Goal: Task Accomplishment & Management: Use online tool/utility

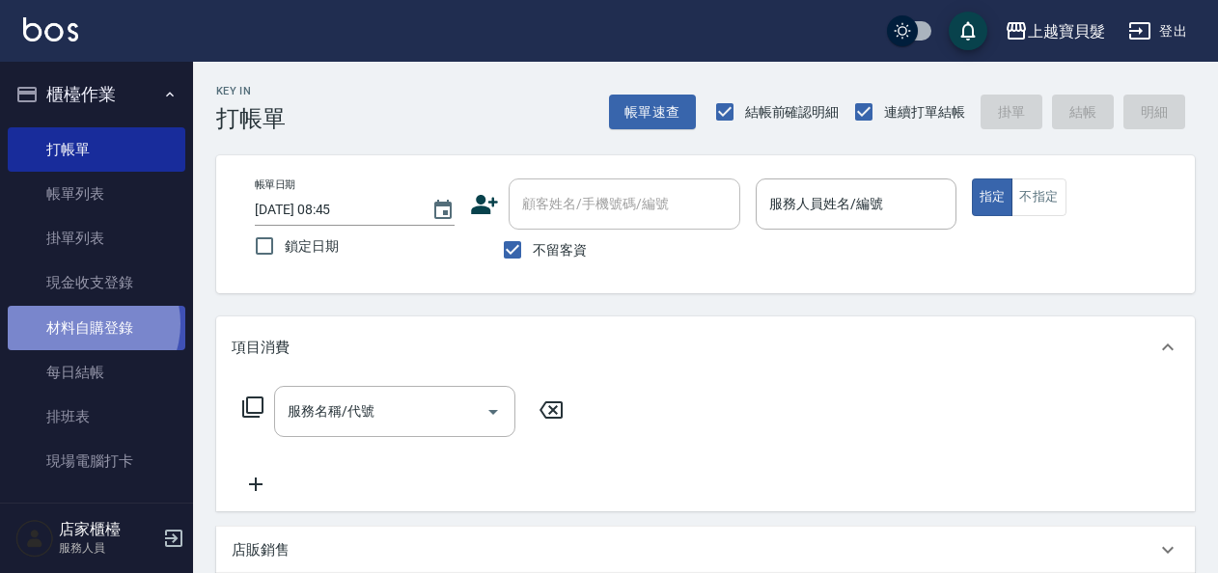
click at [88, 323] on link "材料自購登錄" at bounding box center [97, 328] width 178 height 44
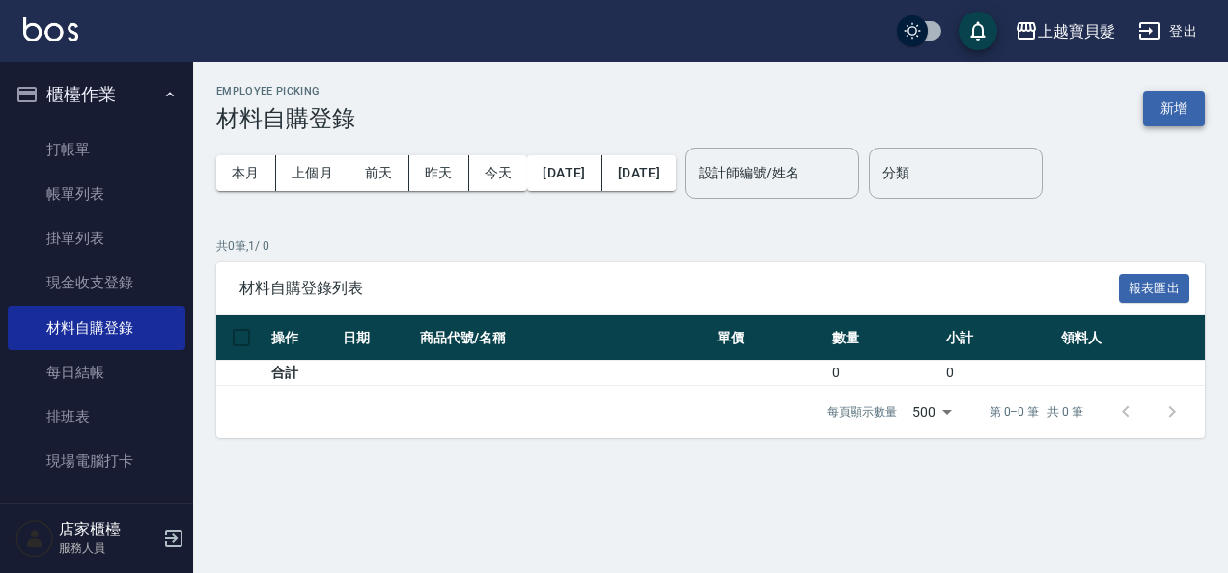
click at [1176, 114] on button "新增" at bounding box center [1174, 109] width 62 height 36
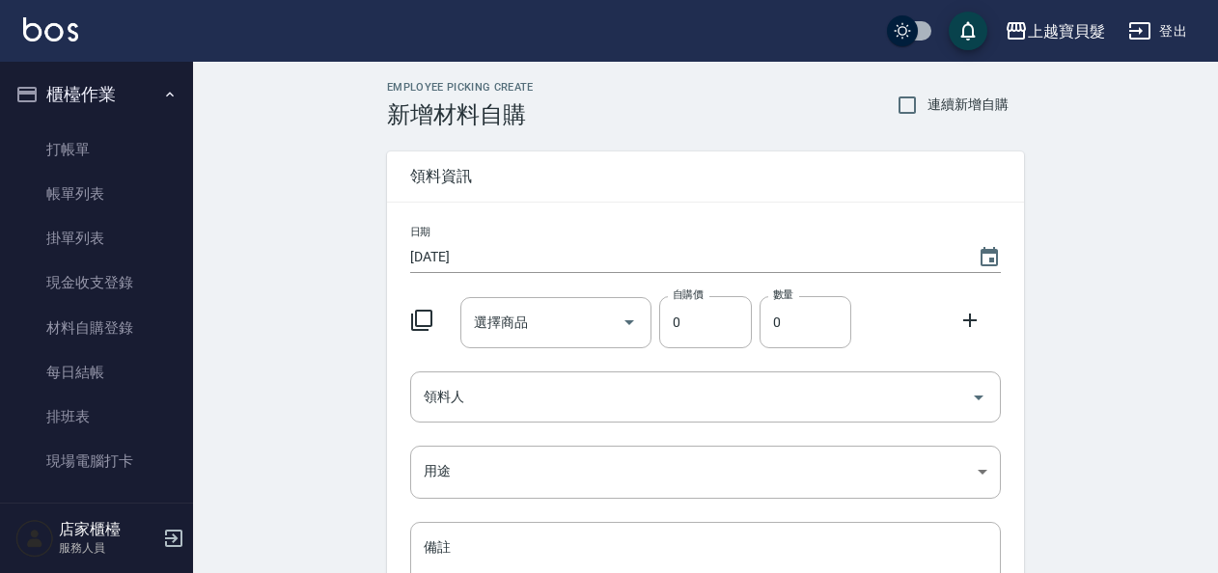
click at [934, 98] on span "連續新增自購" at bounding box center [968, 105] width 81 height 20
click at [928, 98] on input "連續新增自購" at bounding box center [907, 105] width 41 height 41
checkbox input "true"
click at [489, 265] on input "2025/09/10" at bounding box center [684, 257] width 548 height 32
click at [981, 249] on icon "Choose date, selected date is 2025-09-10" at bounding box center [989, 256] width 17 height 19
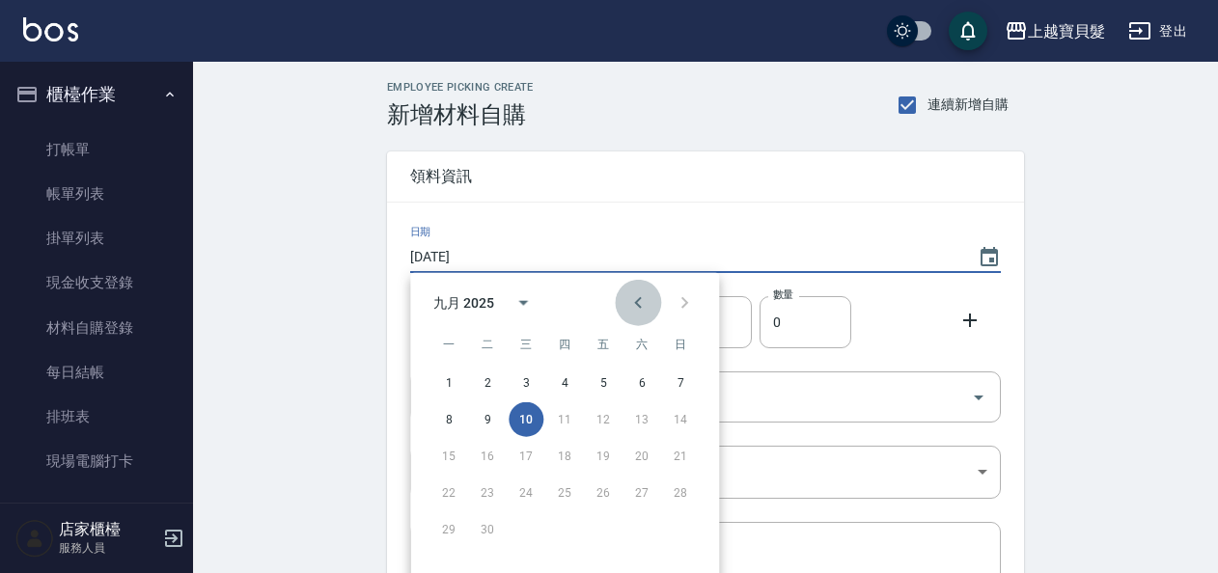
click at [637, 288] on button "Previous month" at bounding box center [638, 303] width 46 height 46
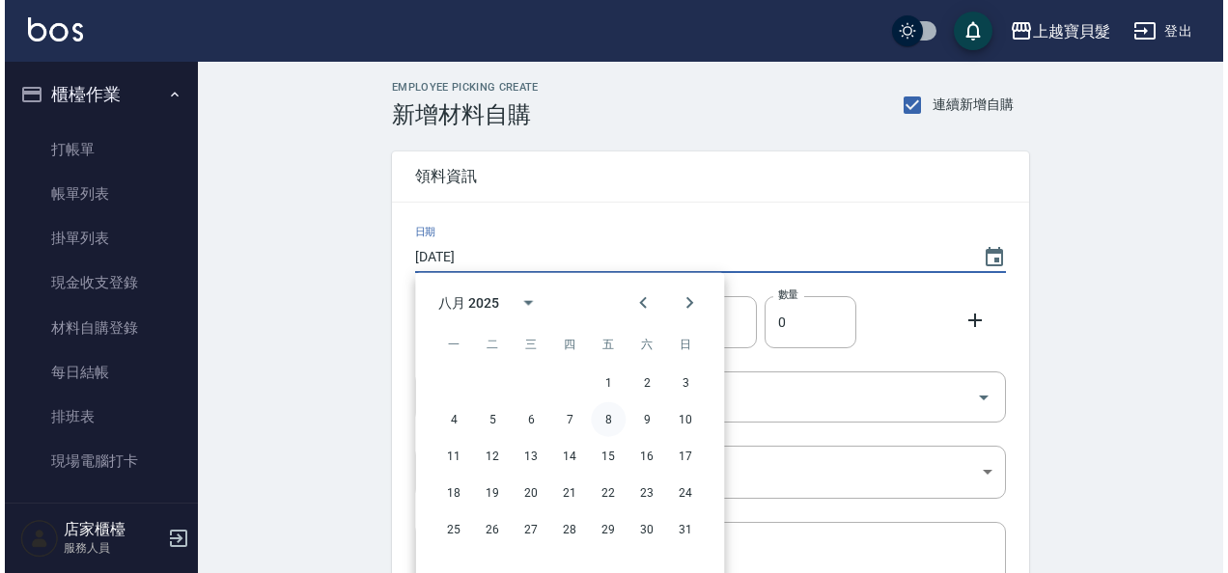
scroll to position [193, 0]
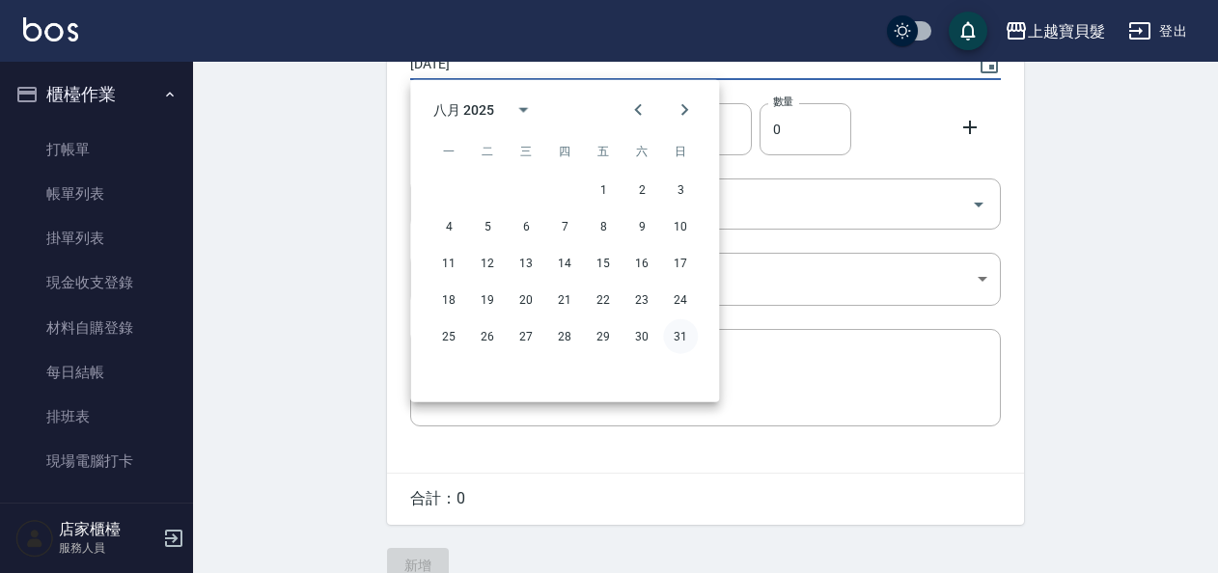
click at [685, 338] on button "31" at bounding box center [680, 337] width 35 height 35
type input "2025/08/31"
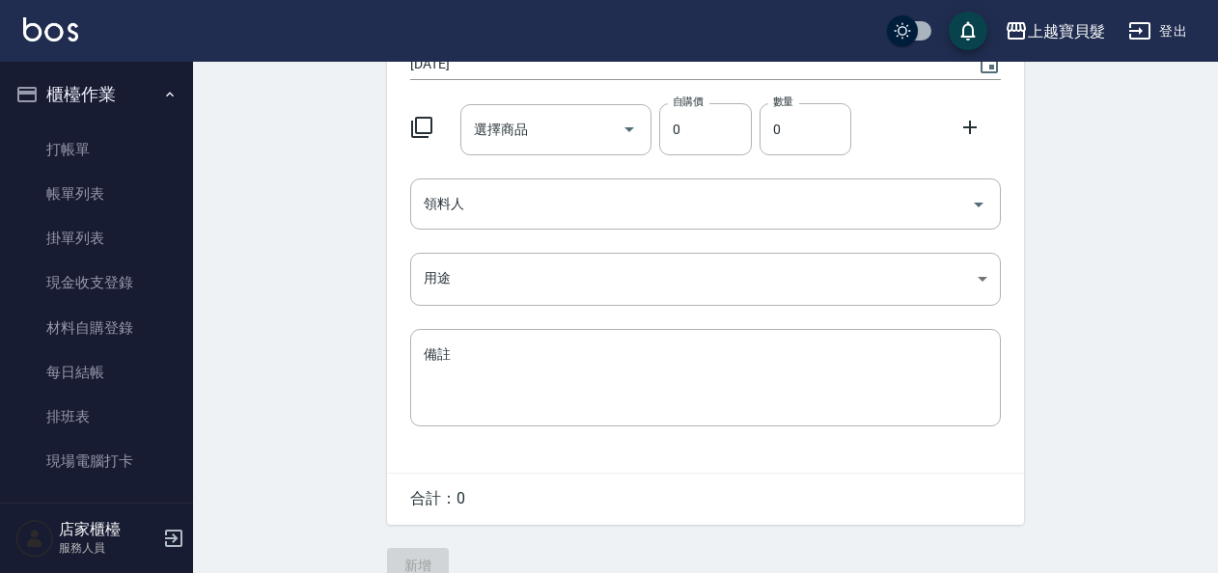
click at [425, 129] on icon at bounding box center [421, 127] width 23 height 23
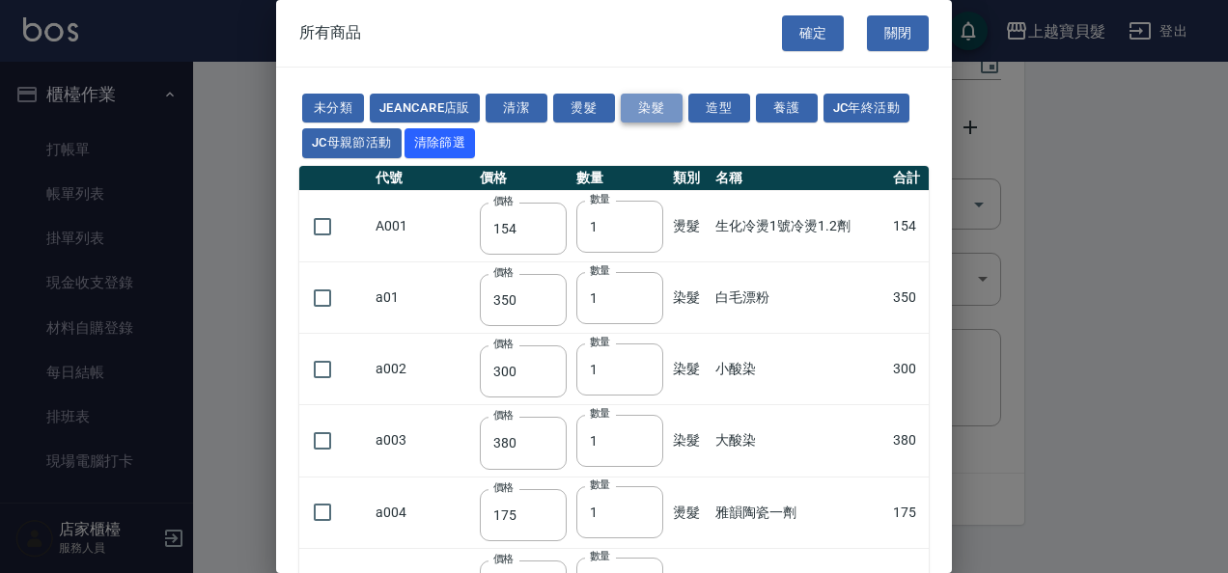
click at [649, 103] on button "染髮" at bounding box center [652, 109] width 62 height 30
type input "350"
type input "300"
type input "380"
type input "100"
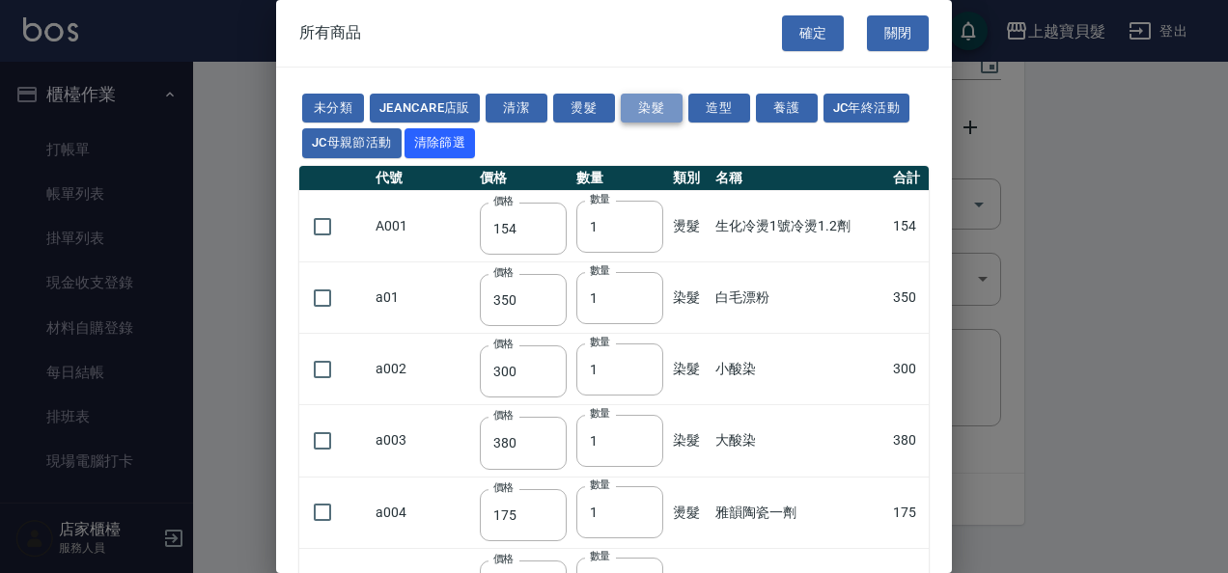
type input "130"
type input "125"
type input "105"
type input "150"
type input "280"
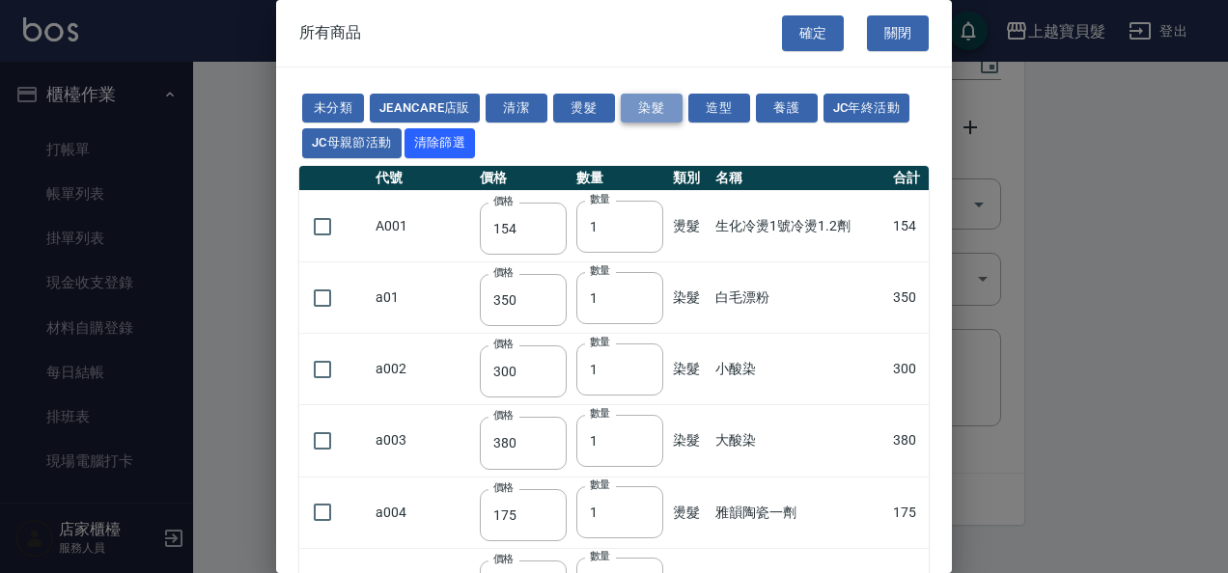
type input "280"
type input "0"
type input "350"
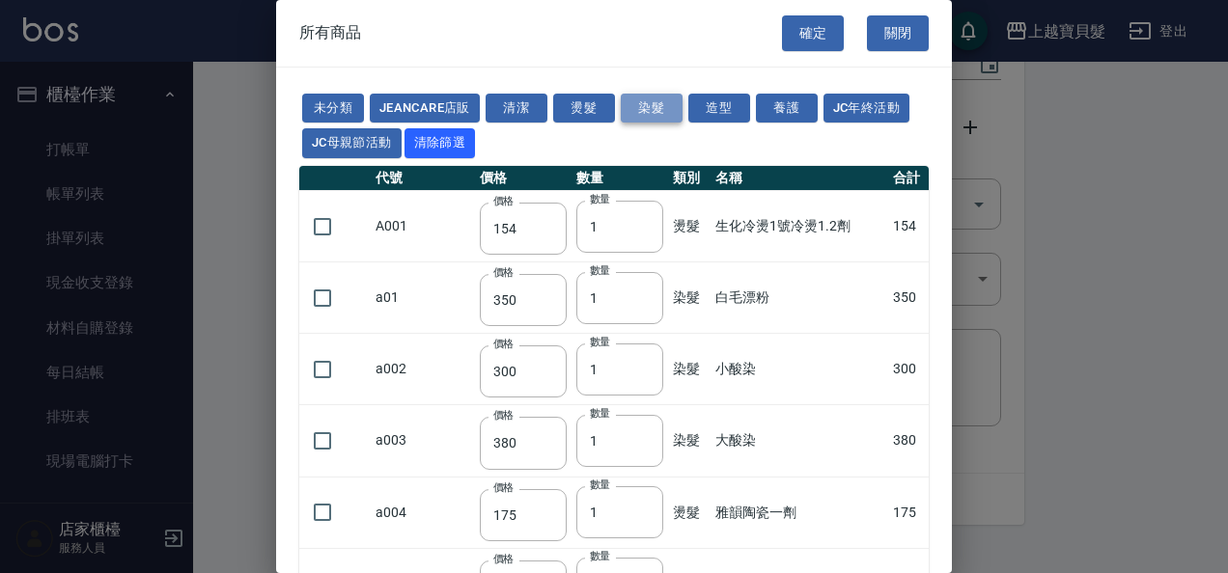
type input "500"
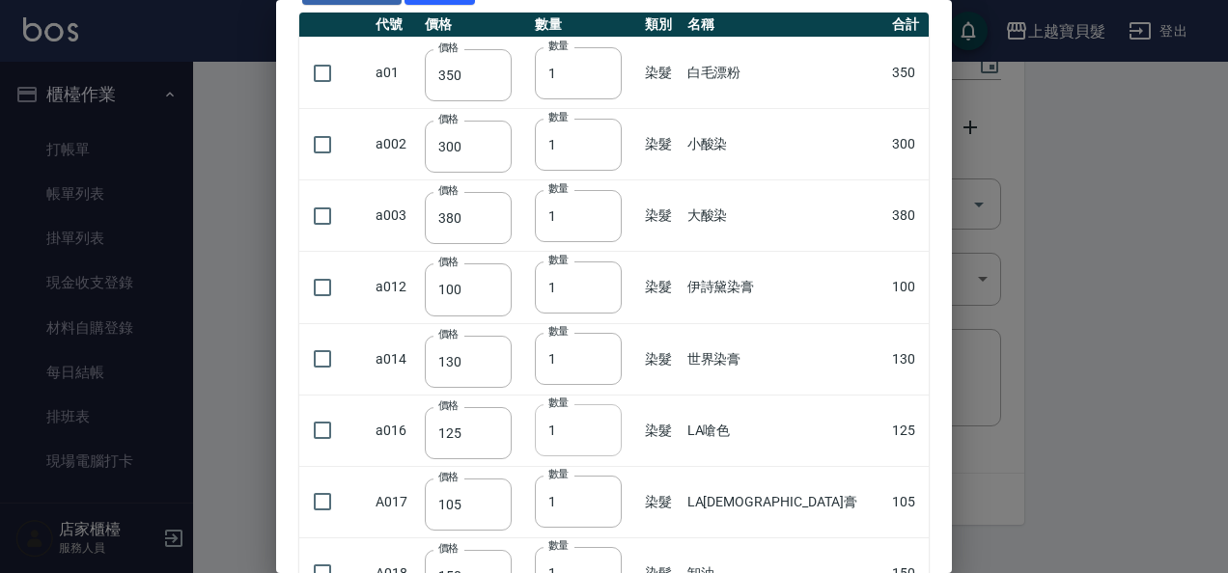
scroll to position [193, 0]
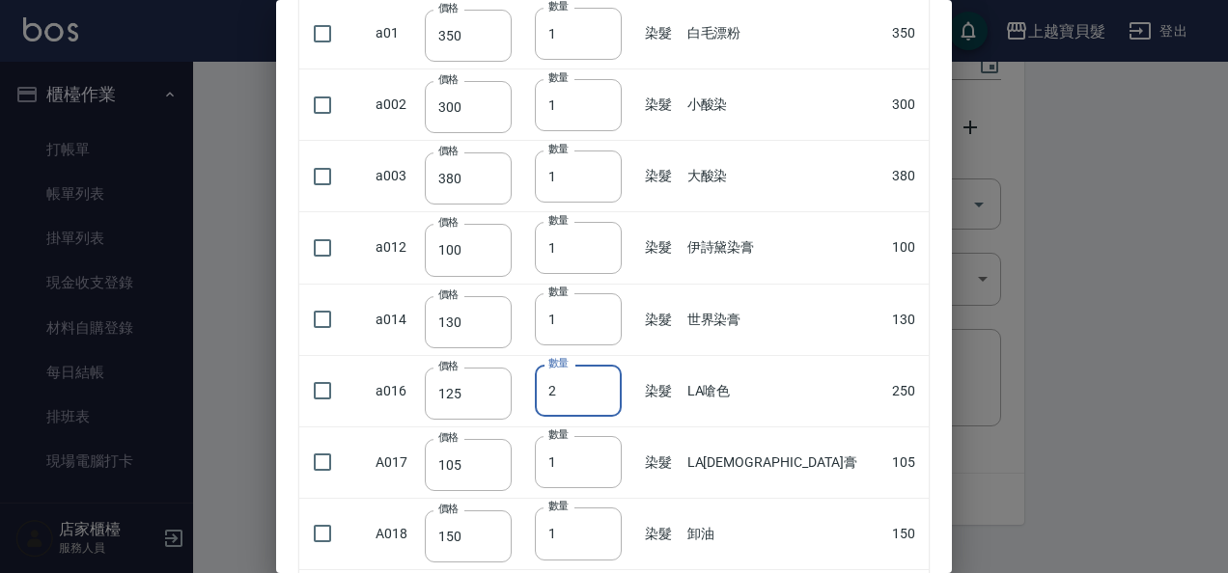
type input "2"
click at [622, 382] on input "2" at bounding box center [578, 391] width 87 height 52
type input "2"
click at [622, 452] on input "2" at bounding box center [578, 462] width 87 height 52
drag, startPoint x: 324, startPoint y: 384, endPoint x: 322, endPoint y: 460, distance: 75.3
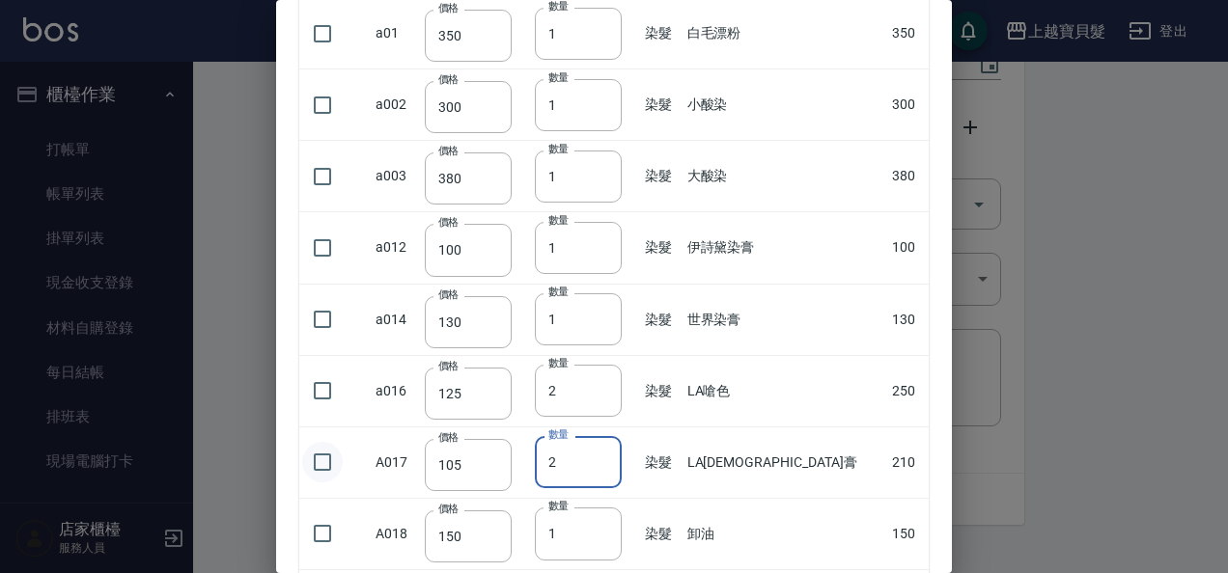
click at [324, 393] on input "checkbox" at bounding box center [322, 391] width 41 height 41
checkbox input "true"
click at [321, 458] on input "checkbox" at bounding box center [322, 462] width 41 height 41
checkbox input "true"
click at [622, 241] on input "2" at bounding box center [578, 248] width 87 height 52
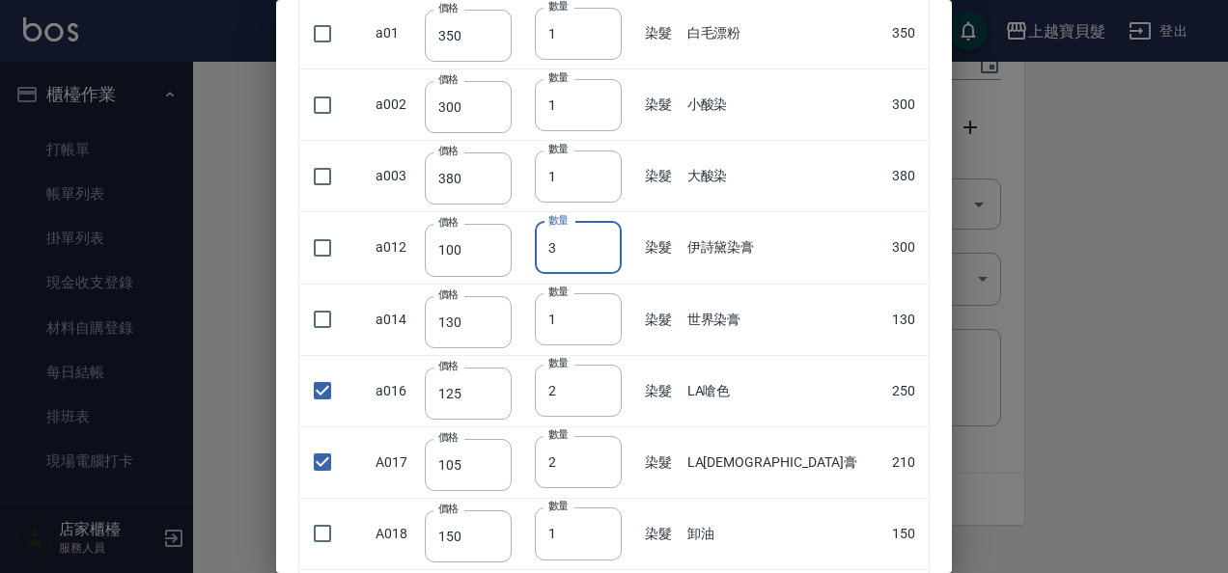
click at [622, 241] on input "3" at bounding box center [578, 248] width 87 height 52
click at [622, 241] on input "4" at bounding box center [578, 248] width 87 height 52
type input "5"
click at [622, 241] on input "5" at bounding box center [578, 248] width 87 height 52
click at [326, 250] on input "checkbox" at bounding box center [322, 248] width 41 height 41
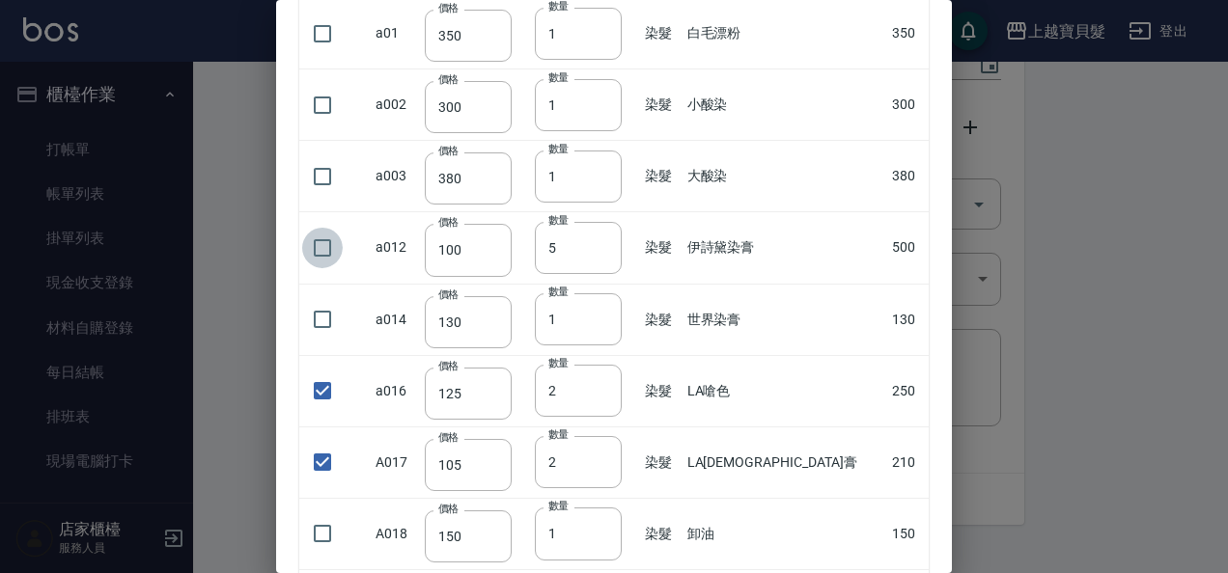
checkbox input "true"
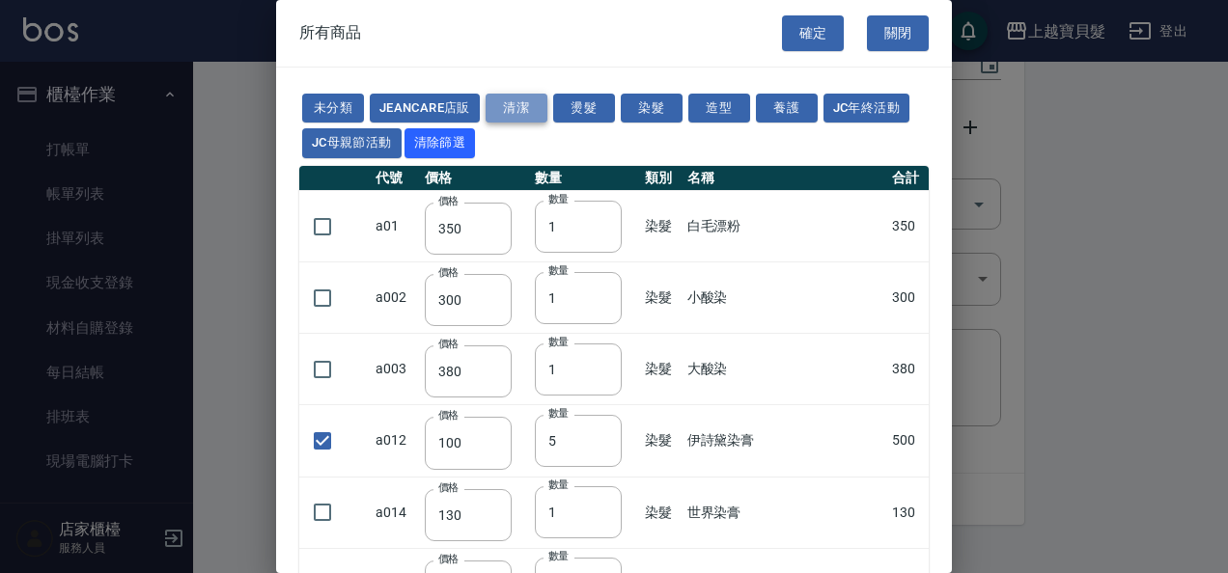
drag, startPoint x: 512, startPoint y: 101, endPoint x: 486, endPoint y: 114, distance: 28.9
click at [513, 101] on button "清潔" at bounding box center [517, 109] width 62 height 30
type input "150"
type input "990"
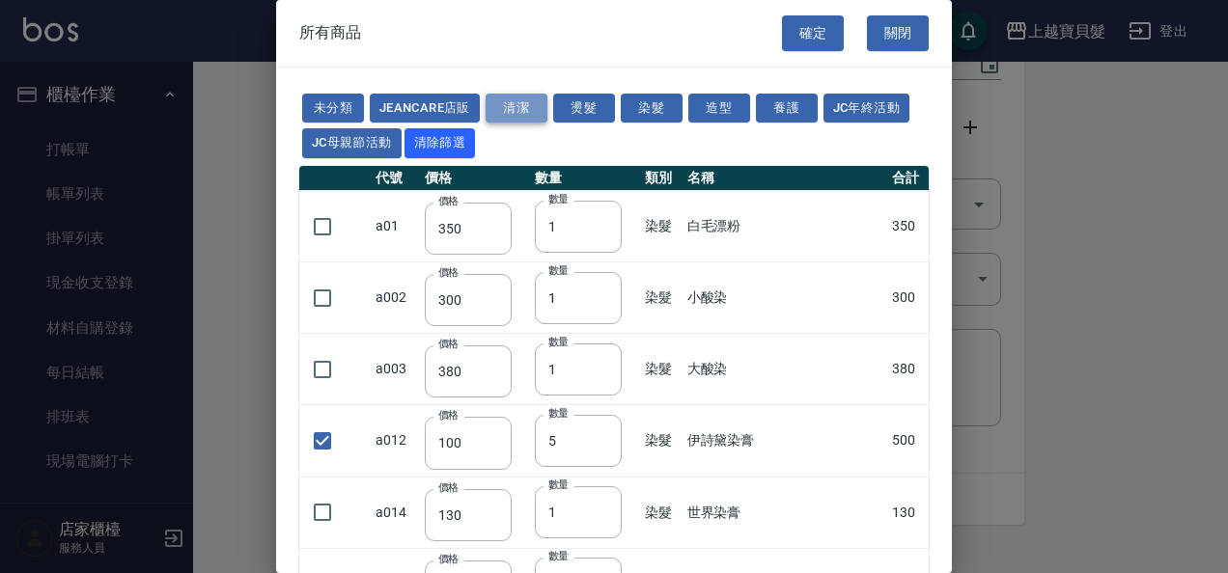
checkbox input "false"
type input "500"
type input "1"
type input "990"
checkbox input "false"
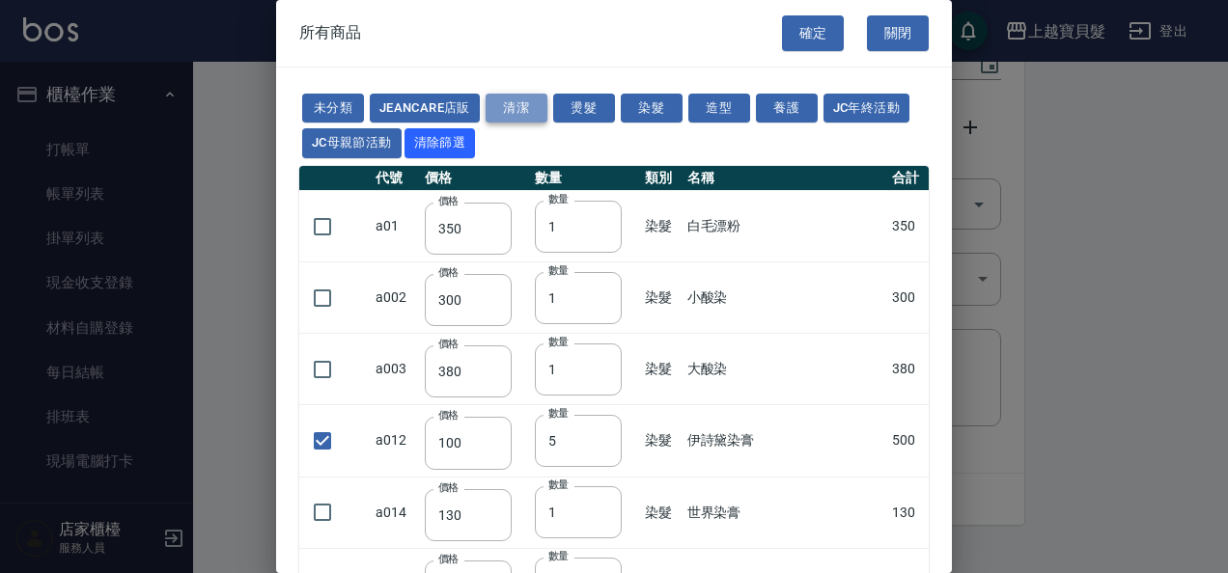
type input "500"
type input "1"
checkbox input "false"
type input "990"
type input "1"
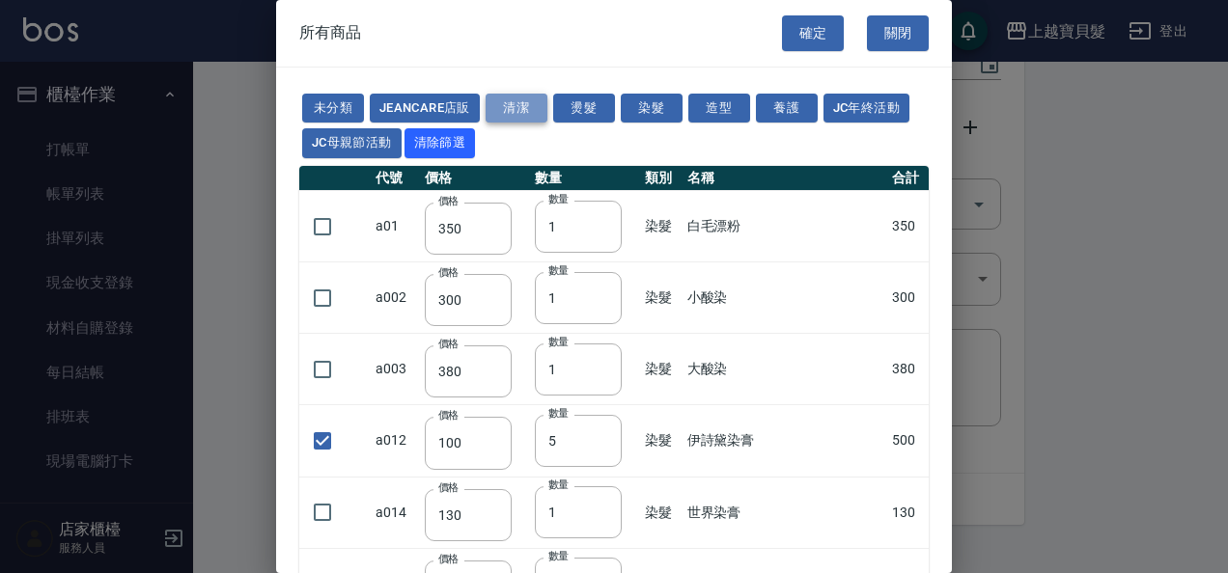
type input "540"
type input "1400"
type input "500"
type input "990"
type input "1845"
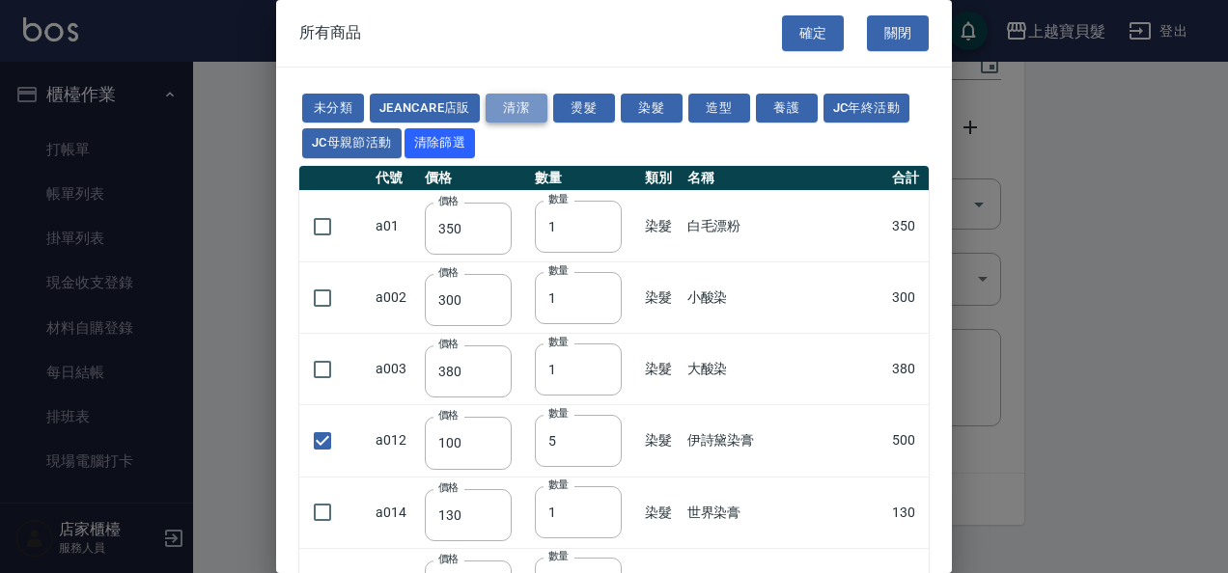
type input "1500"
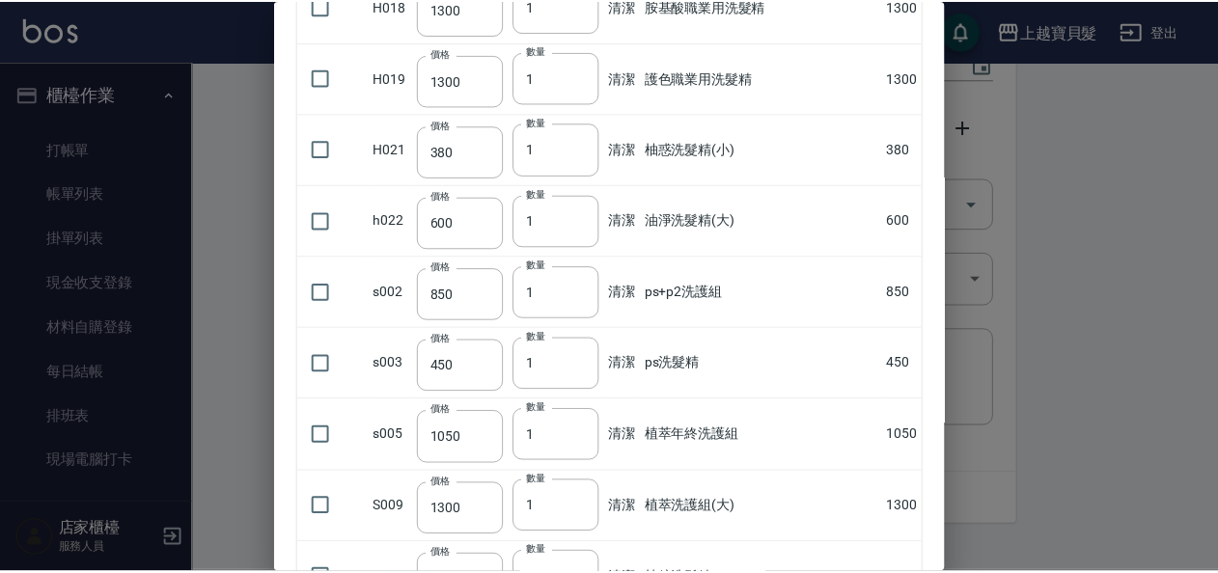
scroll to position [2515, 0]
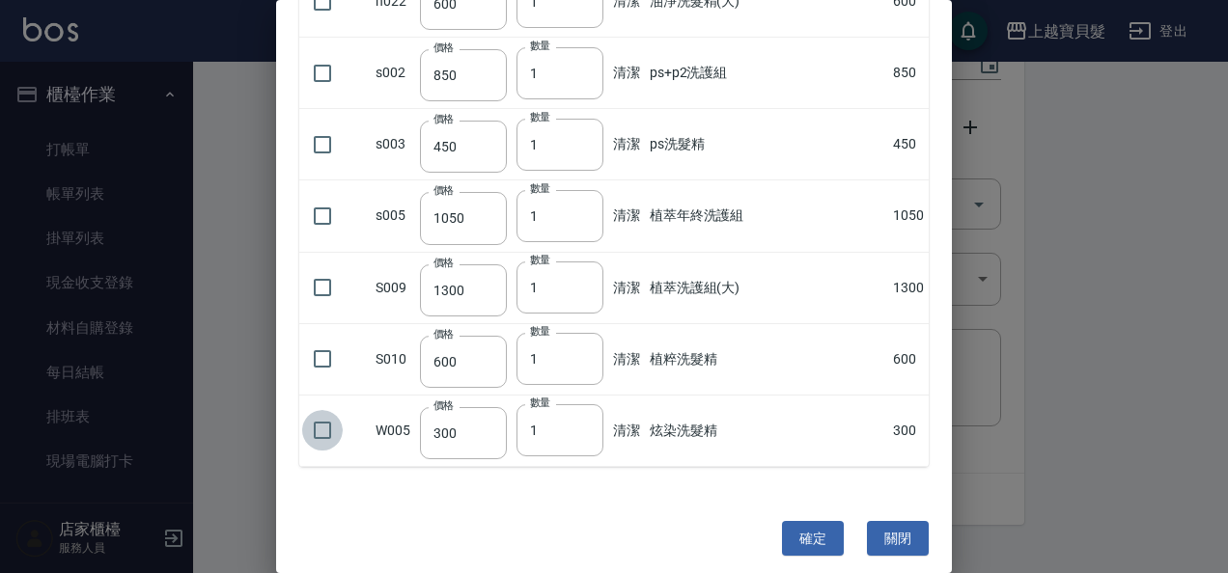
click at [320, 411] on input "checkbox" at bounding box center [322, 430] width 41 height 41
checkbox input "true"
click at [795, 521] on button "確定" at bounding box center [813, 539] width 62 height 36
type input "LA嗆色"
type input "125"
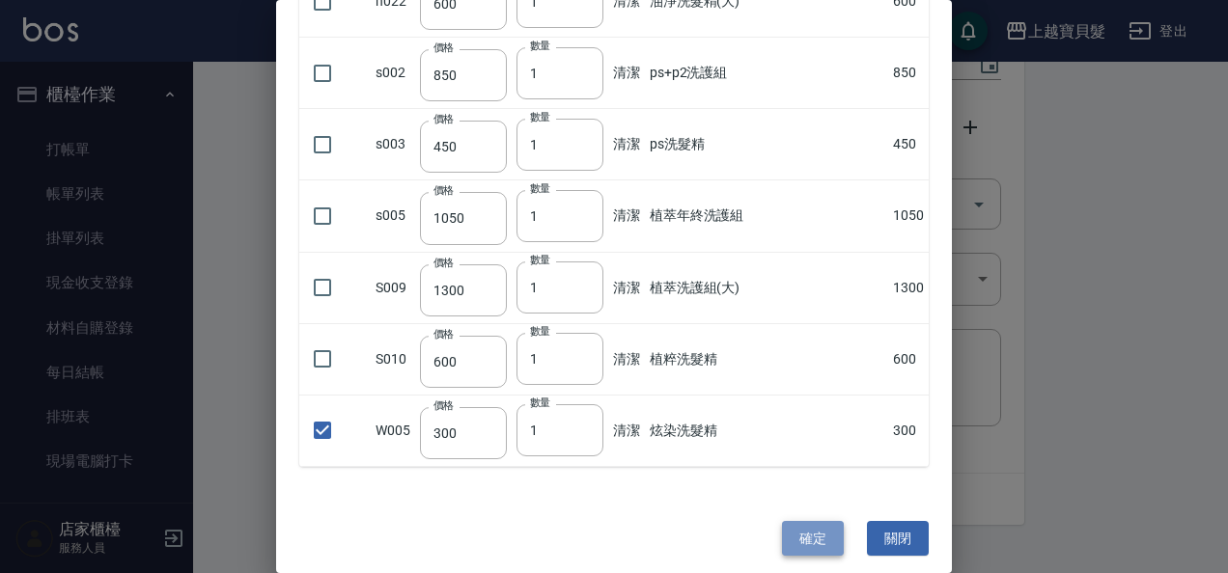
type input "2"
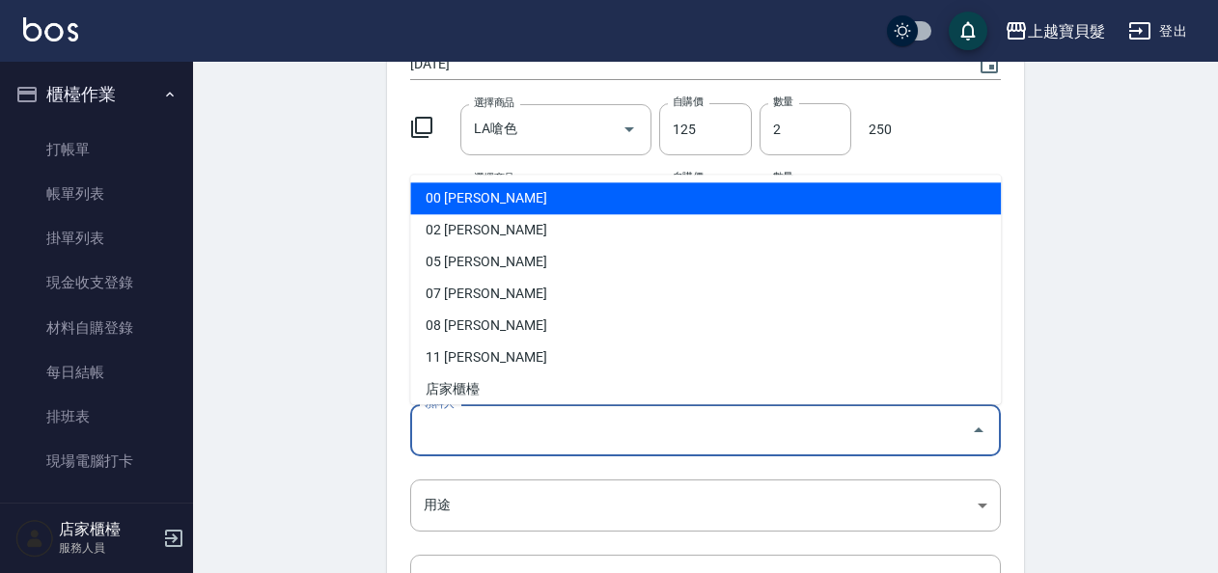
click at [460, 440] on input "領料人" at bounding box center [691, 431] width 544 height 34
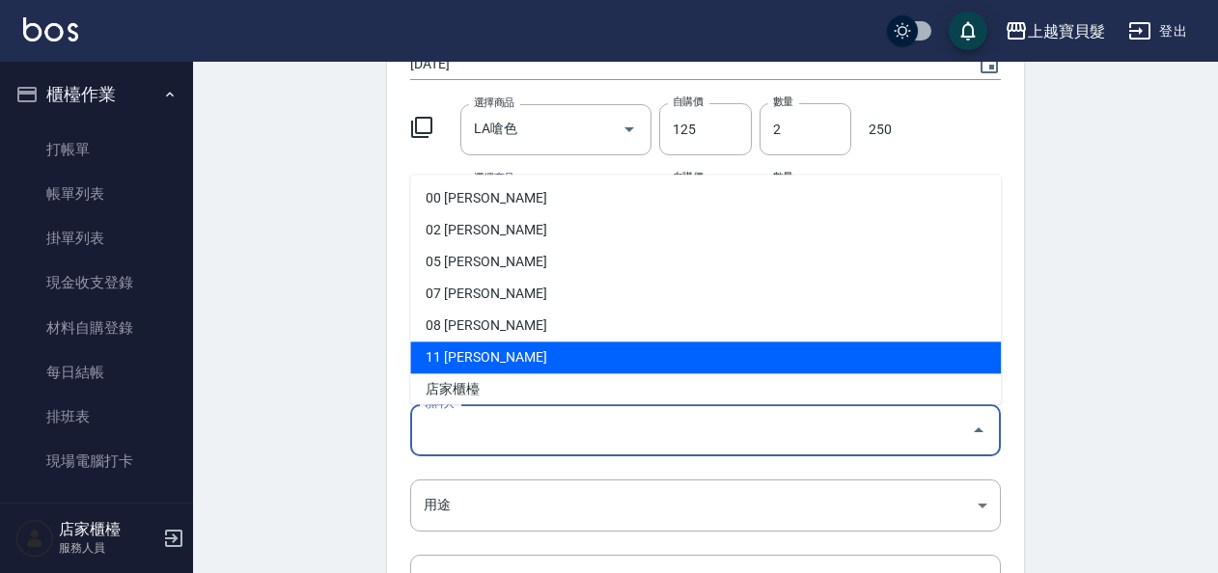
click at [448, 348] on li "11 陳琇瑩" at bounding box center [705, 359] width 591 height 32
type input "陳琇瑩"
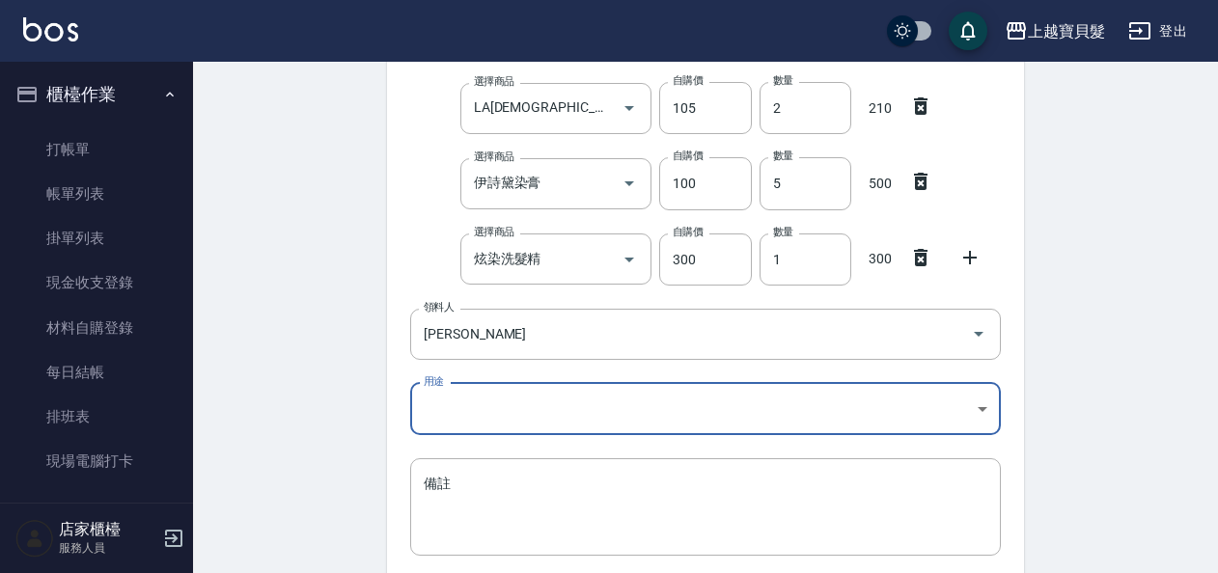
scroll to position [450, 0]
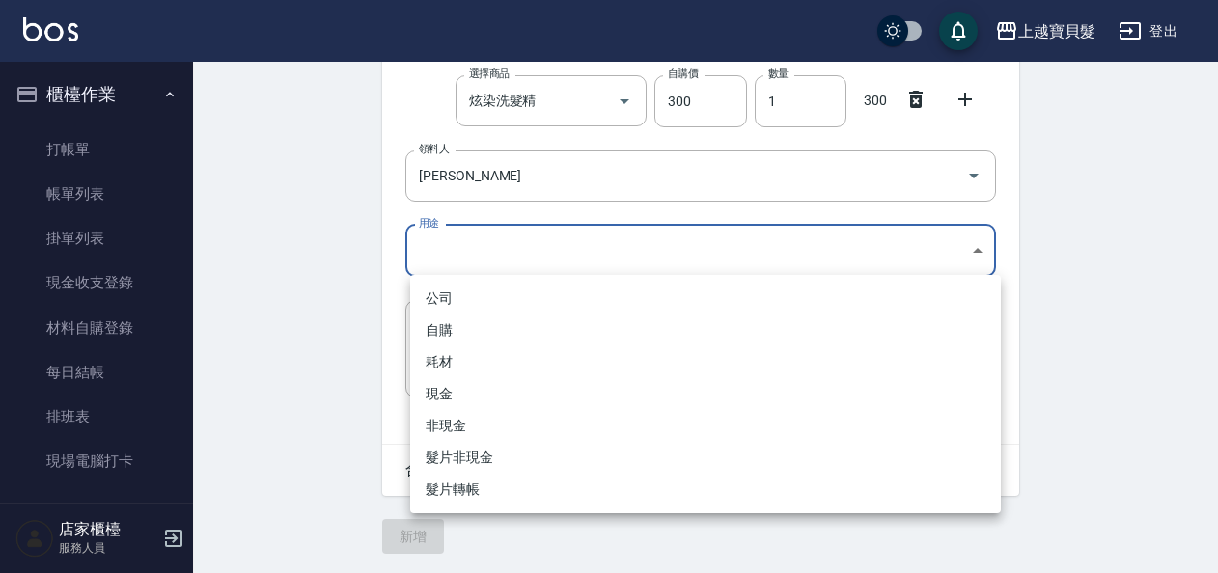
click at [477, 225] on body "上越寶貝髮 登出 櫃檯作業 打帳單 帳單列表 掛單列表 現金收支登錄 材料自購登錄 每日結帳 排班表 現場電腦打卡 預約管理 預約管理 單日預約紀錄 單週預約…" at bounding box center [609, 62] width 1218 height 1021
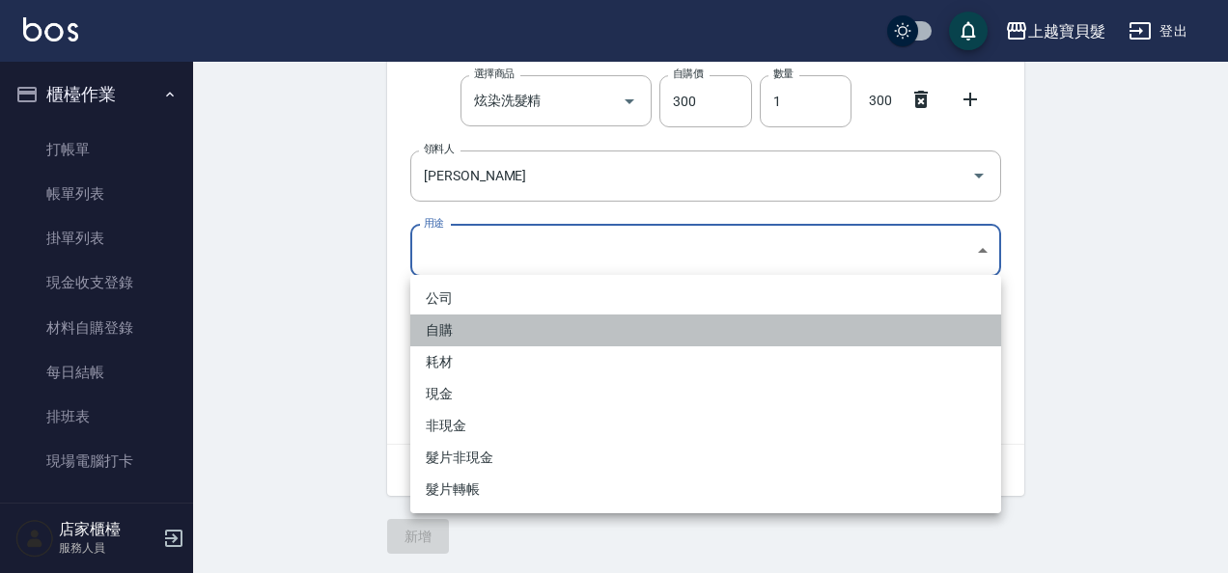
click at [434, 322] on li "自購" at bounding box center [705, 331] width 591 height 32
type input "自購"
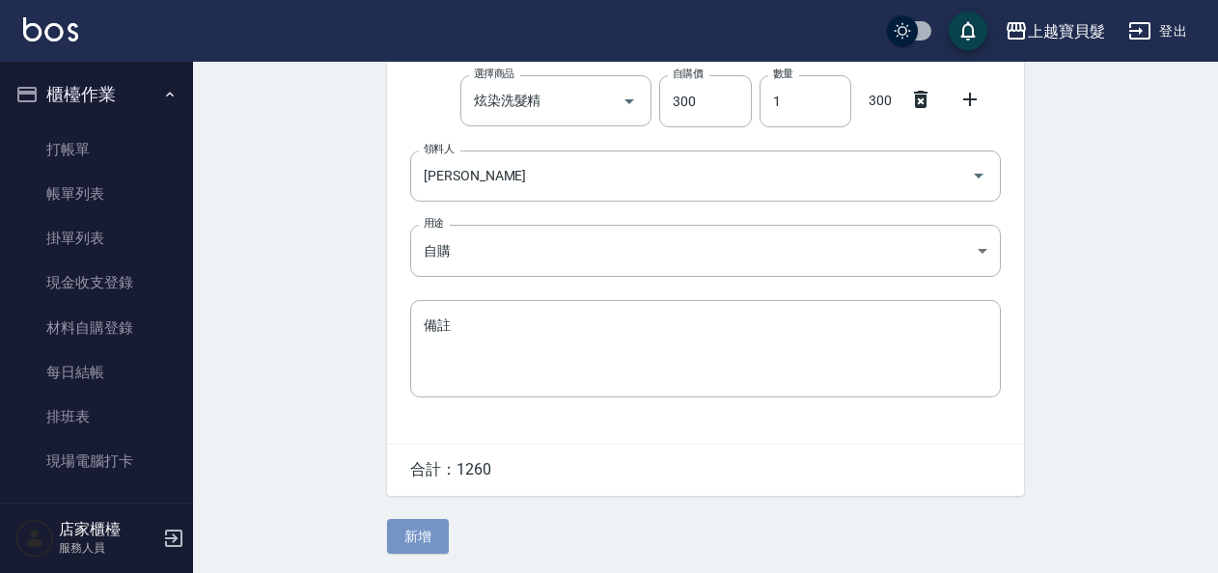
click at [425, 525] on button "新增" at bounding box center [418, 537] width 62 height 36
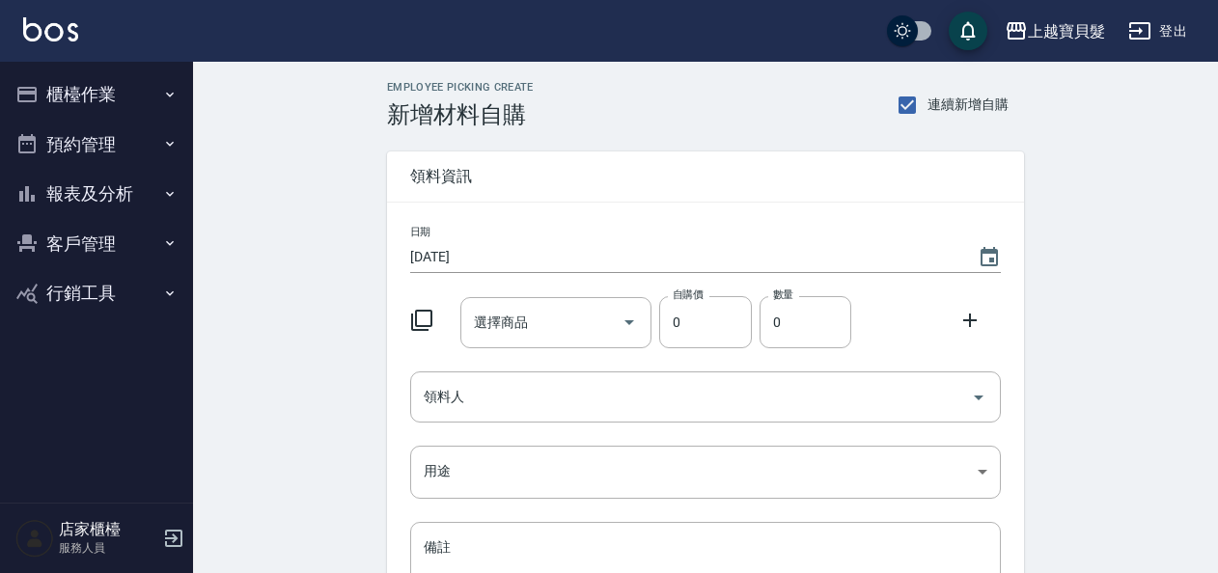
click at [427, 321] on icon at bounding box center [421, 320] width 23 height 23
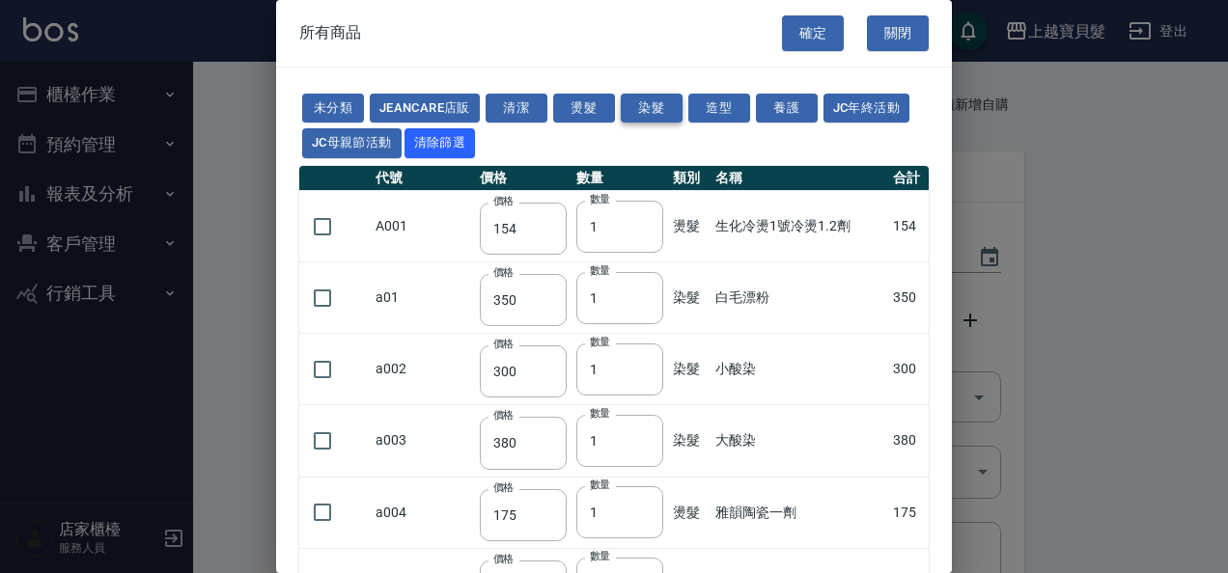
click at [669, 112] on button "染髮" at bounding box center [652, 109] width 62 height 30
type input "350"
type input "300"
type input "380"
type input "100"
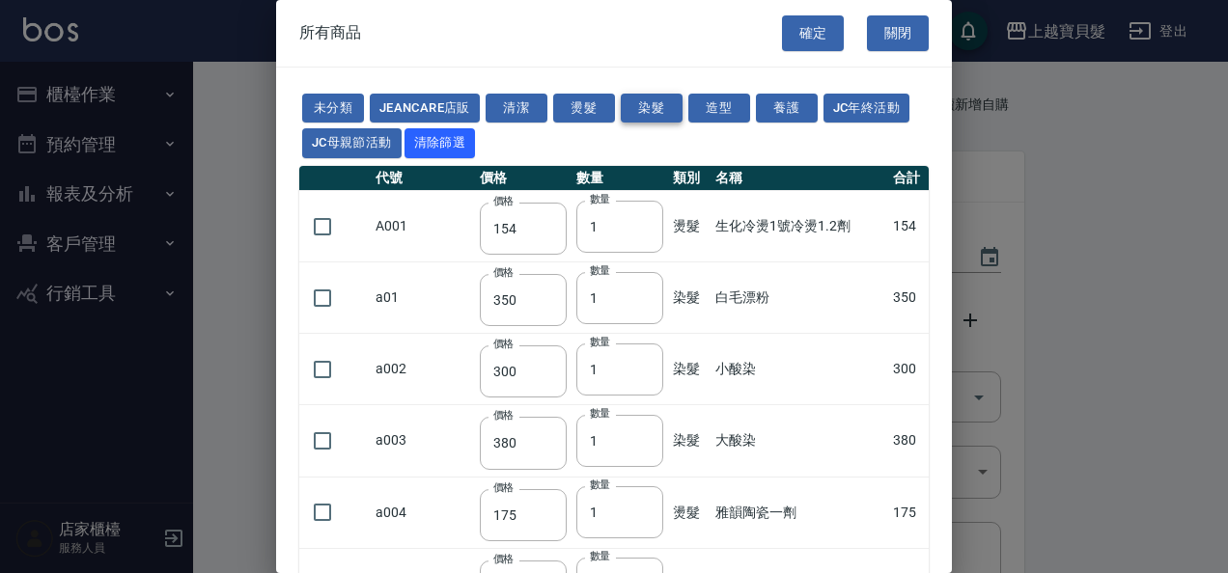
type input "130"
type input "125"
type input "105"
type input "150"
type input "280"
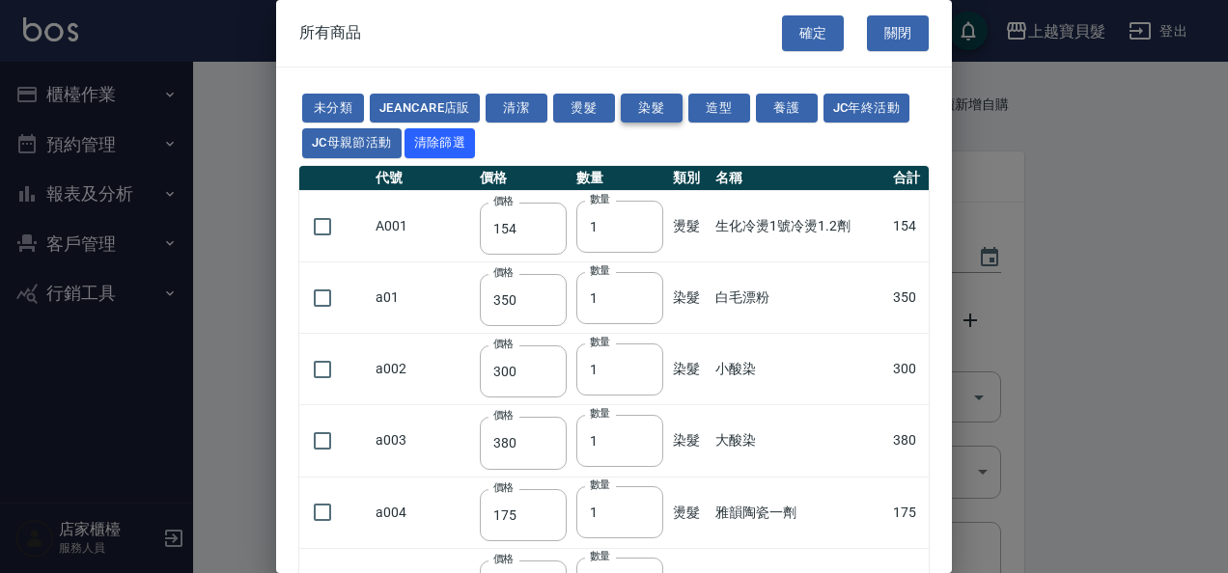
type input "280"
type input "0"
type input "350"
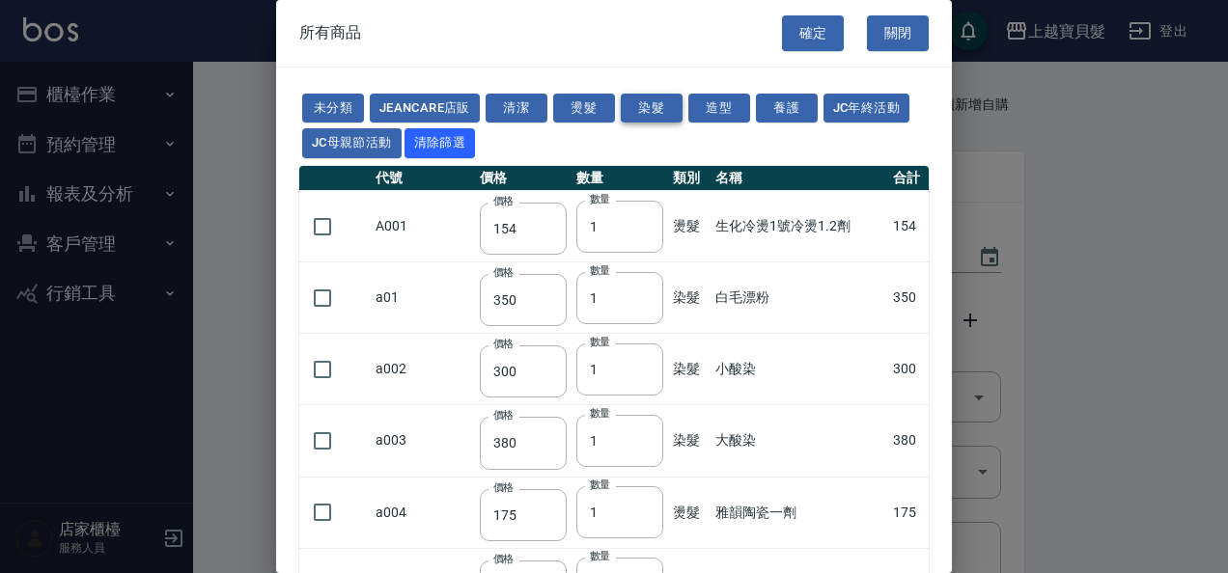
type input "500"
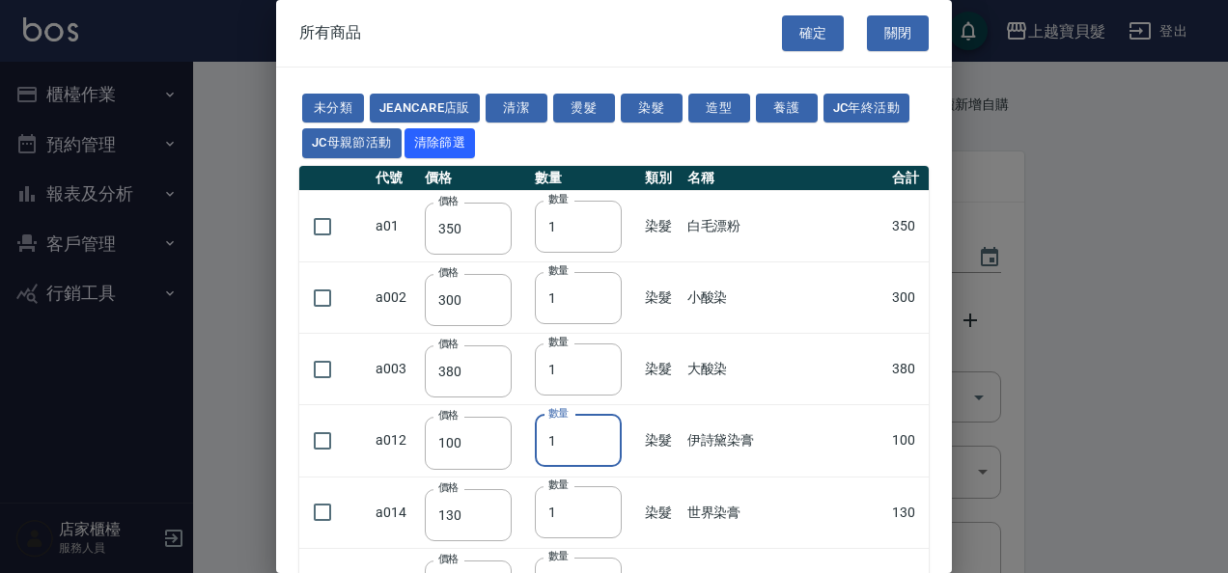
drag, startPoint x: 608, startPoint y: 440, endPoint x: 575, endPoint y: 447, distance: 33.5
click at [575, 446] on input "1" at bounding box center [578, 441] width 87 height 52
type input "9"
drag, startPoint x: 329, startPoint y: 437, endPoint x: 376, endPoint y: 429, distance: 47.1
click at [332, 438] on input "checkbox" at bounding box center [322, 441] width 41 height 41
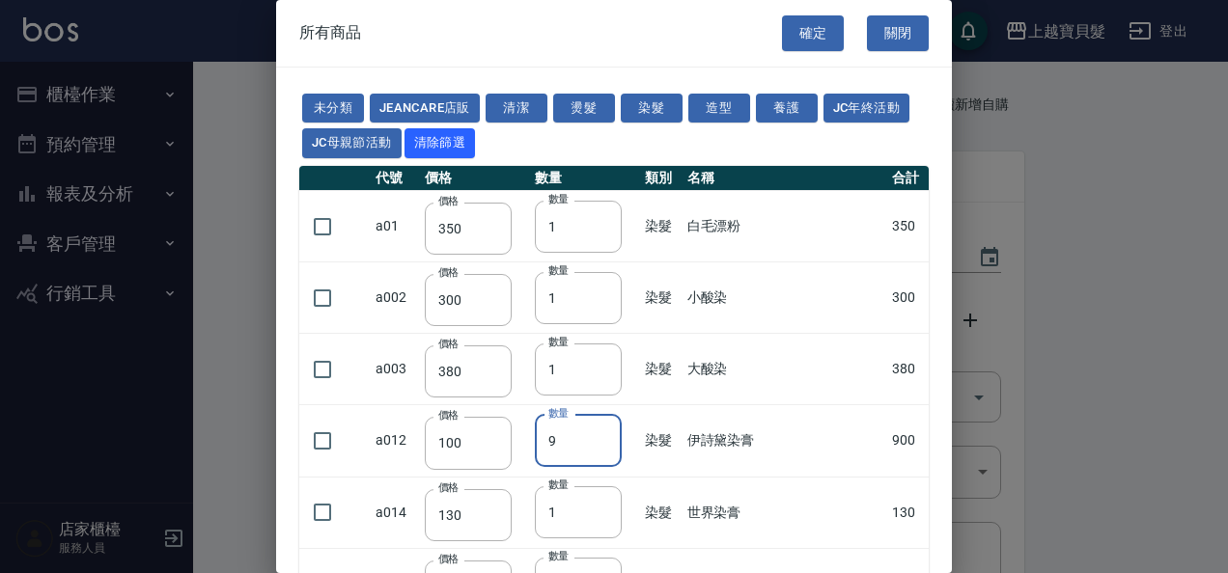
checkbox input "true"
click at [706, 112] on button "造型" at bounding box center [719, 109] width 62 height 30
type input "370"
checkbox input "false"
type input "300"
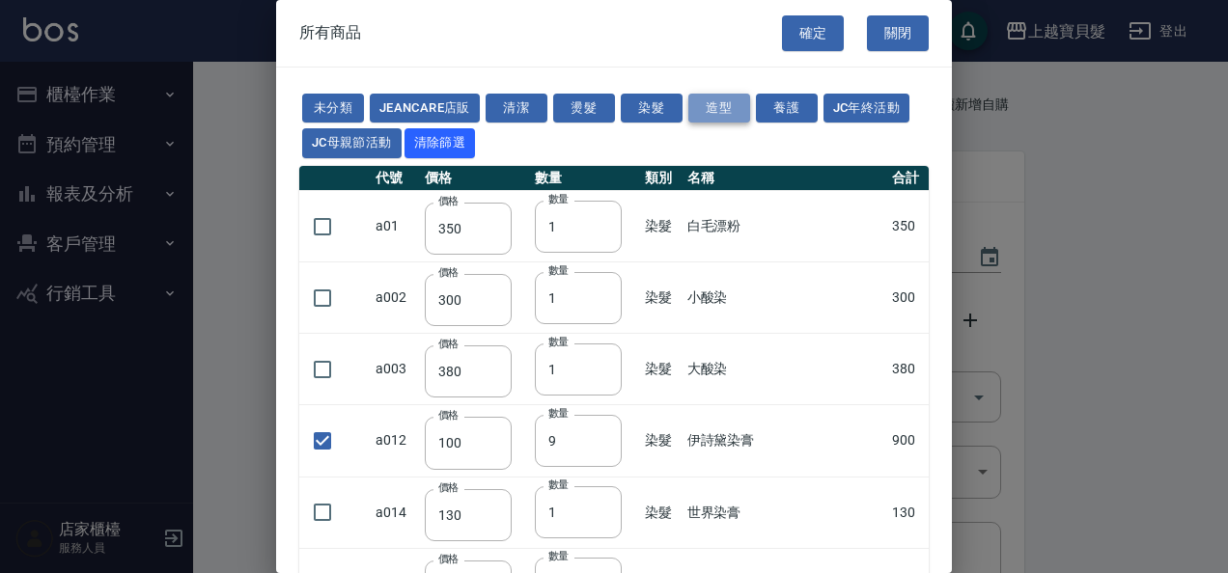
type input "1"
type input "340"
type input "700"
type input "300"
type input "140"
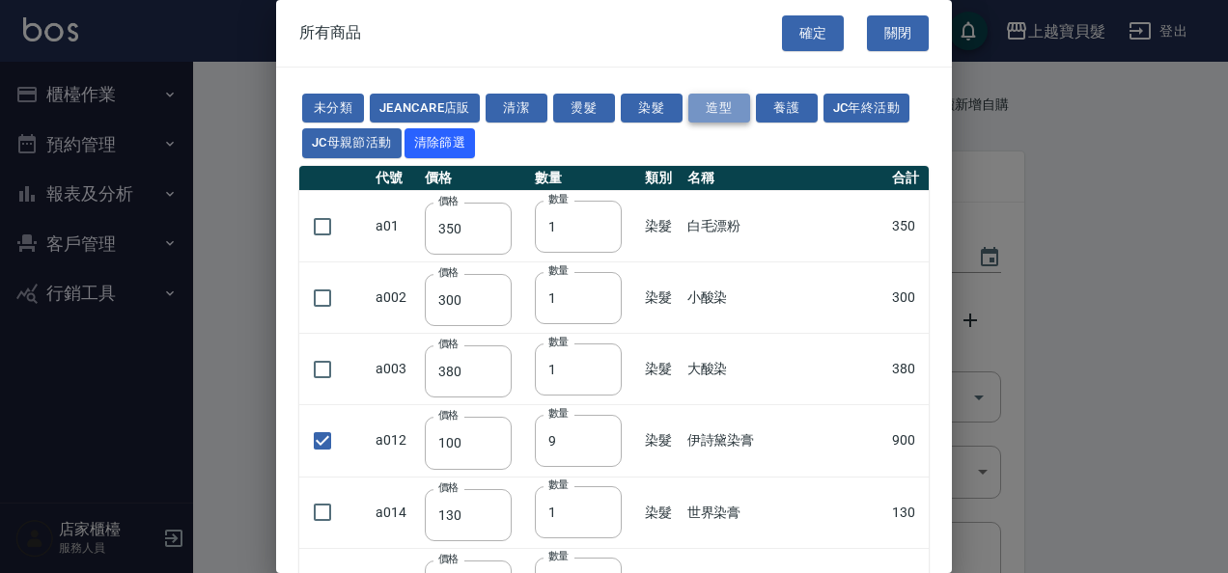
type input "140"
type input "250"
type input "600"
type input "250"
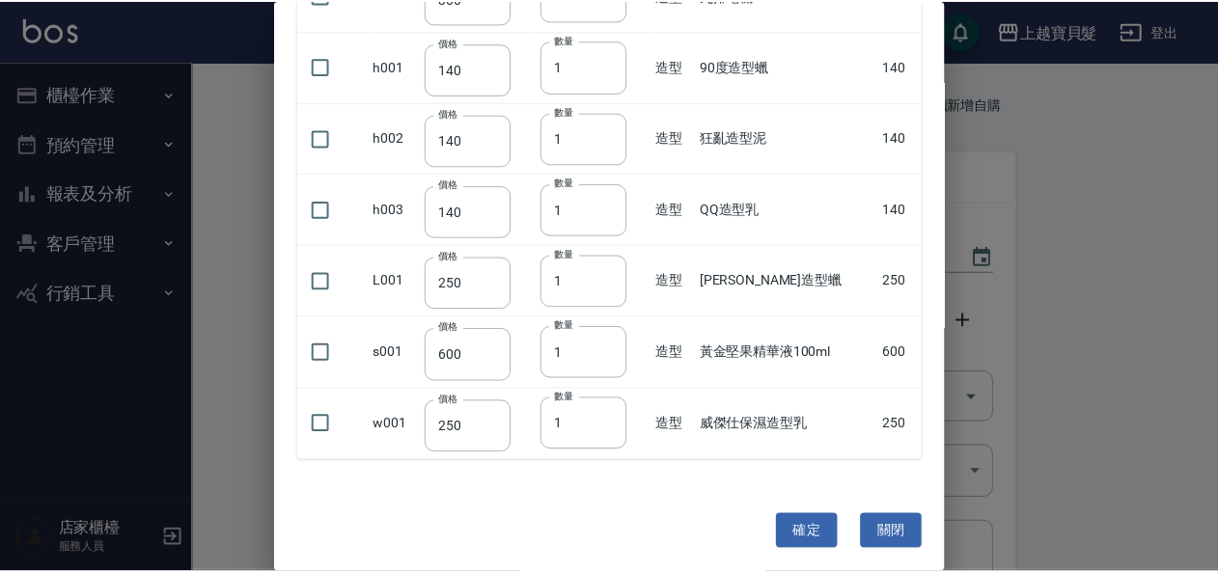
scroll to position [662, 0]
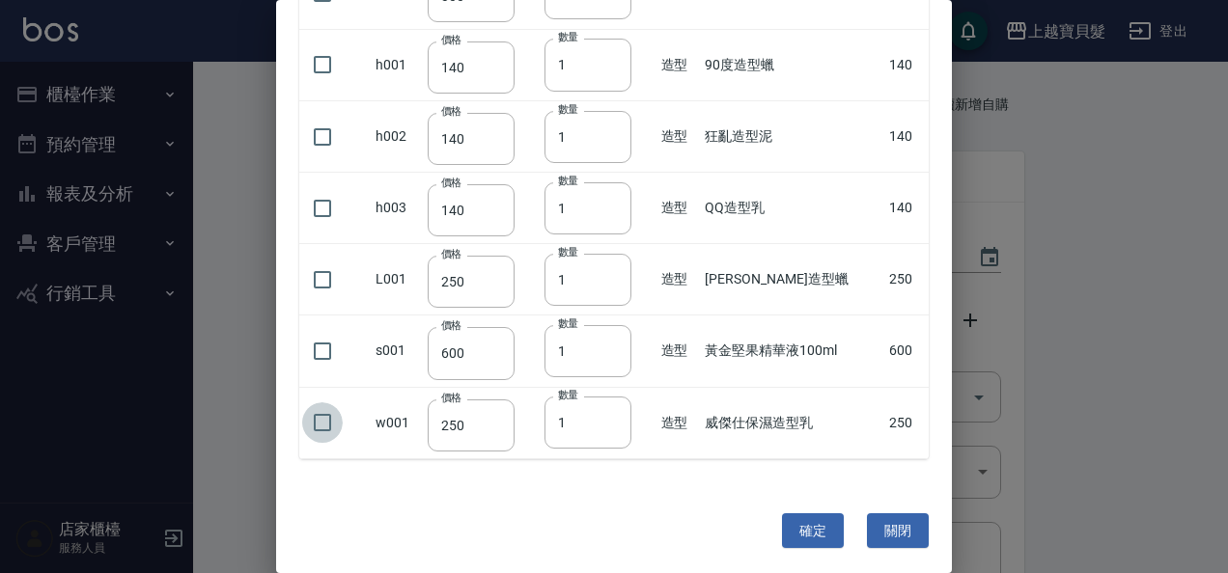
drag, startPoint x: 327, startPoint y: 424, endPoint x: 343, endPoint y: 418, distance: 16.5
click at [333, 421] on input "checkbox" at bounding box center [322, 423] width 41 height 41
checkbox input "true"
click at [795, 527] on button "確定" at bounding box center [813, 532] width 62 height 36
type input "伊詩黛染膏"
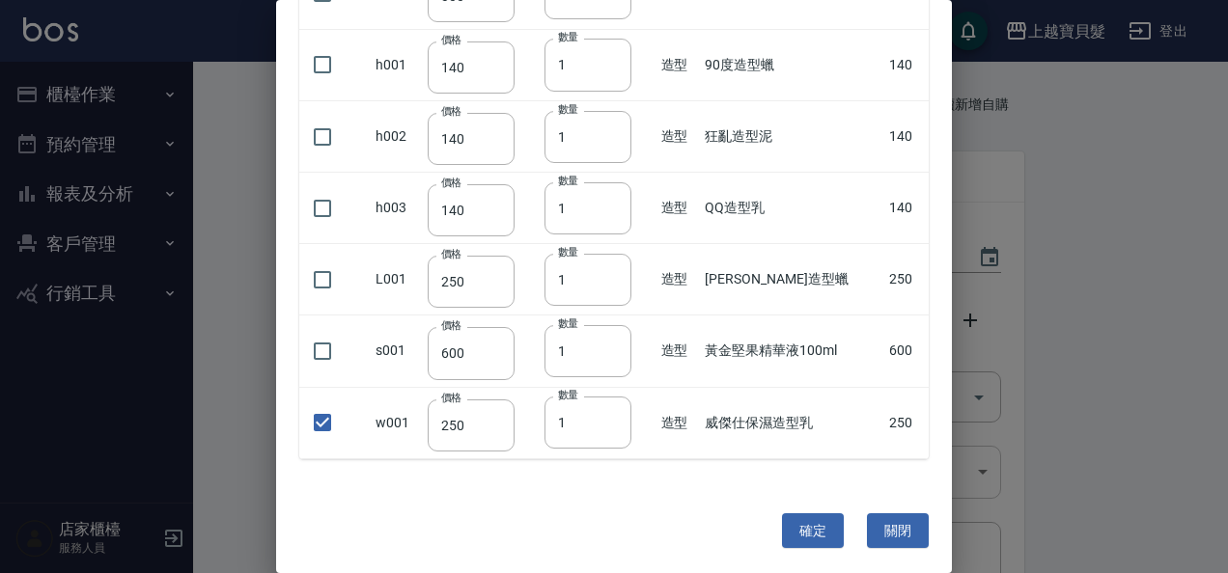
type input "100"
type input "9"
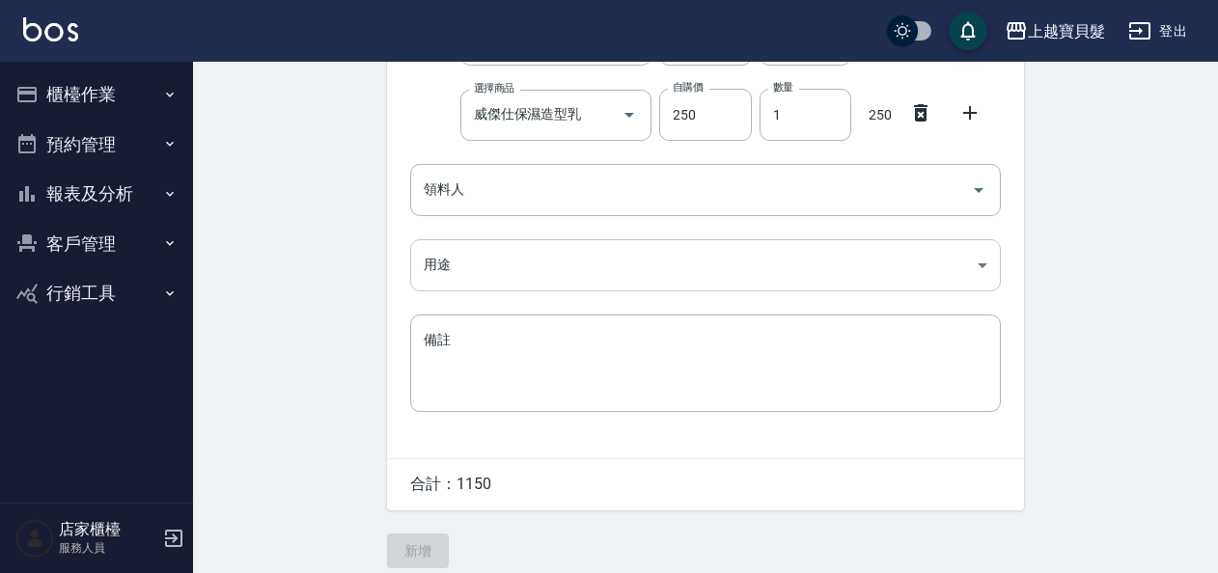
scroll to position [290, 0]
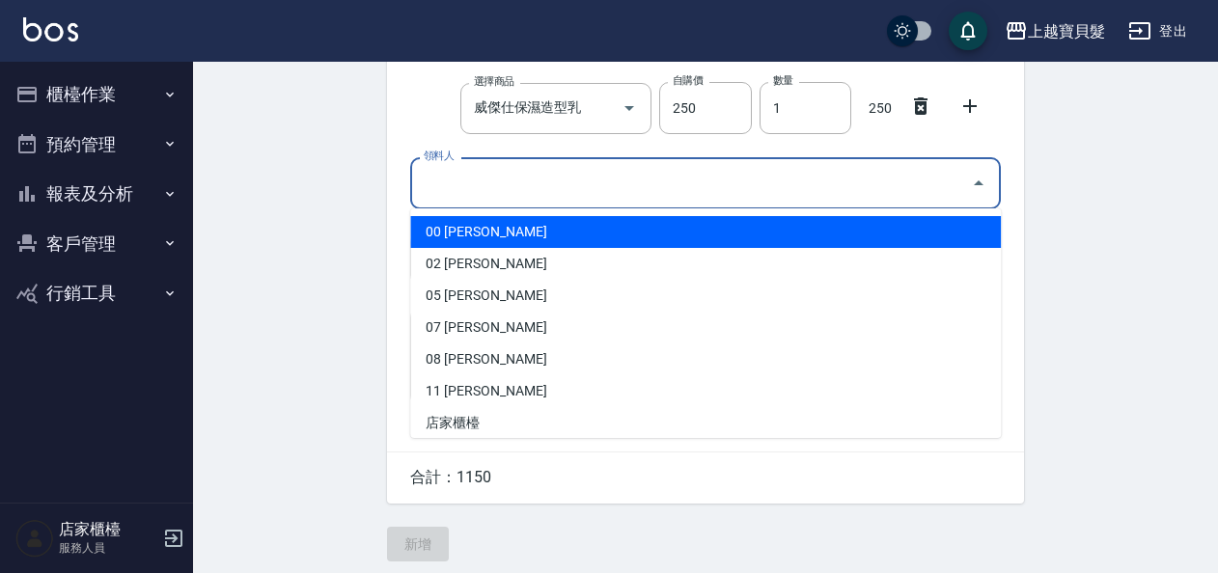
click at [471, 189] on input "領料人" at bounding box center [691, 183] width 544 height 34
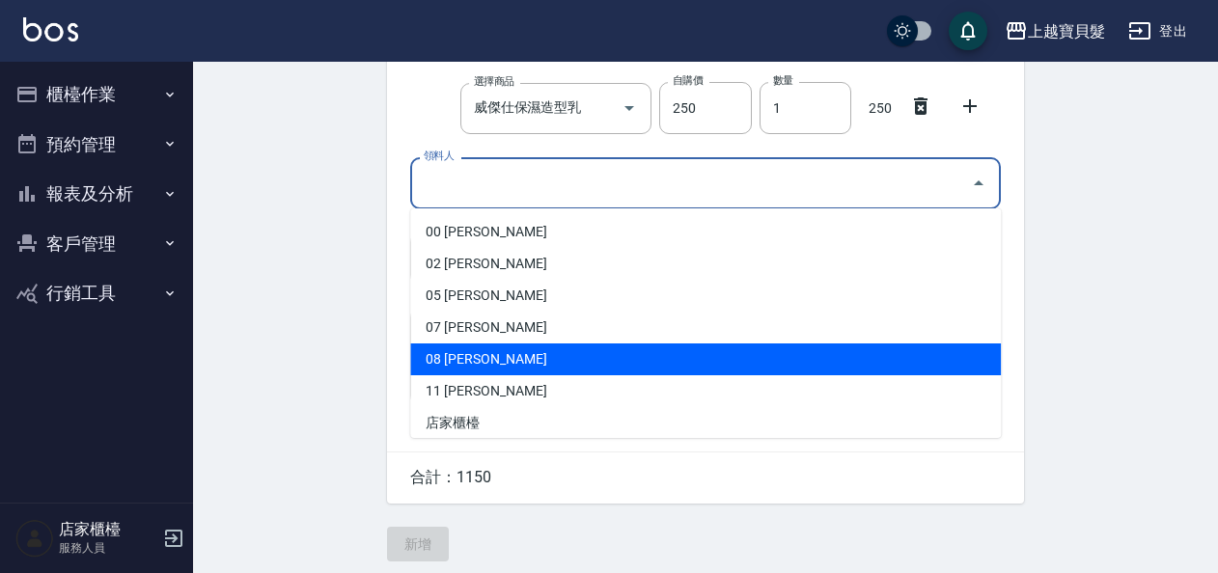
click at [477, 351] on li "08 林麗娟" at bounding box center [705, 360] width 591 height 32
type input "林麗娟"
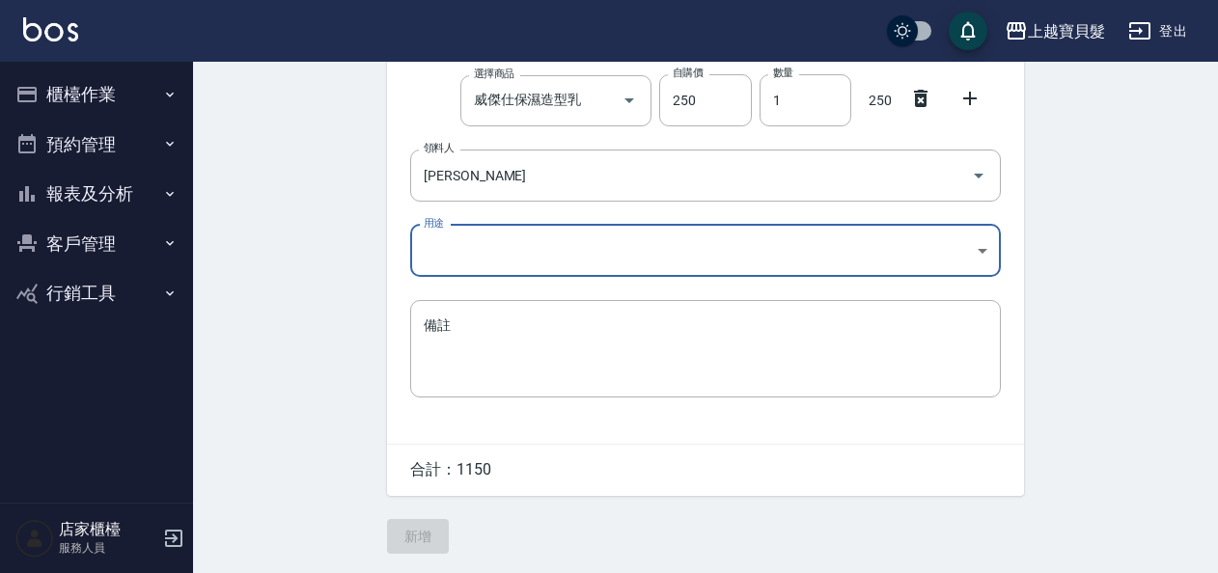
scroll to position [299, 0]
click at [474, 243] on body "上越寶貝髮 登出 櫃檯作業 打帳單 帳單列表 掛單列表 現金收支登錄 材料自購登錄 每日結帳 排班表 現場電腦打卡 預約管理 預約管理 單日預約紀錄 單週預約…" at bounding box center [614, 138] width 1228 height 871
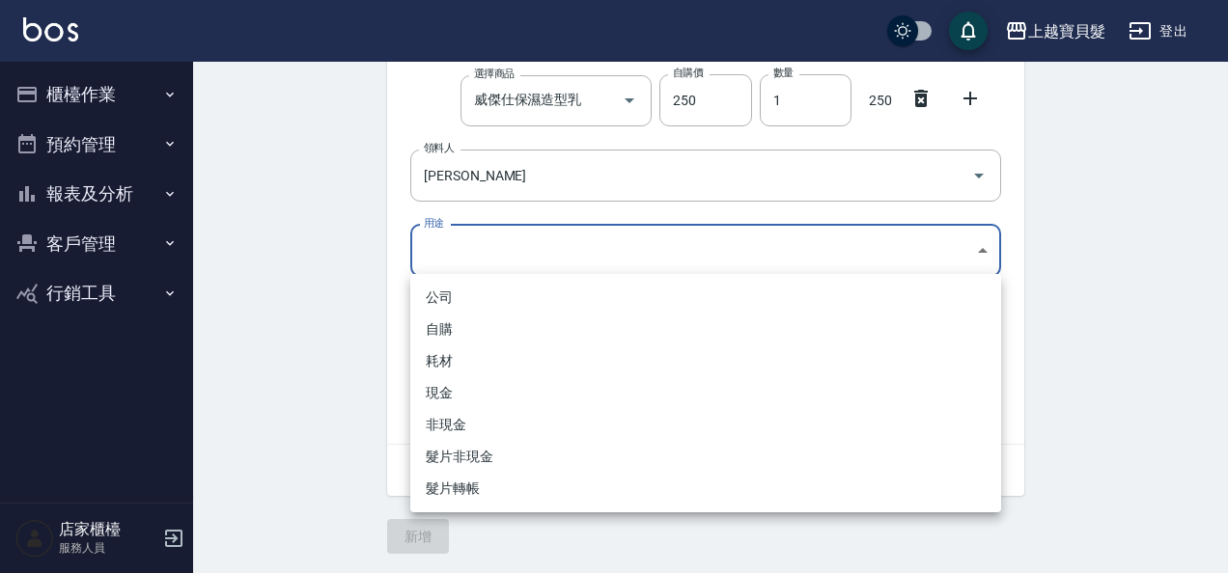
click at [450, 325] on li "自購" at bounding box center [705, 330] width 591 height 32
type input "自購"
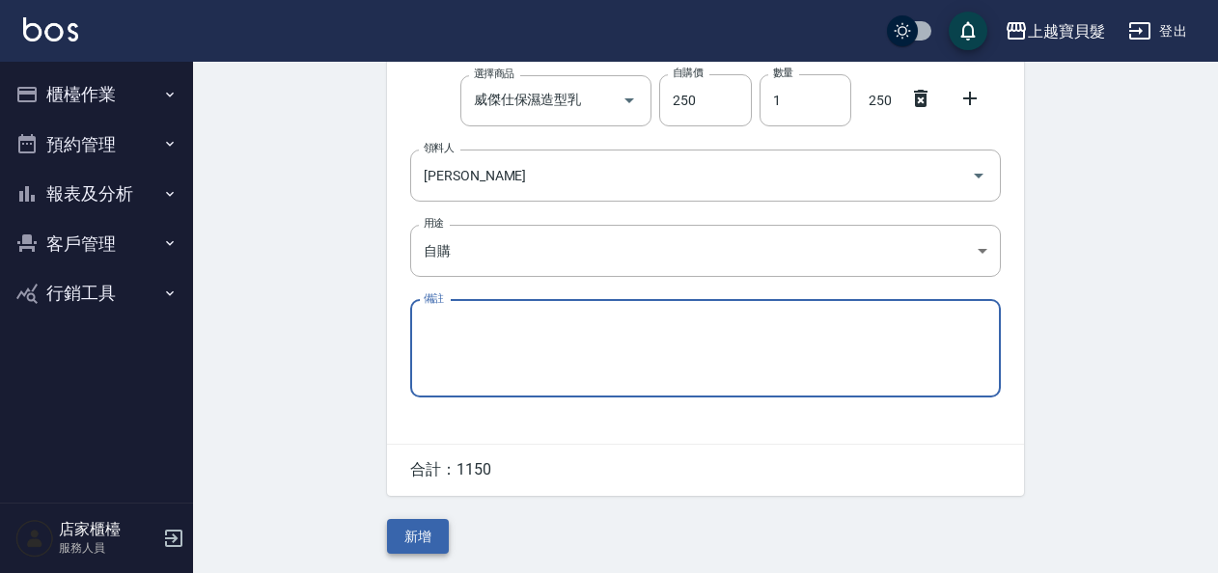
click at [417, 531] on button "新增" at bounding box center [418, 537] width 62 height 36
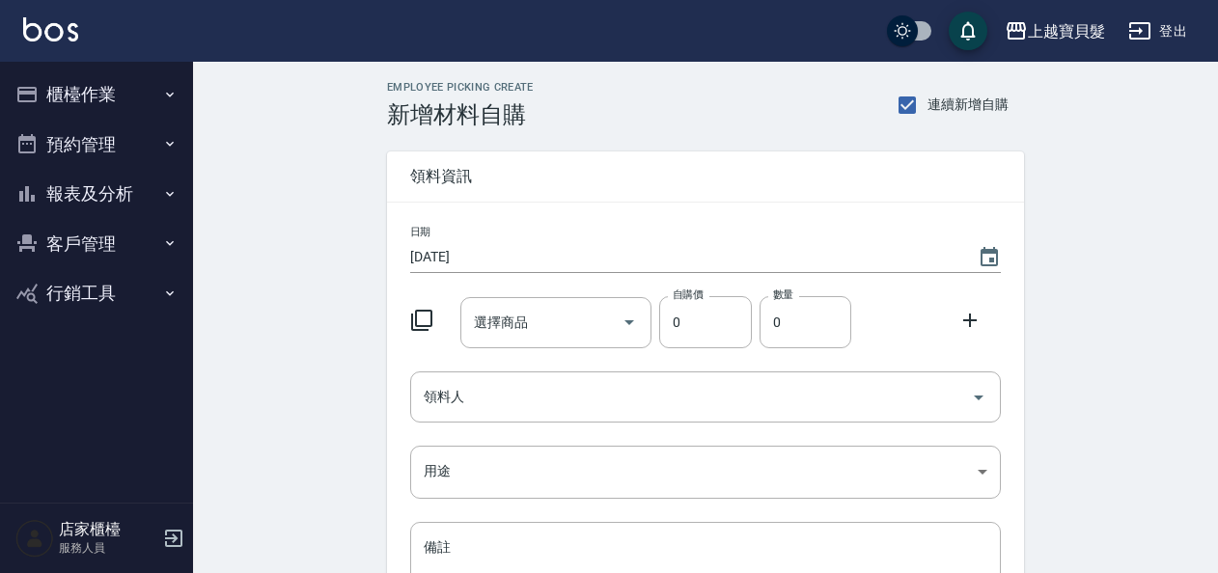
click at [423, 321] on icon at bounding box center [421, 320] width 23 height 23
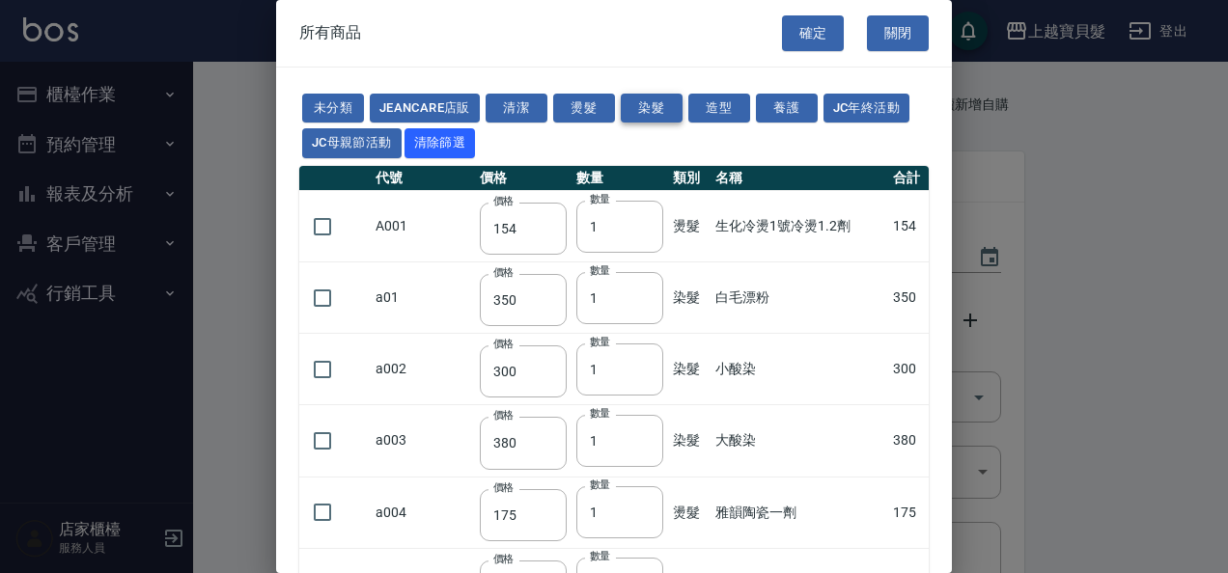
click at [655, 109] on button "染髮" at bounding box center [652, 109] width 62 height 30
type input "350"
type input "300"
type input "380"
type input "100"
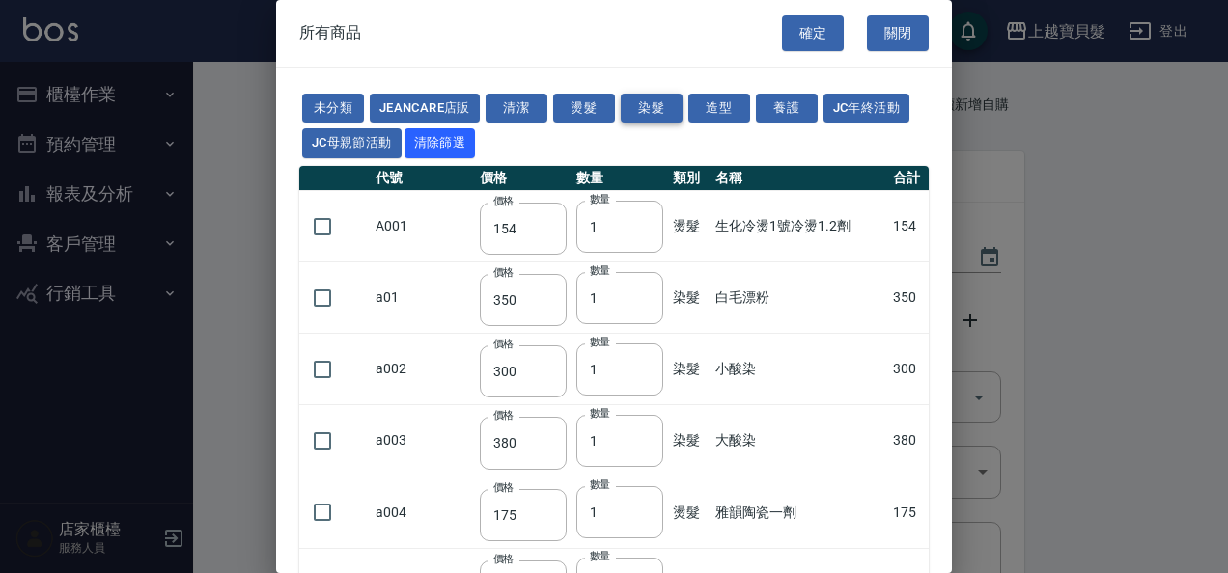
type input "130"
type input "125"
type input "105"
type input "150"
type input "280"
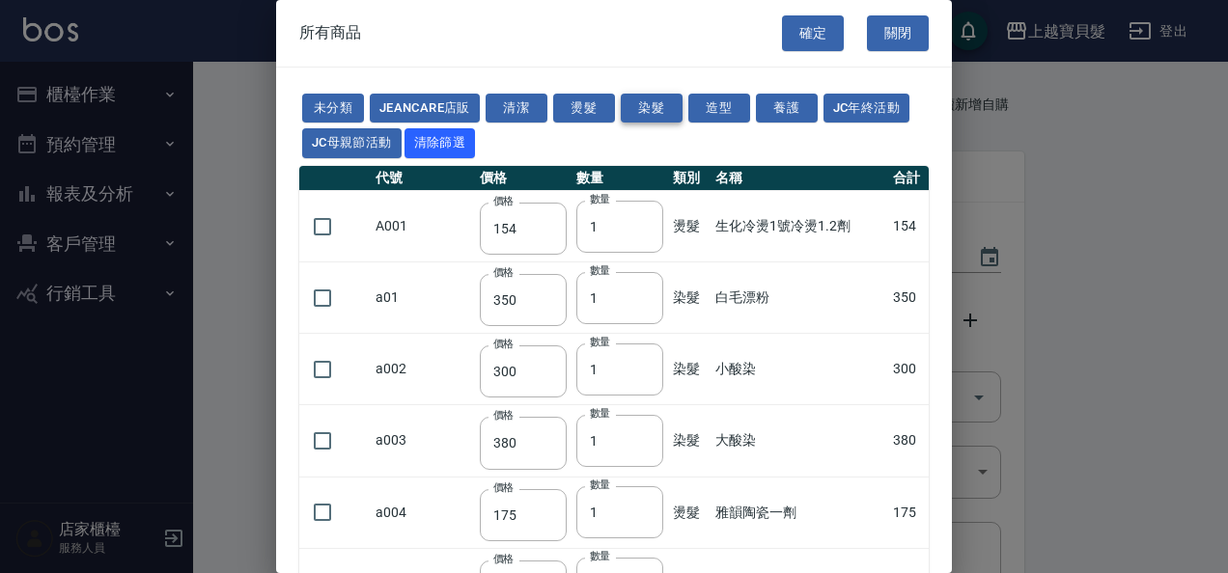
type input "280"
type input "0"
type input "350"
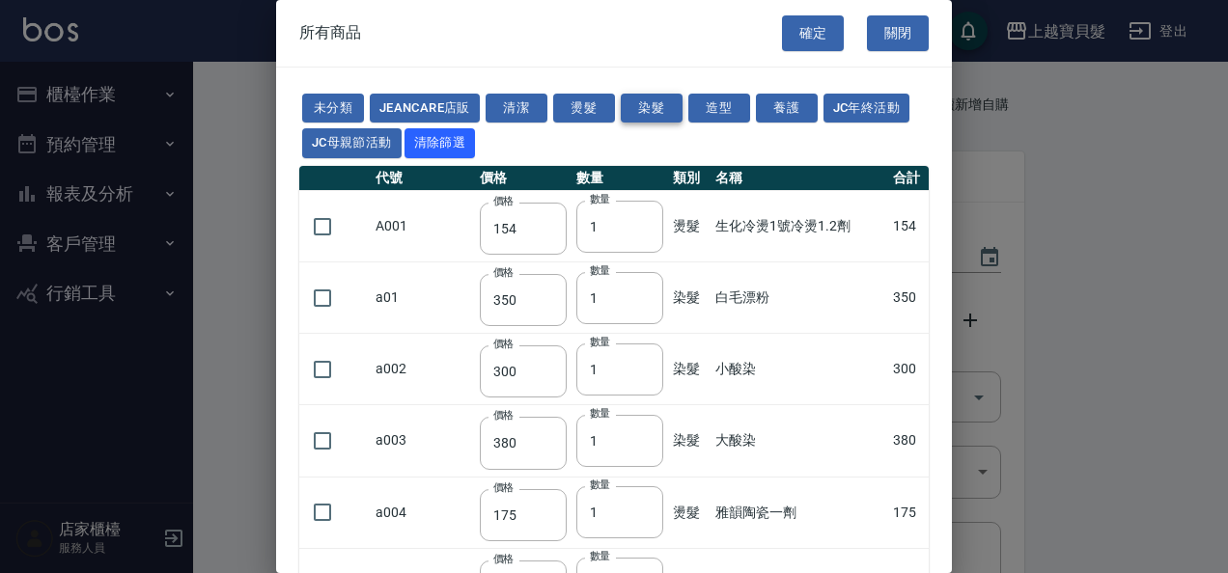
type input "500"
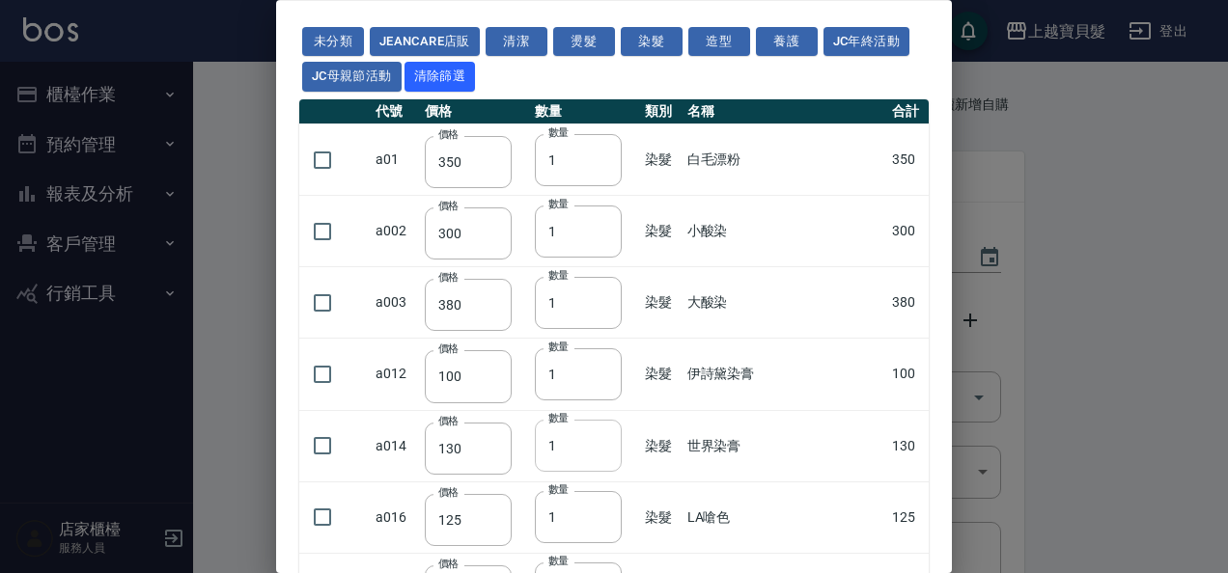
scroll to position [97, 0]
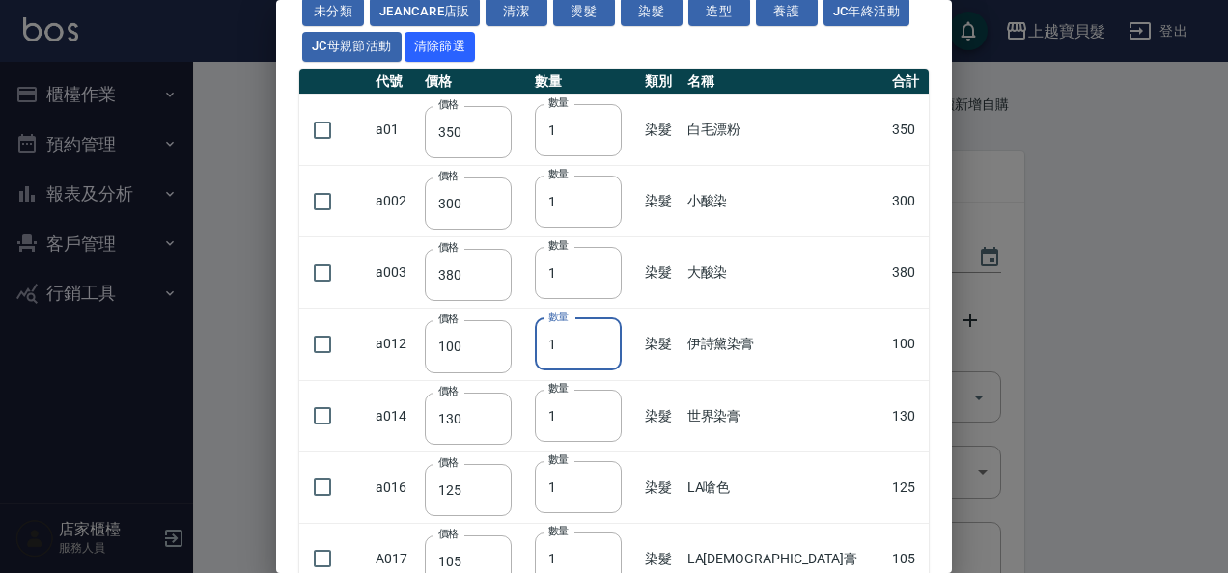
drag, startPoint x: 599, startPoint y: 352, endPoint x: 569, endPoint y: 349, distance: 30.1
click at [569, 349] on input "1" at bounding box center [578, 345] width 87 height 52
type input "9"
click at [315, 342] on input "checkbox" at bounding box center [322, 344] width 41 height 41
checkbox input "true"
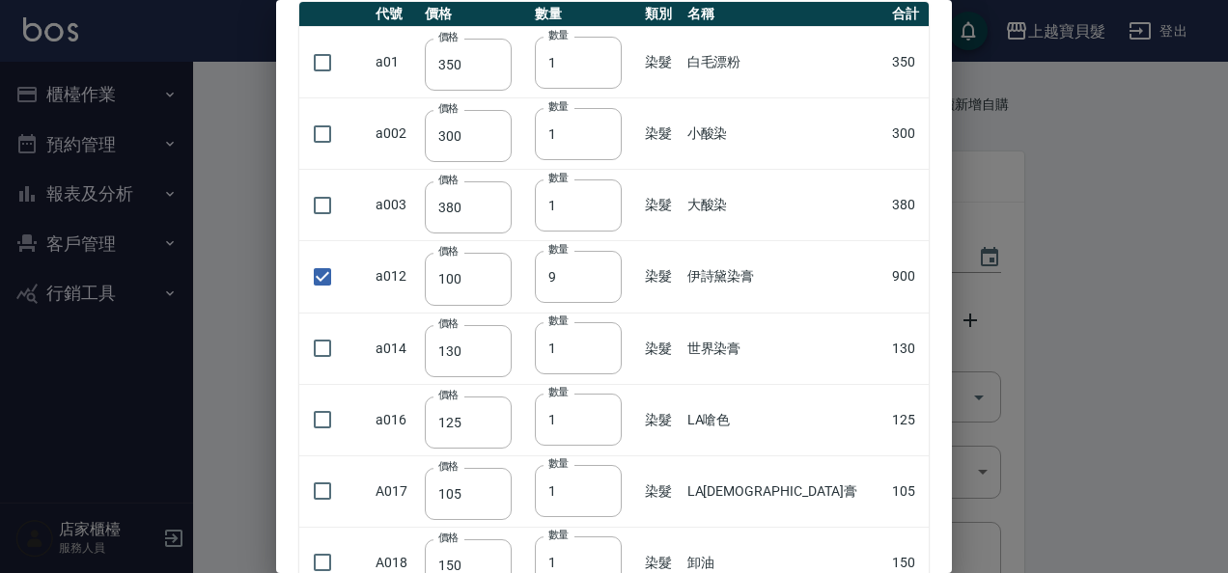
scroll to position [193, 0]
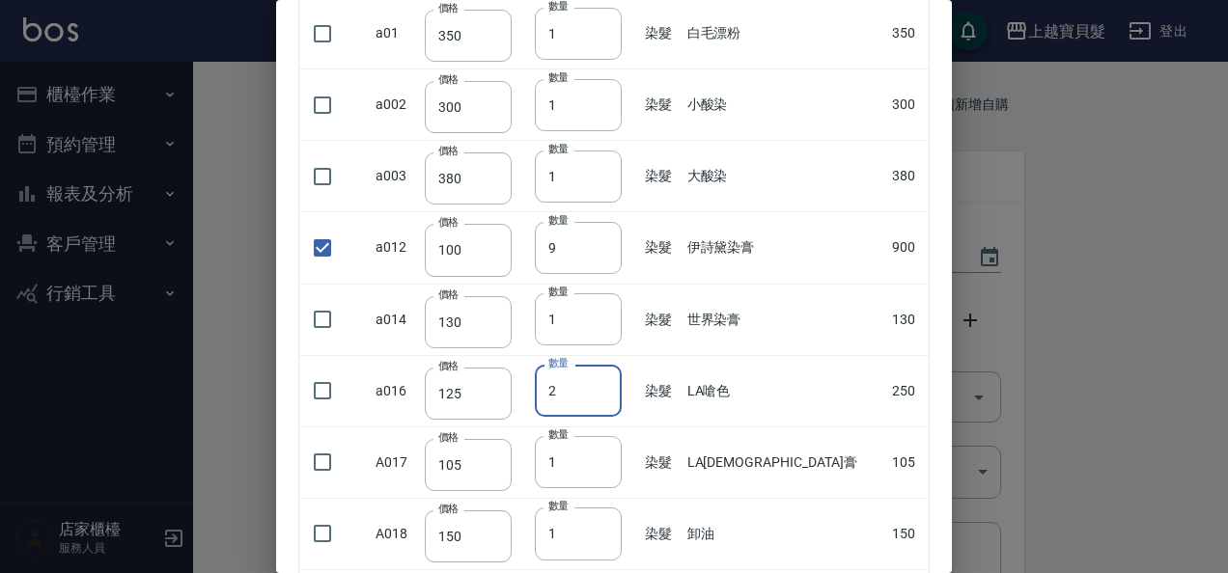
click at [622, 385] on input "2" at bounding box center [578, 391] width 87 height 52
click at [622, 384] on input "3" at bounding box center [578, 391] width 87 height 52
type input "4"
click at [622, 385] on input "4" at bounding box center [578, 391] width 87 height 52
click at [622, 453] on input "2" at bounding box center [578, 462] width 87 height 52
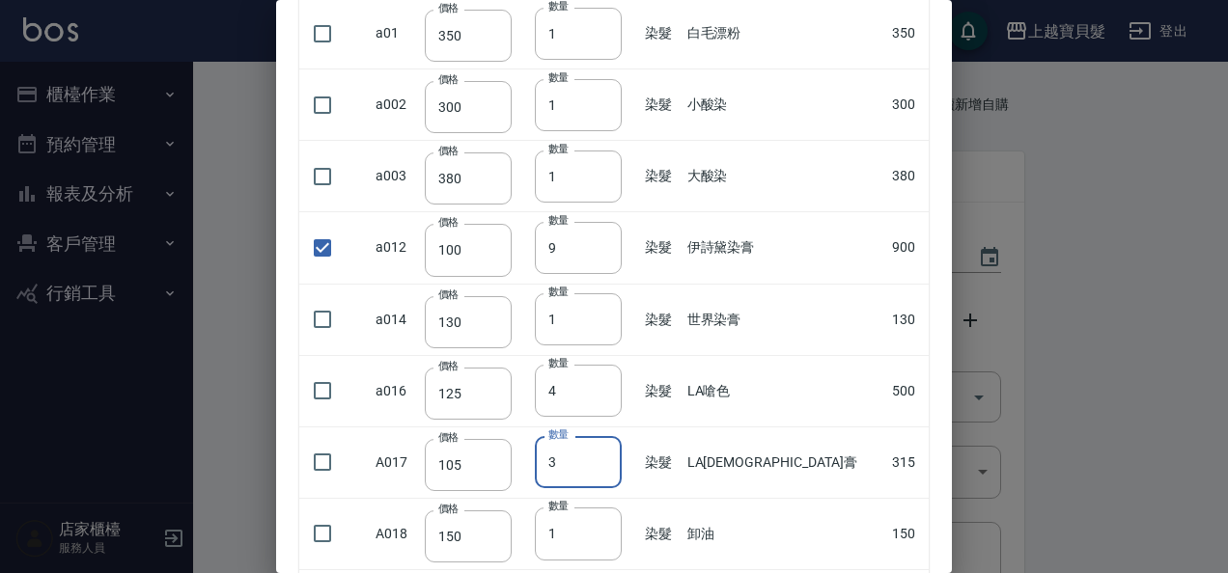
type input "3"
click at [622, 453] on input "3" at bounding box center [578, 462] width 87 height 52
click at [314, 382] on input "checkbox" at bounding box center [322, 391] width 41 height 41
checkbox input "true"
click at [324, 460] on input "checkbox" at bounding box center [322, 462] width 41 height 41
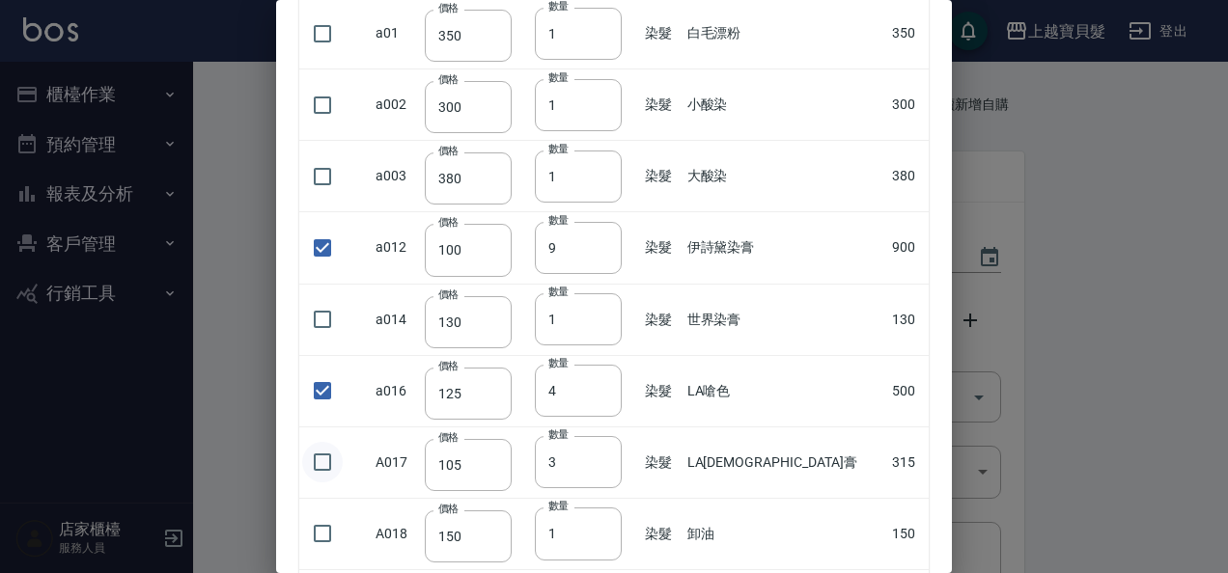
checkbox input "true"
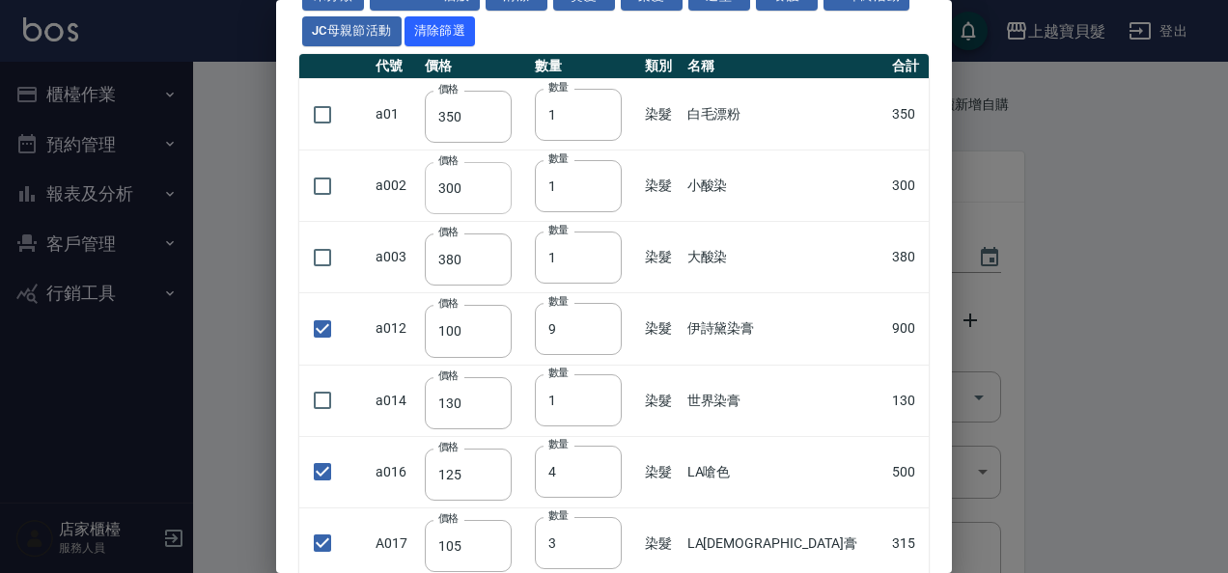
scroll to position [0, 0]
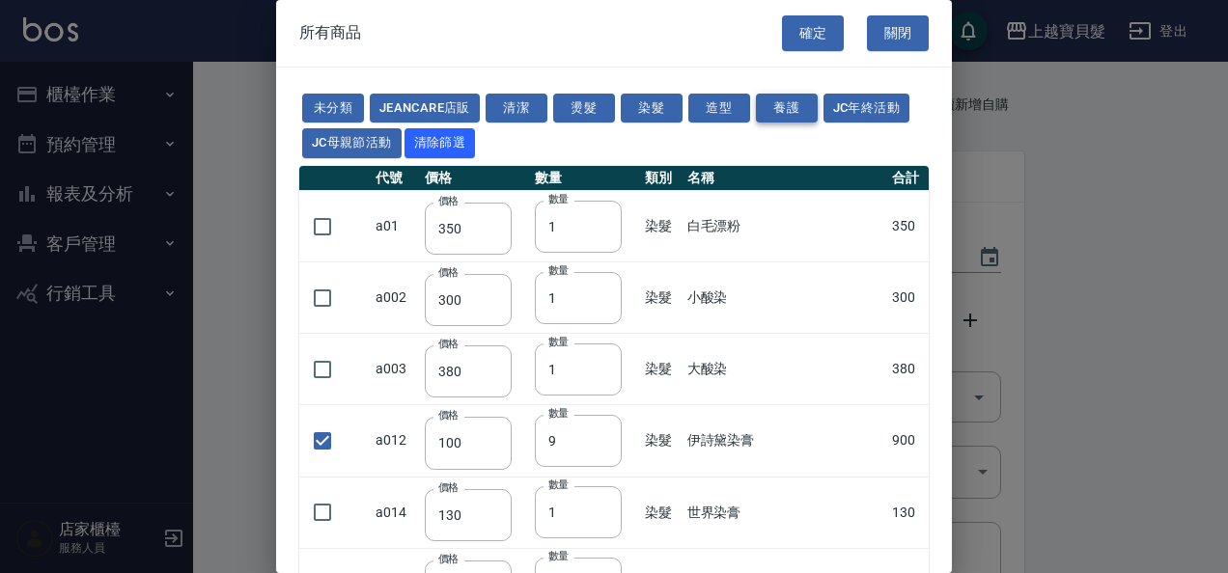
click at [803, 104] on button "養護" at bounding box center [787, 109] width 62 height 30
type input "400"
type input "600"
type input "0"
checkbox input "false"
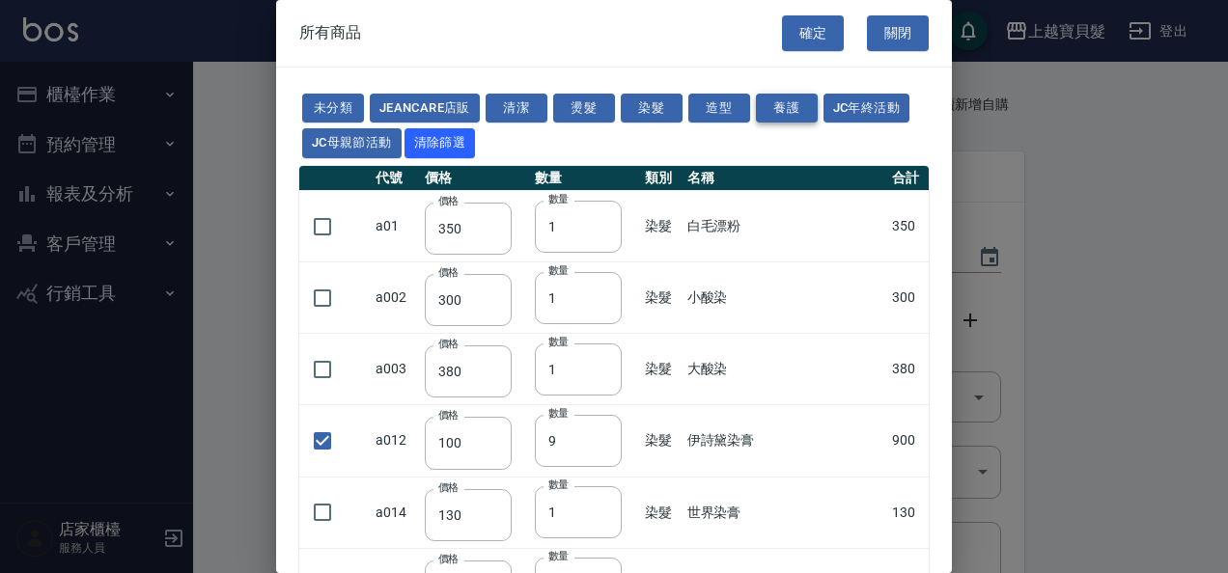
type input "90"
type input "1"
type input "90"
checkbox input "false"
type input "315"
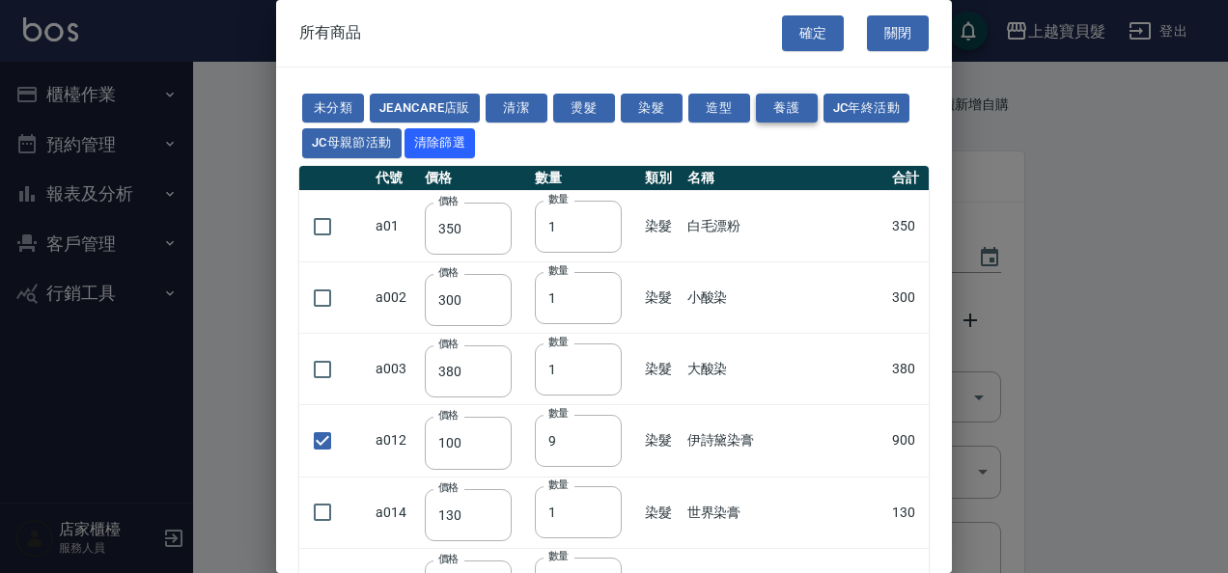
type input "1"
checkbox input "false"
type input "330"
type input "1"
type input "400"
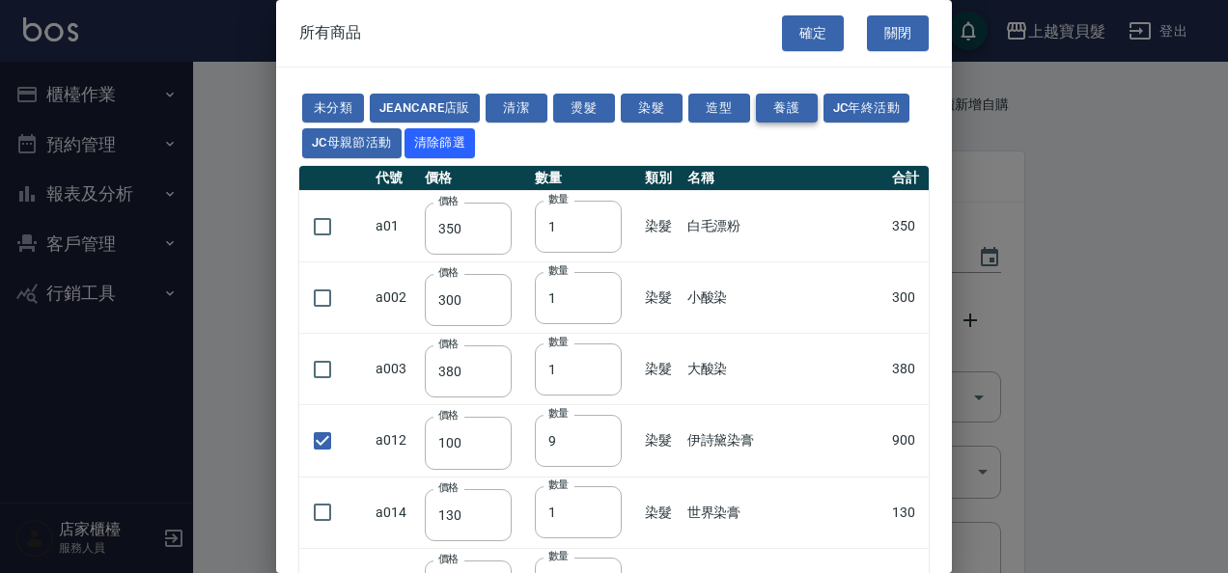
type input "550"
type input "750"
type input "500"
type input "0"
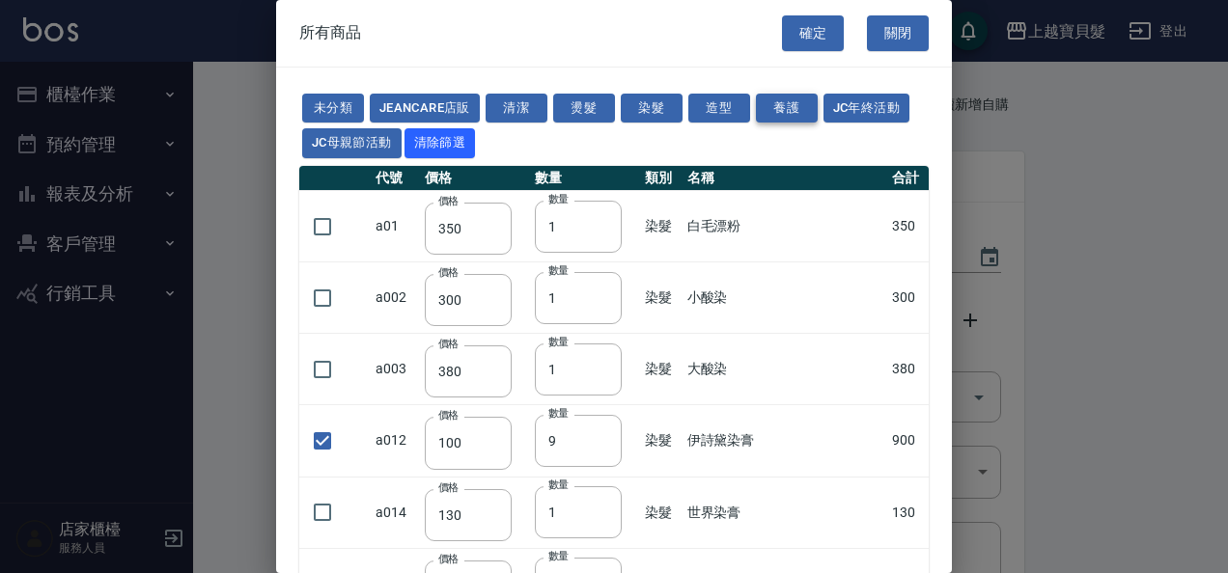
type input "0"
type input "780"
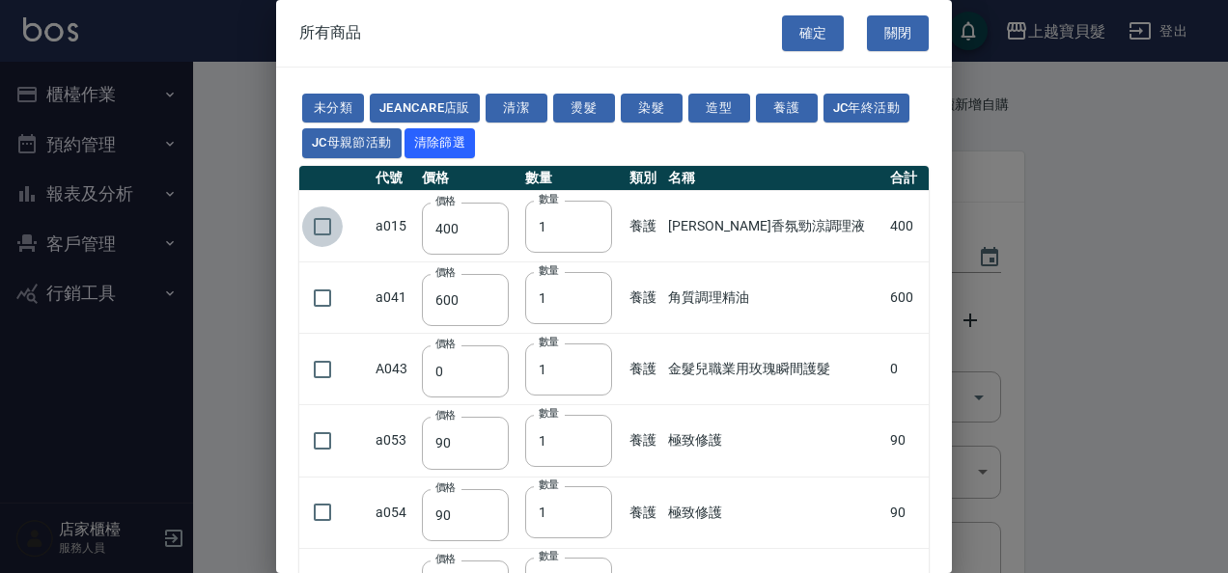
click at [320, 222] on input "checkbox" at bounding box center [322, 227] width 41 height 41
click at [508, 114] on button "清潔" at bounding box center [517, 109] width 62 height 30
checkbox input "false"
type input "150"
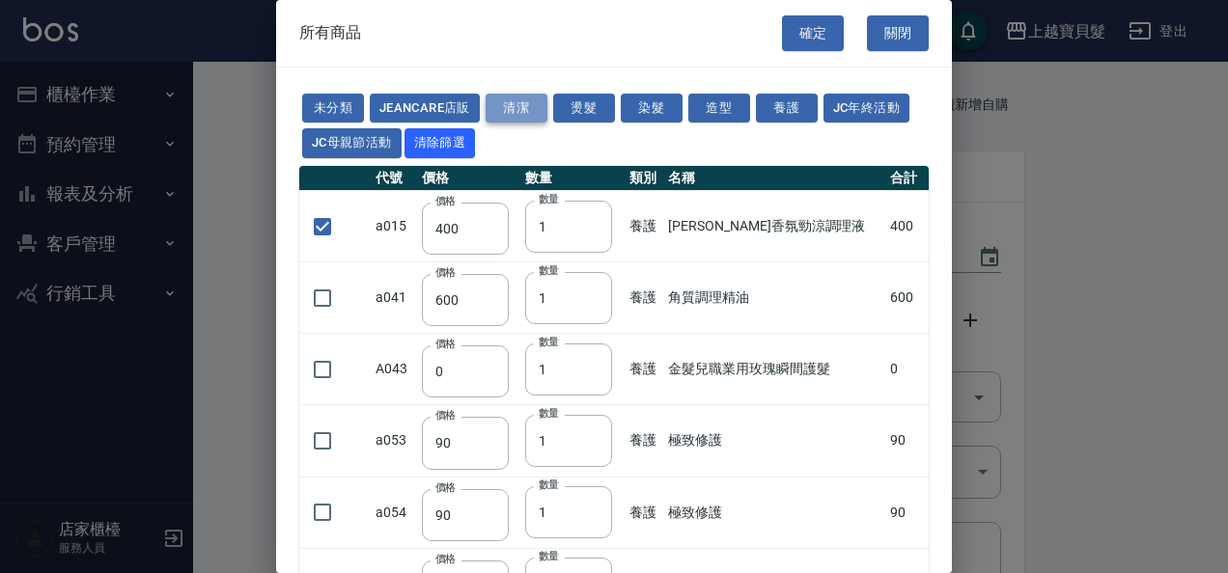
type input "990"
type input "500"
type input "990"
type input "500"
type input "990"
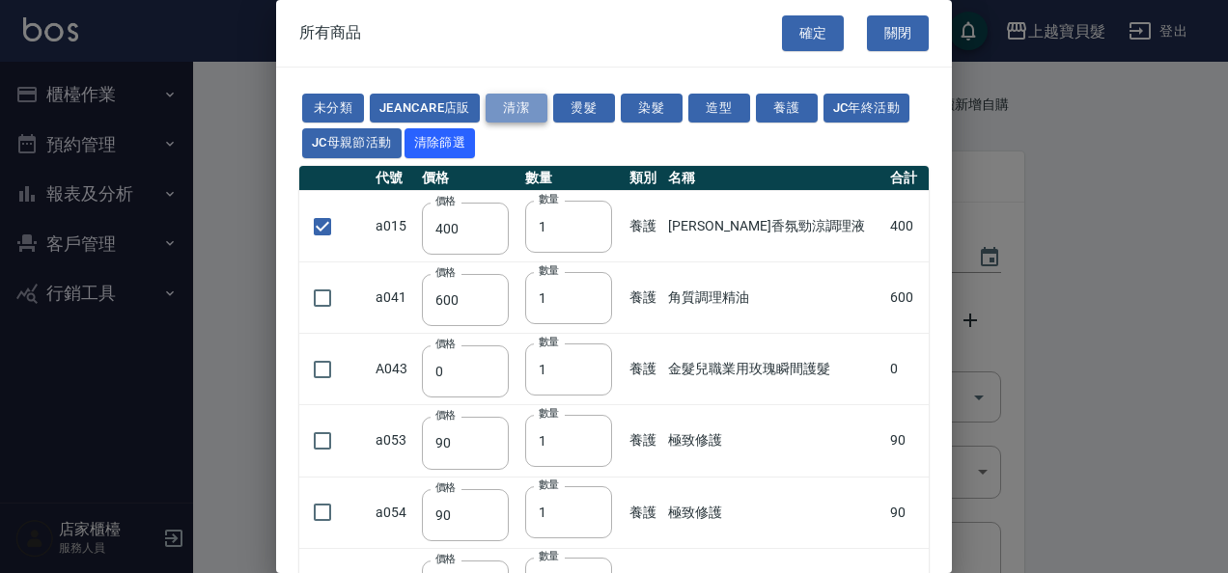
type input "540"
type input "1400"
type input "500"
type input "990"
type input "1845"
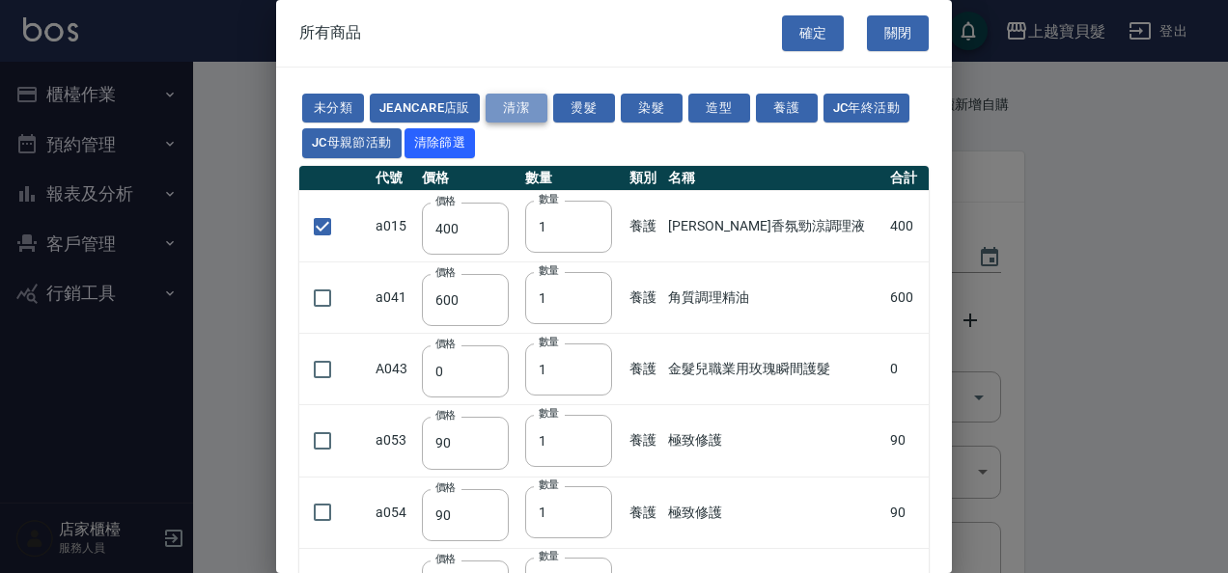
type input "1500"
type input "1150"
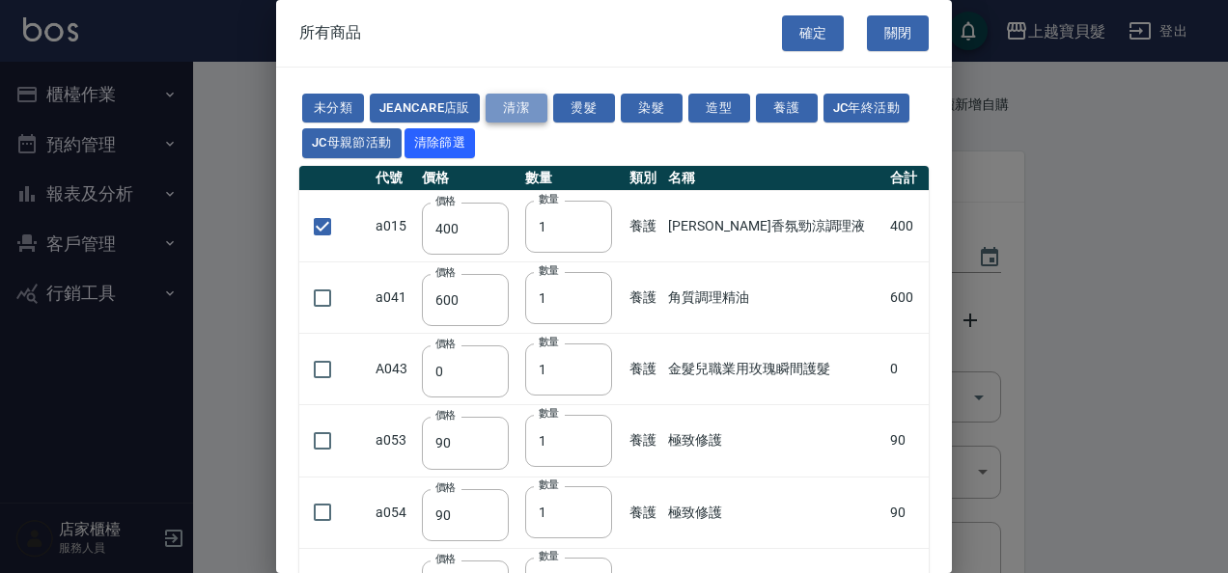
type input "1800"
type input "250"
type input "560"
type input "315"
type input "560"
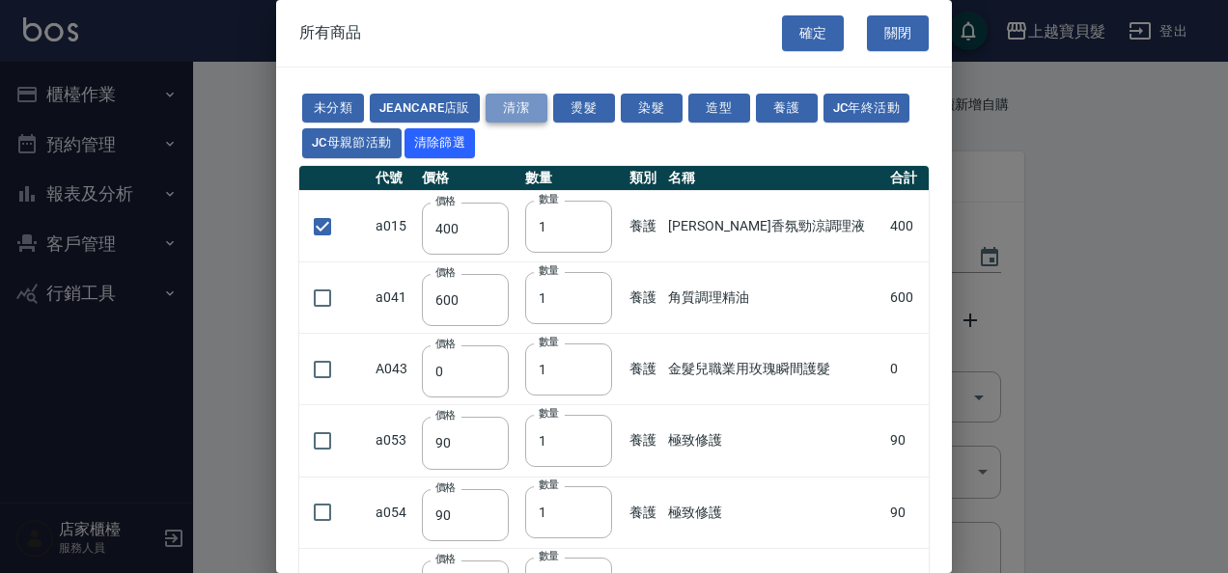
type input "315"
type input "450"
type input "560"
type input "315"
type input "250"
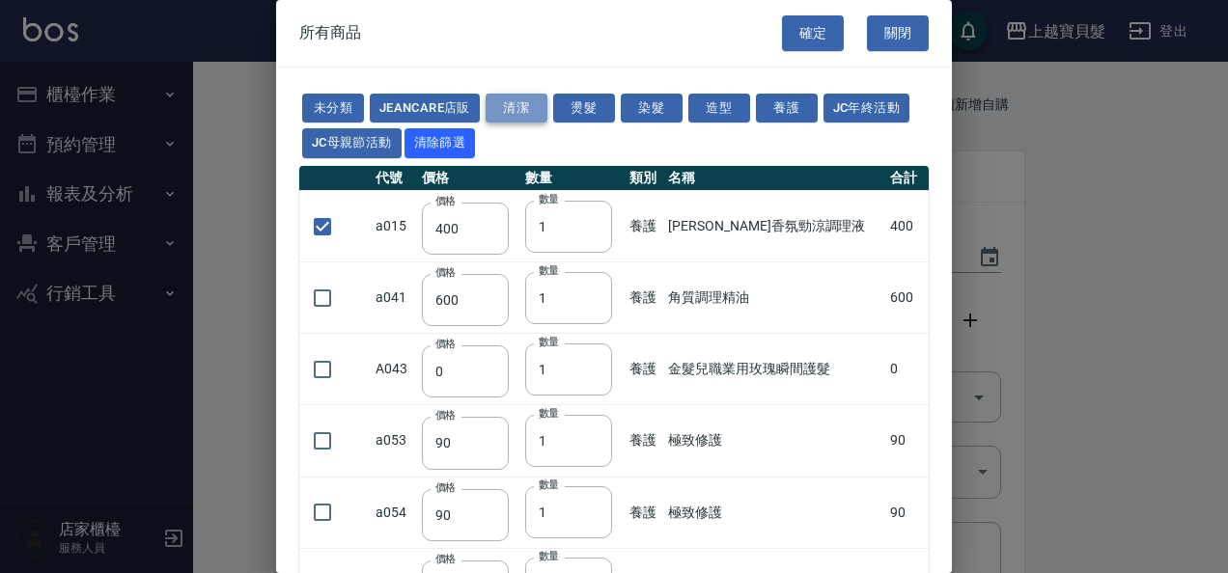
type input "1500"
type input "1300"
type input "380"
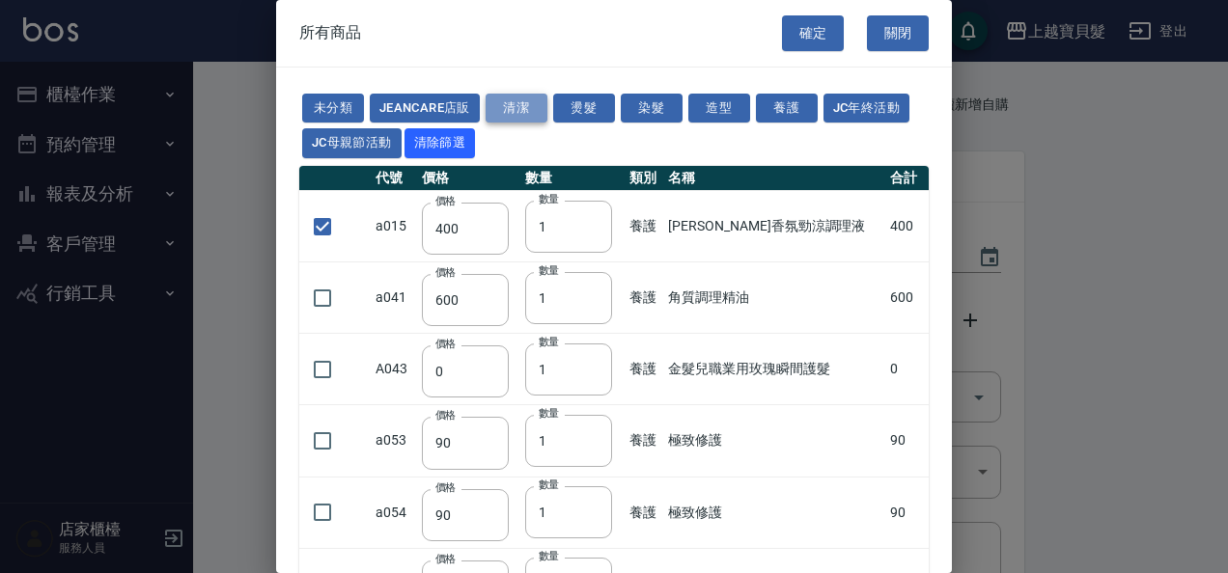
type input "600"
type input "850"
type input "450"
type input "1050"
type input "1300"
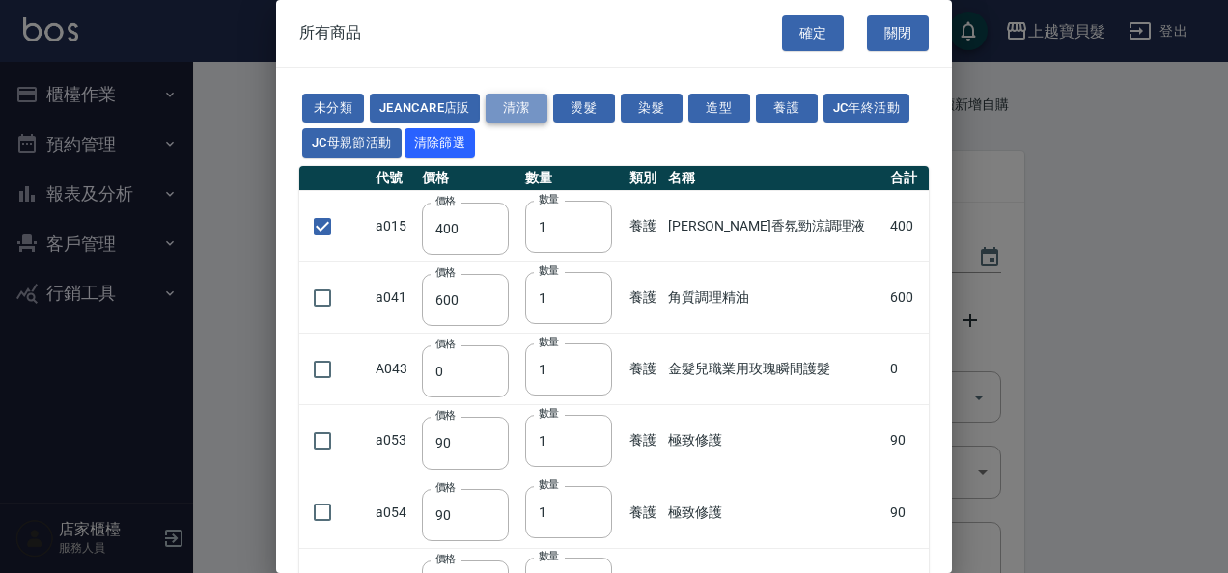
type input "600"
type input "300"
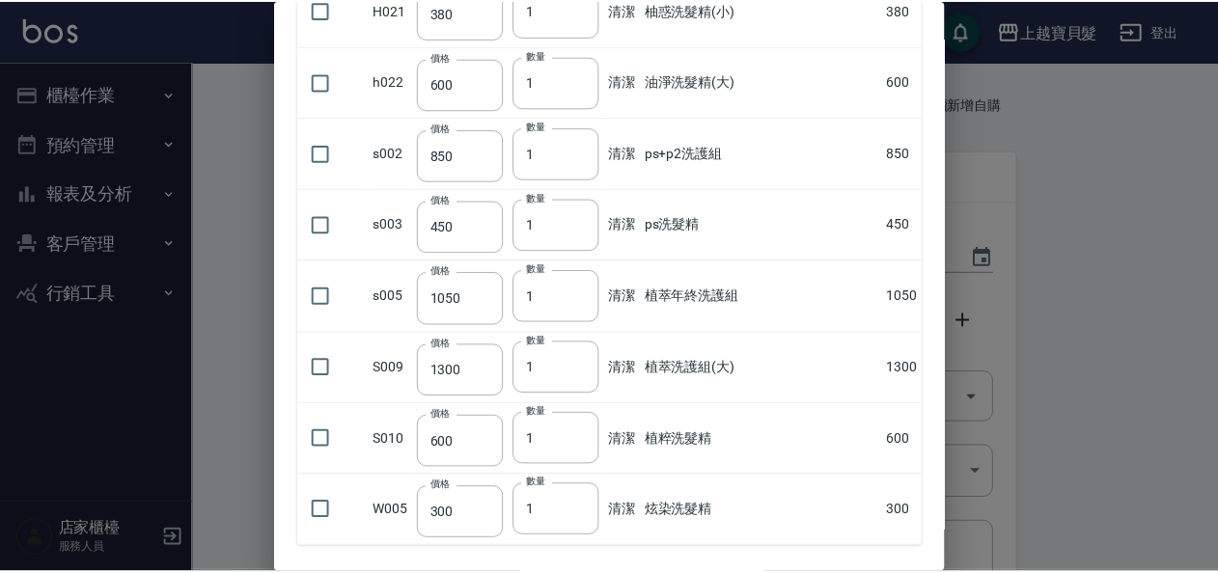
scroll to position [2515, 0]
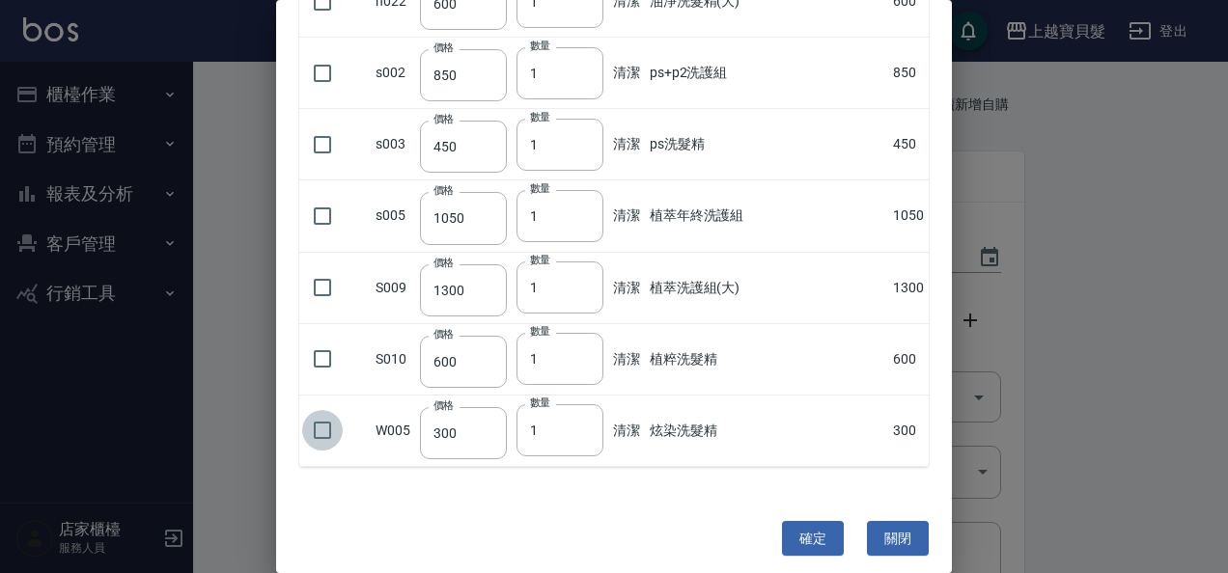
click at [323, 410] on input "checkbox" at bounding box center [322, 430] width 41 height 41
checkbox input "true"
click at [828, 526] on button "確定" at bounding box center [813, 539] width 62 height 36
type input "伊詩黛染膏"
type input "100"
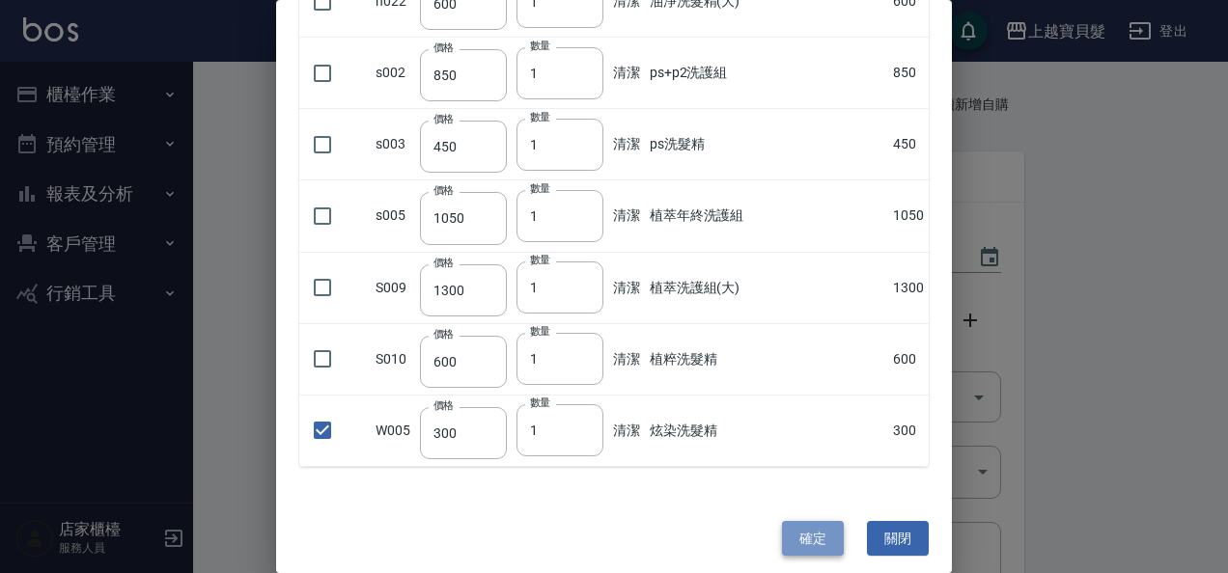
type input "9"
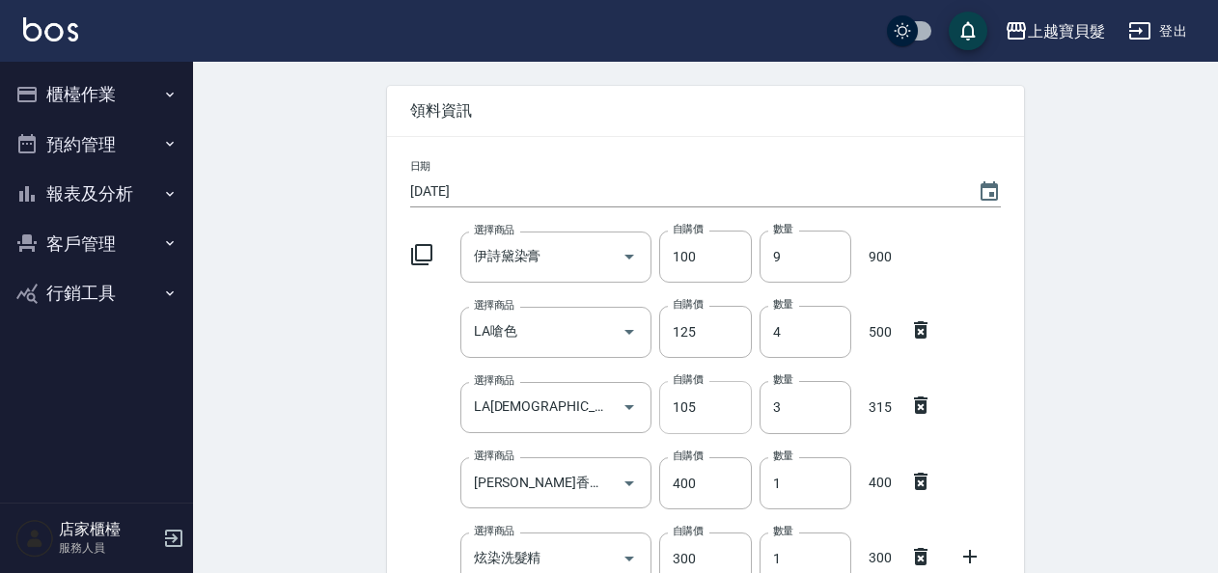
scroll to position [97, 0]
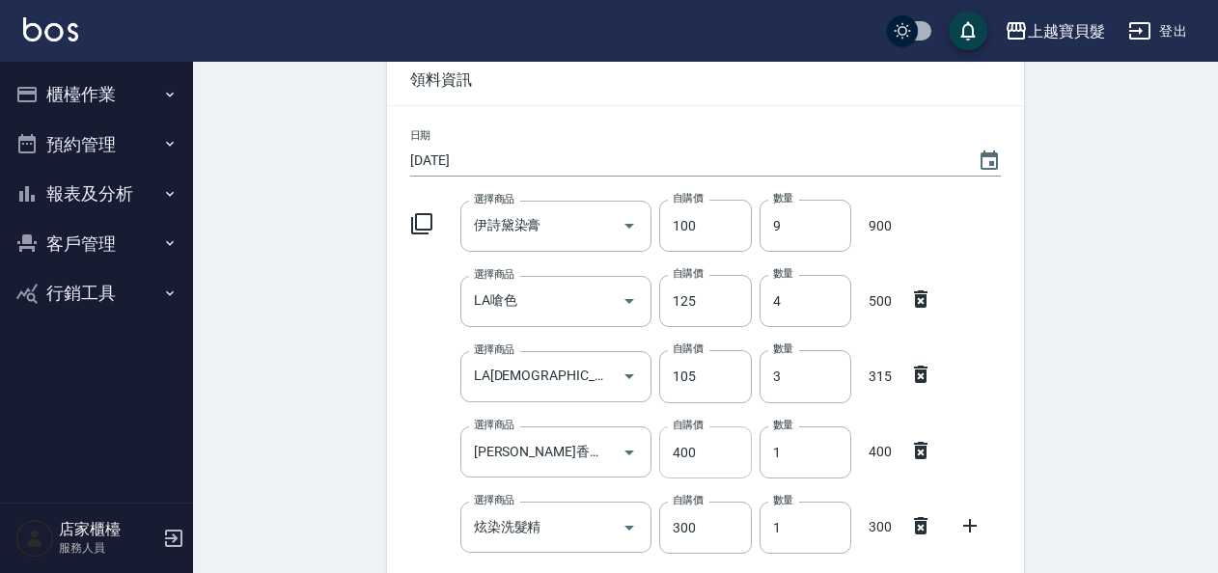
click at [703, 468] on input "400" at bounding box center [705, 453] width 92 height 52
drag, startPoint x: 713, startPoint y: 467, endPoint x: 568, endPoint y: 474, distance: 145.9
click at [568, 474] on div "選擇商品 羽亮香氛勁涼調理液 選擇商品 自購價 400 自購價 數量 1 數量 400" at bounding box center [702, 449] width 599 height 60
type input "500"
click at [285, 483] on div "Employee Picking Create 新增材料自購 連續新增自購 領料資訊 日期 2025/08/31 選擇商品 伊詩黛染膏 選擇商品 自購價 10…" at bounding box center [705, 483] width 1025 height 1036
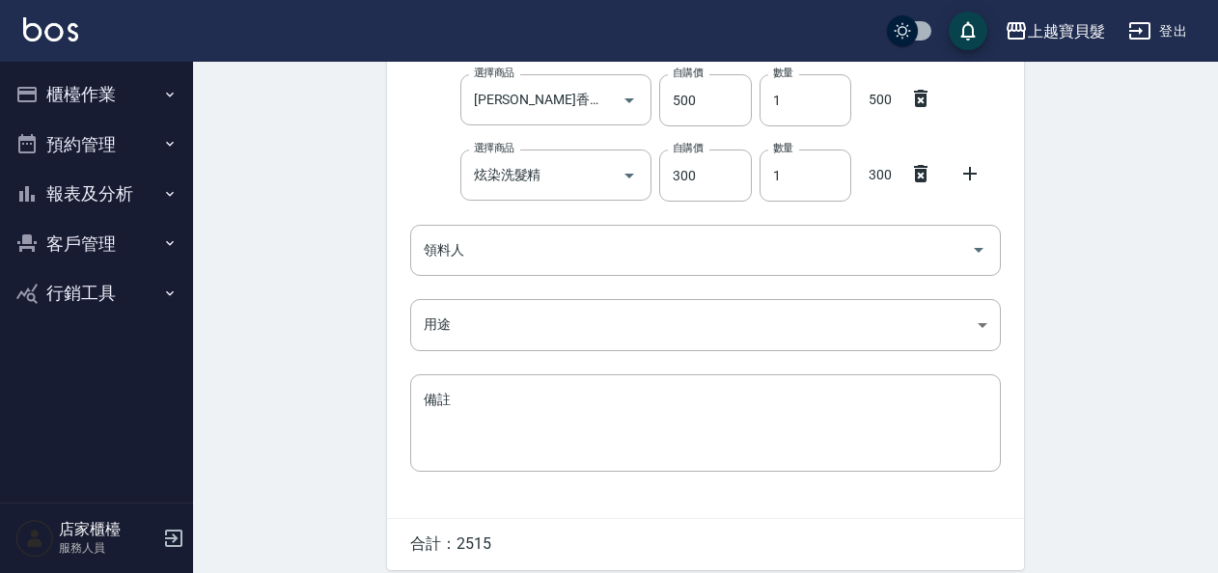
scroll to position [483, 0]
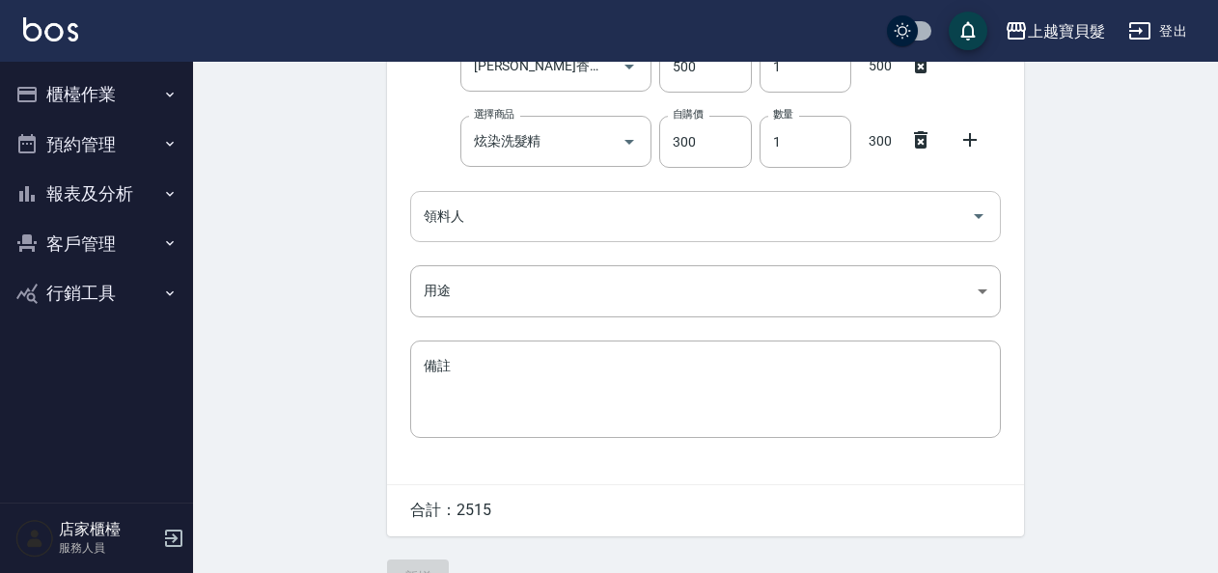
click at [481, 219] on input "領料人" at bounding box center [691, 217] width 544 height 34
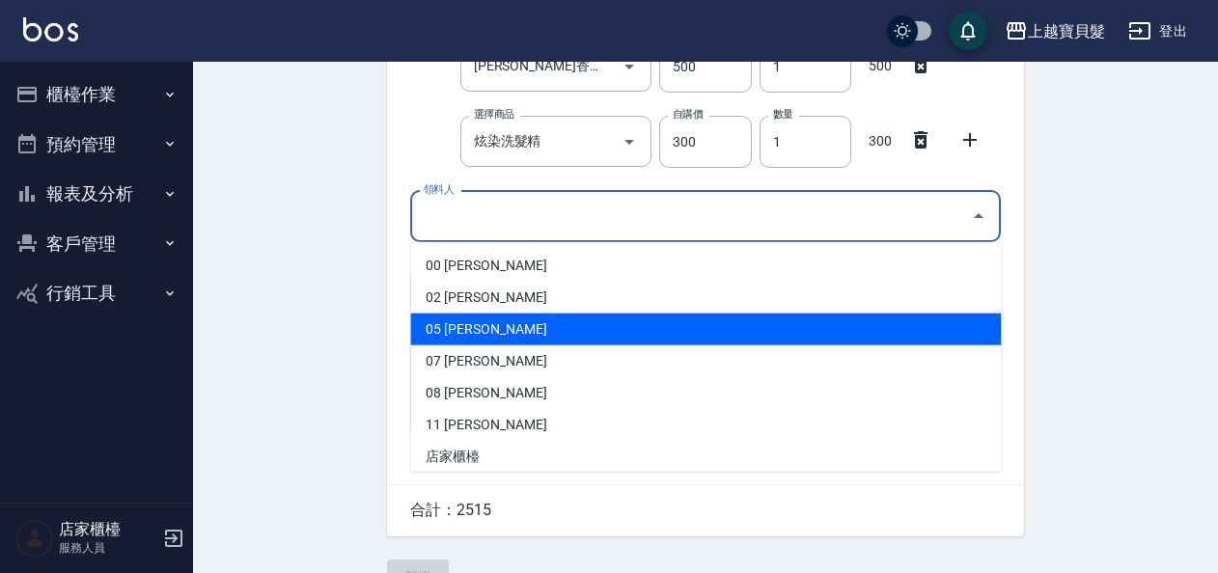
click at [463, 324] on li "05 賴依君" at bounding box center [705, 330] width 591 height 32
type input "[PERSON_NAME]"
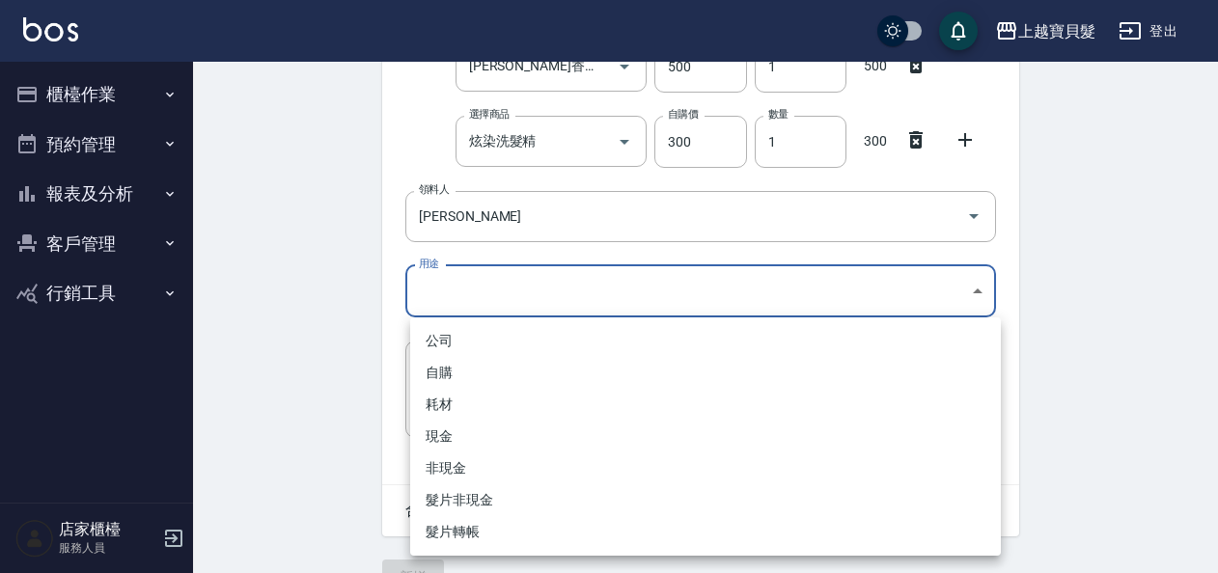
click at [466, 286] on body "上越寶貝髮 登出 櫃檯作業 打帳單 帳單列表 掛單列表 現金收支登錄 材料自購登錄 每日結帳 排班表 現場電腦打卡 預約管理 預約管理 單日預約紀錄 單週預約…" at bounding box center [609, 66] width 1218 height 1098
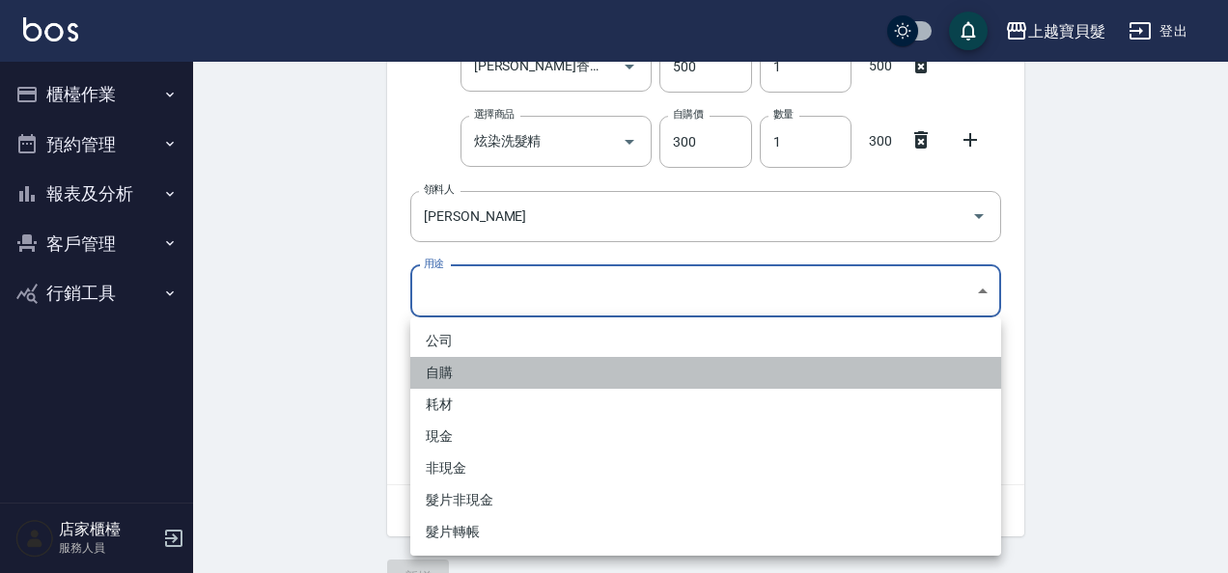
click at [454, 376] on li "自購" at bounding box center [705, 373] width 591 height 32
type input "自購"
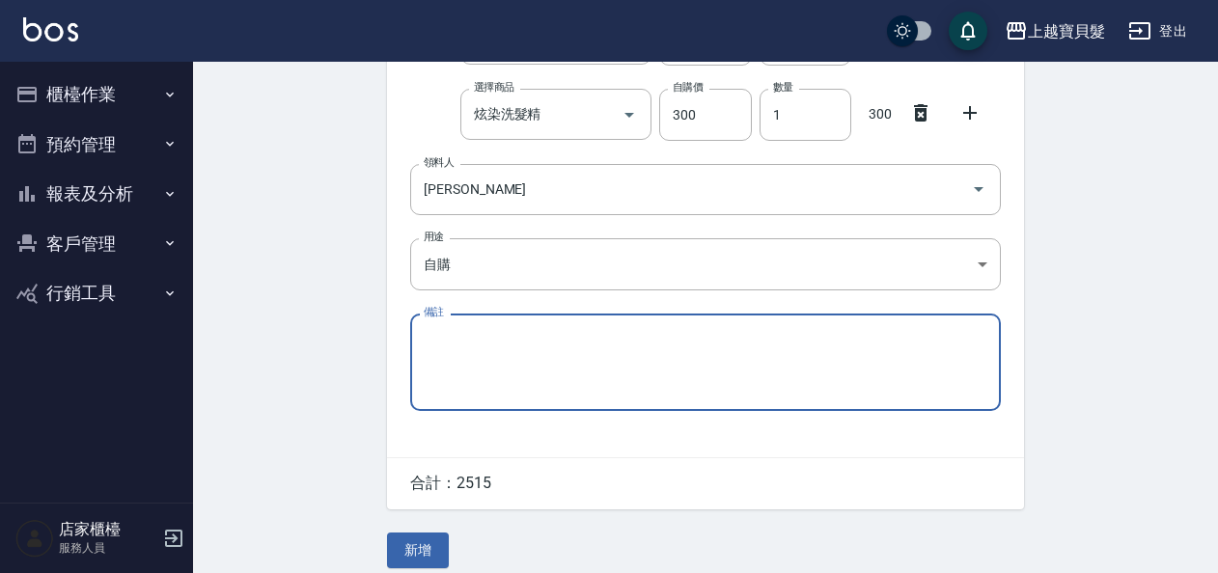
scroll to position [525, 0]
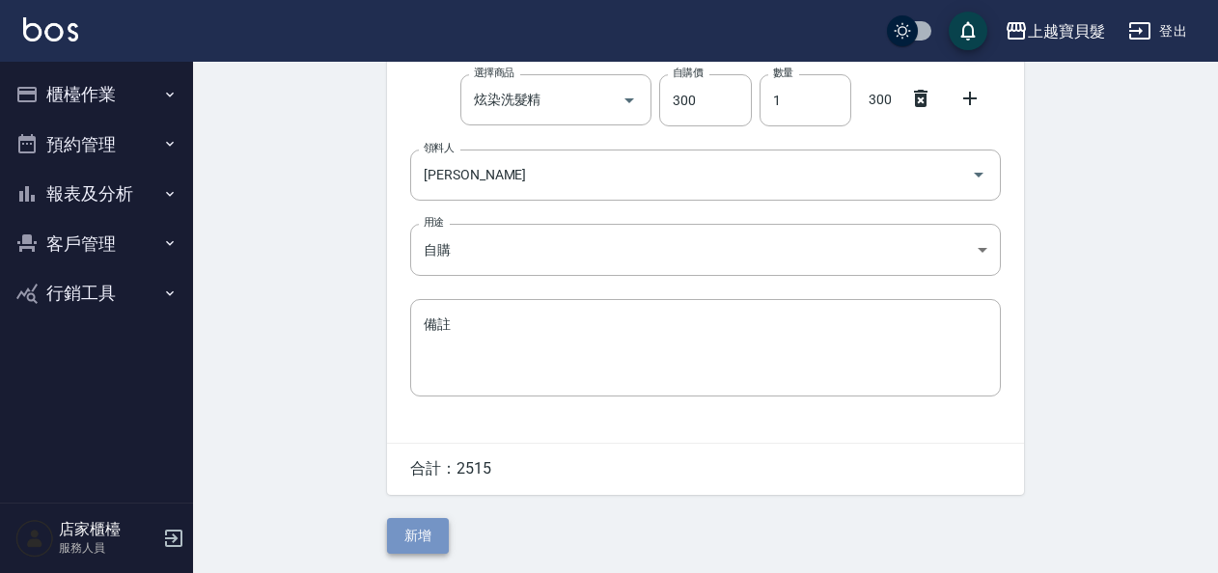
click at [400, 529] on button "新增" at bounding box center [418, 536] width 62 height 36
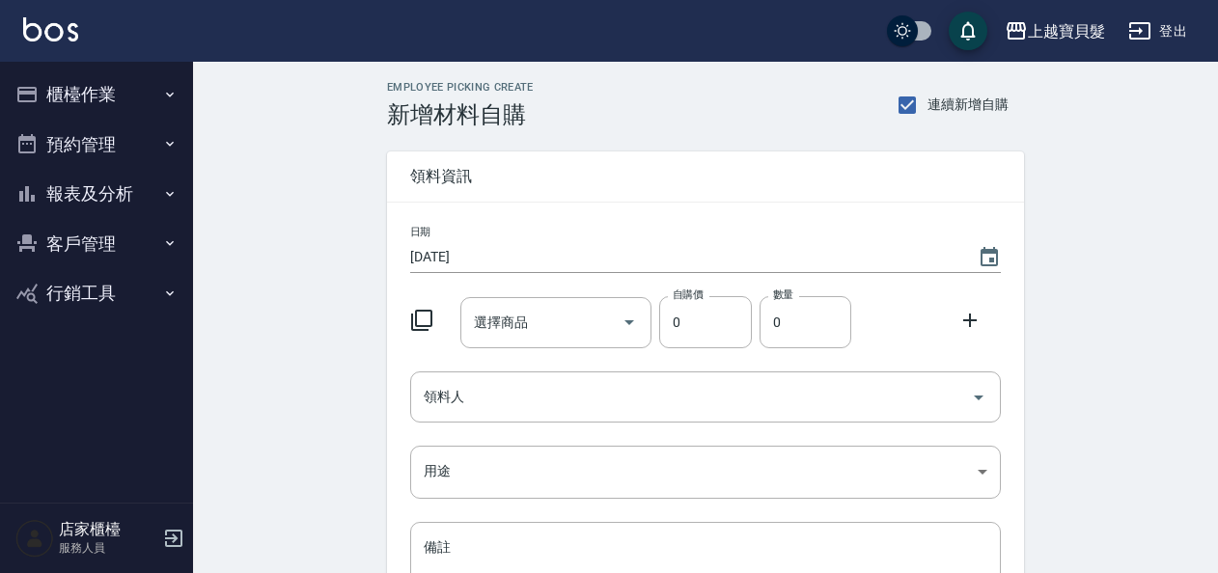
click at [89, 96] on button "櫃檯作業" at bounding box center [97, 95] width 178 height 50
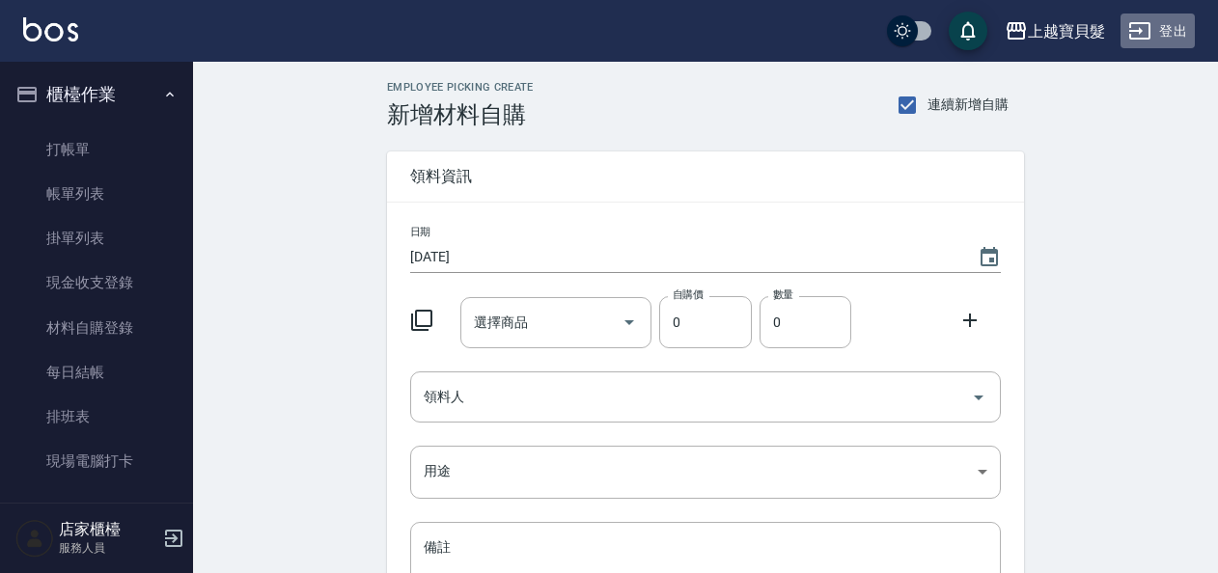
click at [1172, 25] on button "登出" at bounding box center [1158, 32] width 74 height 36
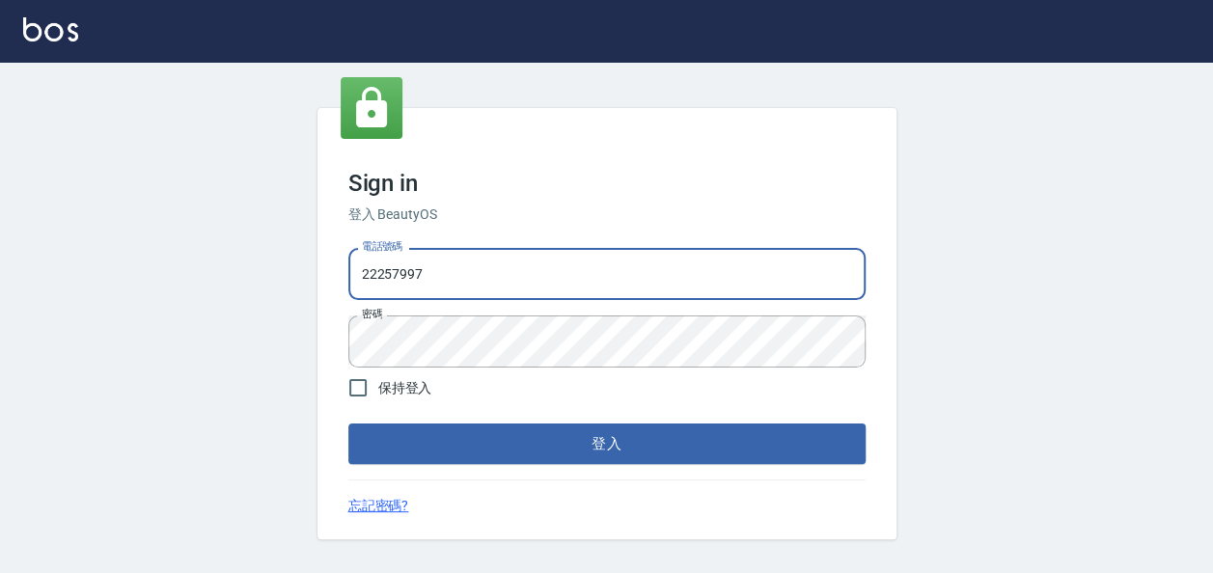
drag, startPoint x: 418, startPoint y: 272, endPoint x: 337, endPoint y: 297, distance: 84.9
click at [336, 294] on div "Sign in 登入 BeautyOS 電話號碼 [PHONE_NUMBER] 電話號碼 密碼 密碼 保持登入 登入 忘記密碼?" at bounding box center [607, 324] width 579 height 432
type input "0938051110"
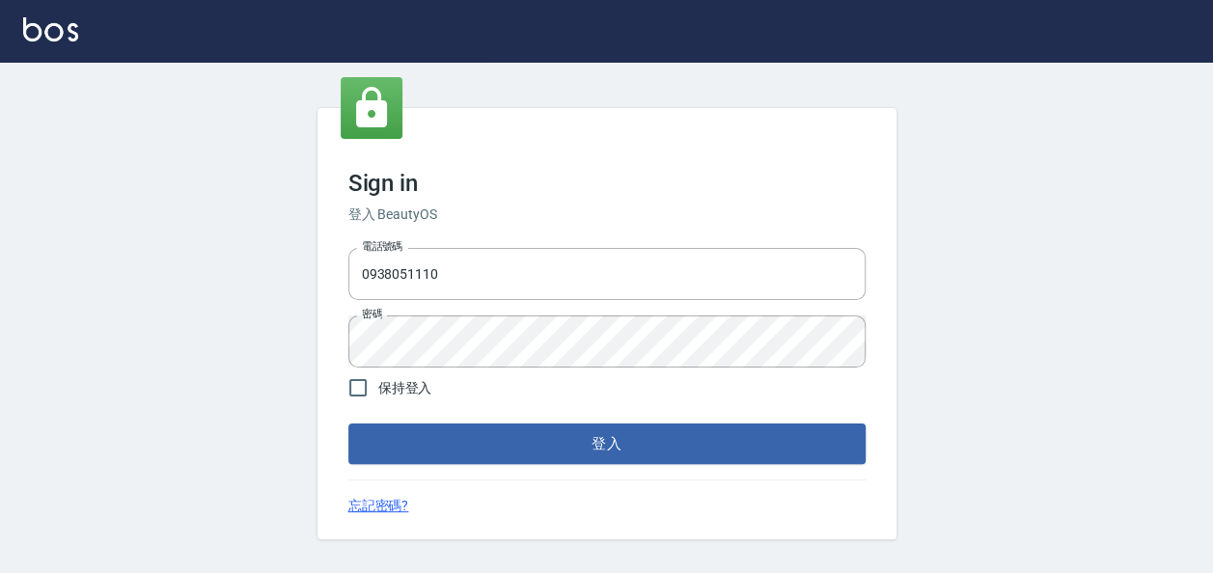
drag, startPoint x: 299, startPoint y: 392, endPoint x: 388, endPoint y: 370, distance: 91.5
click at [321, 392] on div "Sign in 登入 BeautyOS 電話號碼 [PHONE_NUMBER] 電話號碼 密碼 密碼 保持登入 登入 忘記密碼?" at bounding box center [606, 324] width 1213 height 524
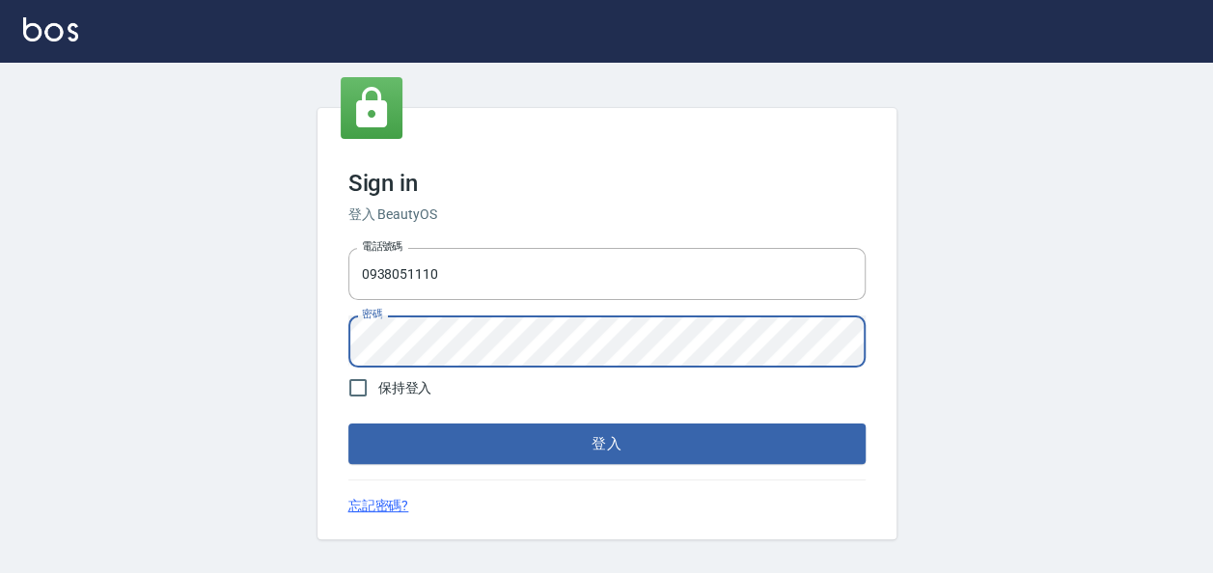
click at [299, 340] on div "Sign in 登入 BeautyOS 電話號碼 [PHONE_NUMBER] 電話號碼 密碼 密碼 保持登入 登入 忘記密碼?" at bounding box center [606, 324] width 1213 height 524
click at [348, 424] on button "登入" at bounding box center [606, 444] width 517 height 41
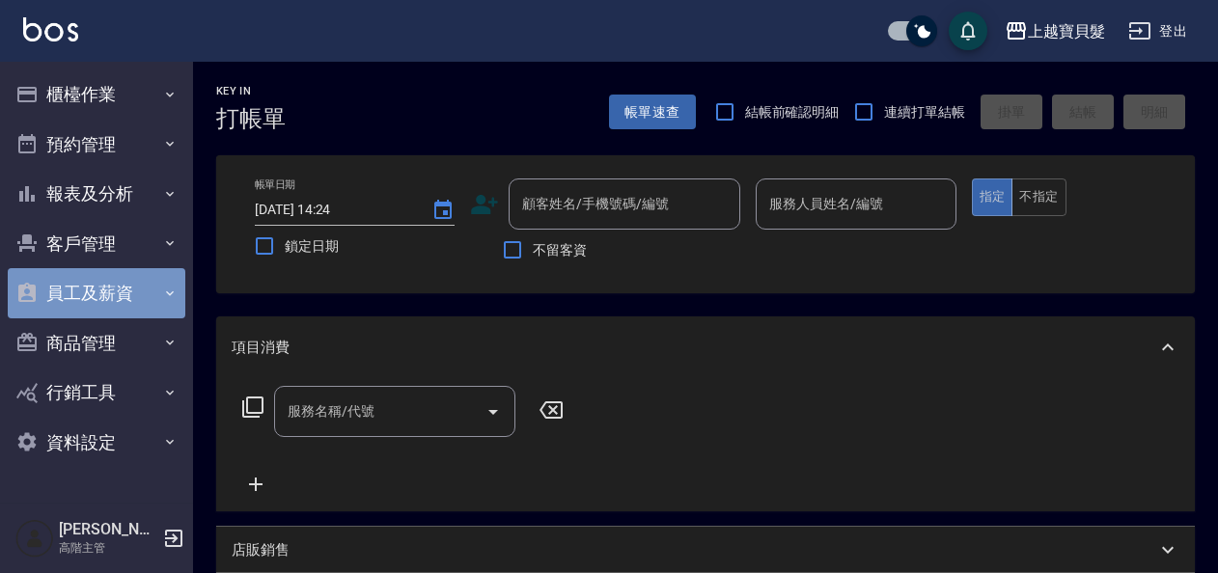
click at [112, 295] on button "員工及薪資" at bounding box center [97, 293] width 178 height 50
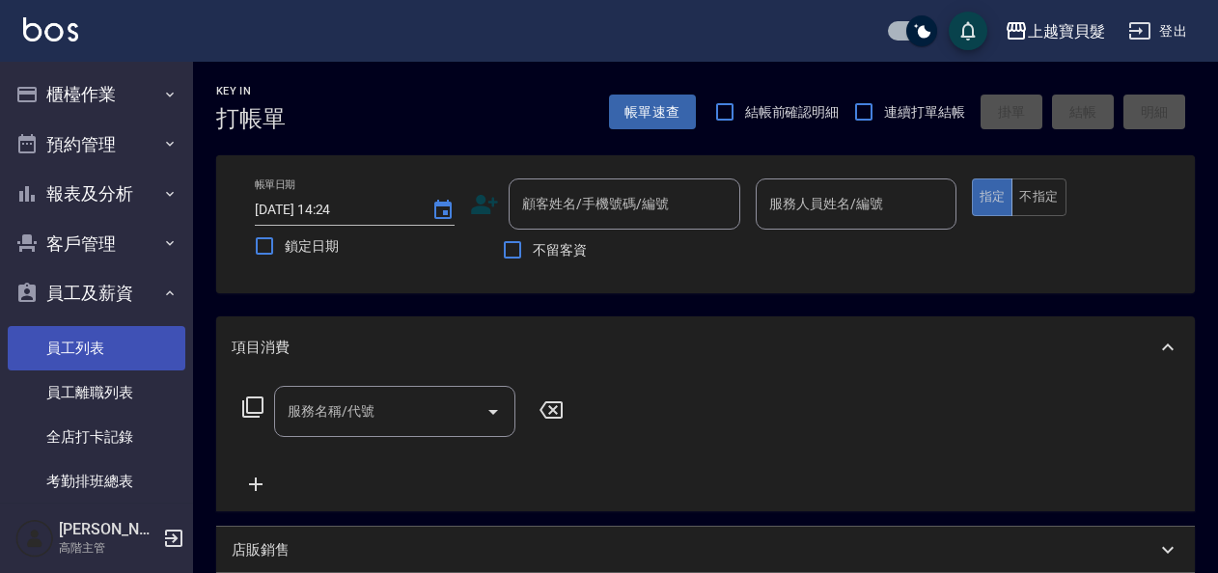
scroll to position [97, 0]
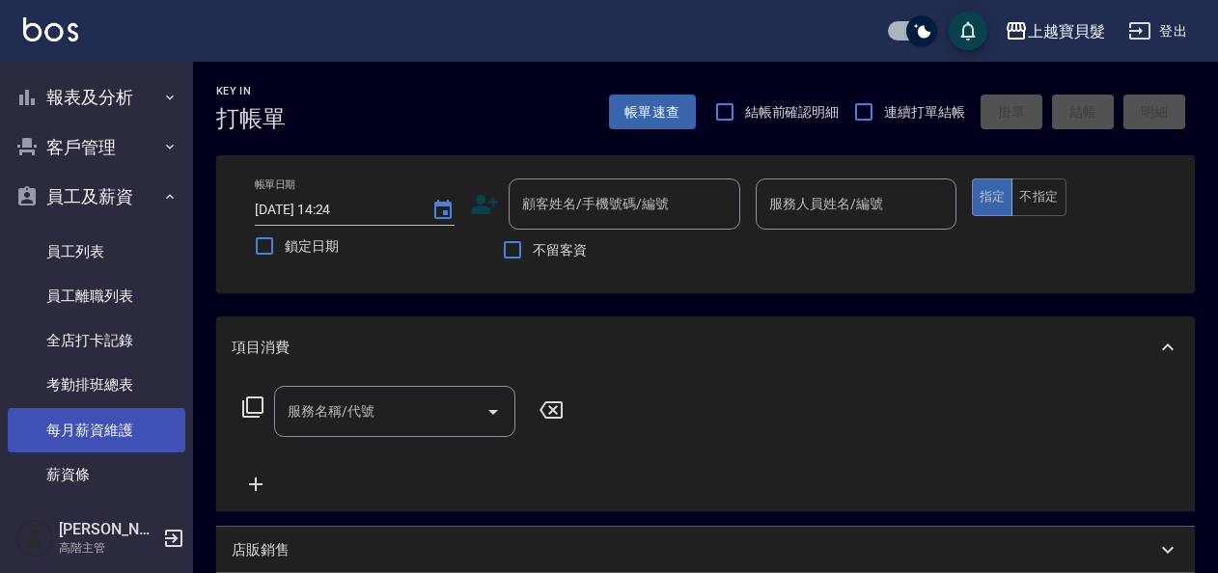
click at [107, 428] on link "每月薪資維護" at bounding box center [97, 430] width 178 height 44
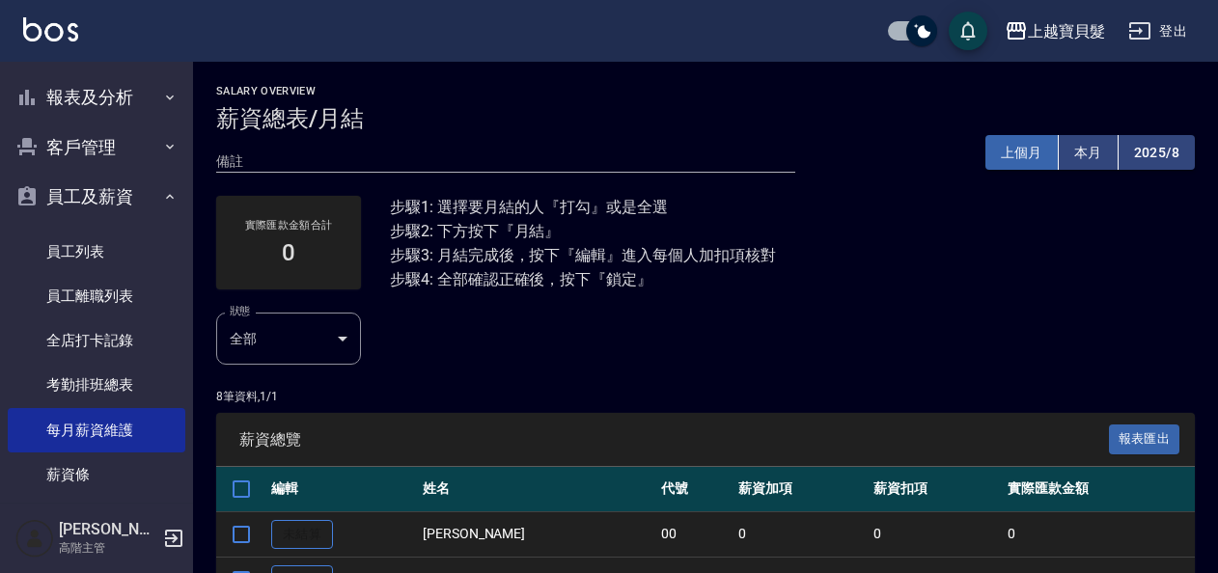
click at [1041, 154] on button "上個月" at bounding box center [1022, 153] width 73 height 36
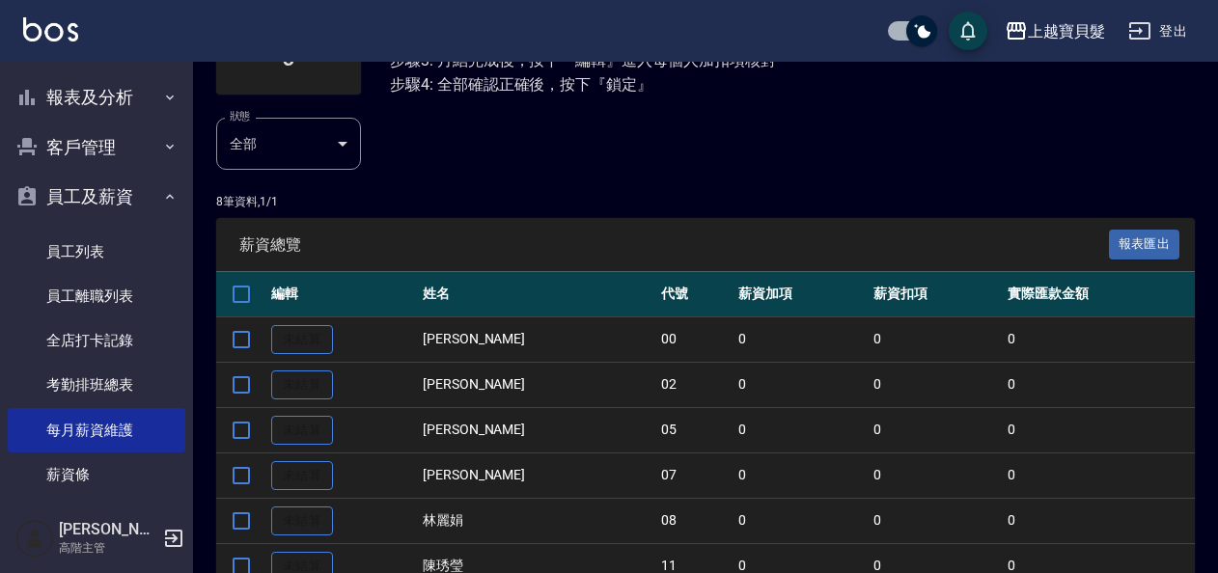
scroll to position [361, 0]
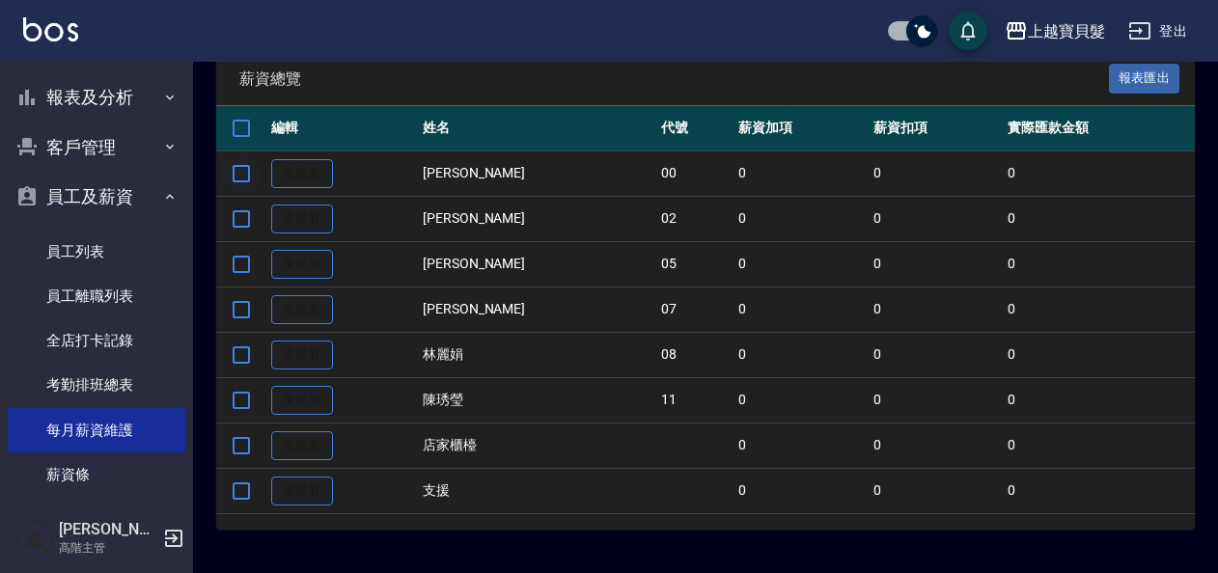
click at [238, 179] on input "checkbox" at bounding box center [241, 173] width 41 height 41
checkbox input "true"
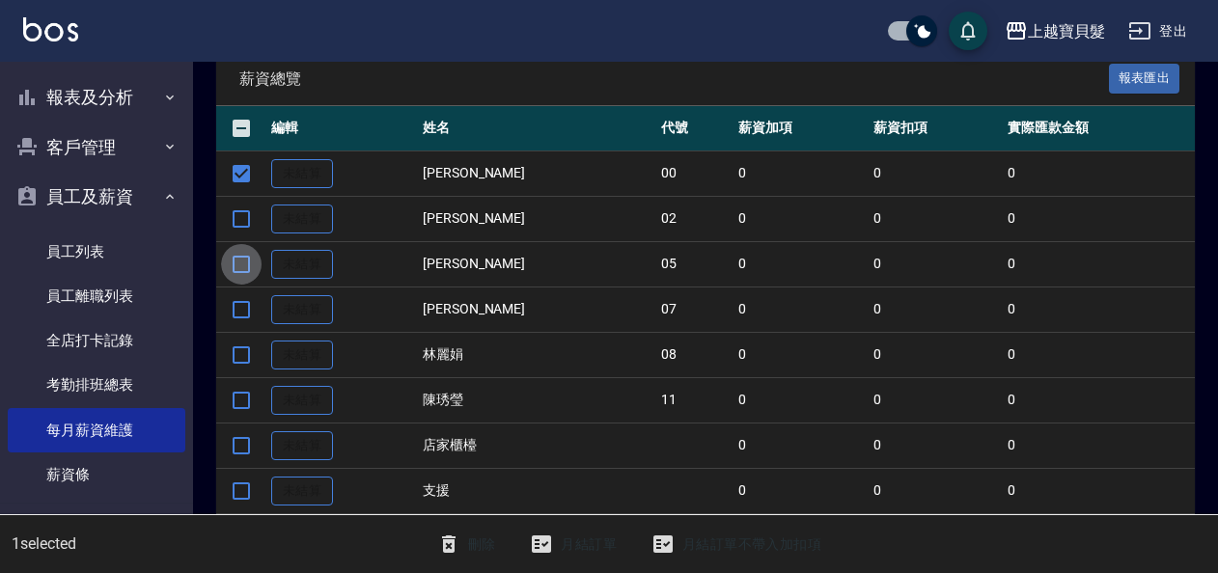
click at [241, 266] on input "checkbox" at bounding box center [241, 264] width 41 height 41
checkbox input "true"
click at [248, 315] on input "checkbox" at bounding box center [241, 310] width 41 height 41
click at [243, 313] on input "checkbox" at bounding box center [241, 310] width 41 height 41
checkbox input "false"
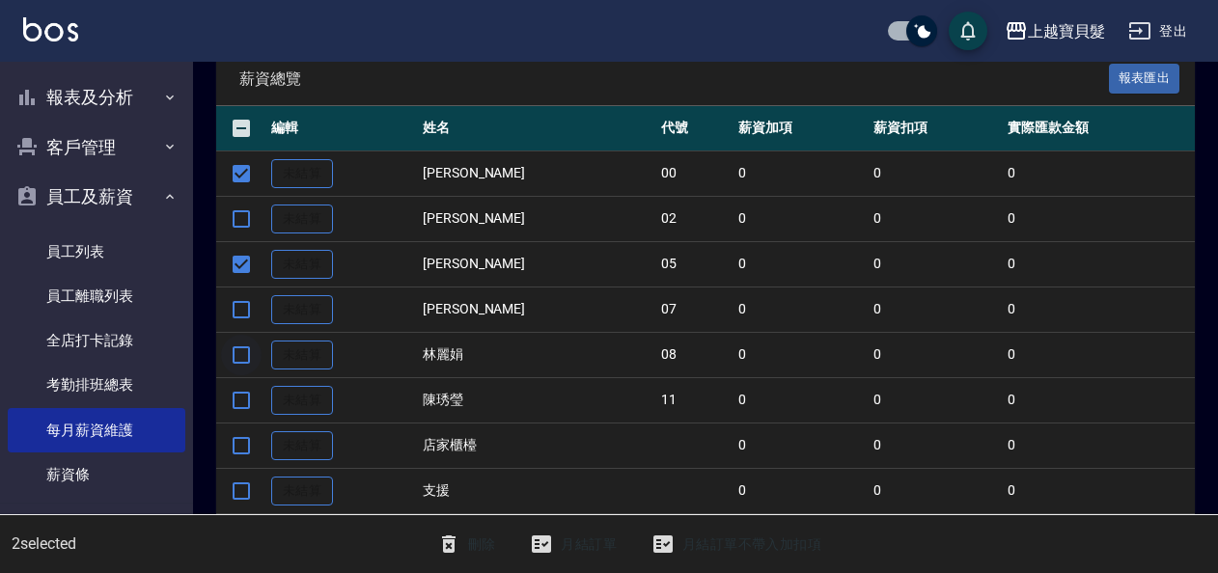
click at [243, 361] on input "checkbox" at bounding box center [241, 355] width 41 height 41
checkbox input "true"
click at [245, 392] on input "checkbox" at bounding box center [241, 400] width 41 height 41
checkbox input "true"
click at [564, 539] on button "月結訂單" at bounding box center [573, 545] width 102 height 36
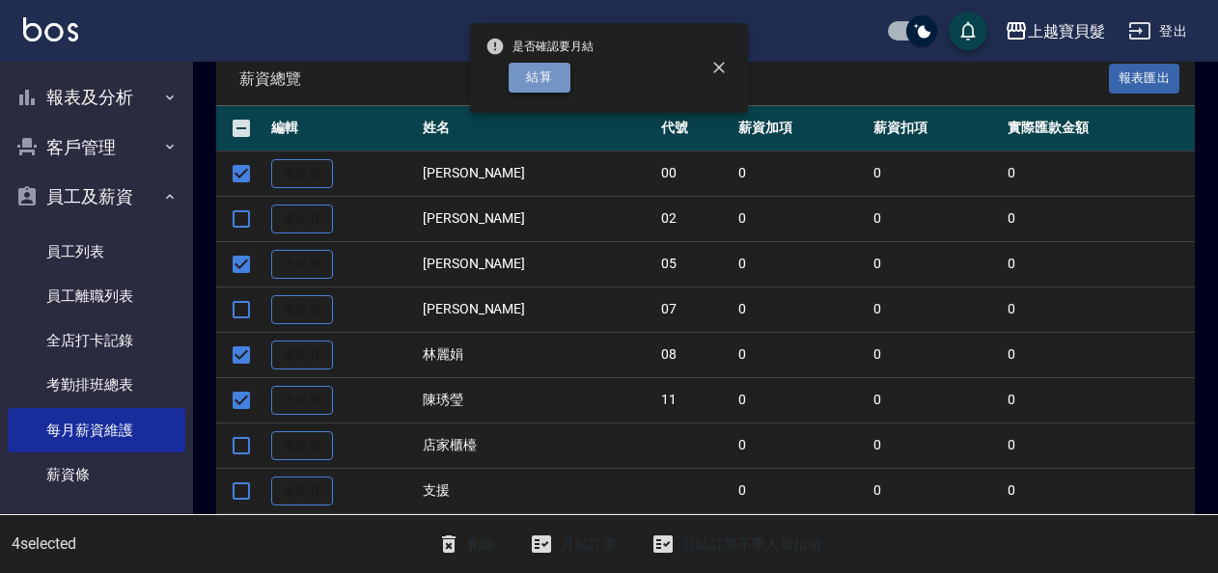
click at [543, 66] on button "結算" at bounding box center [540, 78] width 62 height 30
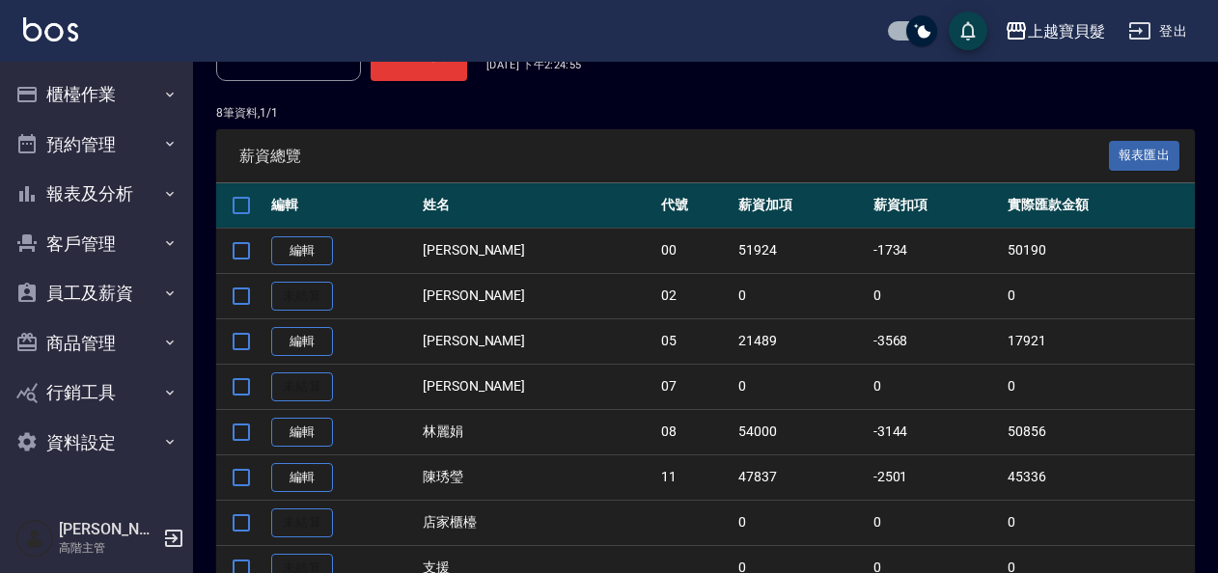
scroll to position [290, 0]
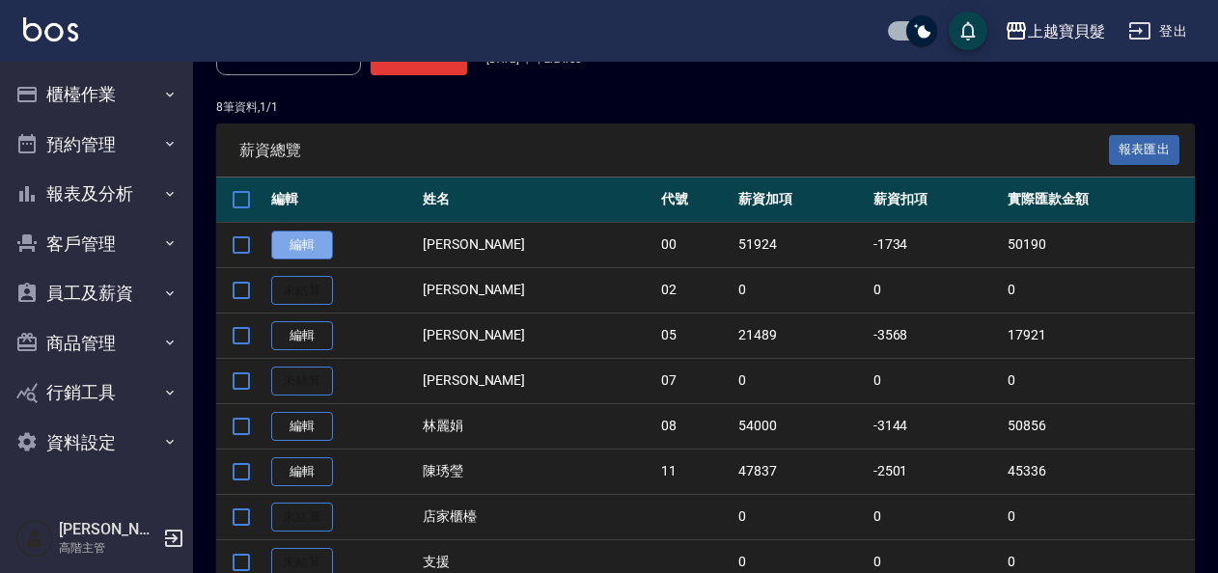
click at [319, 238] on link "編輯" at bounding box center [302, 246] width 62 height 30
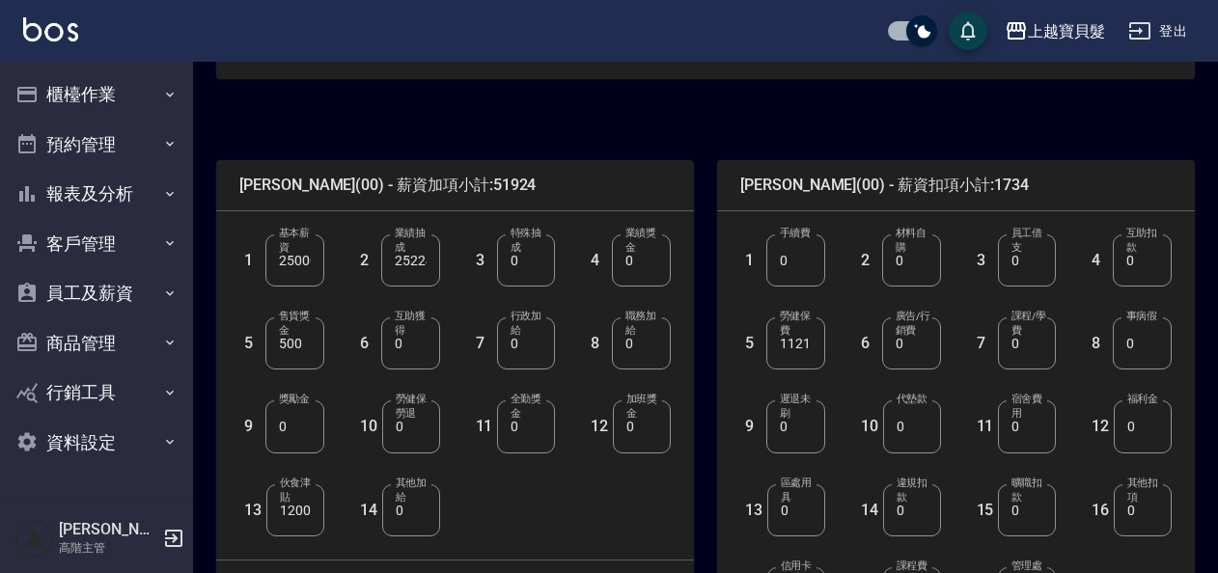
scroll to position [386, 0]
click at [280, 508] on input "1200" at bounding box center [295, 509] width 58 height 52
click at [274, 510] on input "1200" at bounding box center [295, 509] width 58 height 52
click at [286, 510] on input "1200" at bounding box center [295, 509] width 58 height 52
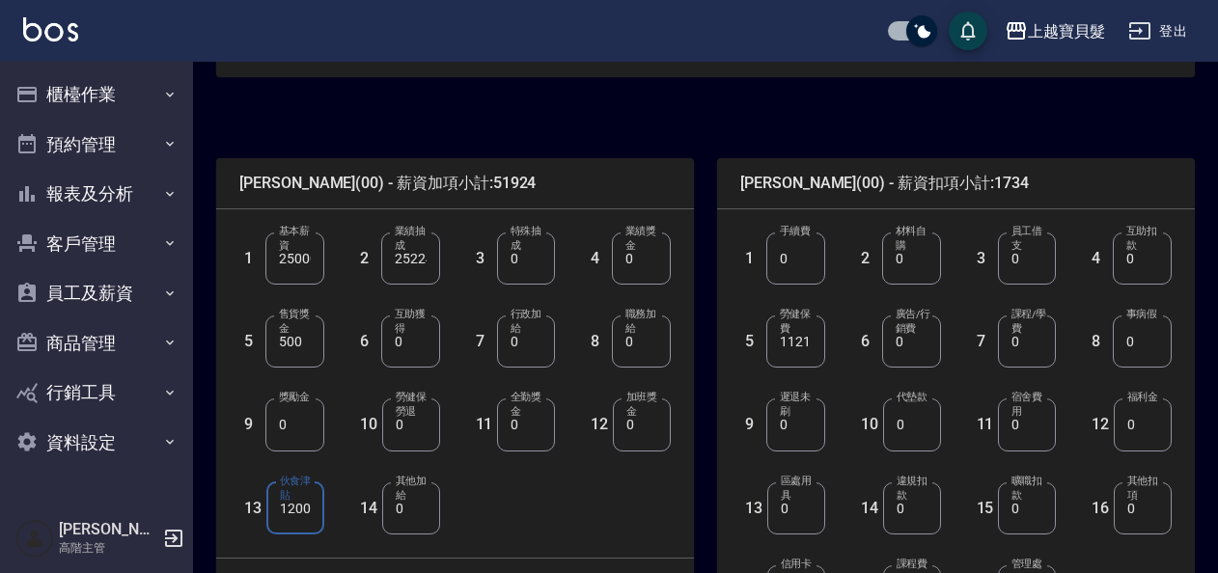
click at [286, 510] on input "1200" at bounding box center [295, 509] width 58 height 52
click at [288, 508] on input "1200" at bounding box center [295, 509] width 58 height 52
drag, startPoint x: 288, startPoint y: 508, endPoint x: 270, endPoint y: 513, distance: 18.0
click at [270, 513] on input "1200" at bounding box center [295, 509] width 58 height 52
type input "5200"
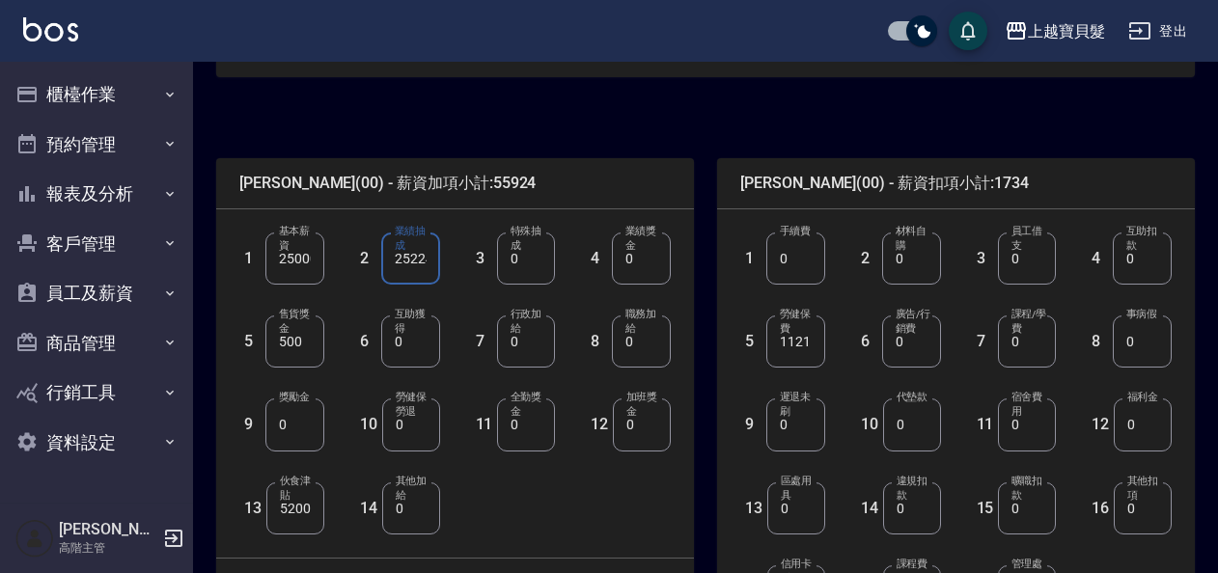
click at [393, 259] on input "25224" at bounding box center [410, 259] width 59 height 52
click at [392, 258] on input "25224" at bounding box center [410, 259] width 59 height 52
click at [394, 260] on input "25224" at bounding box center [410, 259] width 59 height 52
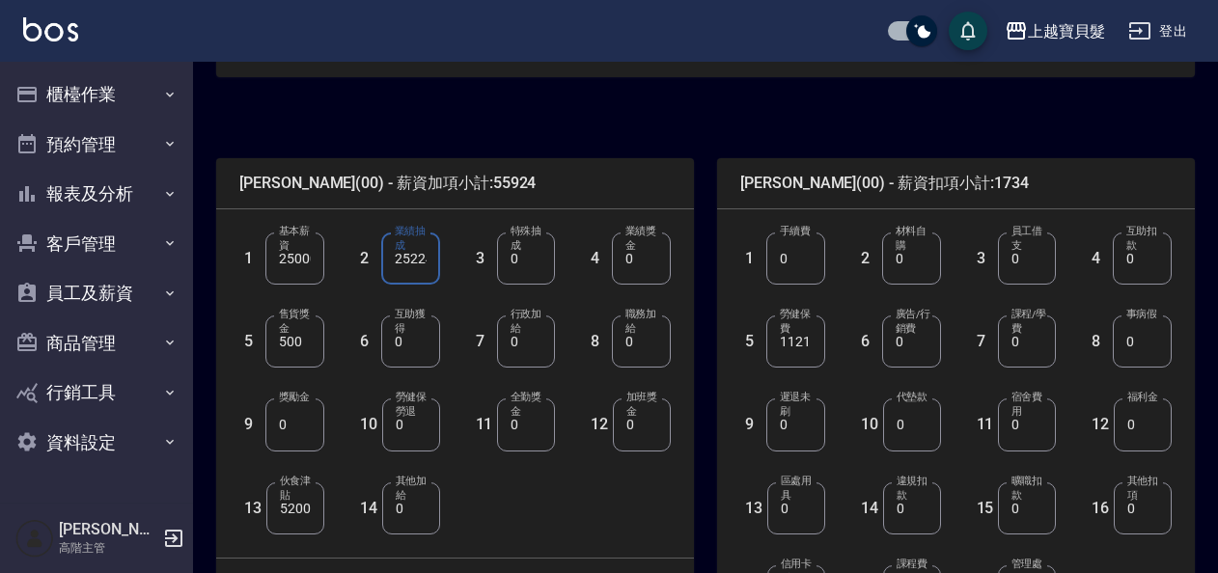
click at [394, 260] on input "25224" at bounding box center [410, 259] width 59 height 52
click at [409, 256] on input "125224" at bounding box center [410, 259] width 59 height 52
click at [402, 259] on input "125224" at bounding box center [410, 259] width 59 height 52
click at [422, 277] on input "25224" at bounding box center [410, 259] width 59 height 52
click at [403, 261] on input "25224" at bounding box center [410, 259] width 59 height 52
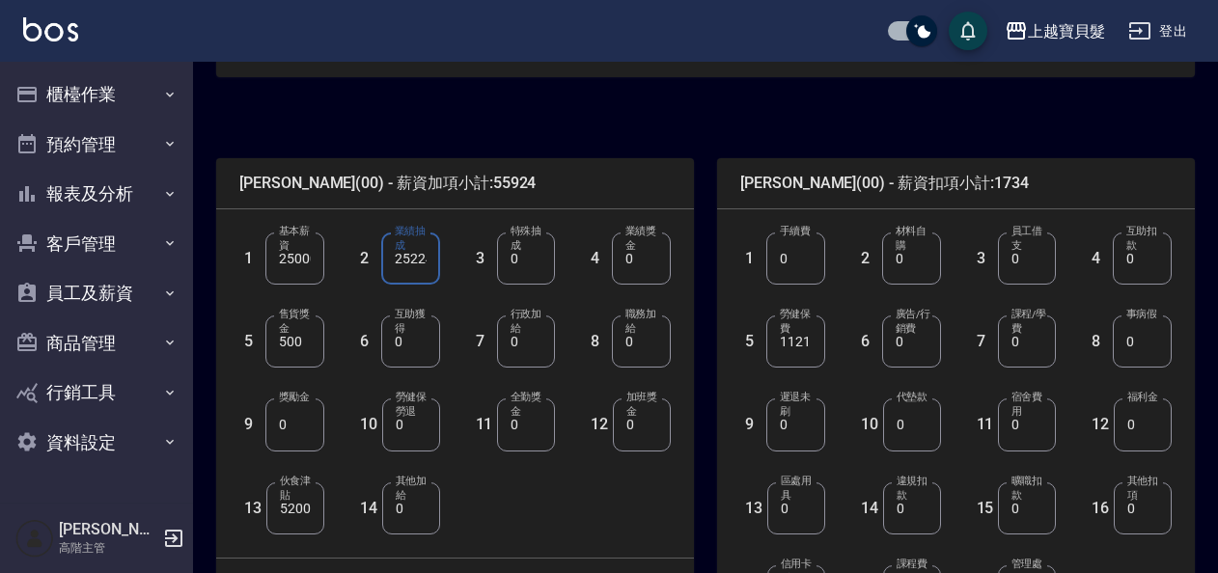
drag, startPoint x: 403, startPoint y: 261, endPoint x: 391, endPoint y: 259, distance: 11.7
click at [391, 259] on input "25224" at bounding box center [410, 259] width 59 height 52
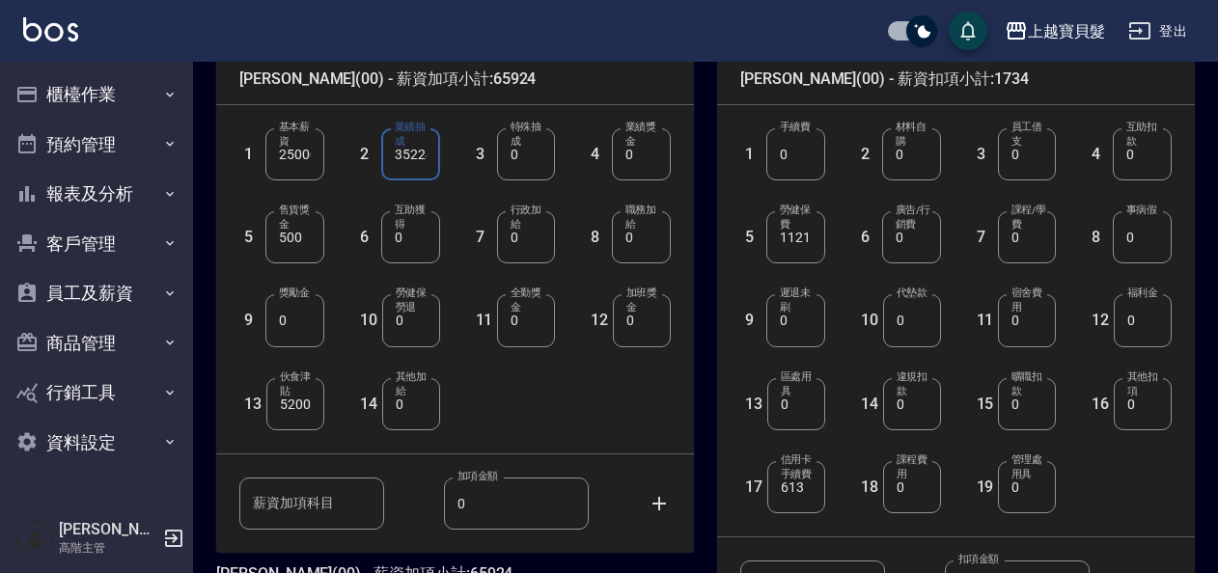
scroll to position [483, 0]
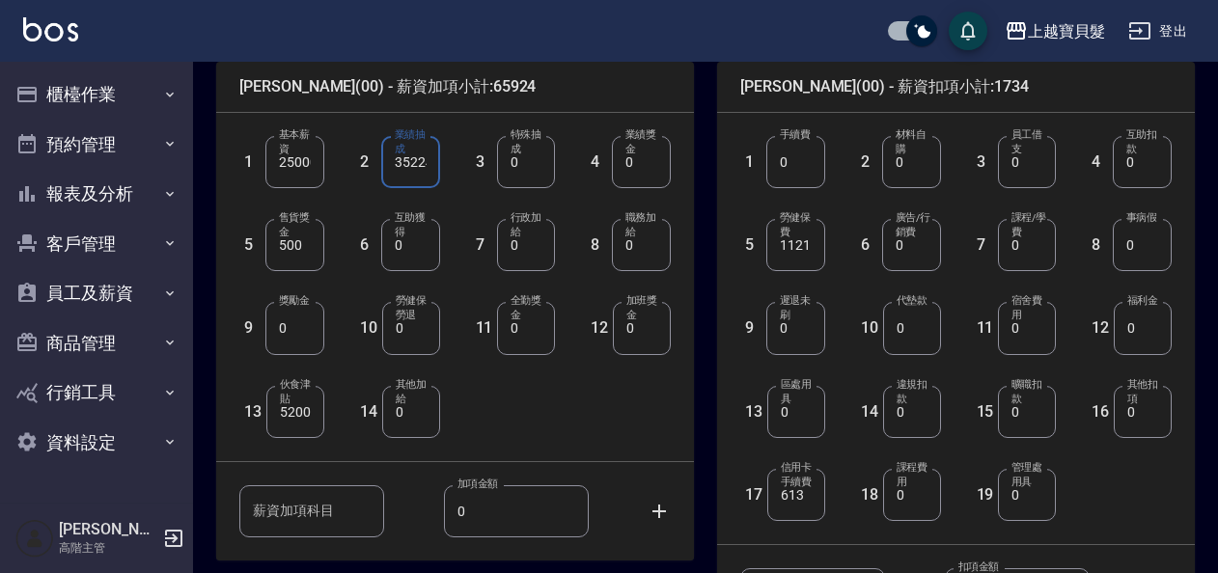
type input "35224"
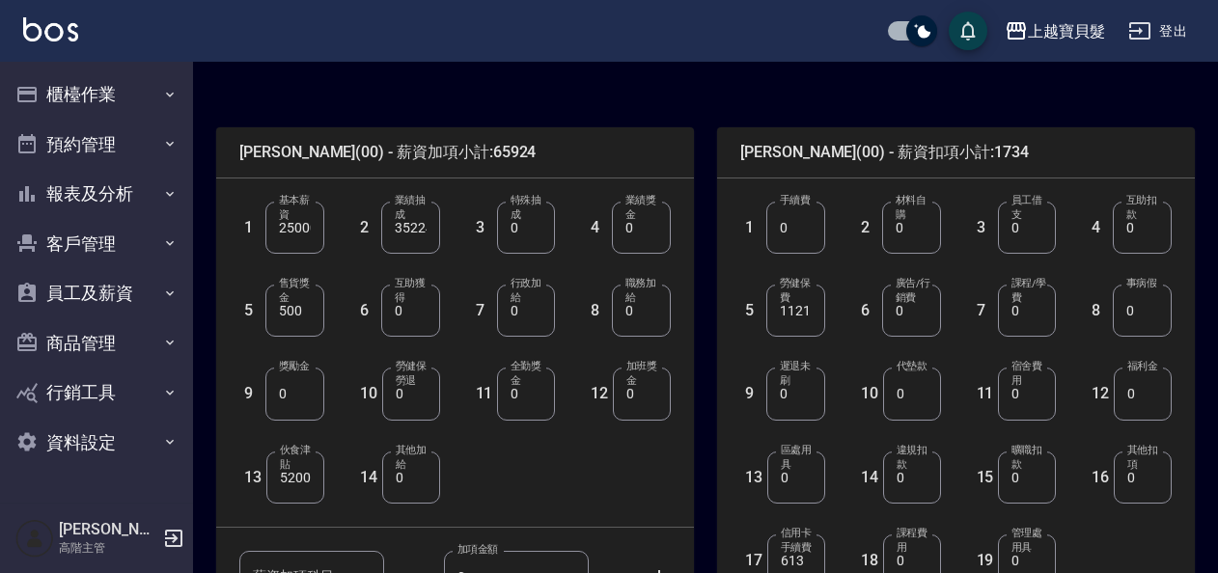
scroll to position [386, 0]
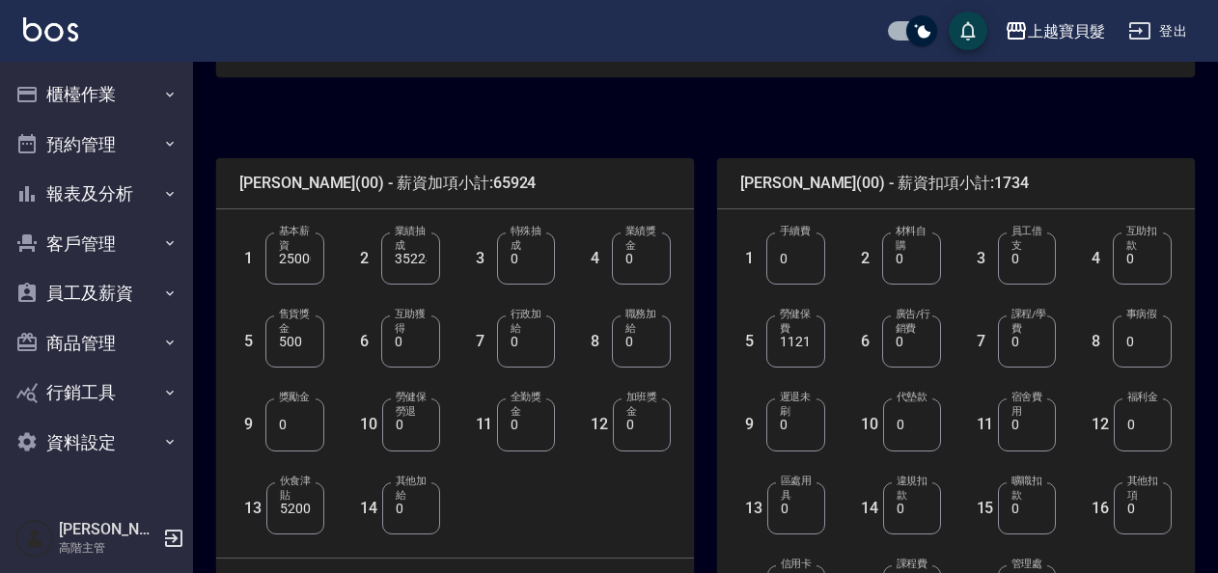
click at [302, 347] on input "500" at bounding box center [294, 342] width 59 height 52
click at [305, 347] on input "500" at bounding box center [294, 342] width 59 height 52
click at [312, 342] on input "500" at bounding box center [294, 342] width 59 height 52
click at [335, 378] on div "10 勞健保勞退 0 勞健保勞退" at bounding box center [382, 409] width 116 height 83
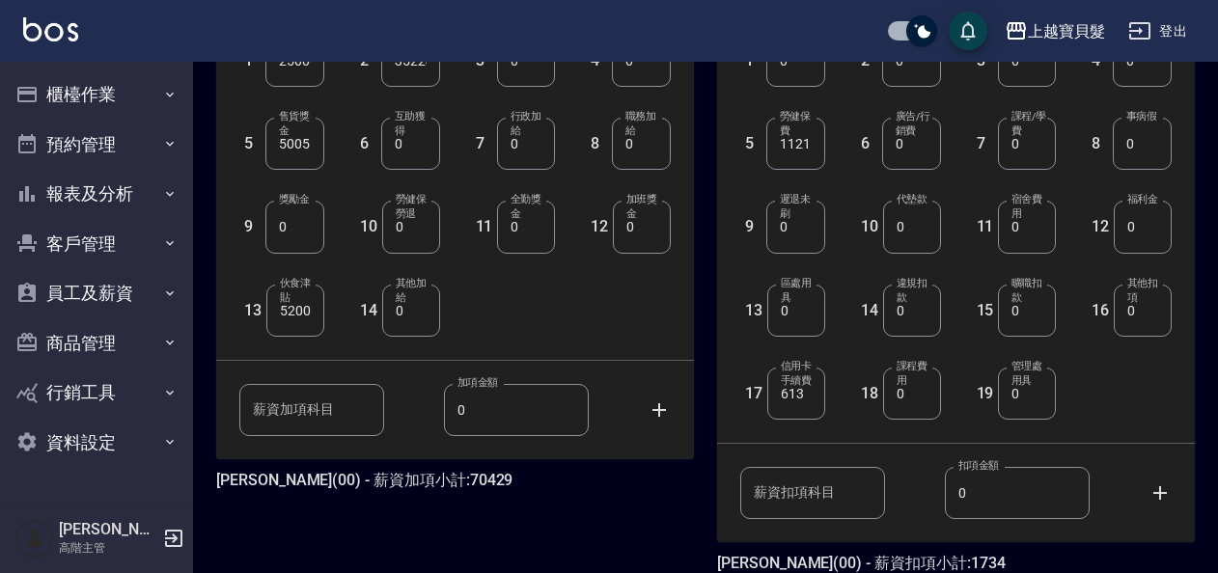
scroll to position [488, 0]
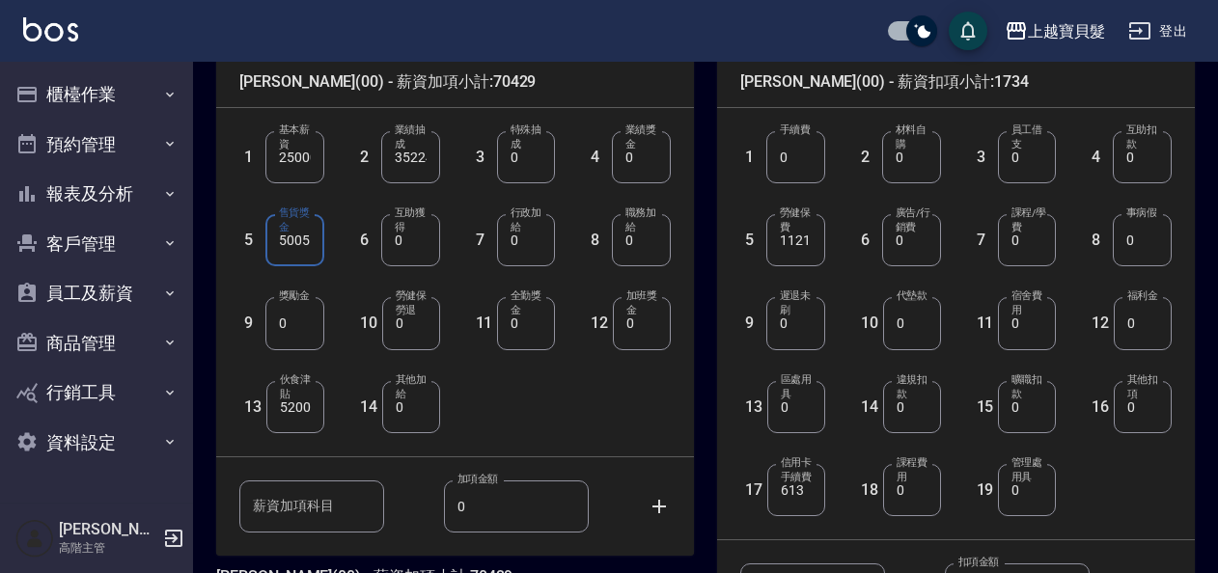
click at [286, 236] on input "5005" at bounding box center [294, 240] width 59 height 52
click at [286, 237] on input "5005" at bounding box center [294, 240] width 59 height 52
click at [333, 284] on div "10 勞健保勞退 0 勞健保勞退" at bounding box center [382, 307] width 116 height 83
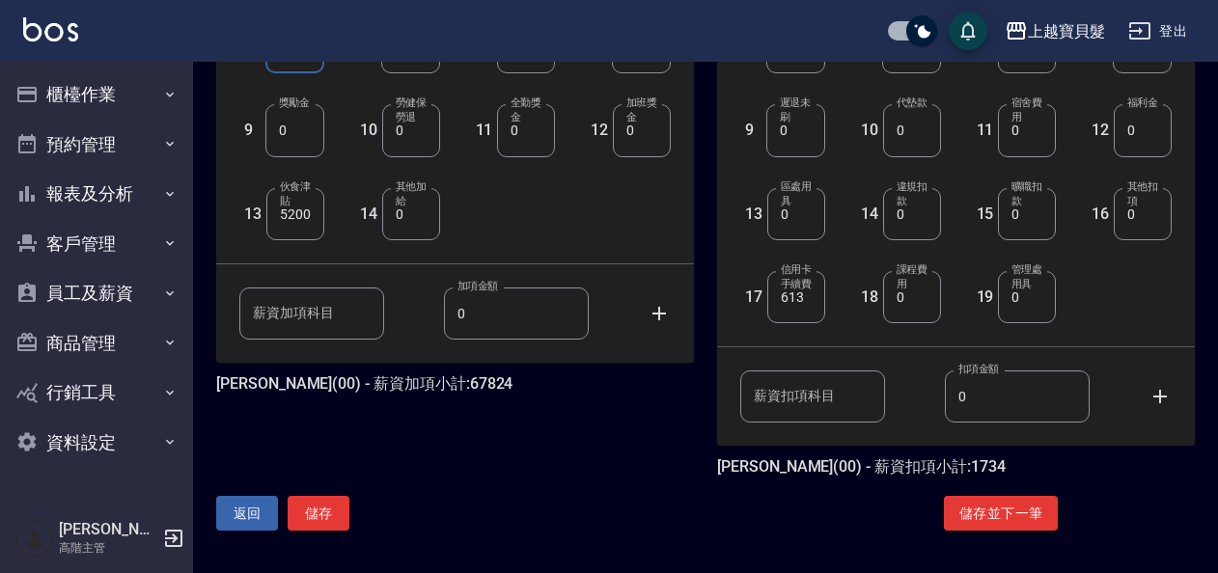
type input "2400"
click at [468, 407] on div "曾小華 (00) - 薪資加項小計:67824 1 基本薪資 25000 基本薪資 2 業績抽成 35224 業績抽成 3 特殊抽成 0 特殊抽成 4 業績獎…" at bounding box center [443, 159] width 501 height 636
click at [1027, 516] on button "儲存並下一筆" at bounding box center [1001, 514] width 114 height 36
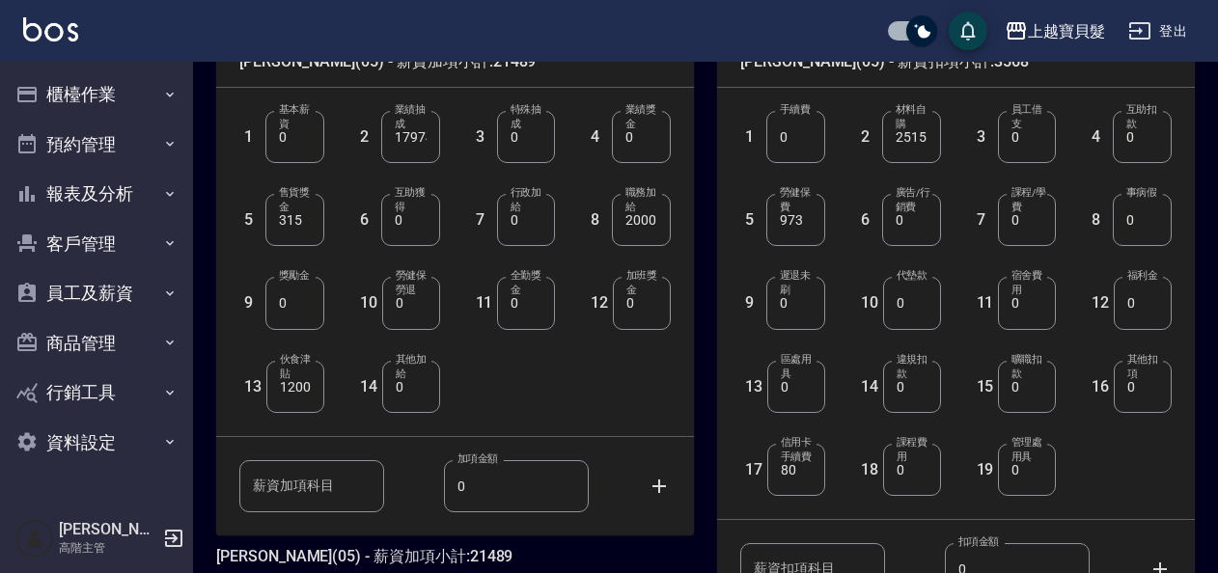
scroll to position [483, 0]
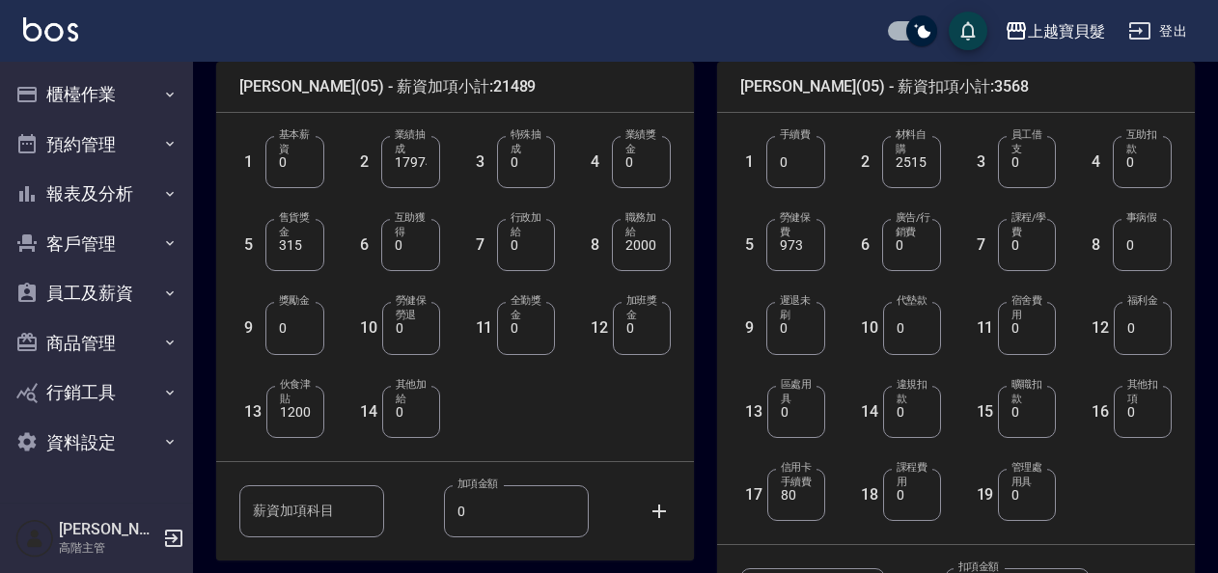
click at [799, 251] on input "973" at bounding box center [795, 245] width 59 height 52
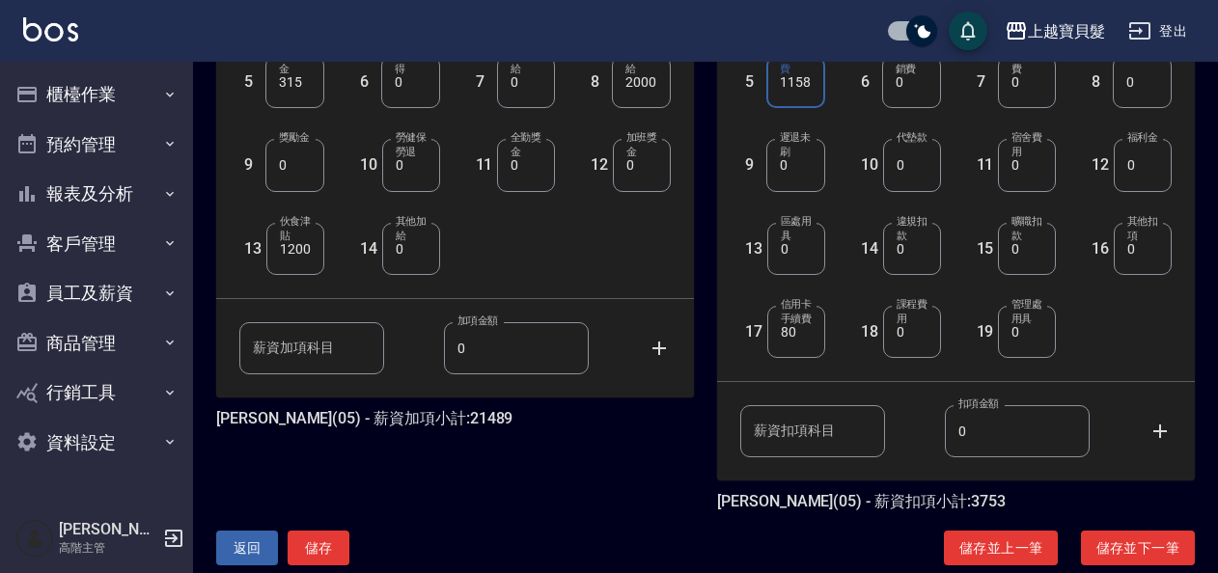
scroll to position [681, 0]
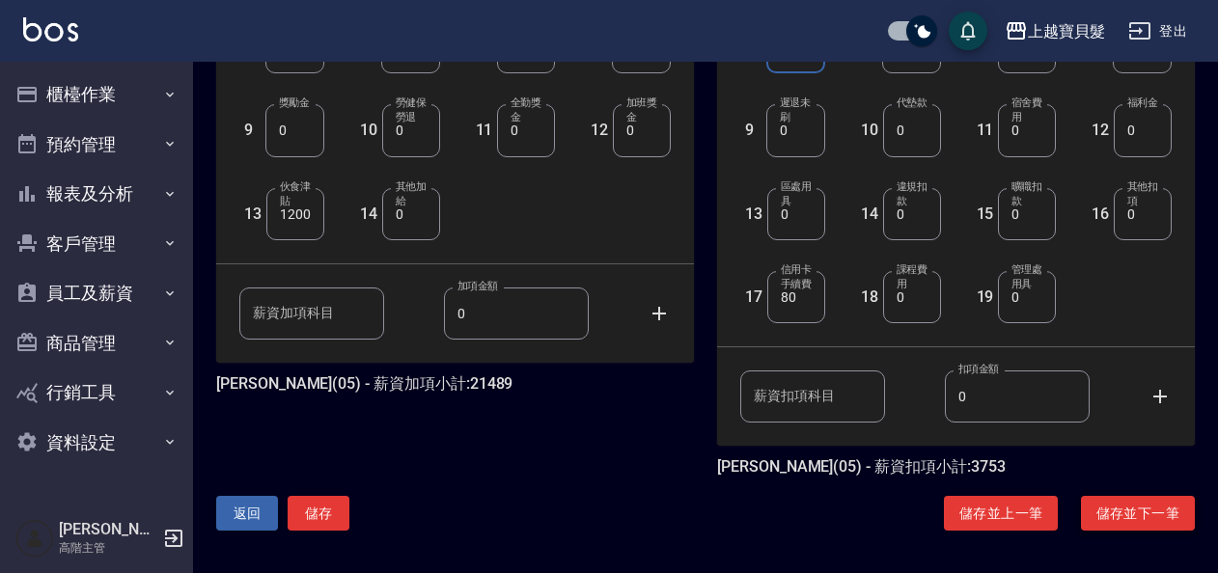
type input "1158"
click at [1153, 510] on button "儲存並下一筆" at bounding box center [1138, 514] width 114 height 36
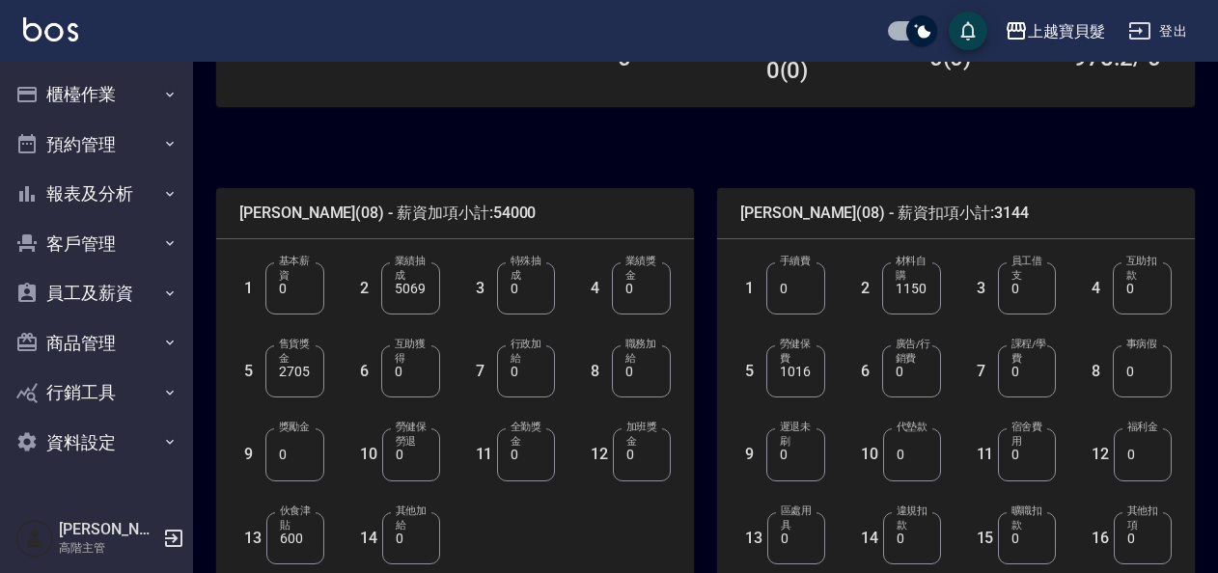
scroll to position [386, 0]
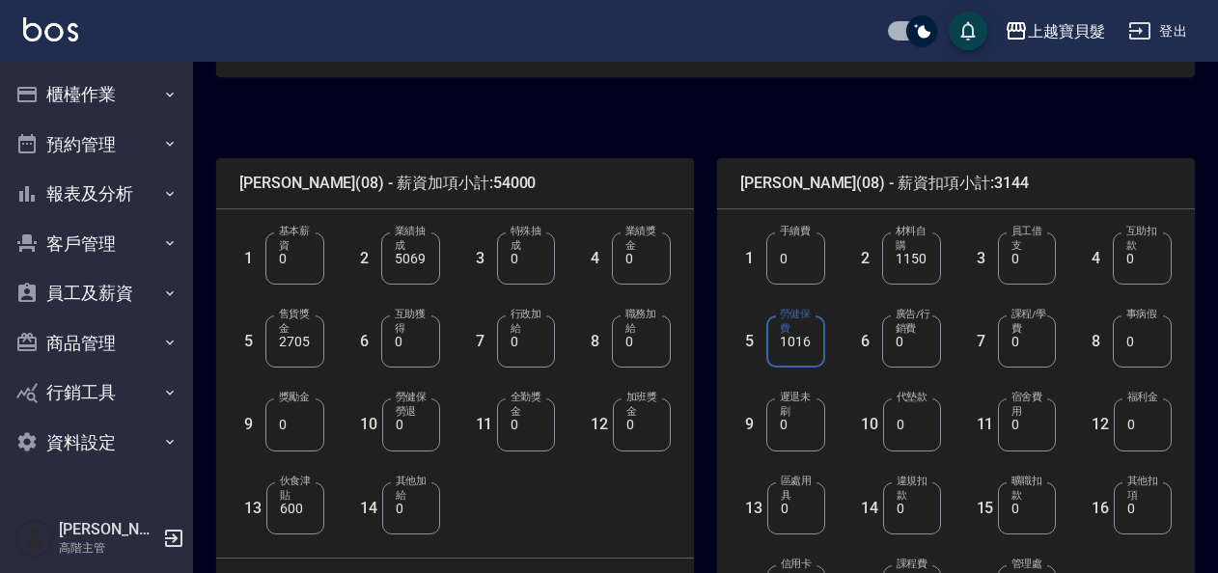
click at [793, 346] on input "1016" at bounding box center [795, 342] width 59 height 52
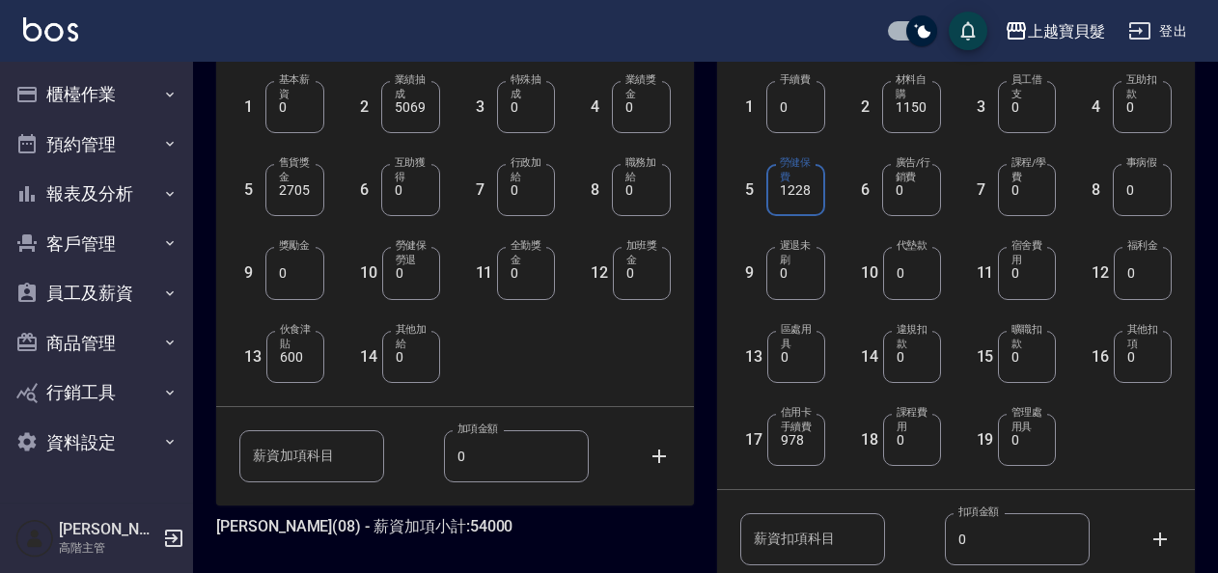
scroll to position [681, 0]
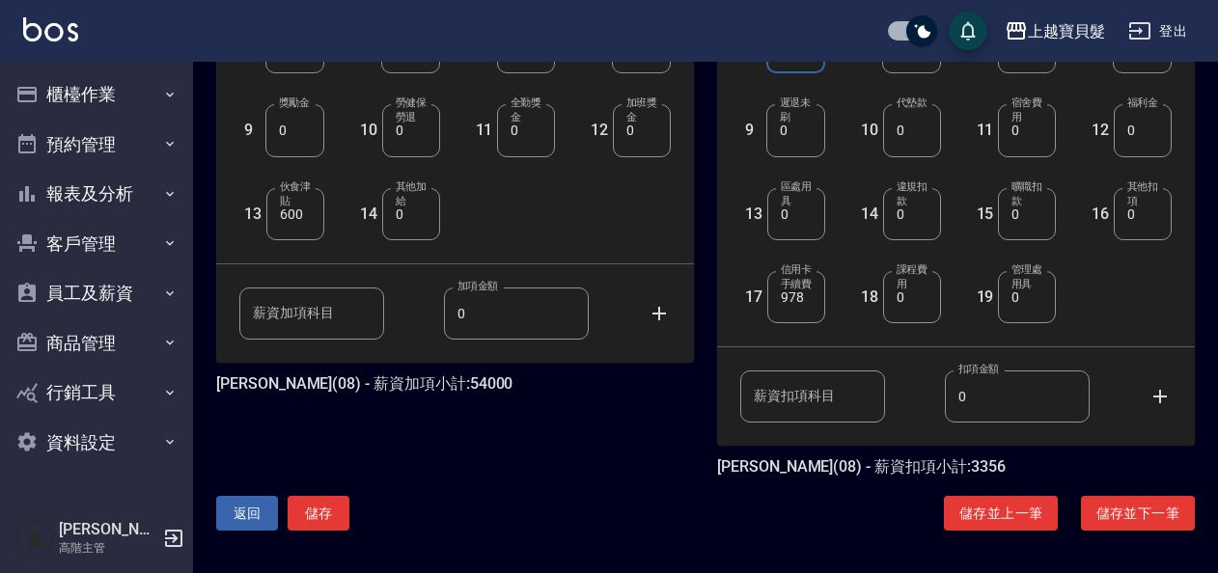
type input "1228"
click at [1106, 514] on button "儲存並下一筆" at bounding box center [1138, 514] width 114 height 36
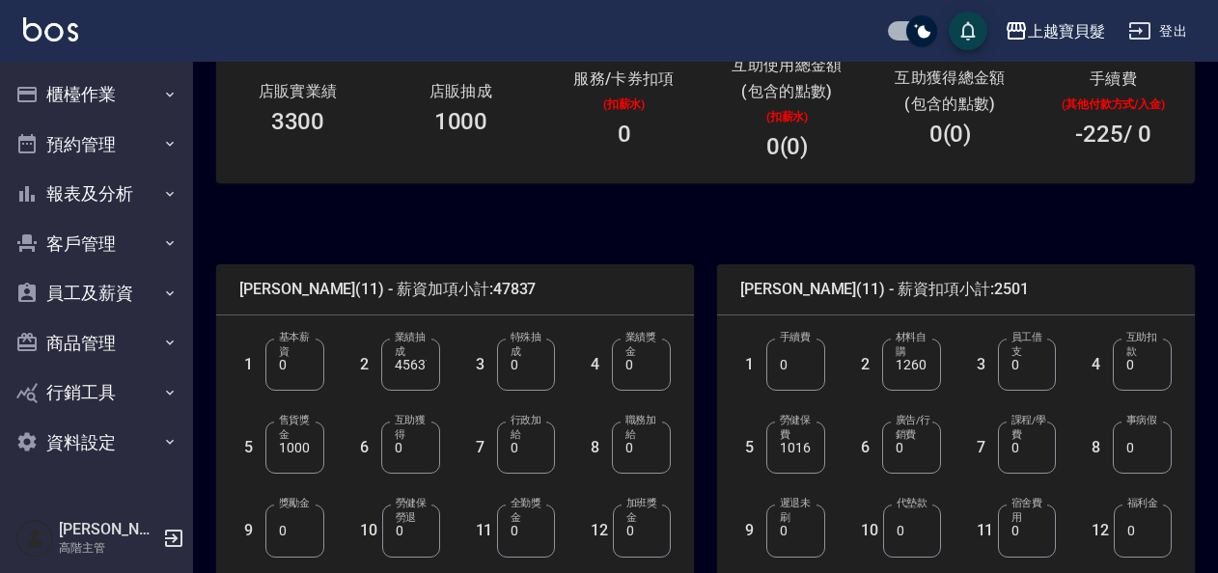
scroll to position [290, 0]
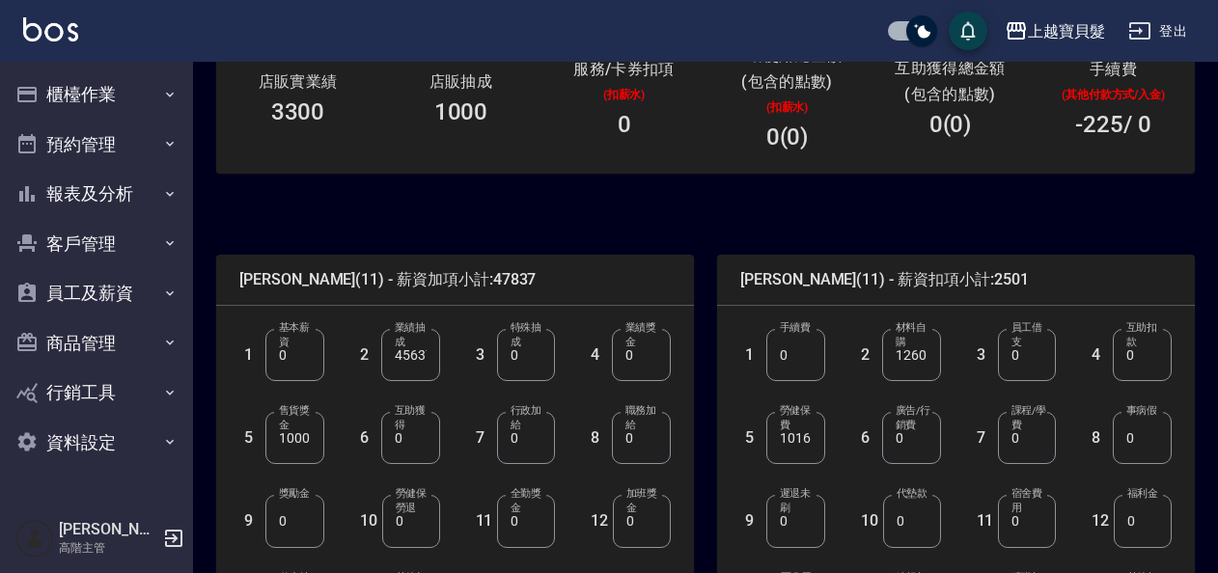
click at [796, 436] on input "1016" at bounding box center [795, 438] width 59 height 52
type input "1228"
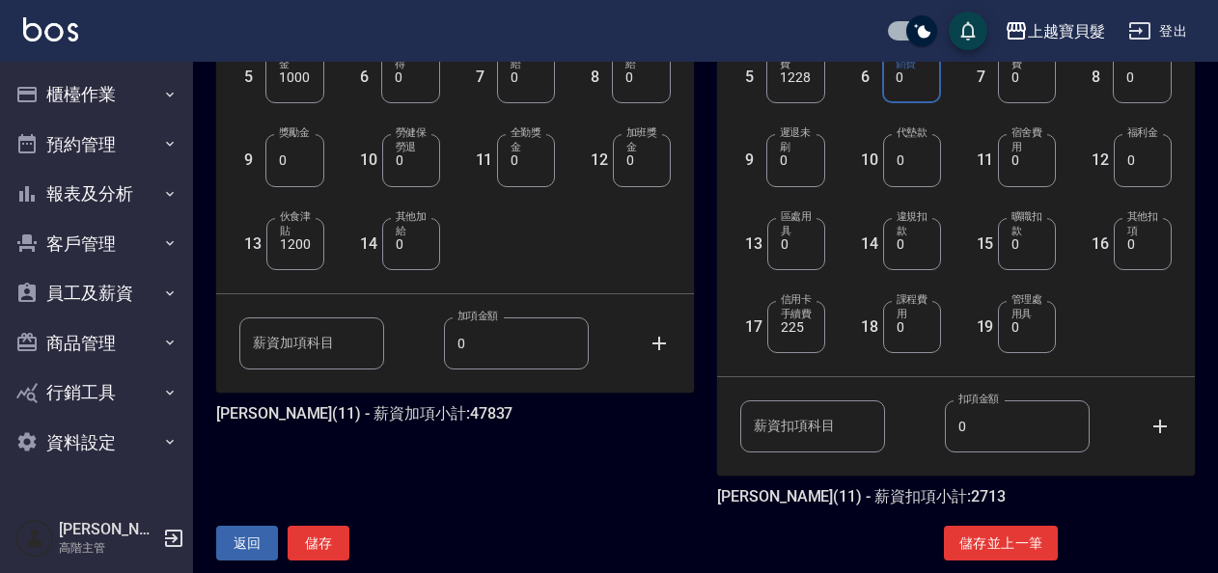
scroll to position [676, 0]
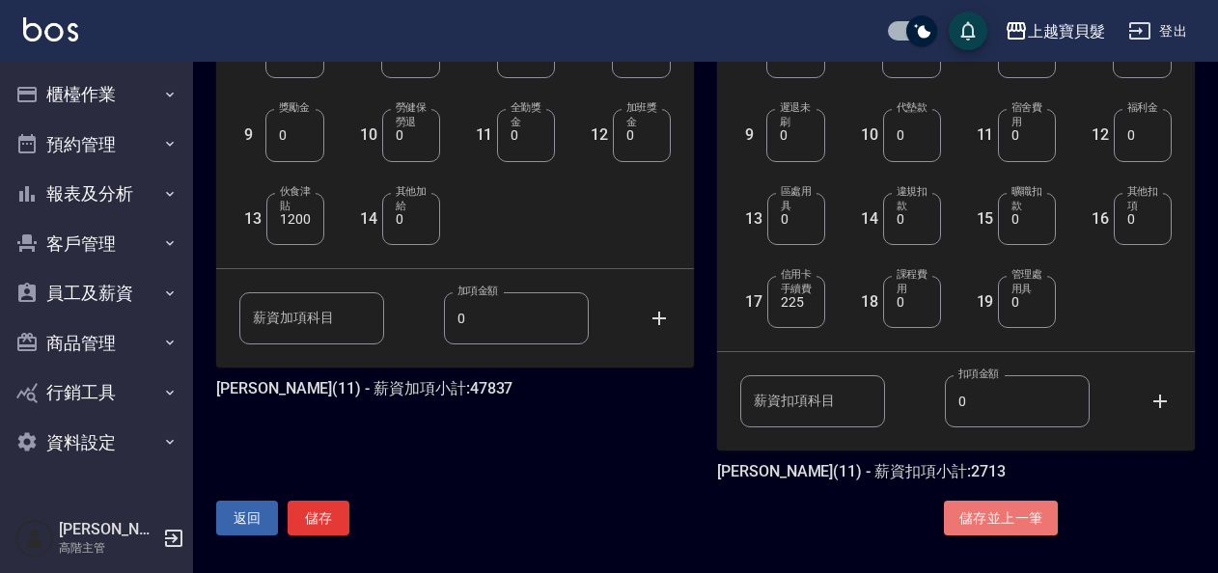
click at [1017, 512] on button "儲存並上一筆" at bounding box center [1001, 519] width 114 height 36
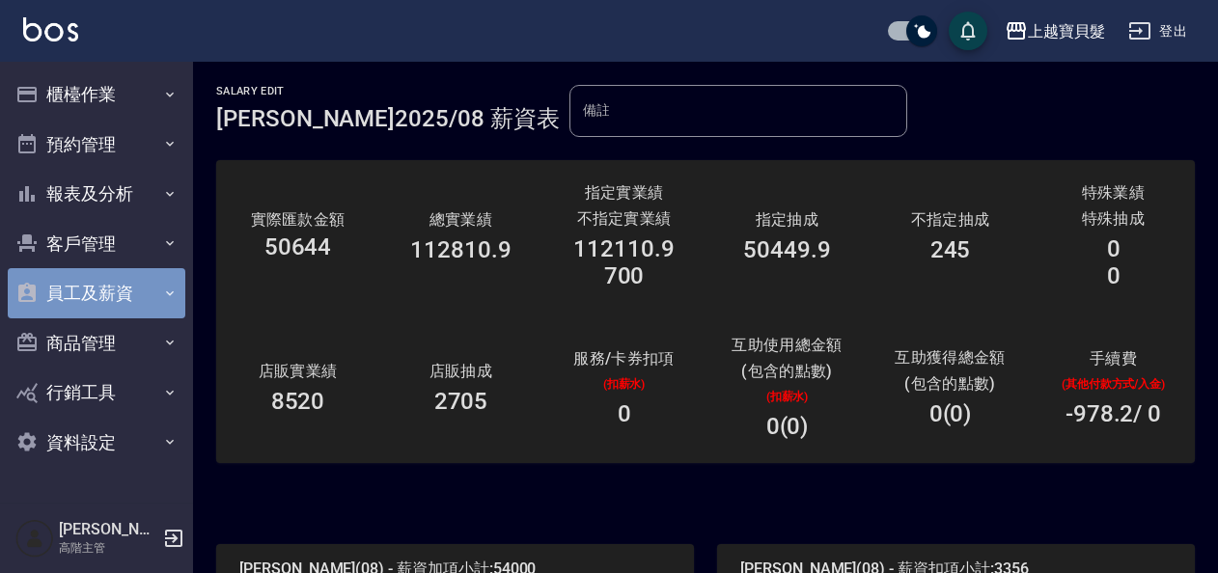
click at [122, 285] on button "員工及薪資" at bounding box center [97, 293] width 178 height 50
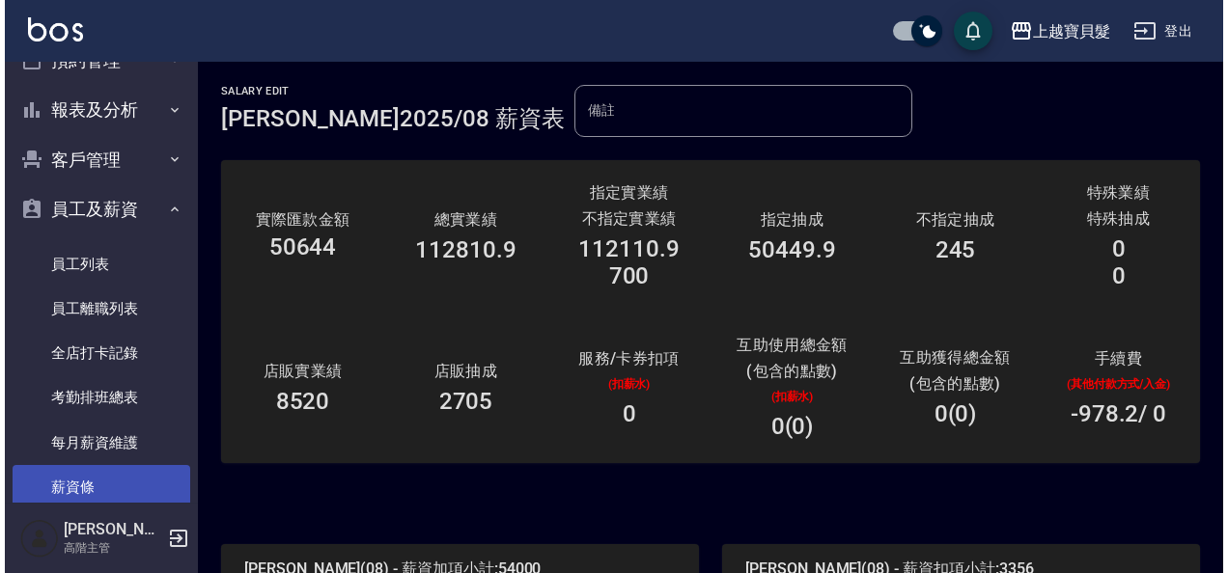
scroll to position [193, 0]
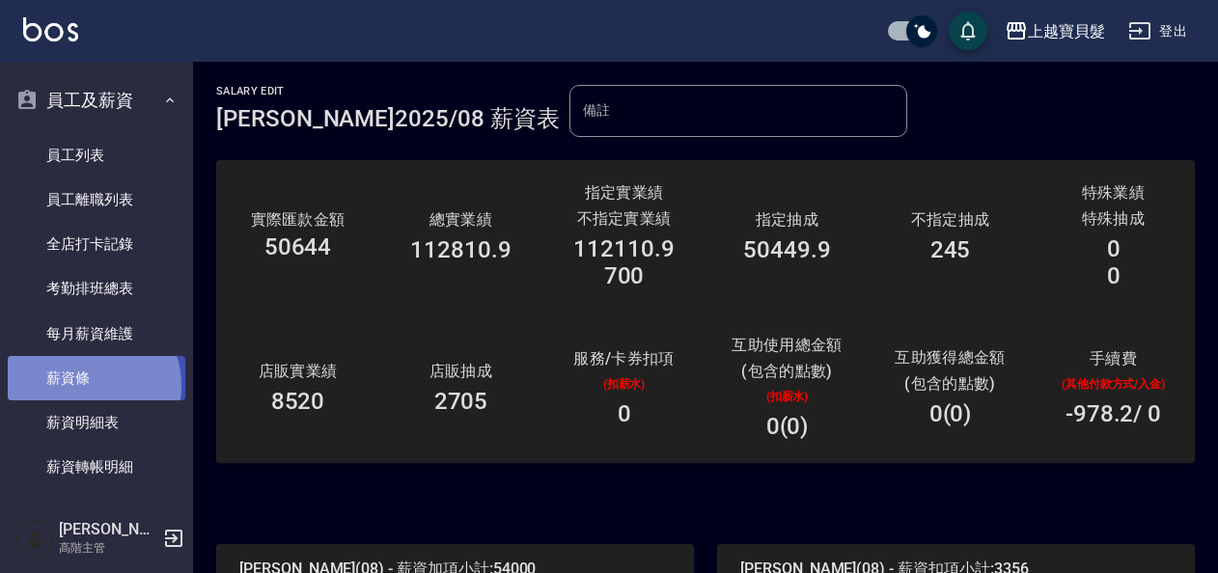
click at [89, 386] on link "薪資條" at bounding box center [97, 378] width 178 height 44
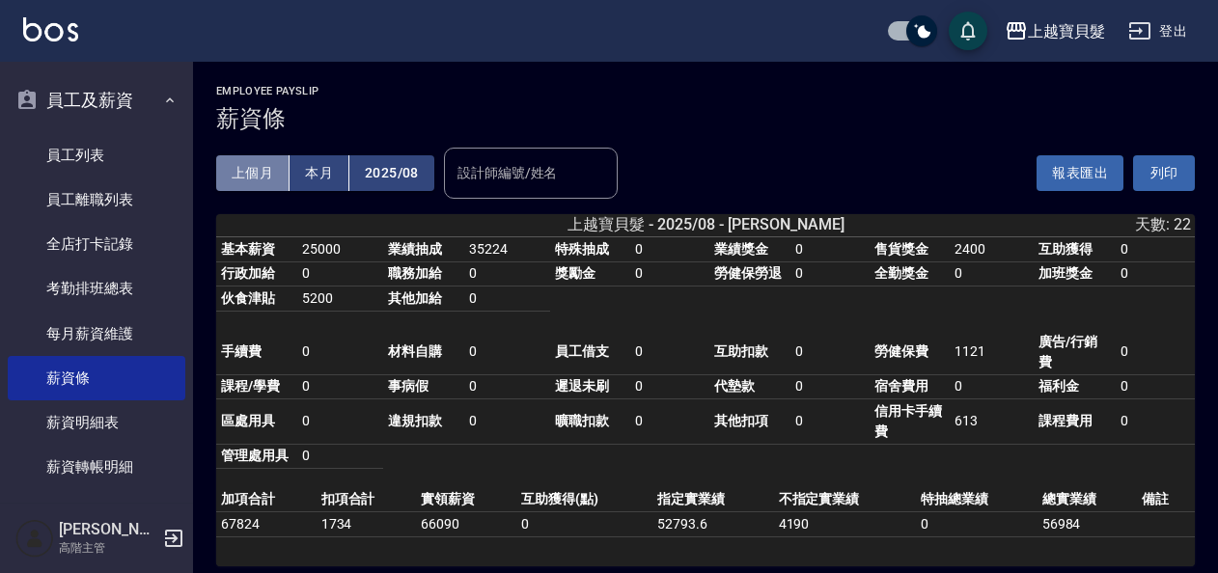
click at [235, 166] on button "上個月" at bounding box center [252, 173] width 73 height 36
click at [1178, 177] on button "列印" at bounding box center [1164, 173] width 62 height 36
click at [1157, 165] on button "列印" at bounding box center [1164, 173] width 62 height 36
click at [1125, 14] on button "登出" at bounding box center [1158, 32] width 74 height 36
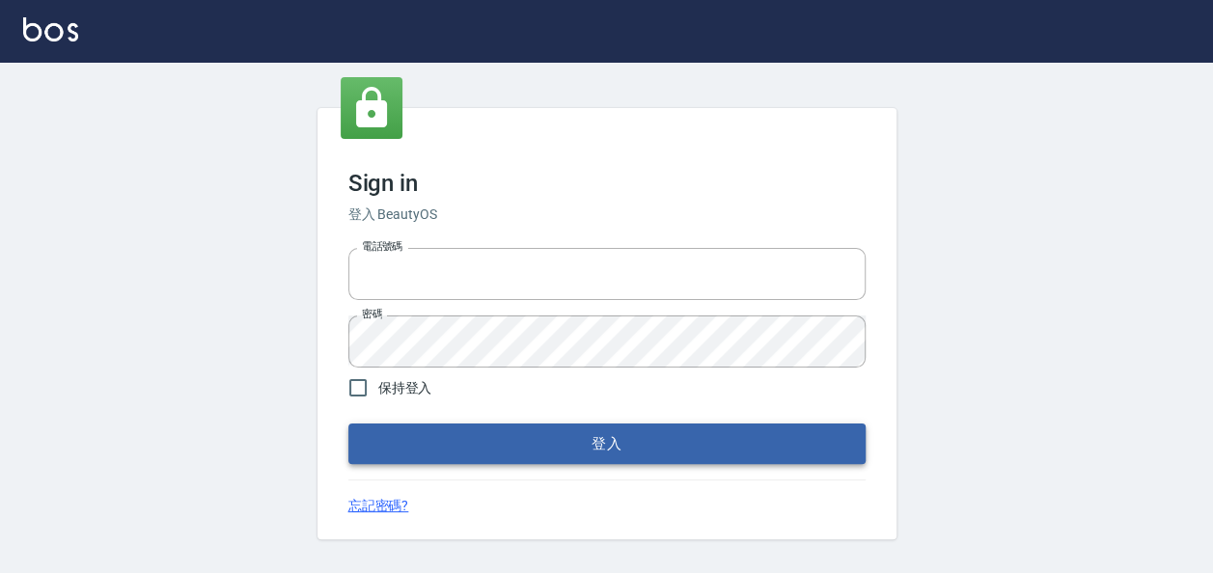
type input "22257997"
click at [479, 452] on button "登入" at bounding box center [606, 444] width 517 height 41
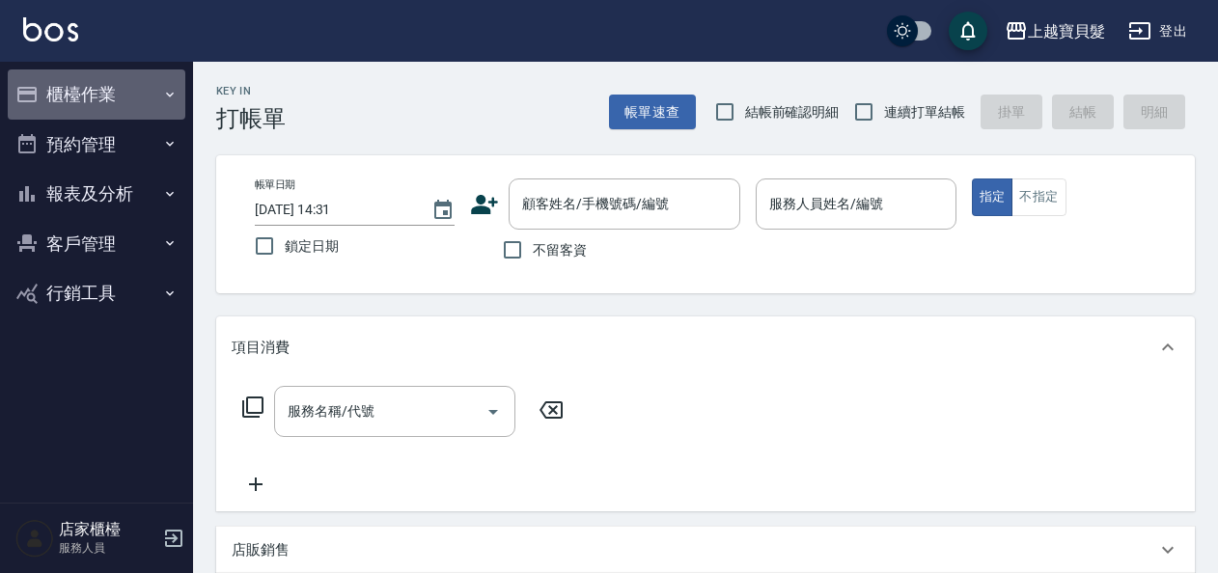
click at [83, 83] on button "櫃檯作業" at bounding box center [97, 95] width 178 height 50
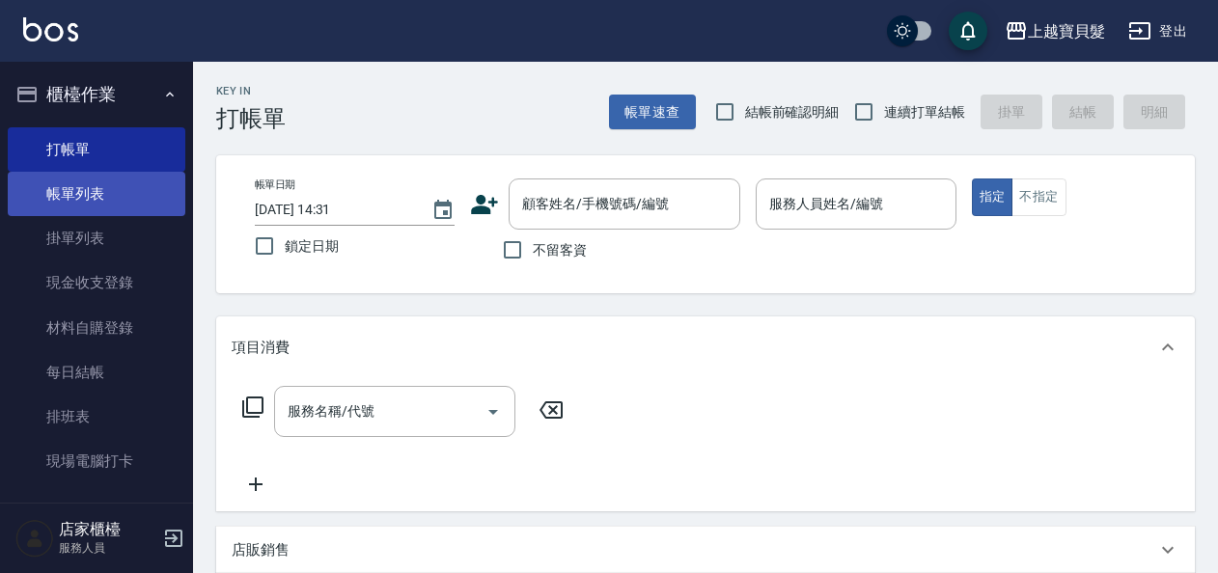
click at [83, 207] on link "帳單列表" at bounding box center [97, 194] width 178 height 44
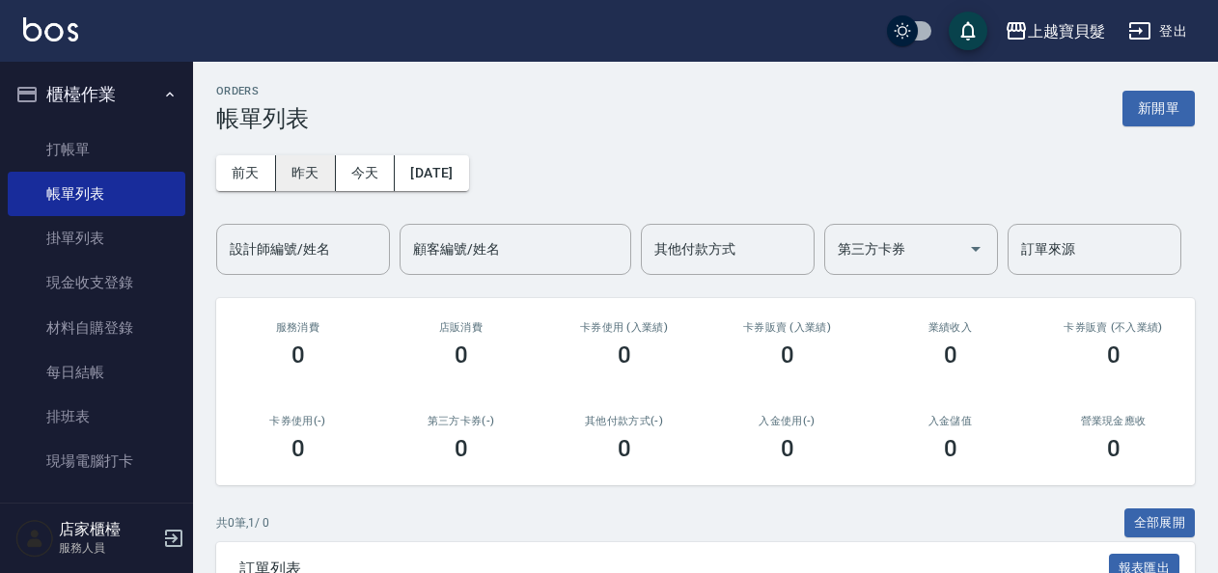
click at [288, 162] on button "昨天" at bounding box center [306, 173] width 60 height 36
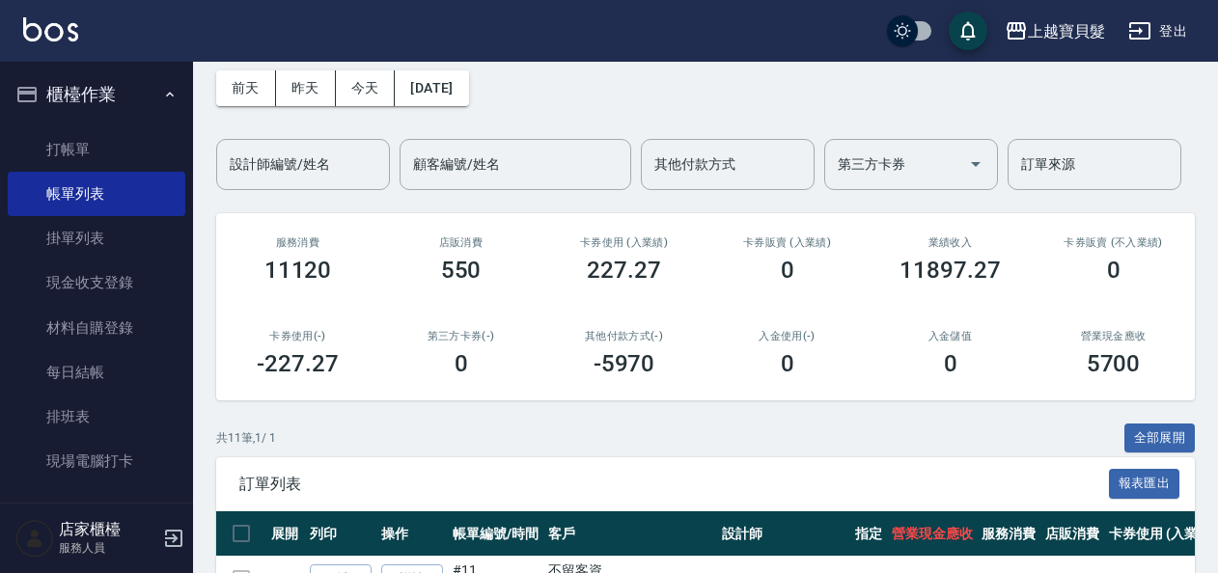
scroll to position [193, 0]
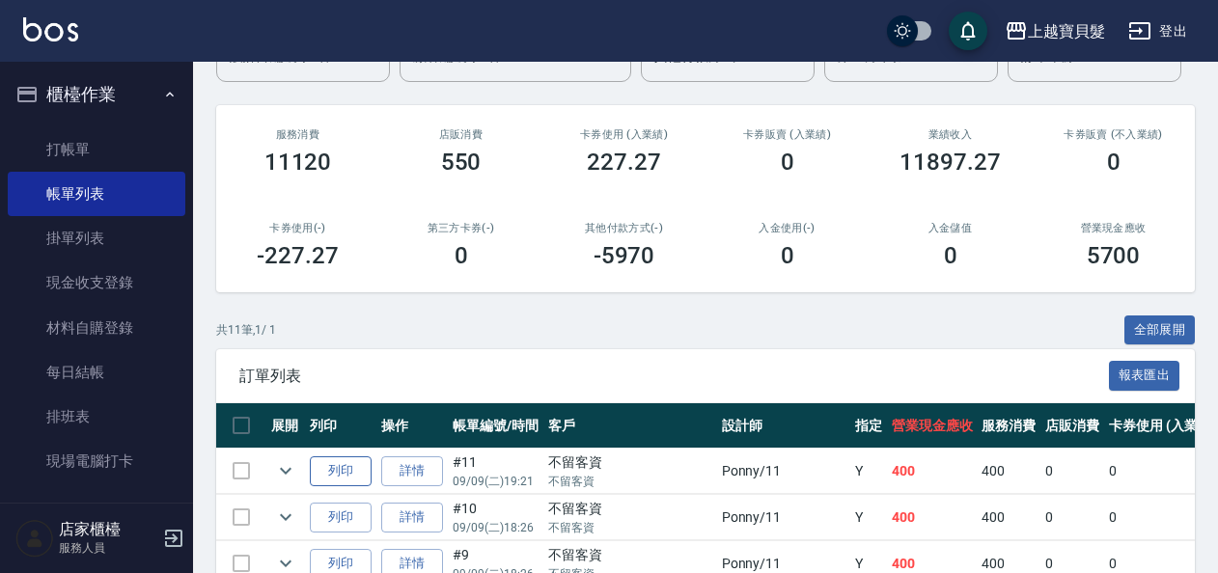
click at [347, 464] on button "列印" at bounding box center [341, 472] width 62 height 30
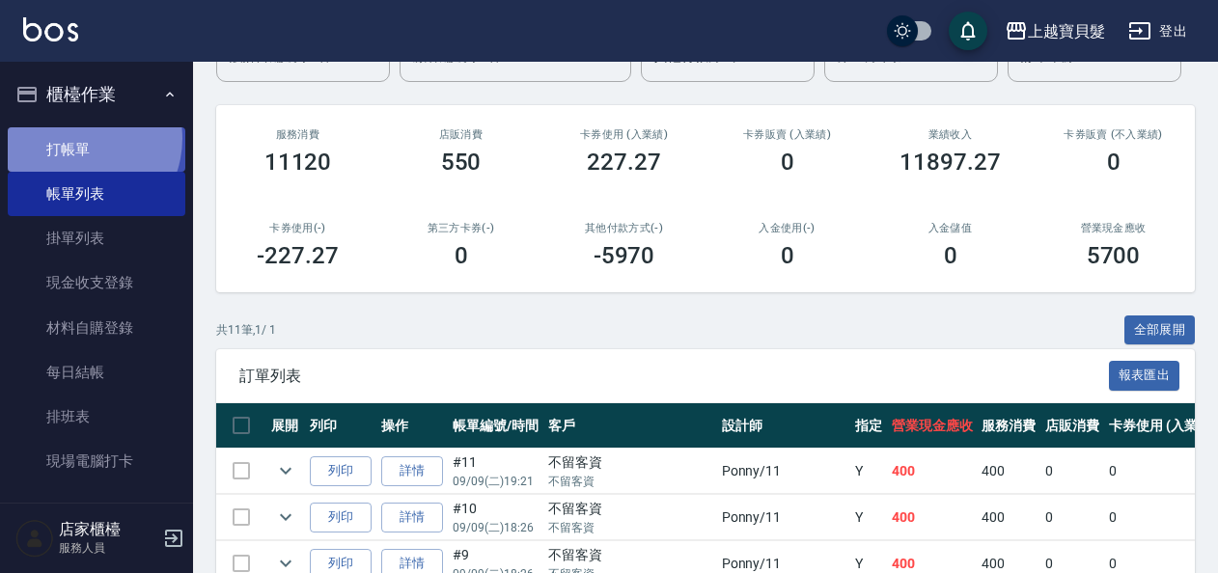
click at [77, 138] on link "打帳單" at bounding box center [97, 149] width 178 height 44
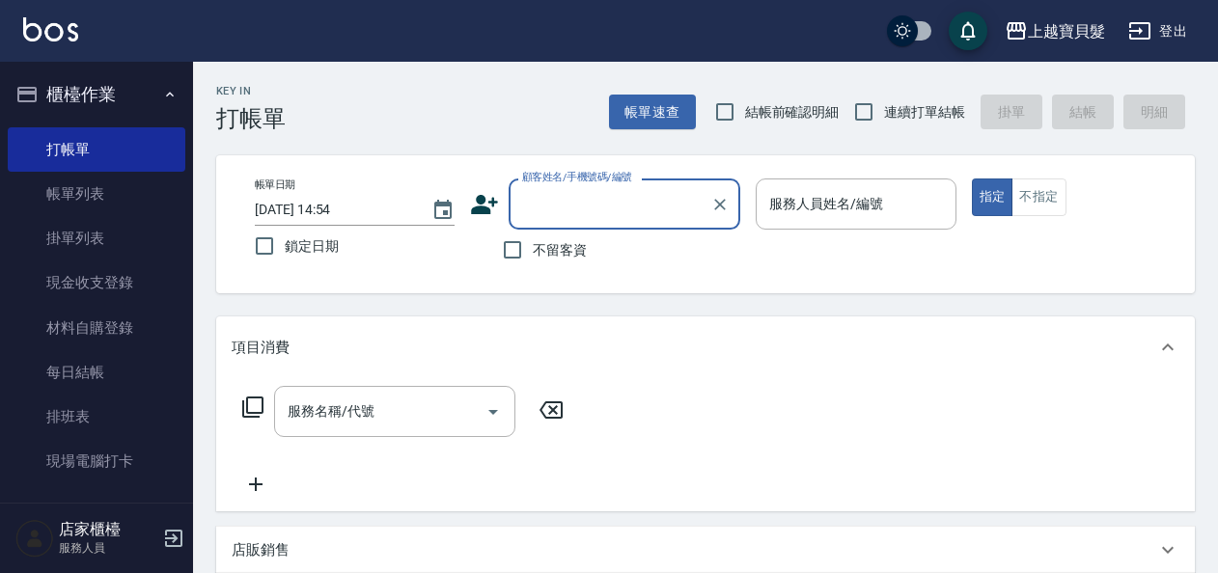
click at [589, 209] on input "顧客姓名/手機號碼/編號" at bounding box center [609, 204] width 185 height 34
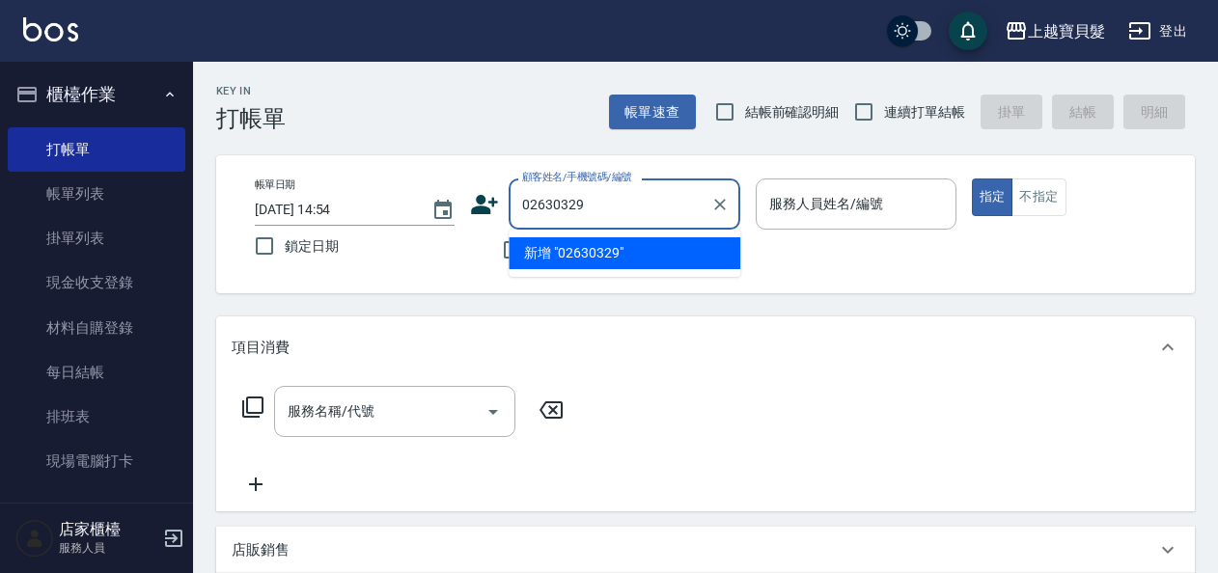
click at [550, 203] on input "02630329" at bounding box center [609, 204] width 185 height 34
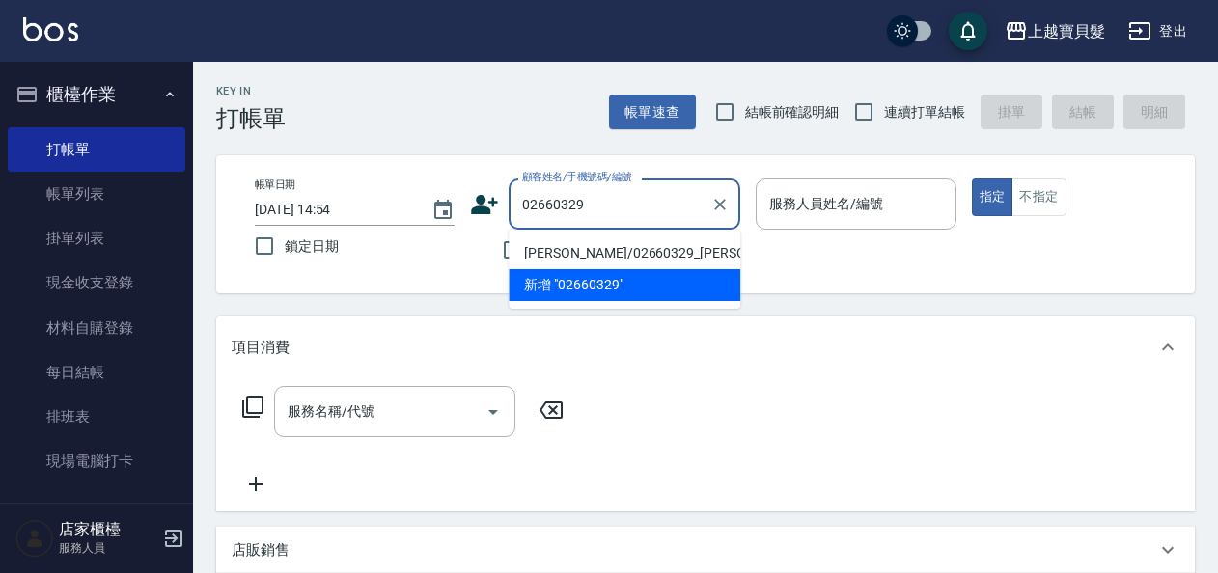
click at [594, 257] on li "[PERSON_NAME]/02660329_[PERSON_NAME]/02660329" at bounding box center [625, 253] width 232 height 32
type input "[PERSON_NAME]/02660329_[PERSON_NAME]/02660329"
type input "[PERSON_NAME]-08"
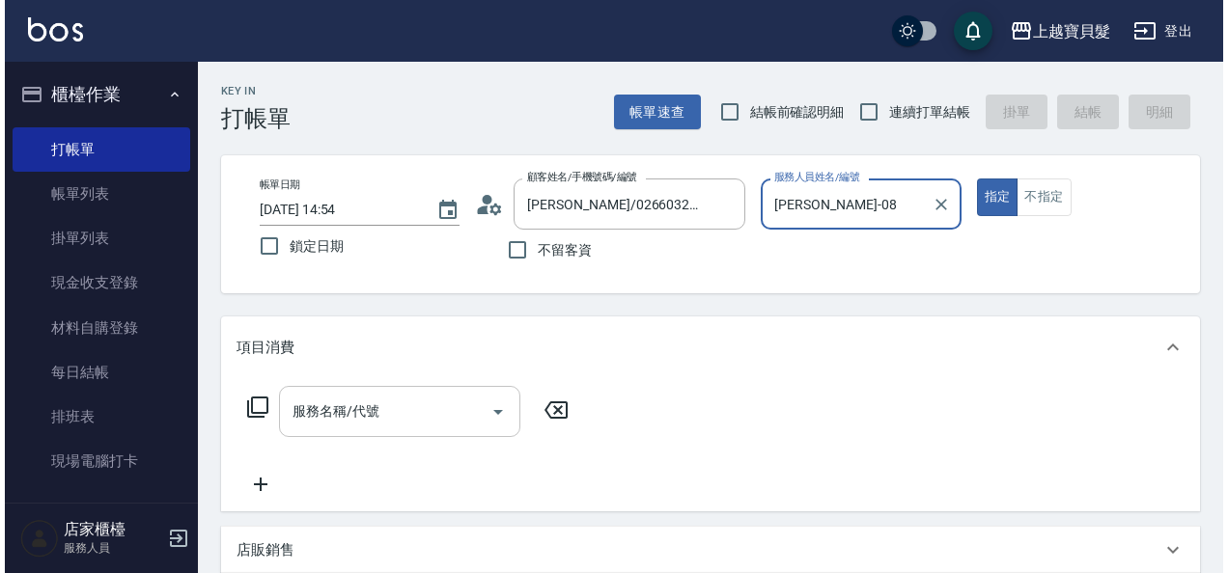
scroll to position [290, 0]
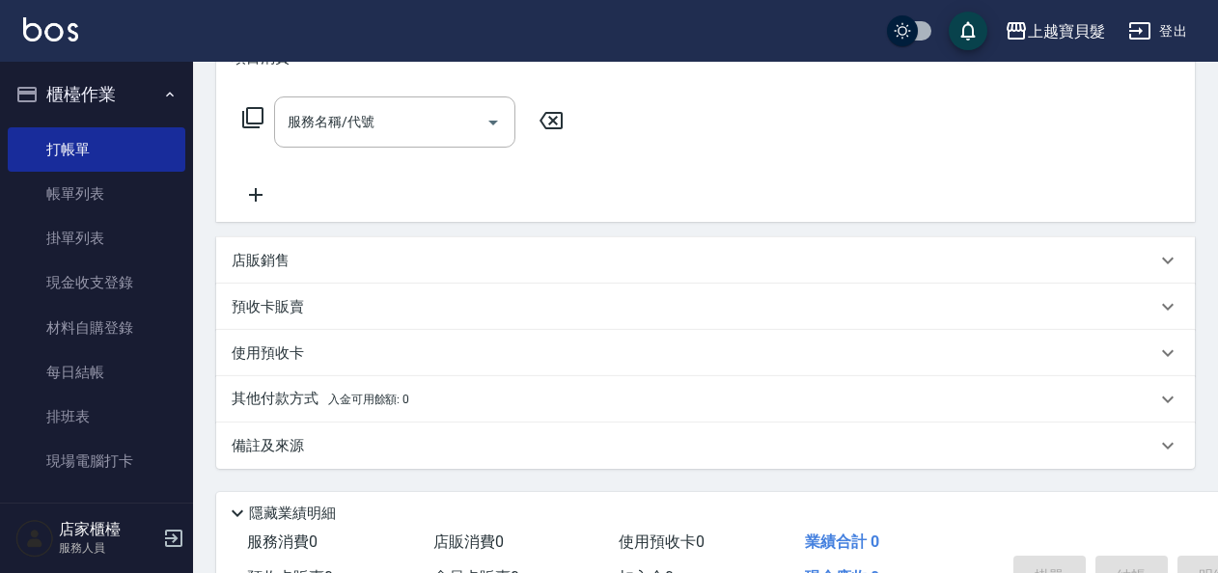
click at [252, 108] on icon at bounding box center [252, 117] width 21 height 21
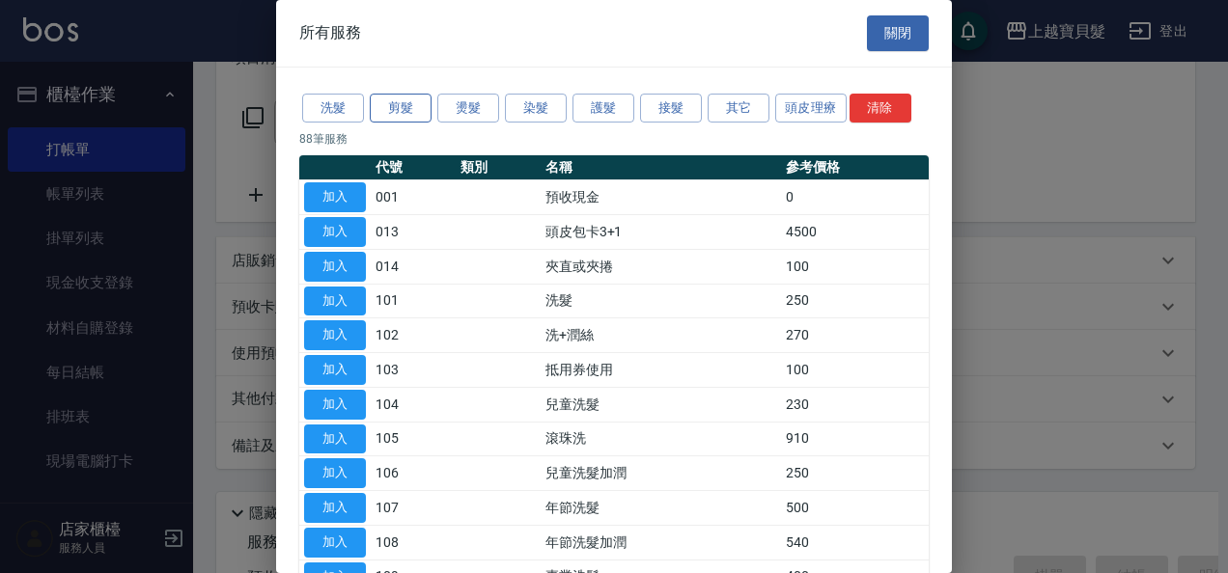
click at [399, 104] on button "剪髮" at bounding box center [401, 109] width 62 height 30
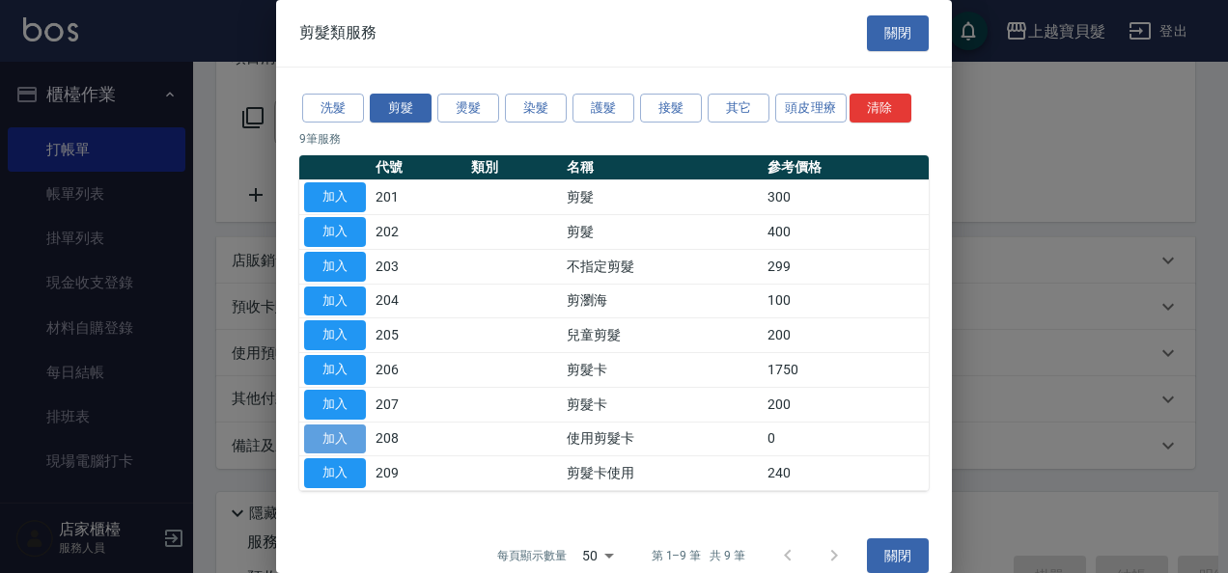
click at [342, 432] on button "加入" at bounding box center [335, 440] width 62 height 30
type input "使用剪髮卡(208)"
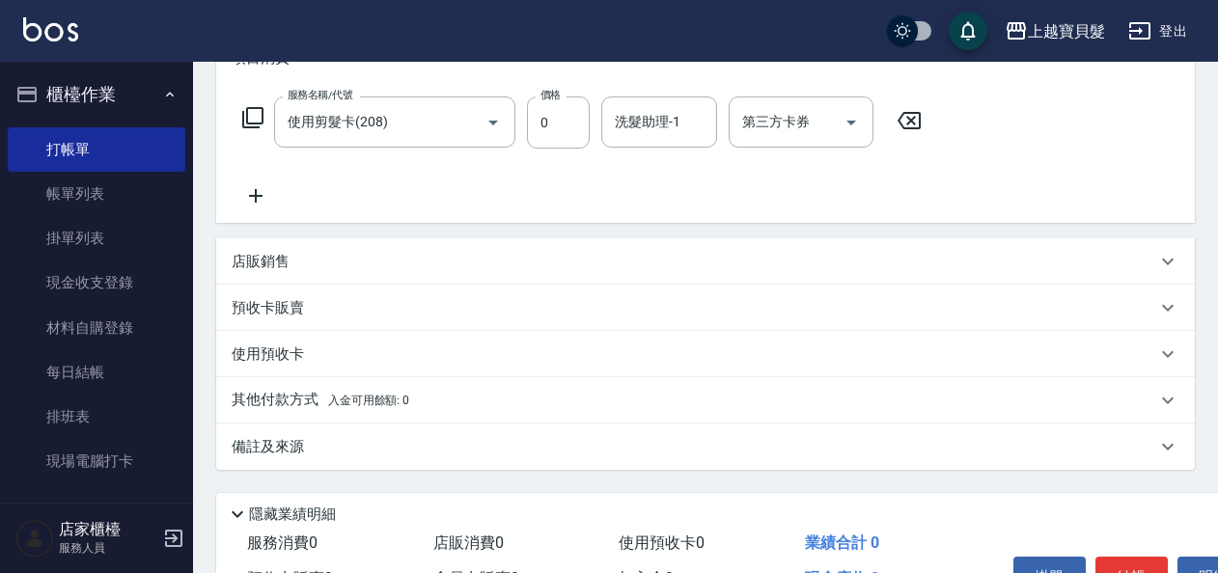
click at [260, 122] on icon at bounding box center [252, 117] width 23 height 23
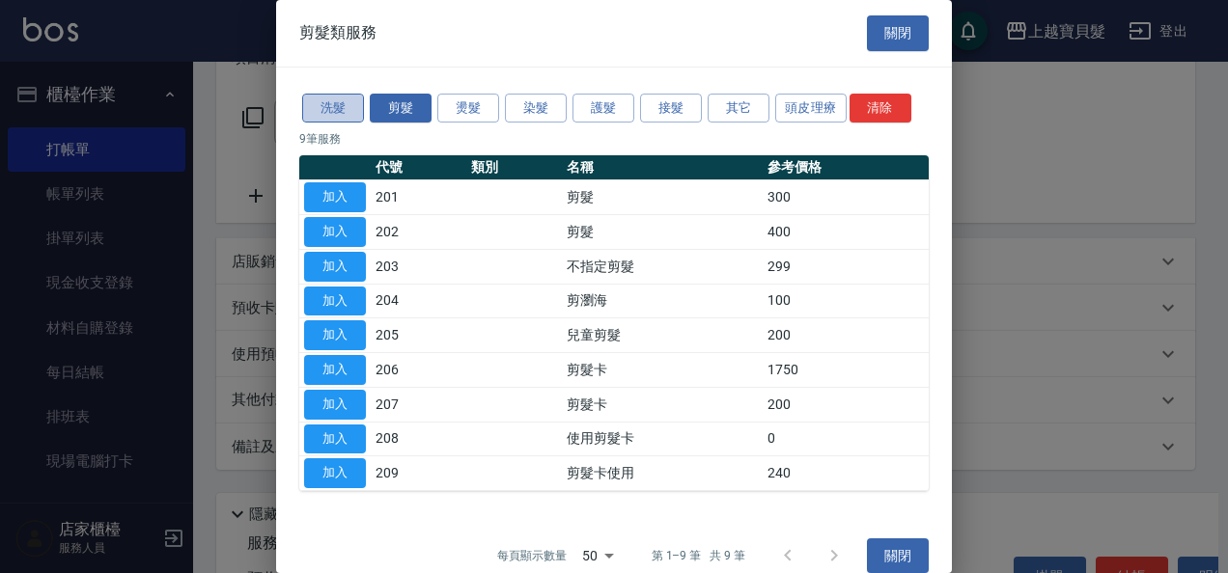
click at [340, 107] on button "洗髮" at bounding box center [333, 109] width 62 height 30
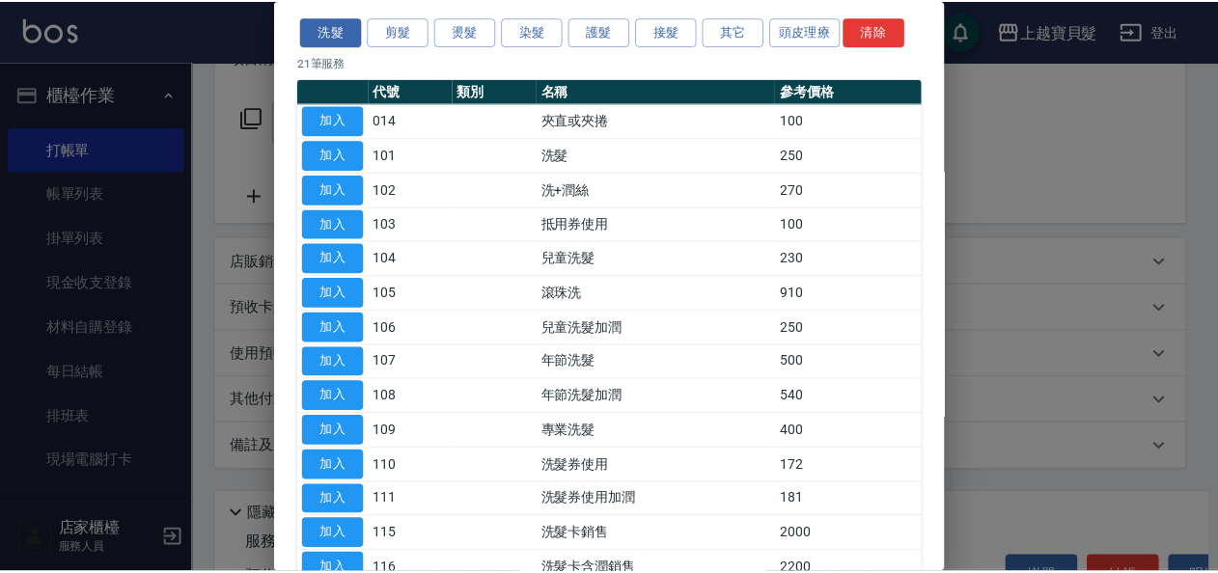
scroll to position [193, 0]
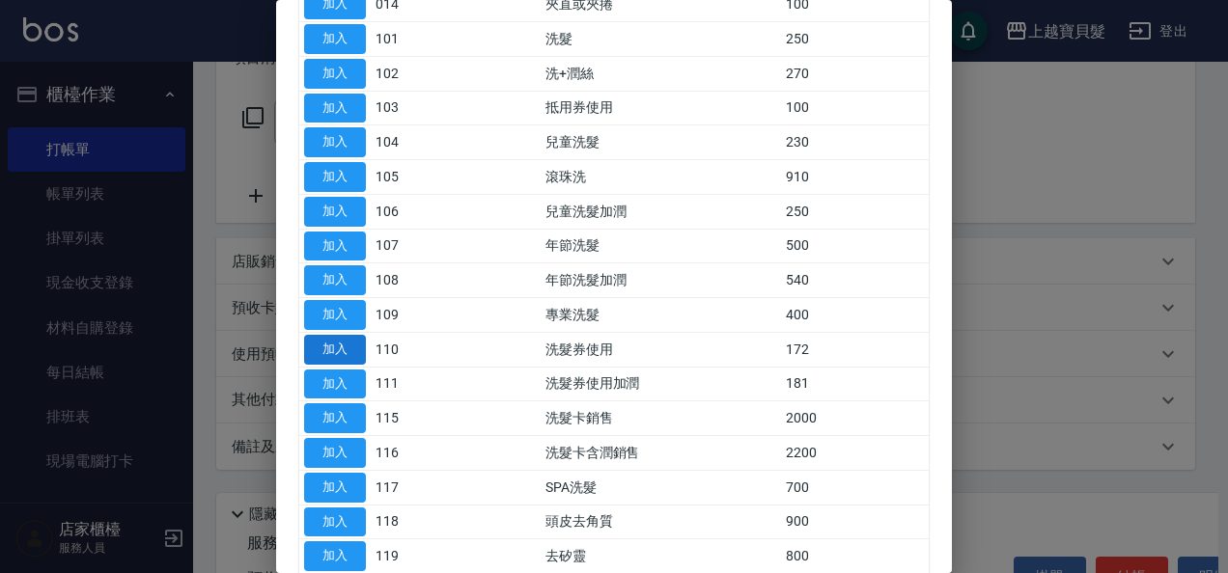
click at [343, 346] on button "加入" at bounding box center [335, 350] width 62 height 30
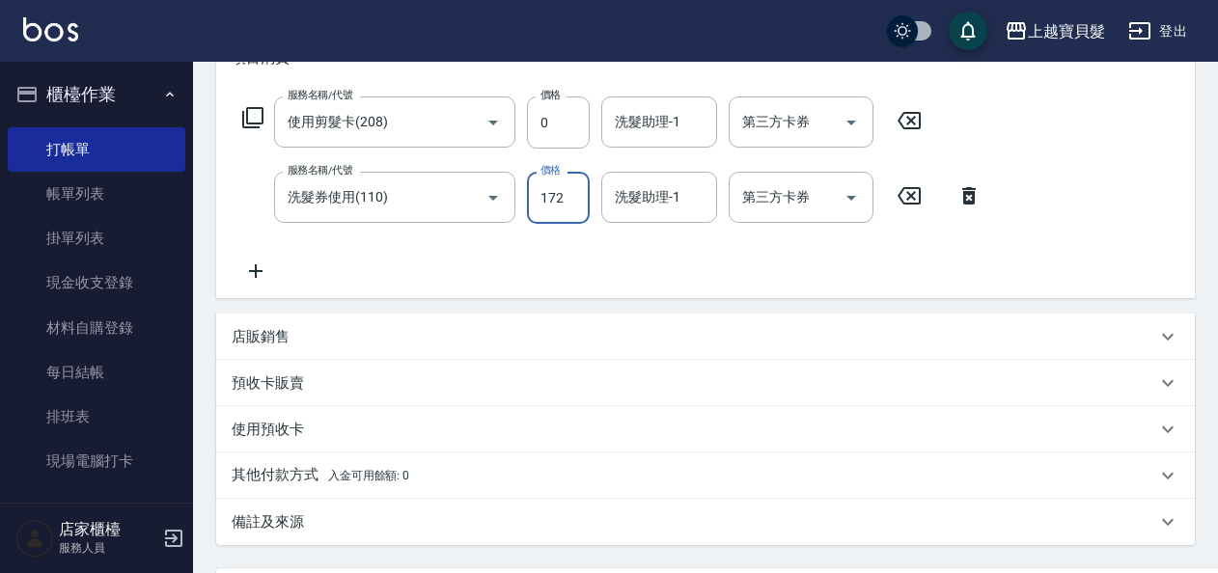
click at [533, 199] on input "172" at bounding box center [558, 198] width 63 height 52
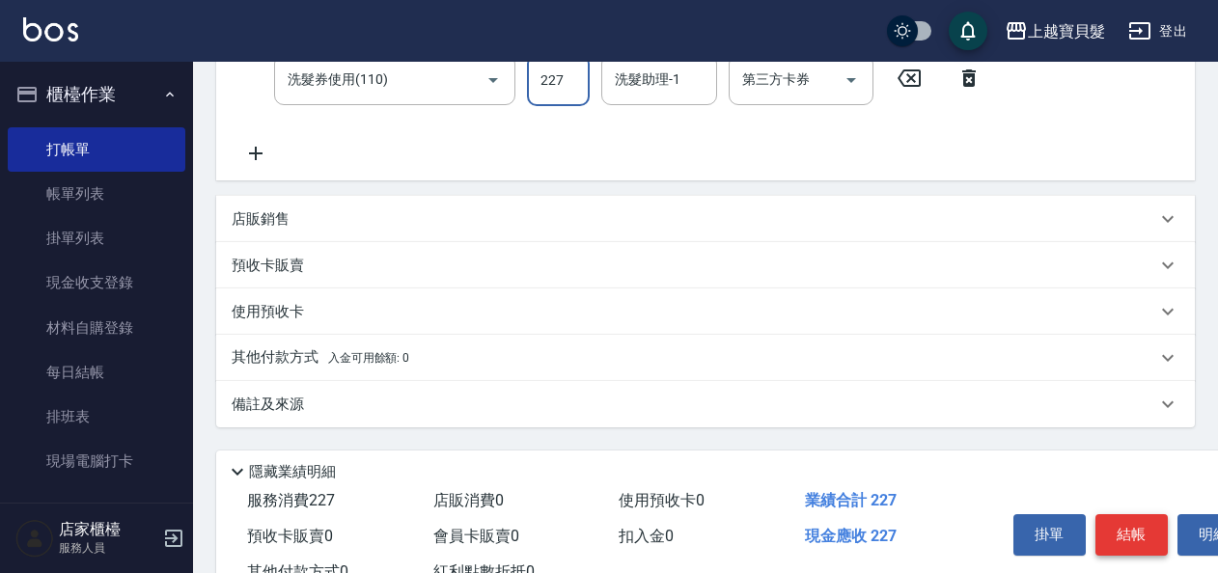
scroll to position [478, 0]
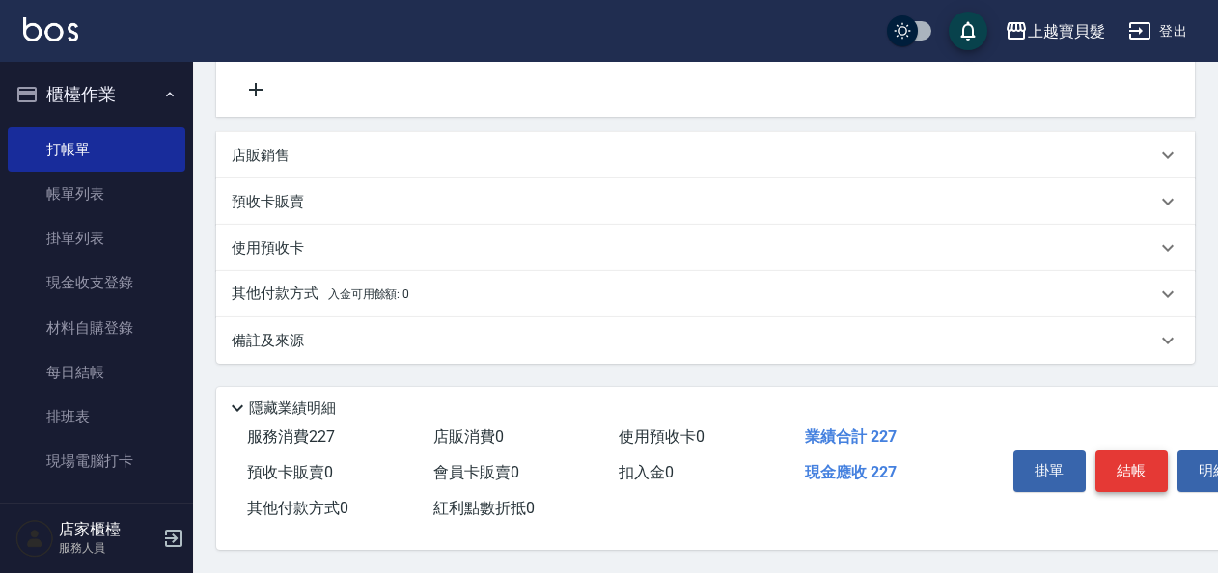
type input "227"
click at [1125, 462] on button "結帳" at bounding box center [1132, 471] width 72 height 41
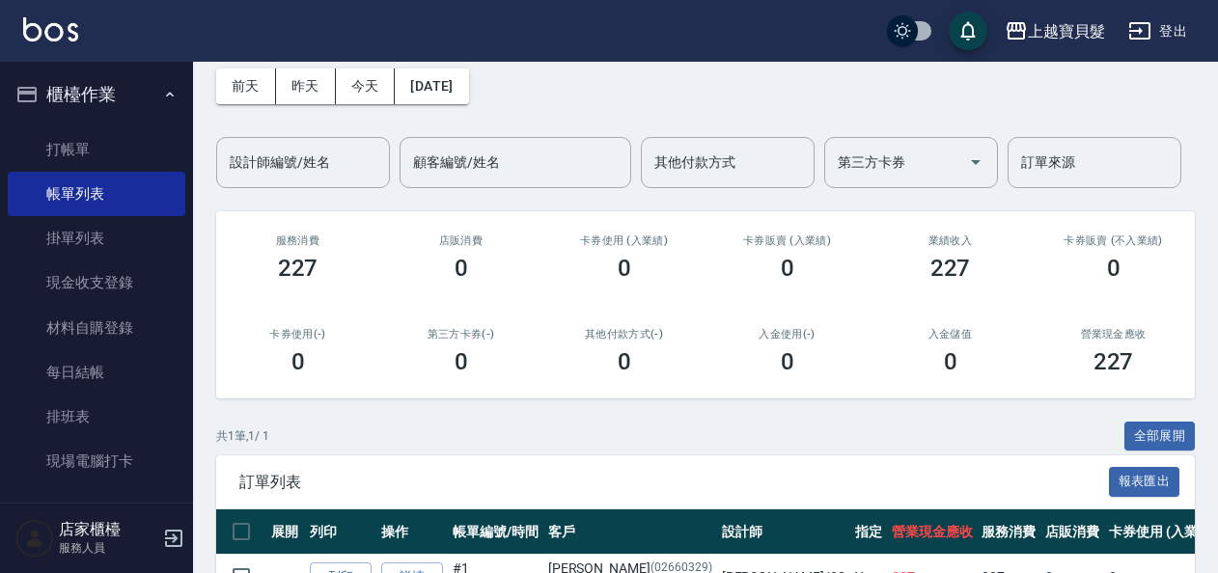
scroll to position [204, 0]
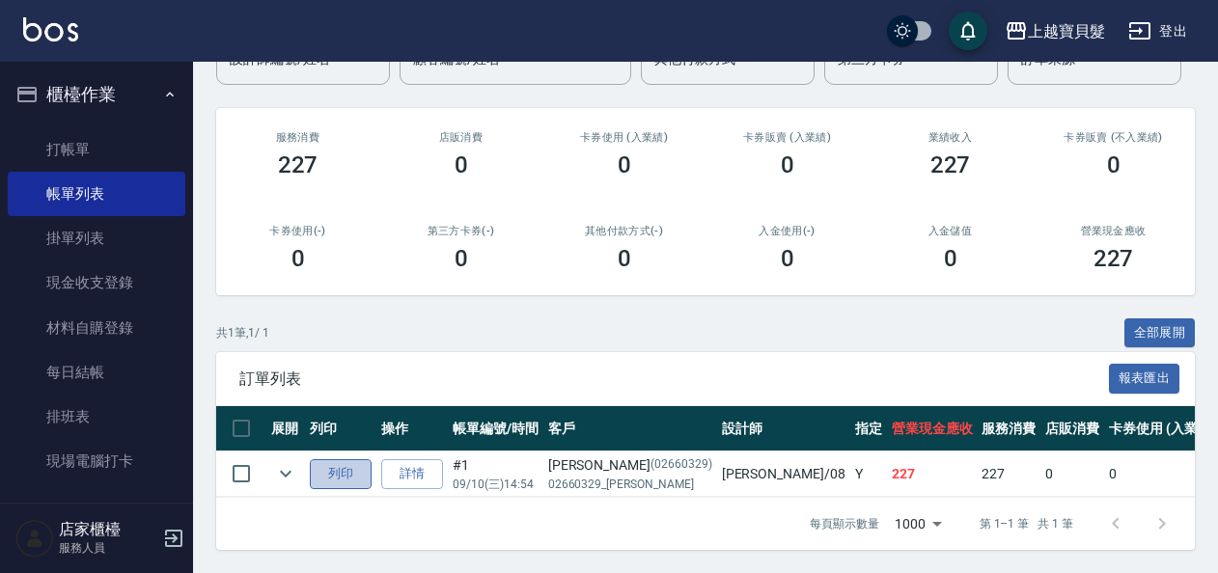
click at [336, 460] on button "列印" at bounding box center [341, 475] width 62 height 30
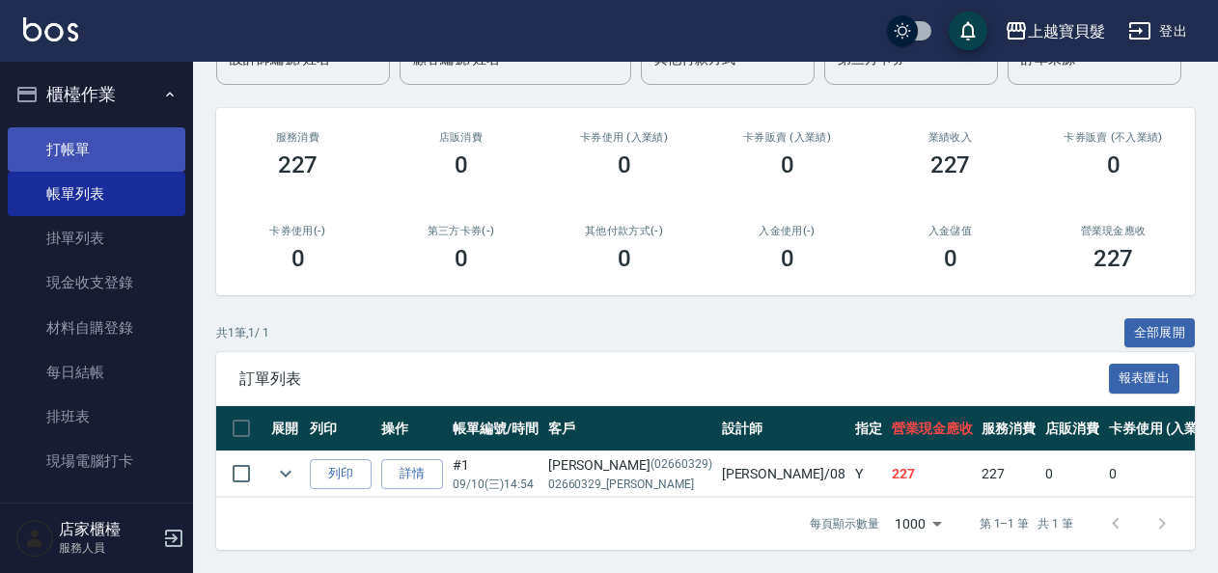
click at [56, 141] on link "打帳單" at bounding box center [97, 149] width 178 height 44
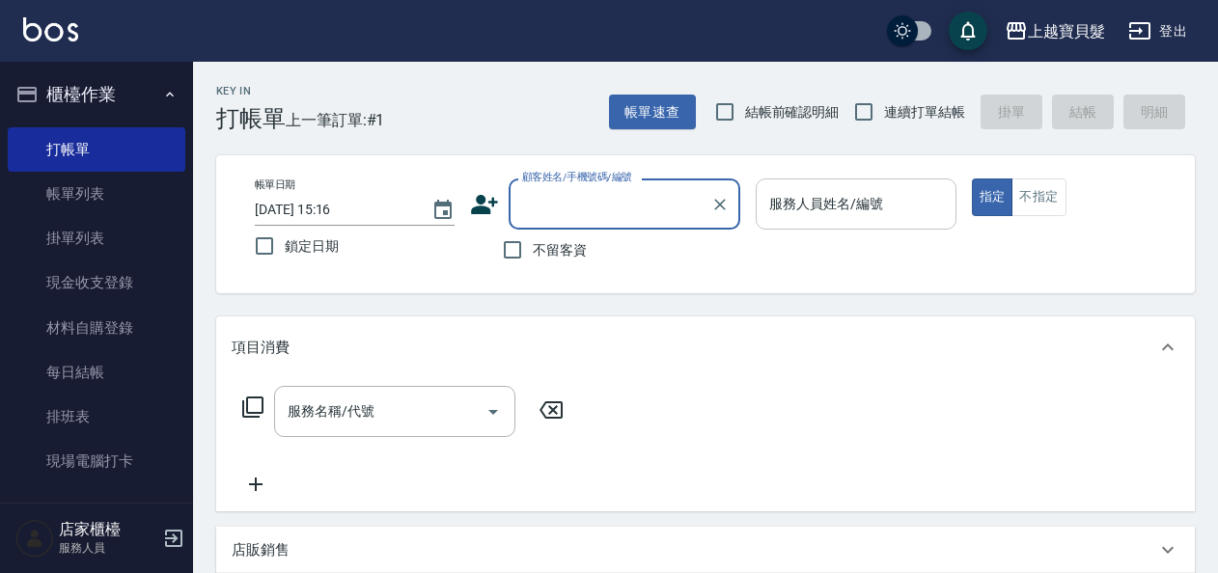
click at [816, 200] on input "服務人員姓名/編號" at bounding box center [856, 204] width 182 height 34
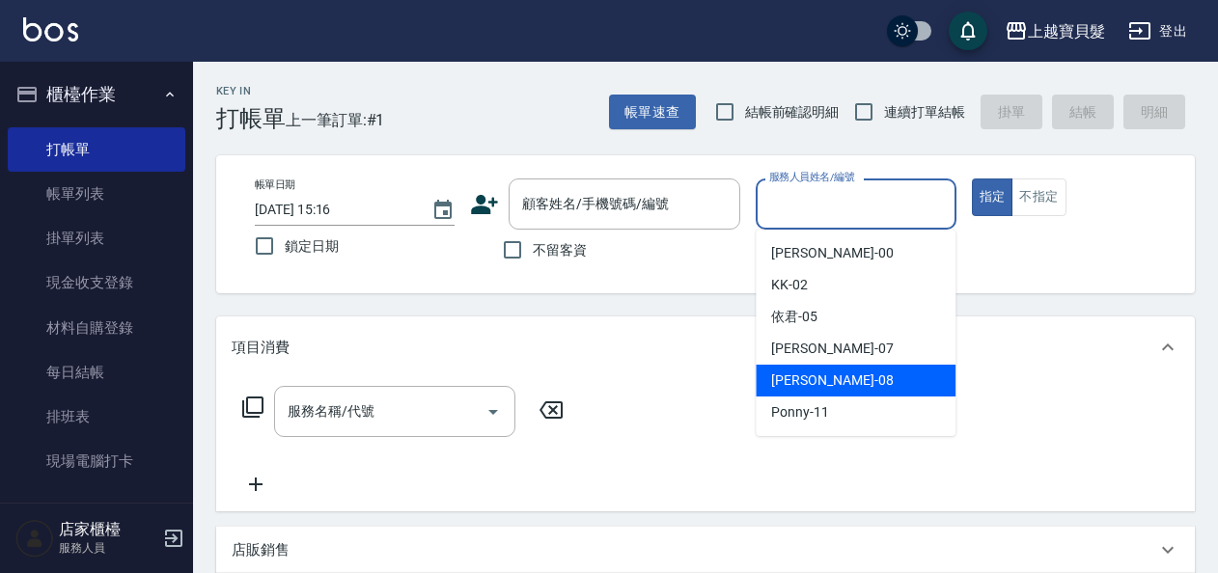
click at [818, 390] on div "[PERSON_NAME] -08" at bounding box center [856, 381] width 200 height 32
type input "[PERSON_NAME]-08"
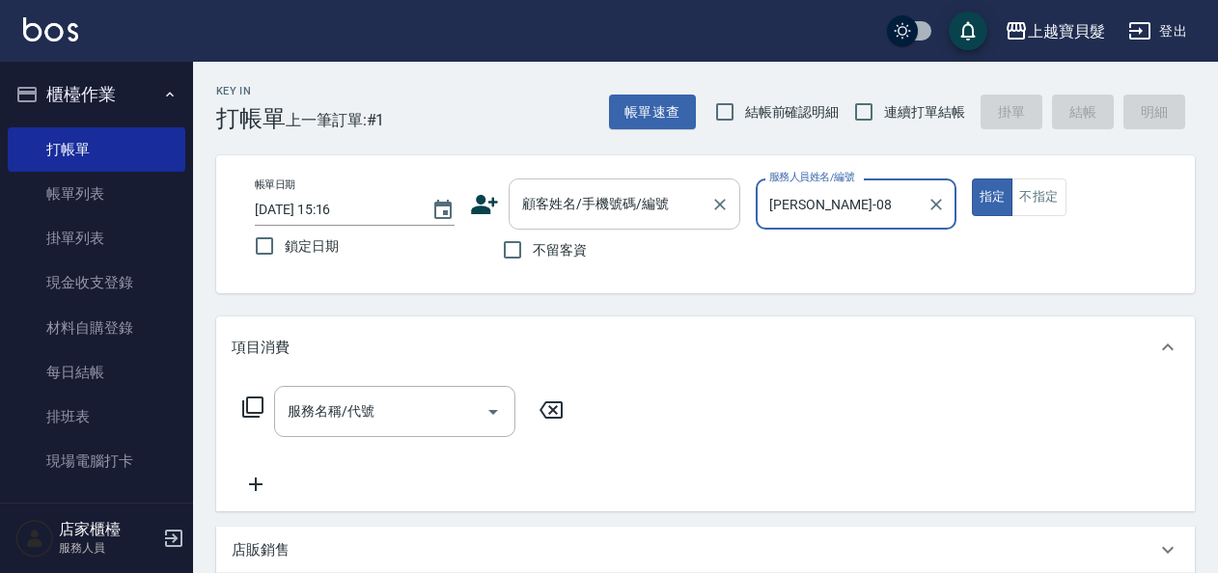
click at [576, 201] on input "顧客姓名/手機號碼/編號" at bounding box center [609, 204] width 185 height 34
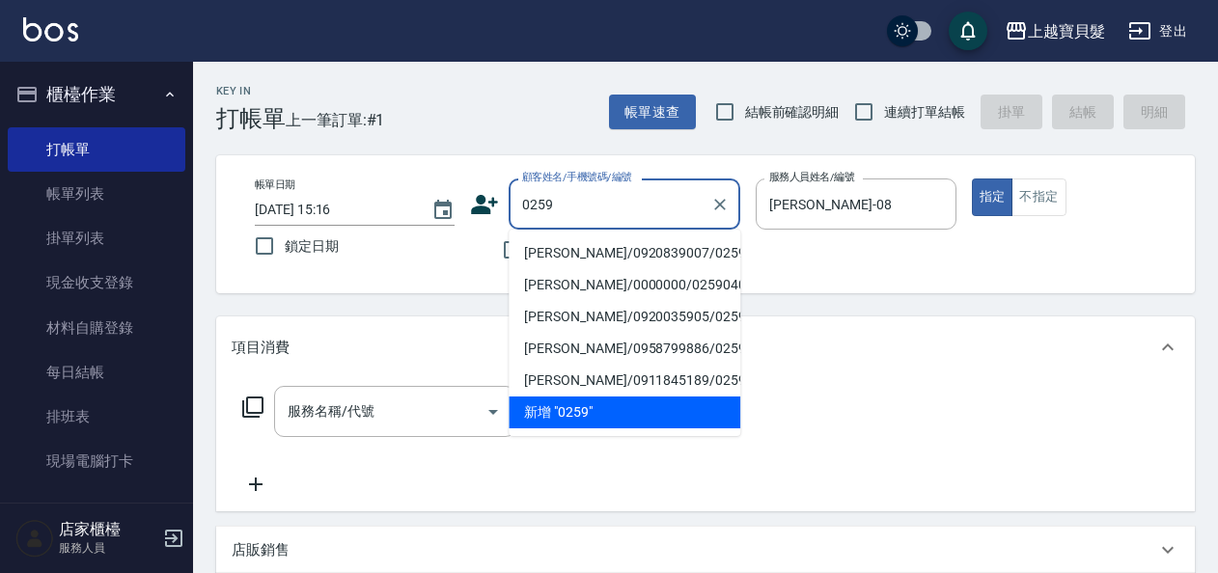
click at [583, 255] on li "[PERSON_NAME]/0920839007/02591005" at bounding box center [625, 253] width 232 height 32
type input "[PERSON_NAME]/0920839007/02591005"
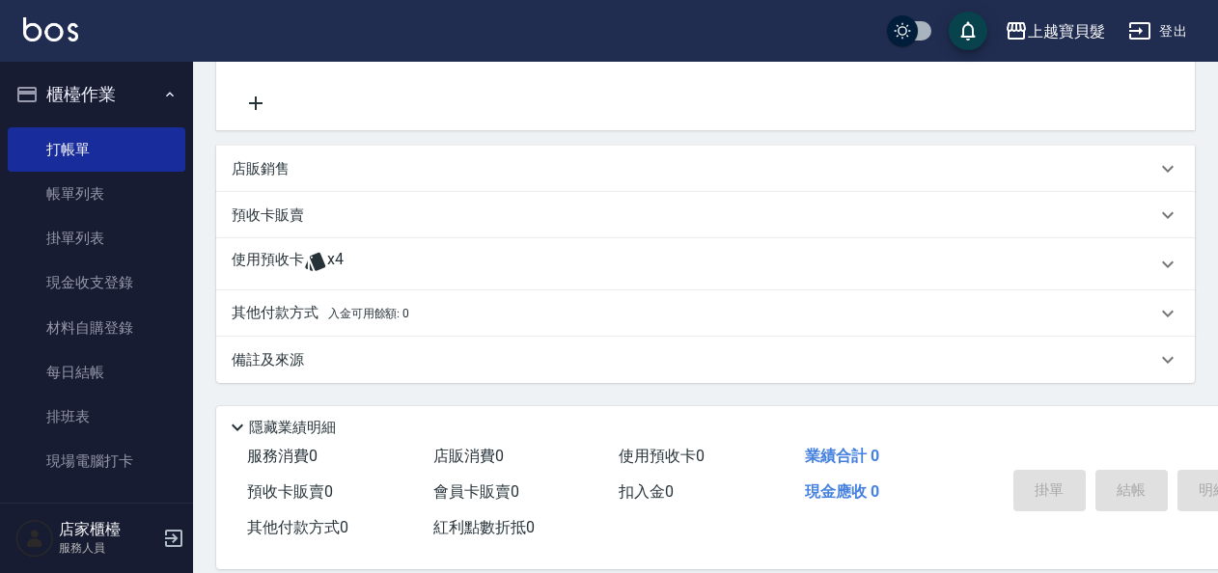
scroll to position [386, 0]
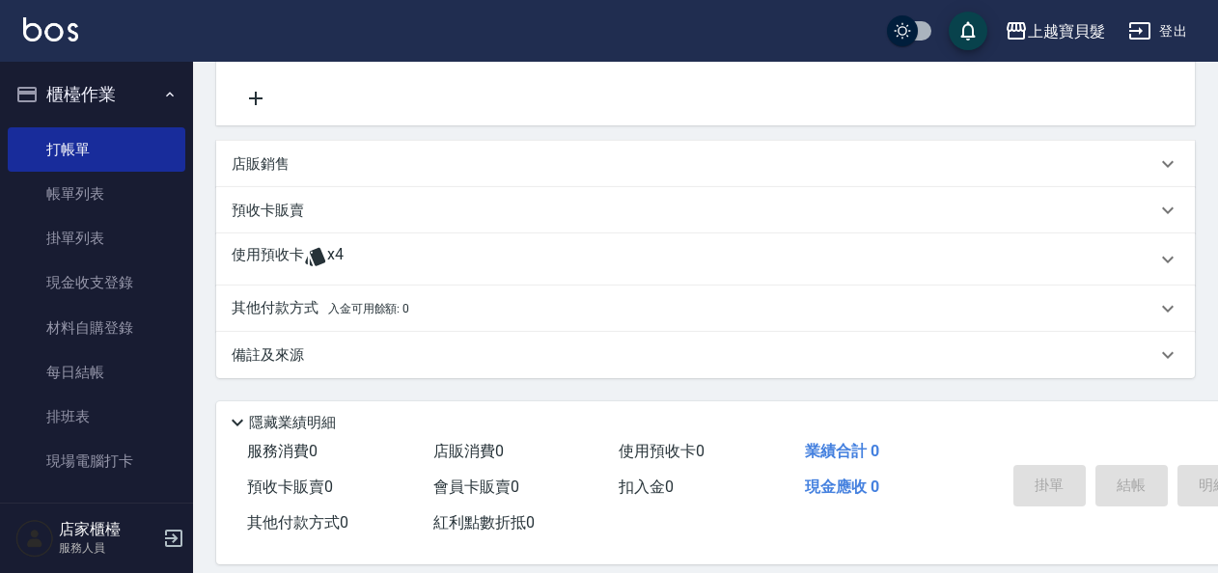
click at [317, 247] on icon at bounding box center [315, 256] width 23 height 23
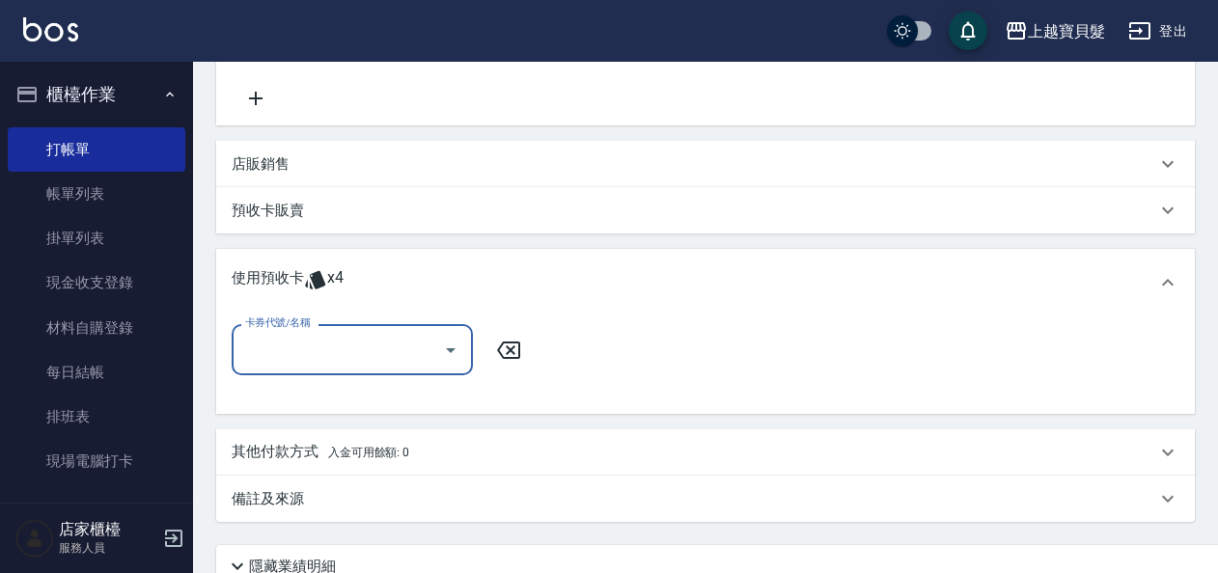
scroll to position [0, 0]
click at [452, 345] on icon "Open" at bounding box center [450, 350] width 23 height 23
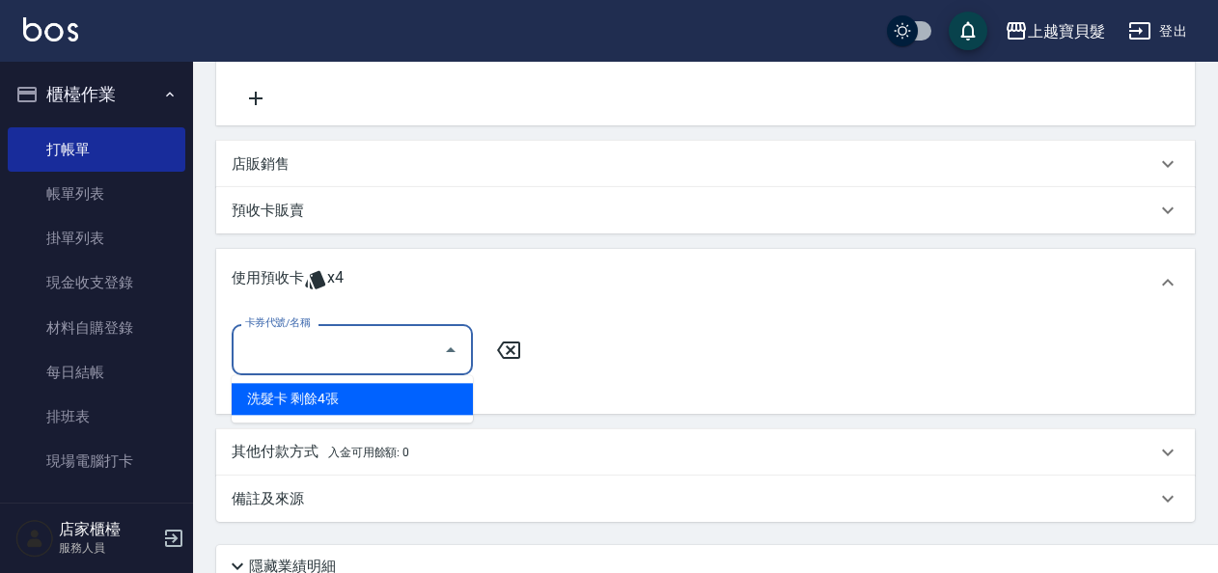
click at [452, 396] on div "洗髮卡 剩餘4張" at bounding box center [352, 399] width 241 height 32
type input "洗髮卡"
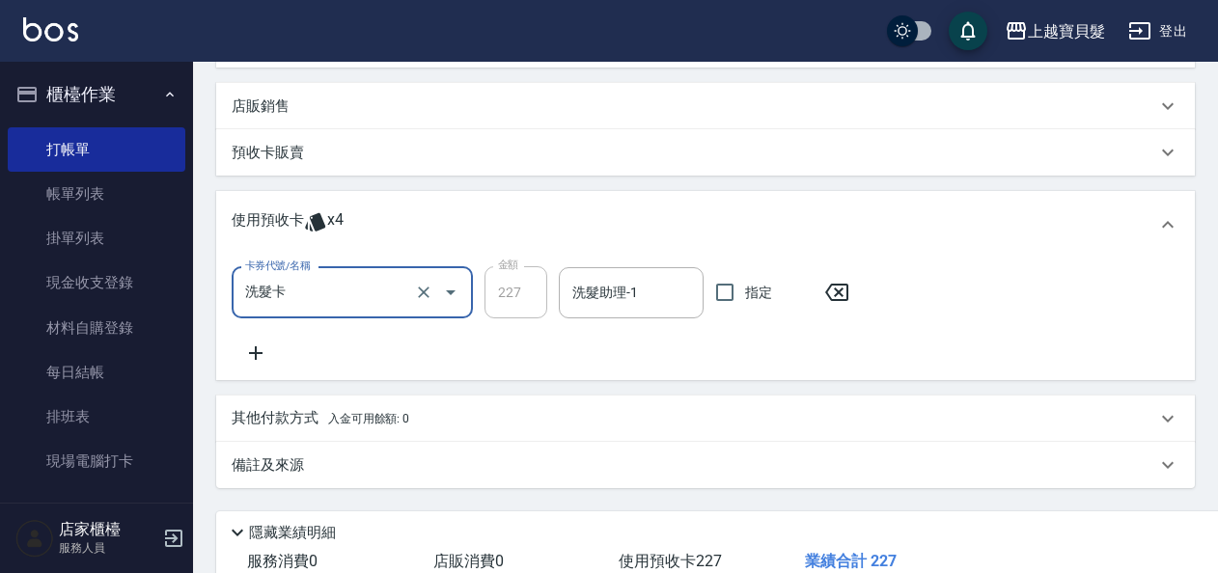
scroll to position [575, 0]
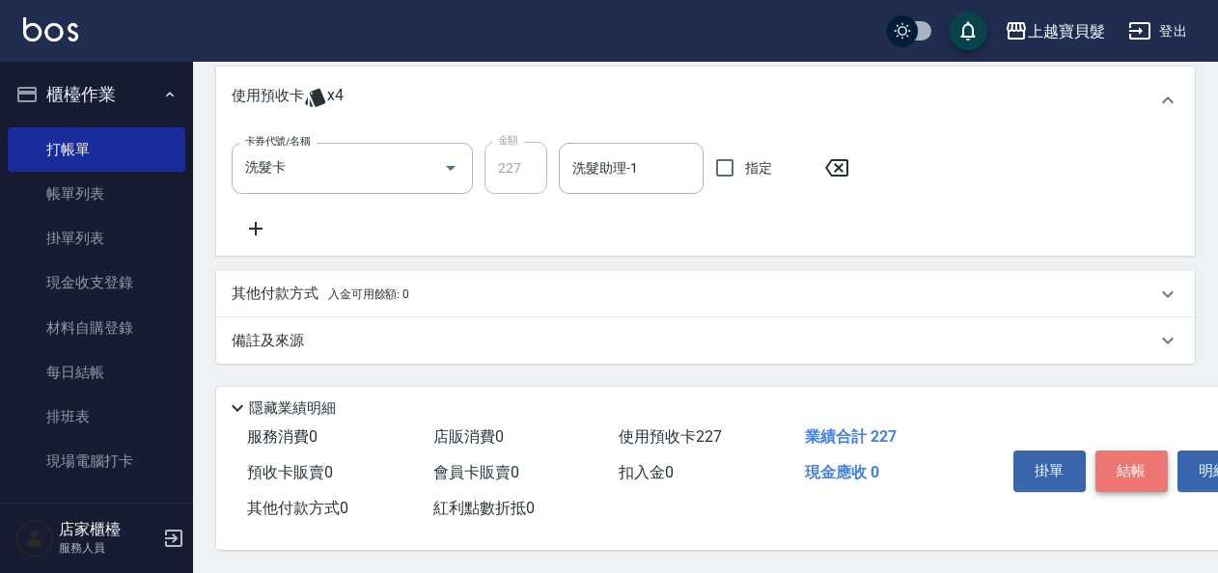
click at [1118, 460] on button "結帳" at bounding box center [1132, 471] width 72 height 41
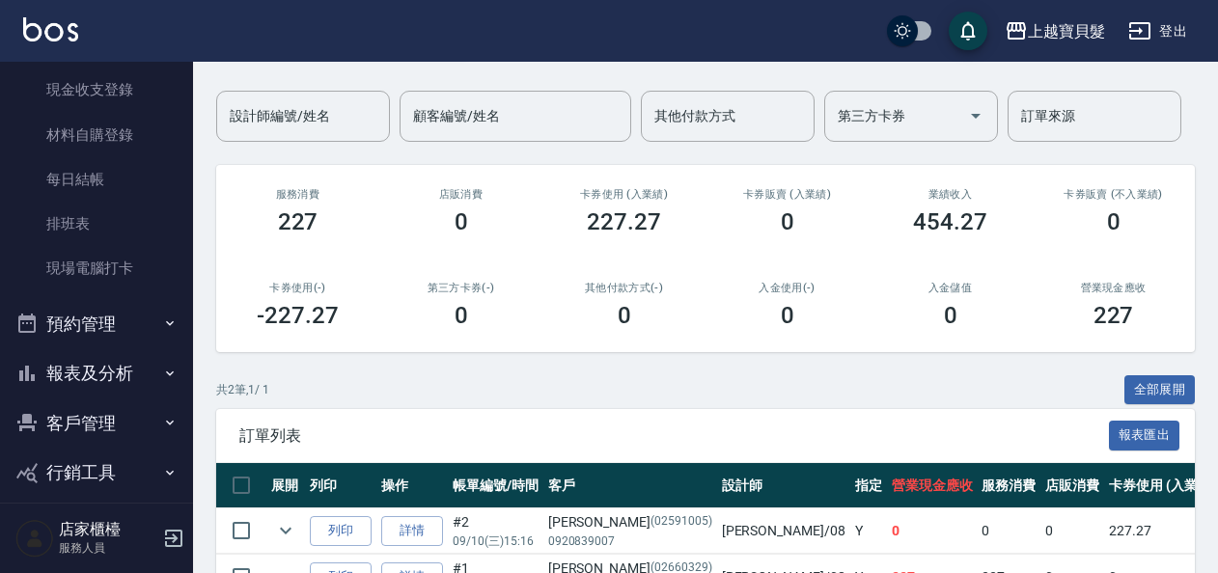
scroll to position [249, 0]
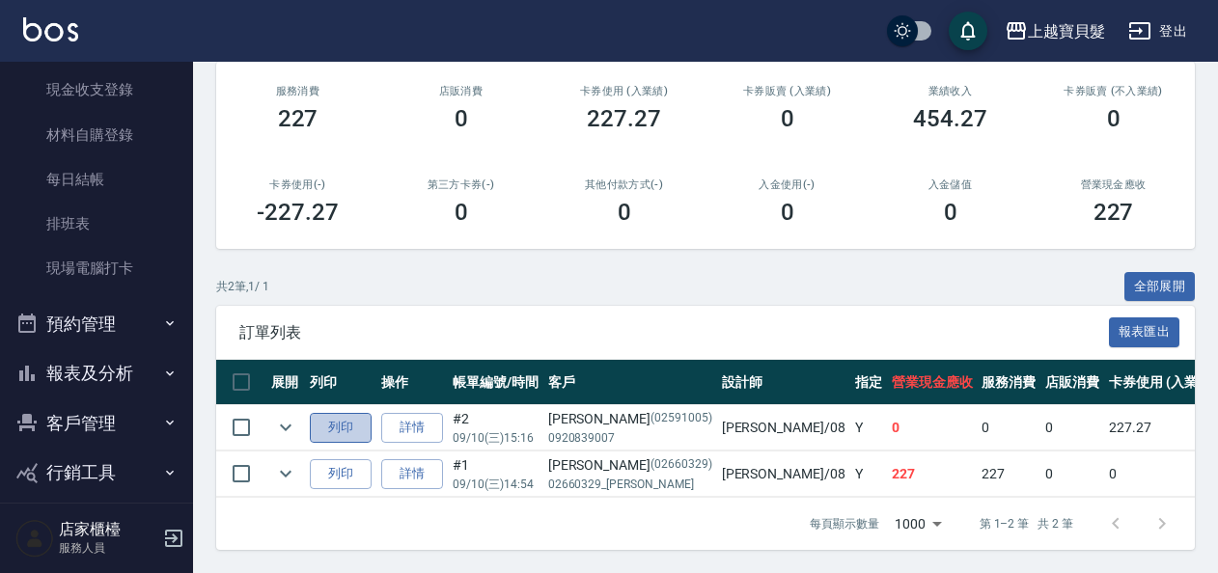
click at [337, 413] on button "列印" at bounding box center [341, 428] width 62 height 30
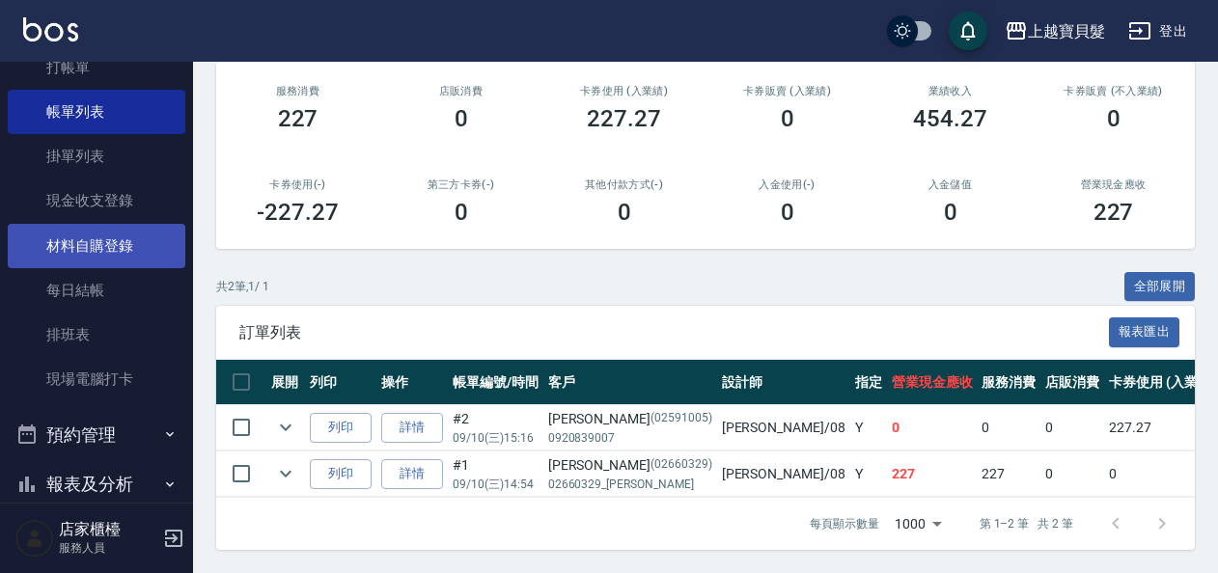
scroll to position [0, 0]
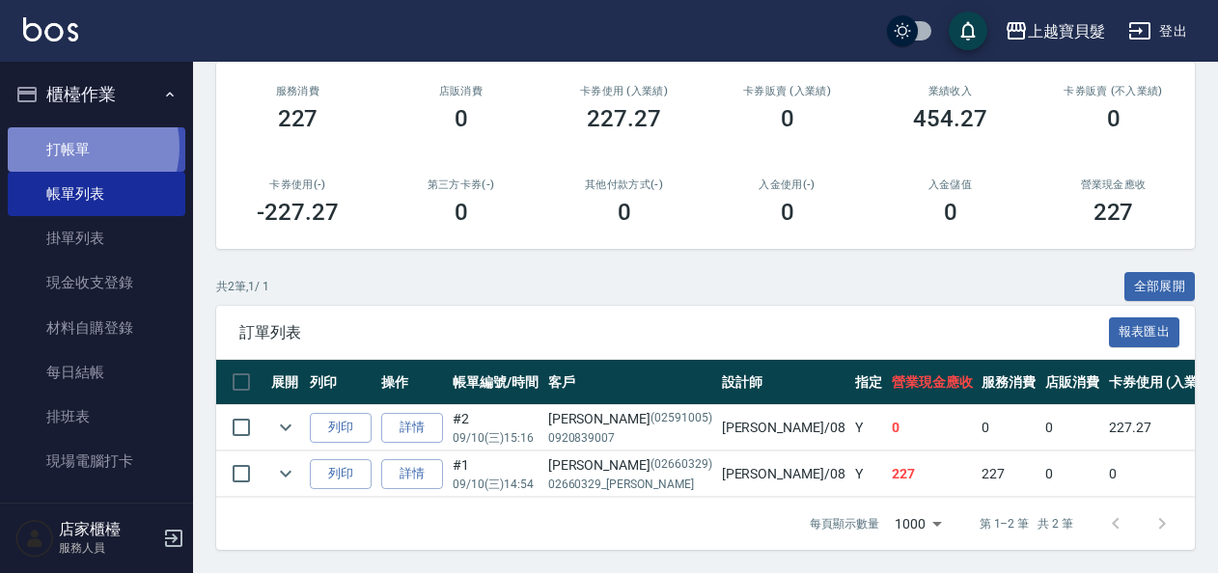
click at [80, 147] on link "打帳單" at bounding box center [97, 149] width 178 height 44
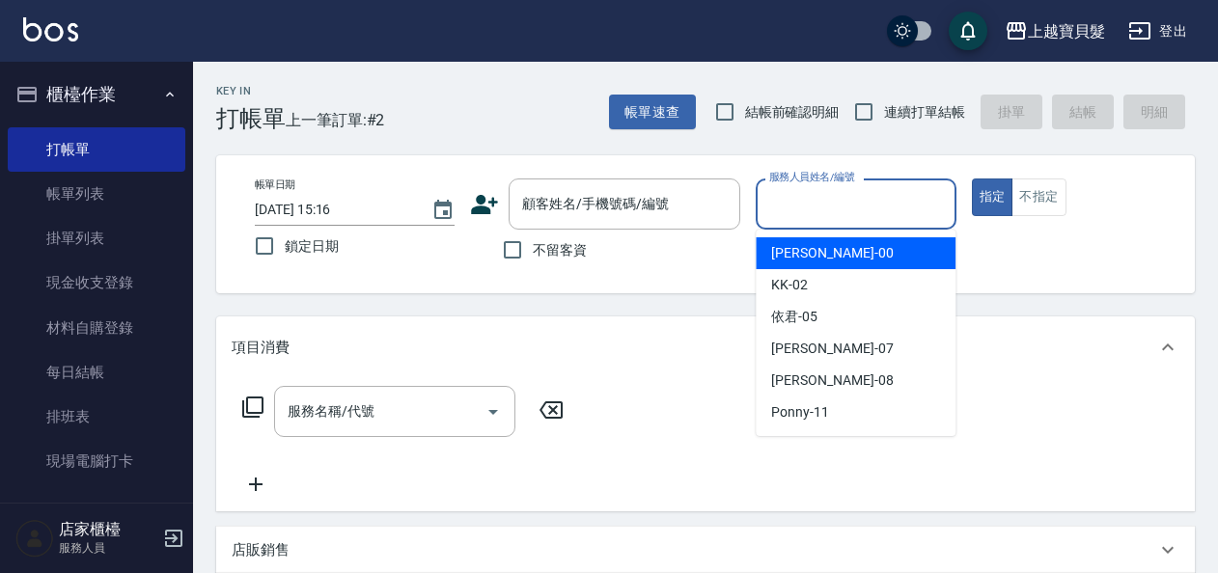
click at [884, 210] on input "服務人員姓名/編號" at bounding box center [856, 204] width 182 height 34
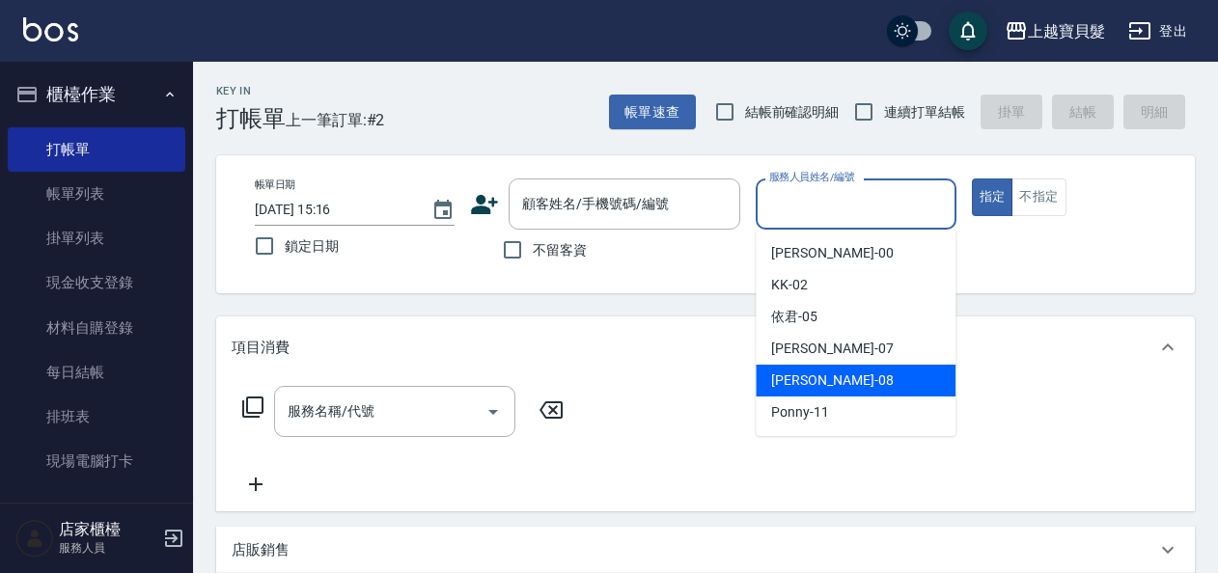
click at [843, 382] on div "[PERSON_NAME] -08" at bounding box center [856, 381] width 200 height 32
type input "[PERSON_NAME]-08"
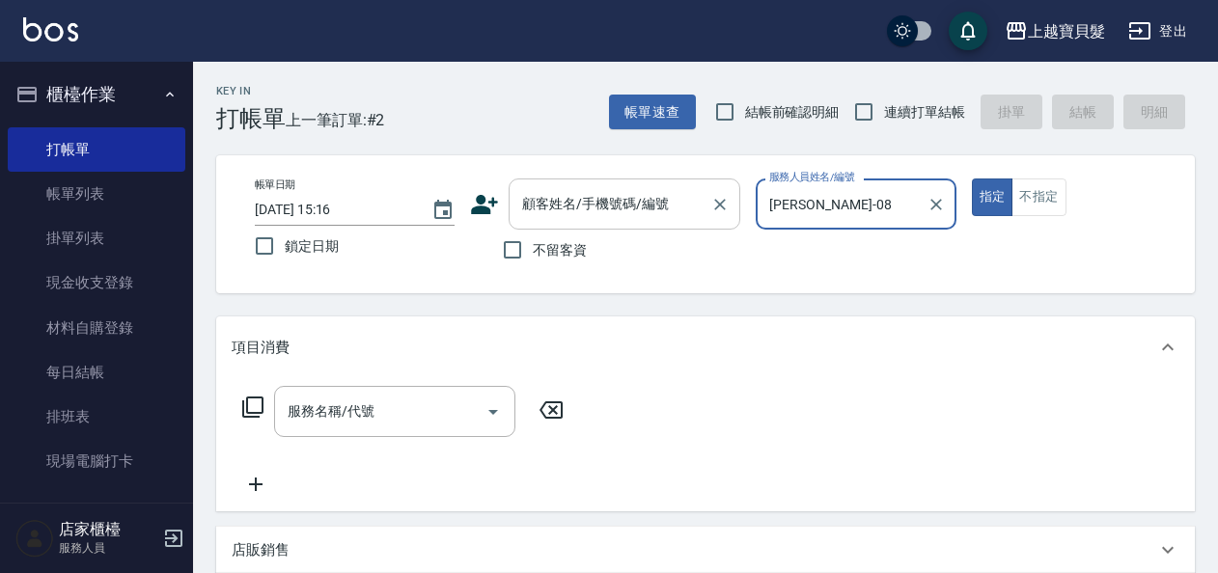
click at [656, 209] on input "顧客姓名/手機號碼/編號" at bounding box center [609, 204] width 185 height 34
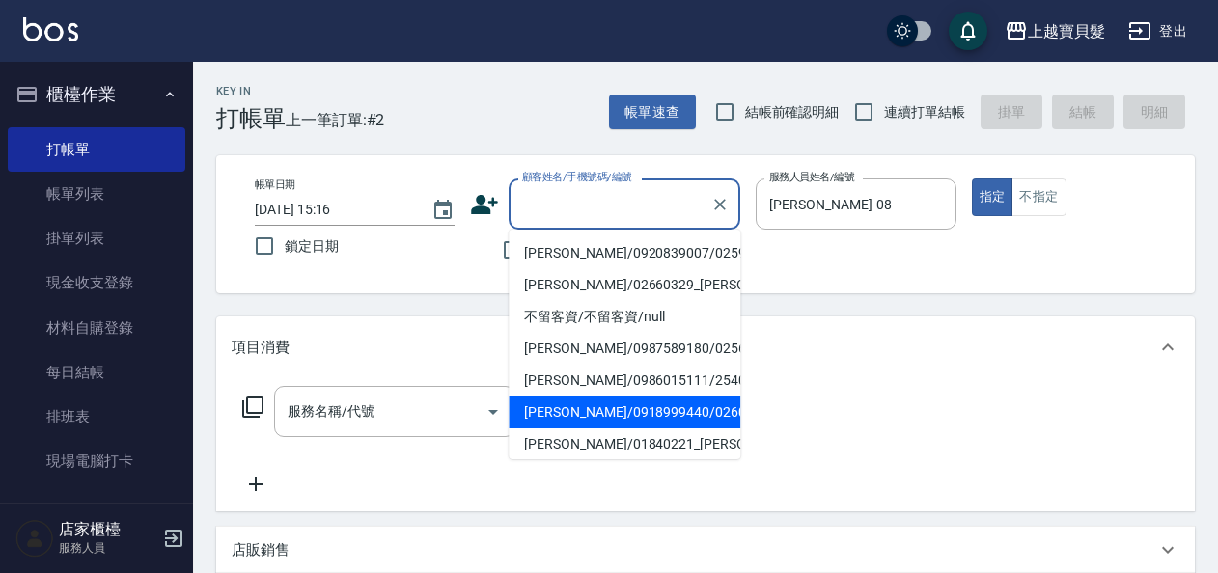
click at [531, 429] on li "[PERSON_NAME]/0918999440/02600606" at bounding box center [625, 413] width 232 height 32
type input "[PERSON_NAME]/0918999440/02600606"
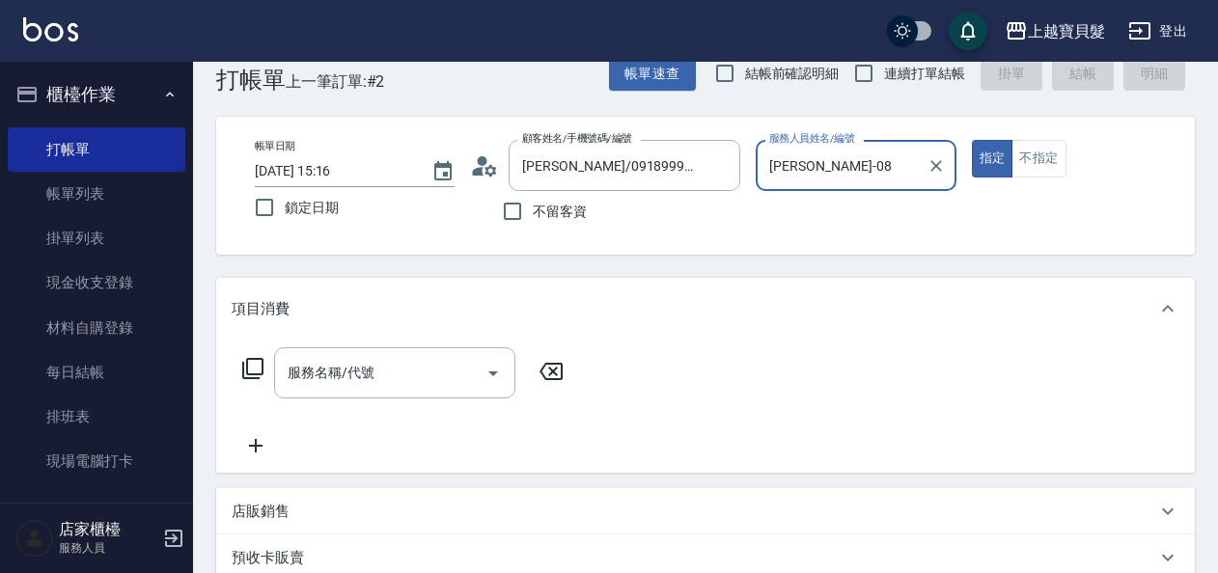
scroll to position [290, 0]
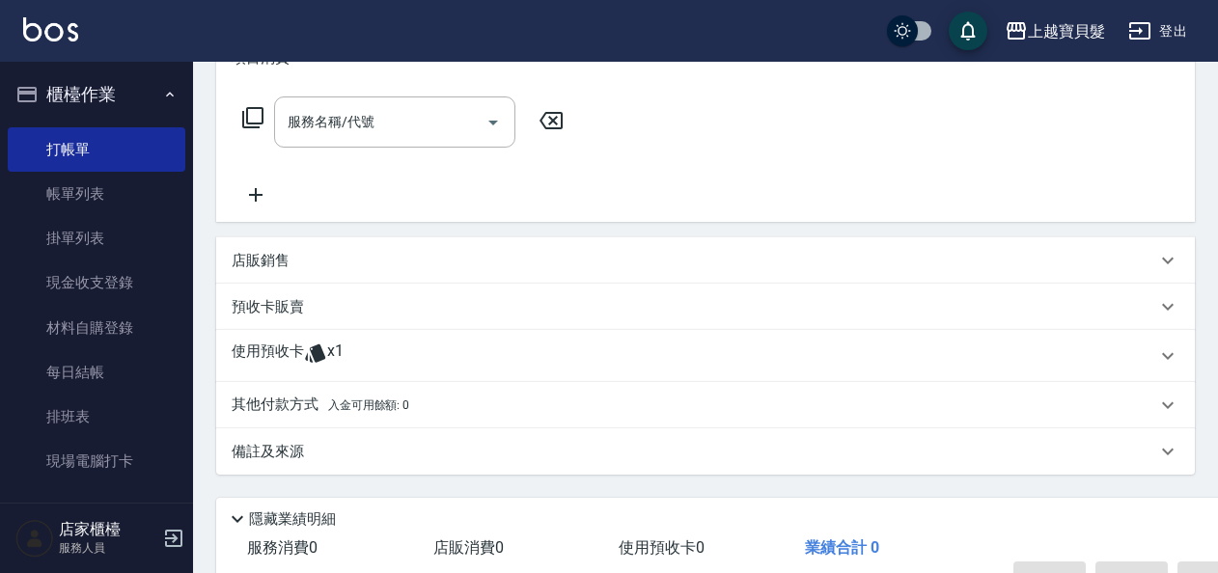
click at [317, 347] on icon at bounding box center [315, 354] width 20 height 18
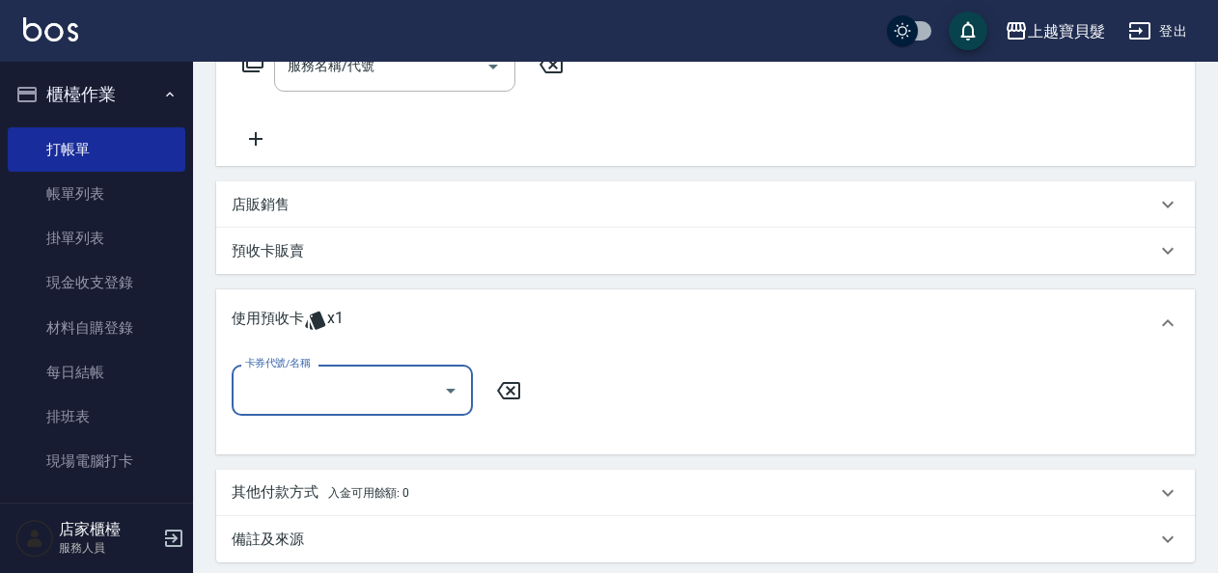
scroll to position [386, 0]
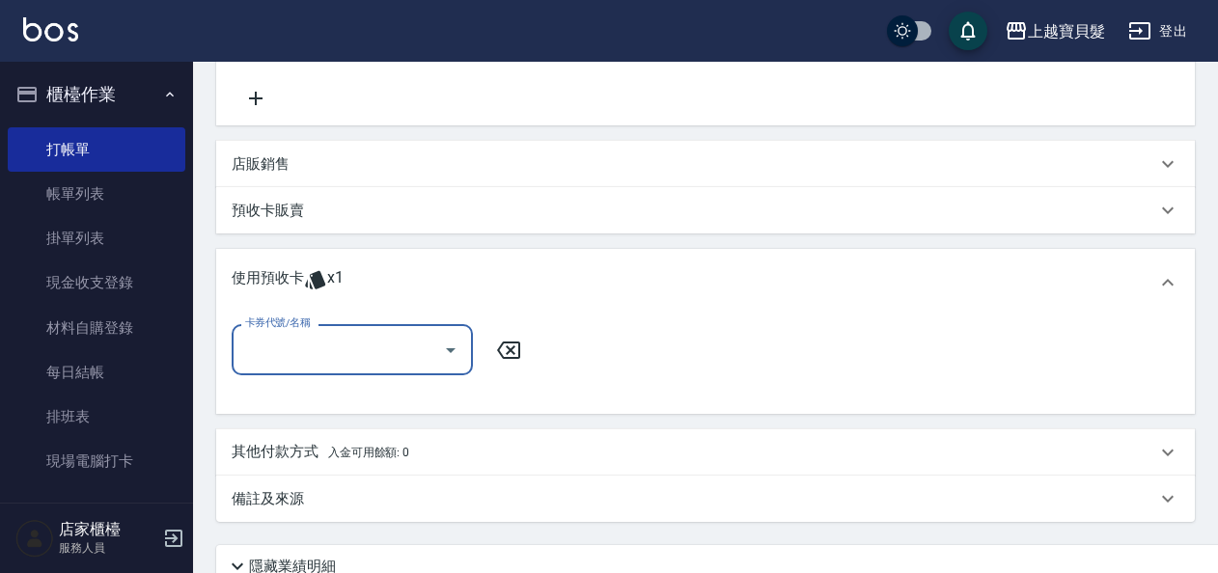
click at [456, 351] on icon "Open" at bounding box center [450, 350] width 23 height 23
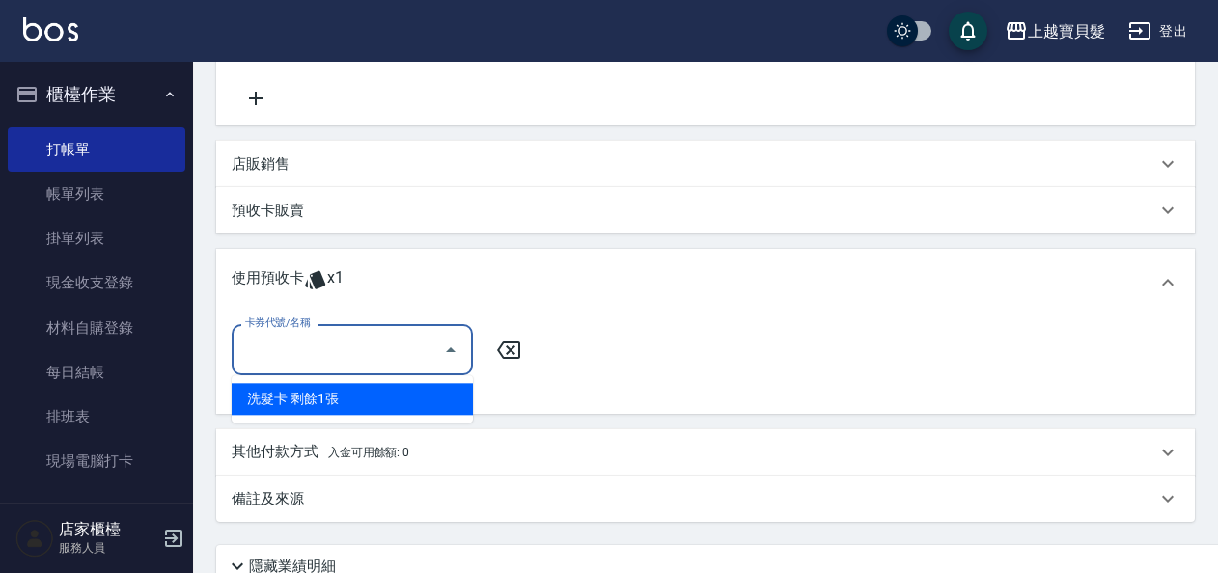
click at [456, 400] on div "洗髮卡 剩餘1張" at bounding box center [352, 399] width 241 height 32
type input "洗髮卡"
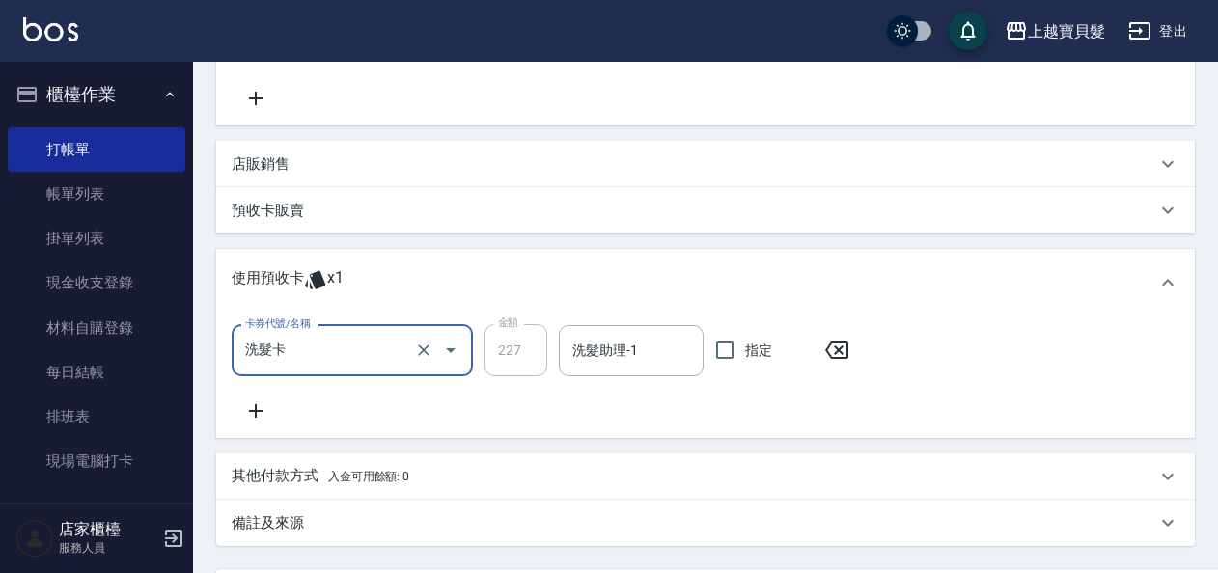
scroll to position [575, 0]
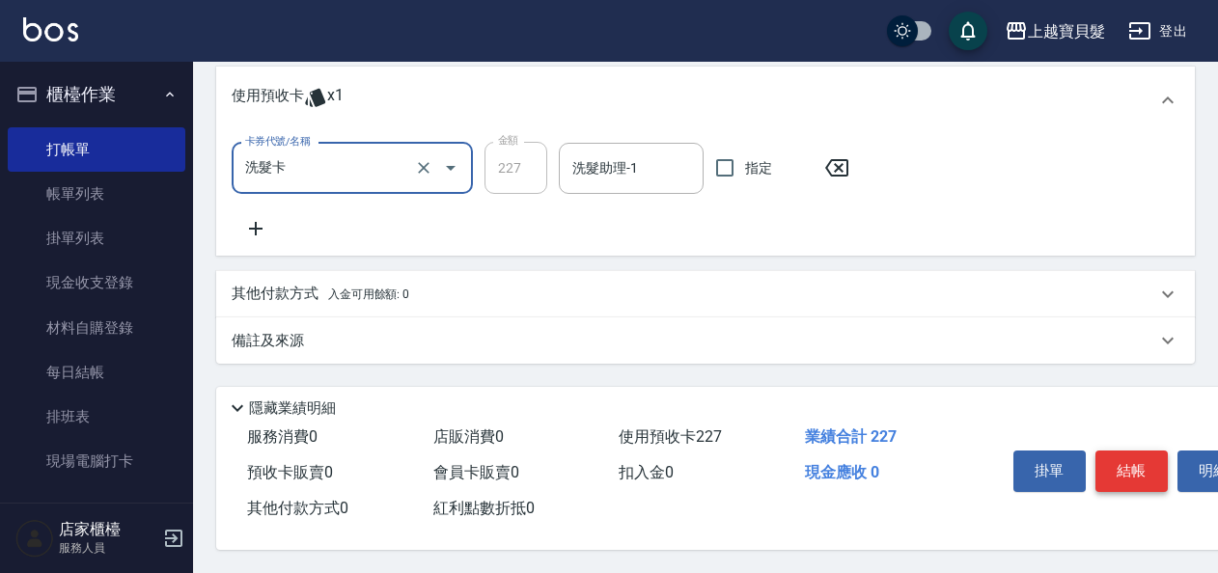
click at [1131, 461] on button "結帳" at bounding box center [1132, 471] width 72 height 41
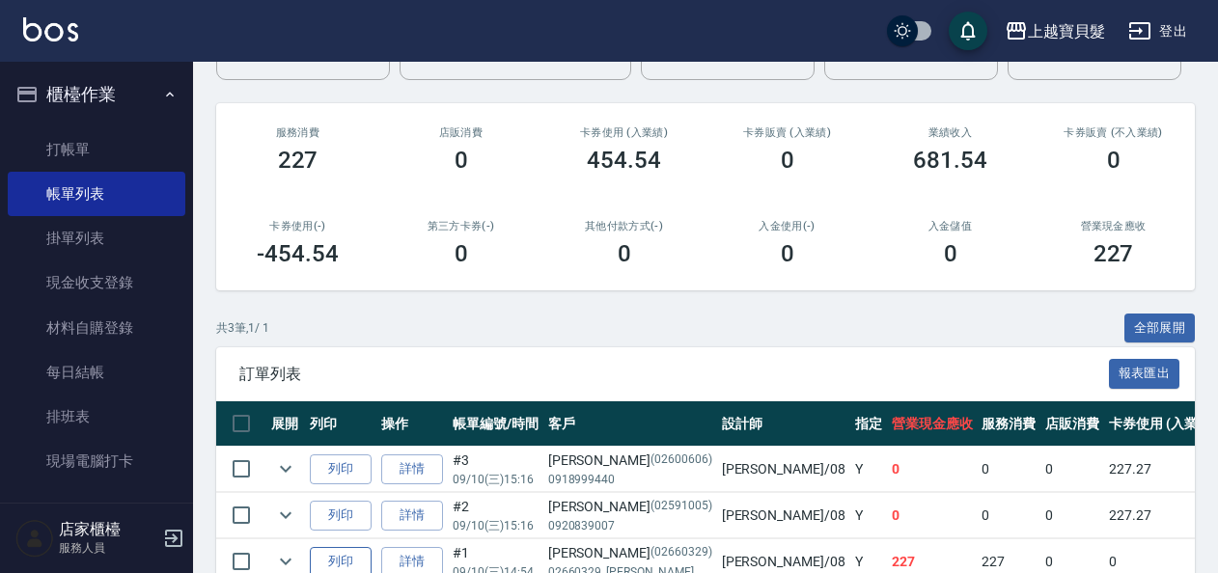
scroll to position [295, 0]
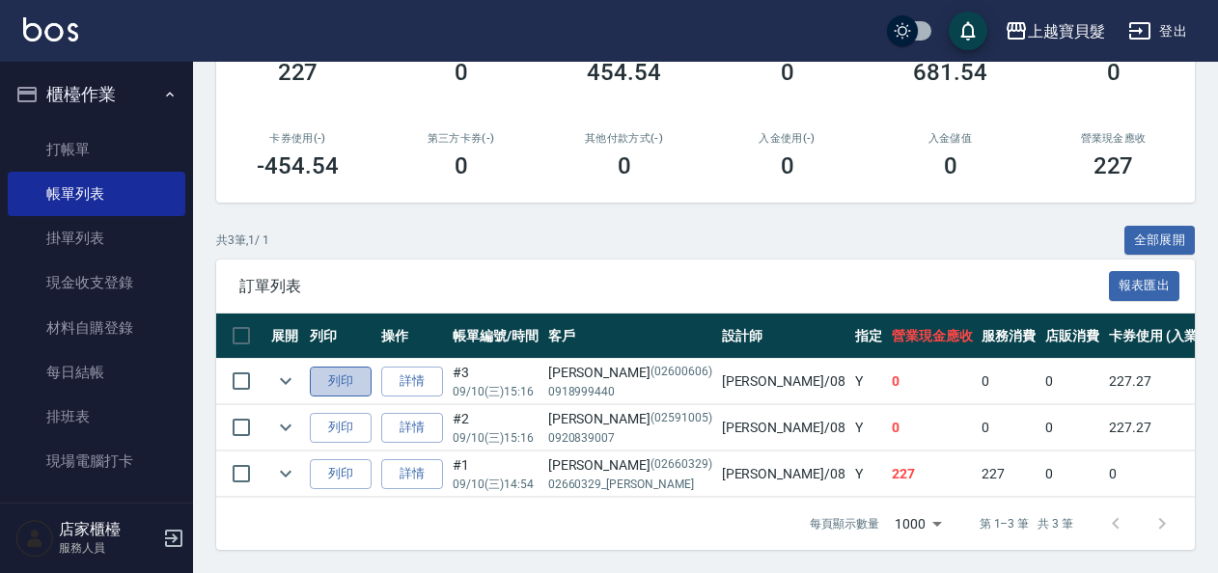
click at [339, 372] on button "列印" at bounding box center [341, 382] width 62 height 30
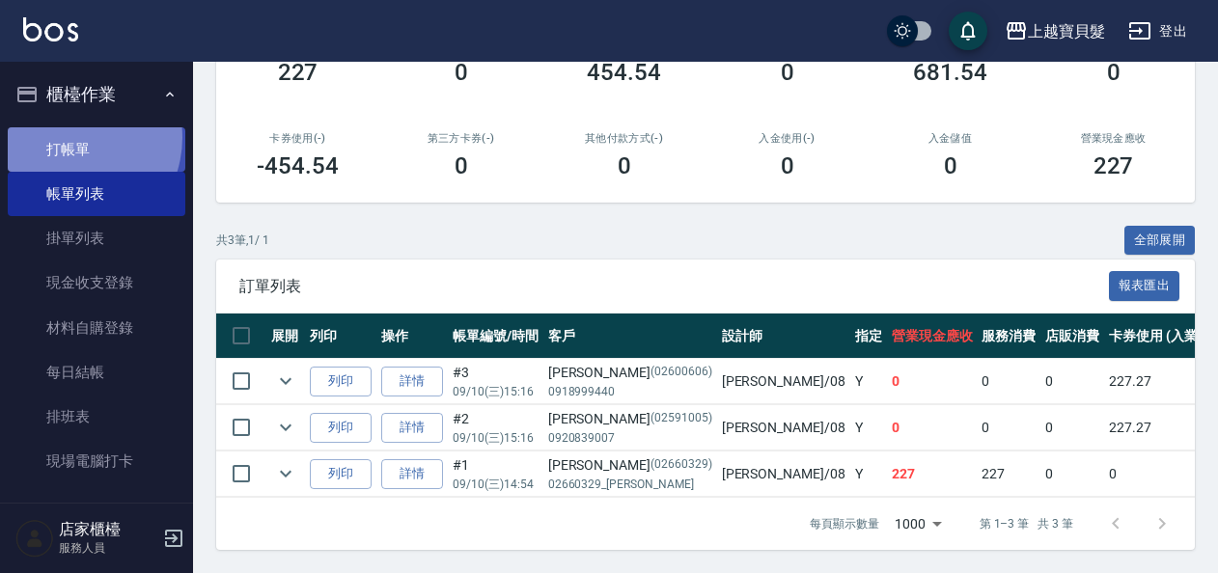
click at [68, 138] on link "打帳單" at bounding box center [97, 149] width 178 height 44
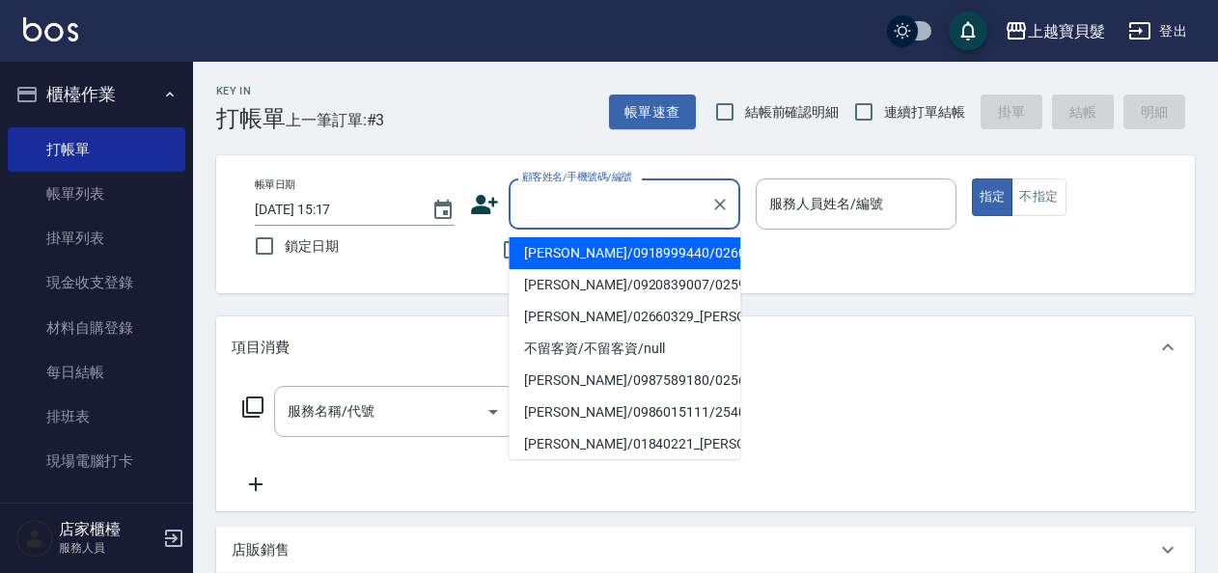
click at [577, 195] on input "顧客姓名/手機號碼/編號" at bounding box center [609, 204] width 185 height 34
click at [575, 249] on li "[PERSON_NAME]/0918999440/02600606" at bounding box center [625, 253] width 232 height 32
type input "[PERSON_NAME]/0918999440/02600606"
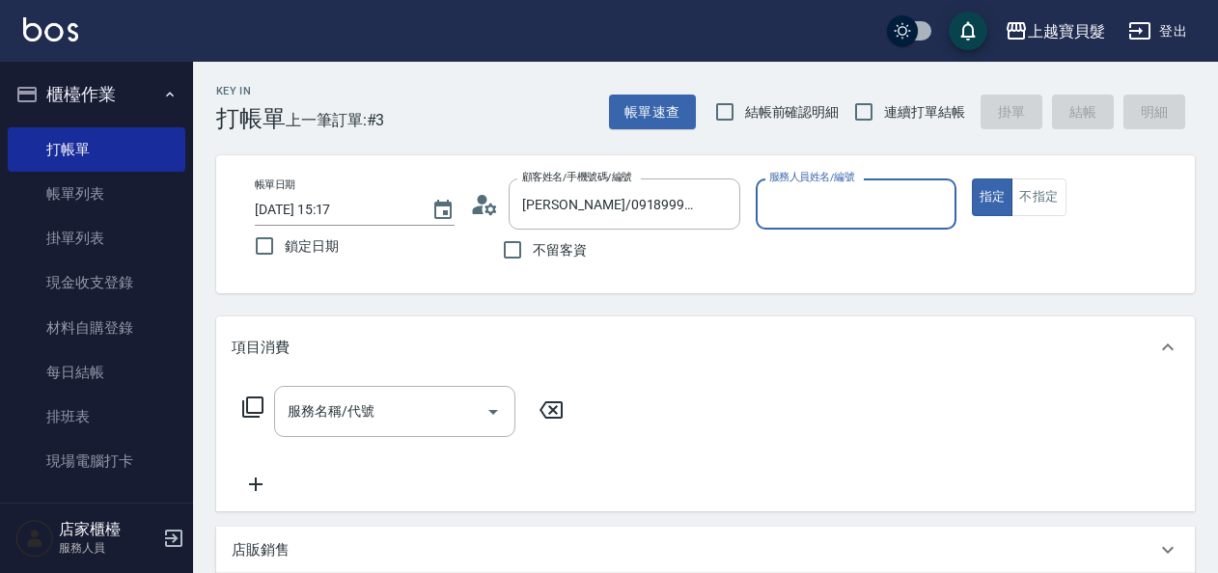
type input "[PERSON_NAME]-08"
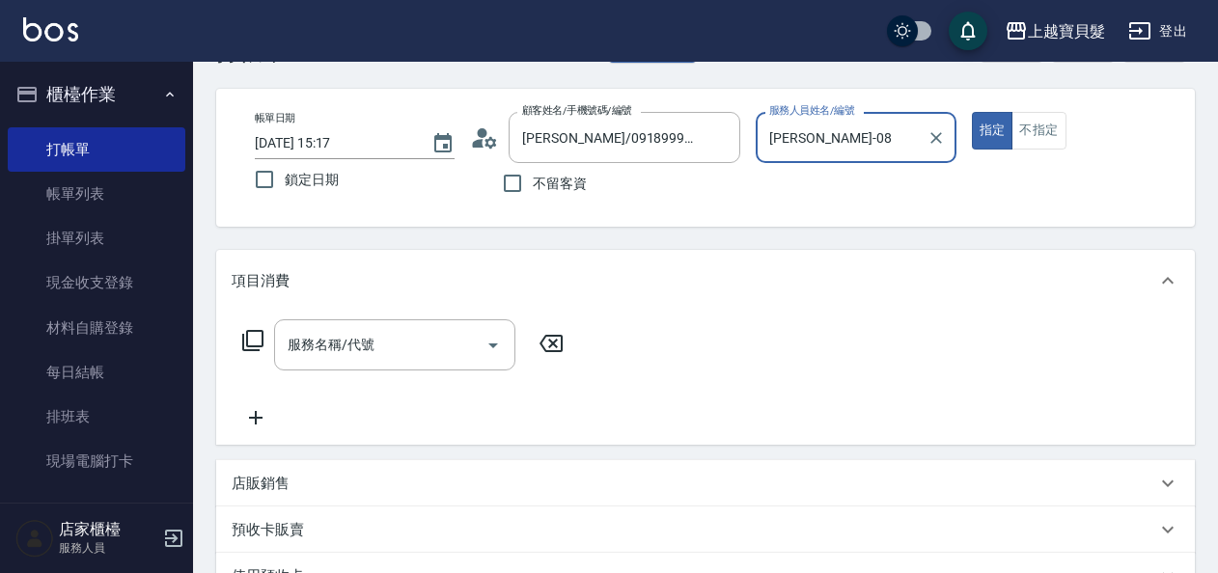
scroll to position [97, 0]
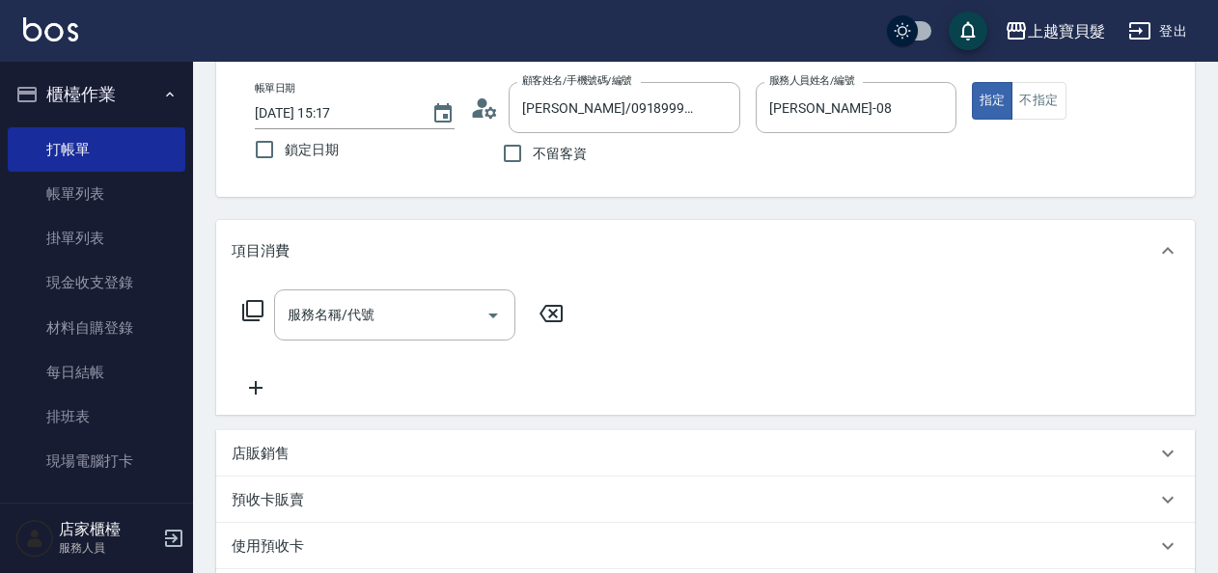
click at [299, 511] on div "預收卡販賣" at bounding box center [705, 500] width 979 height 46
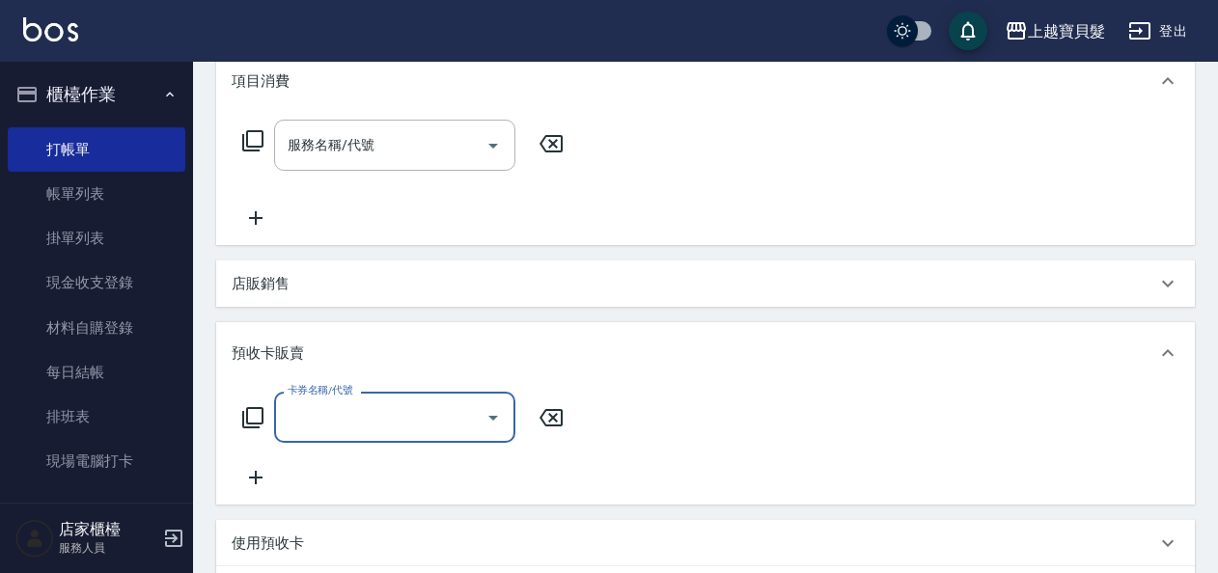
scroll to position [386, 0]
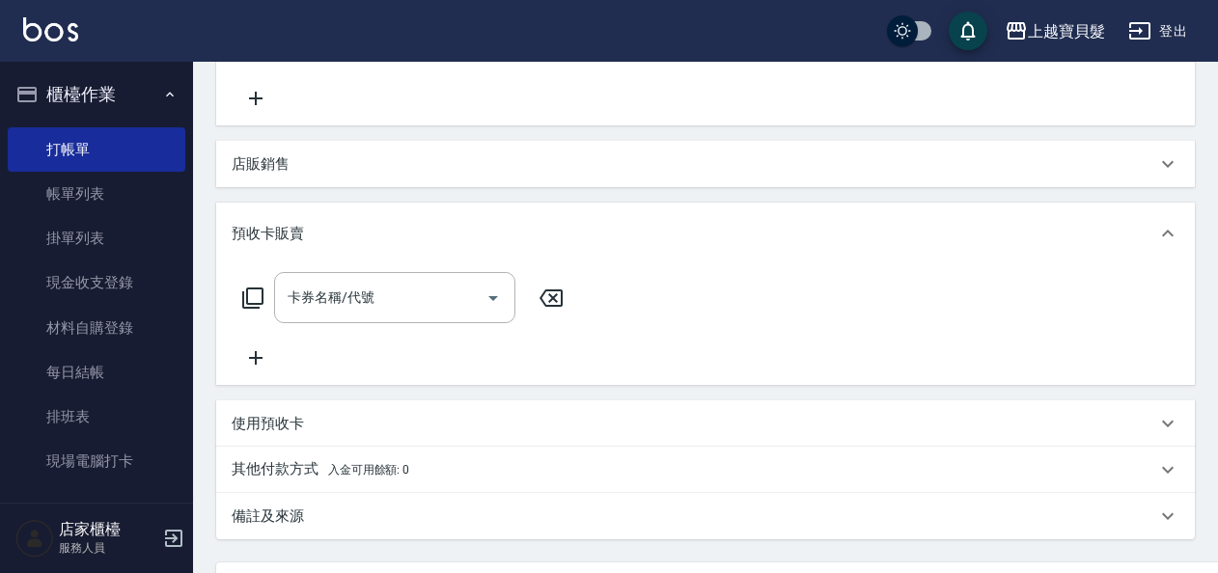
click at [247, 301] on icon at bounding box center [252, 298] width 21 height 21
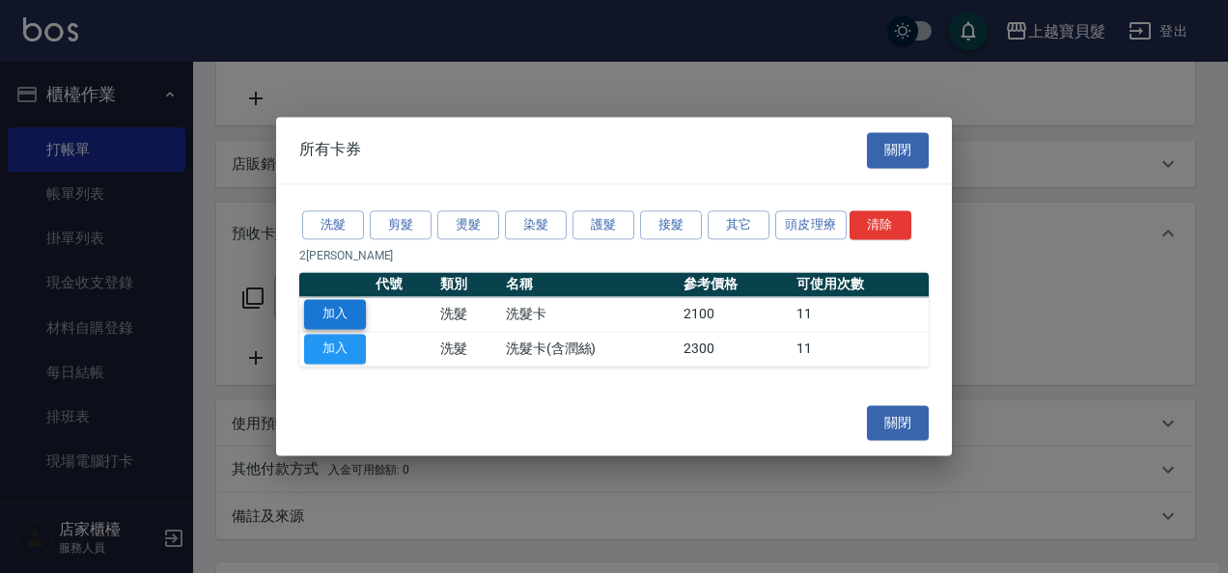
click at [329, 306] on button "加入" at bounding box center [335, 315] width 62 height 30
type input "洗髮卡"
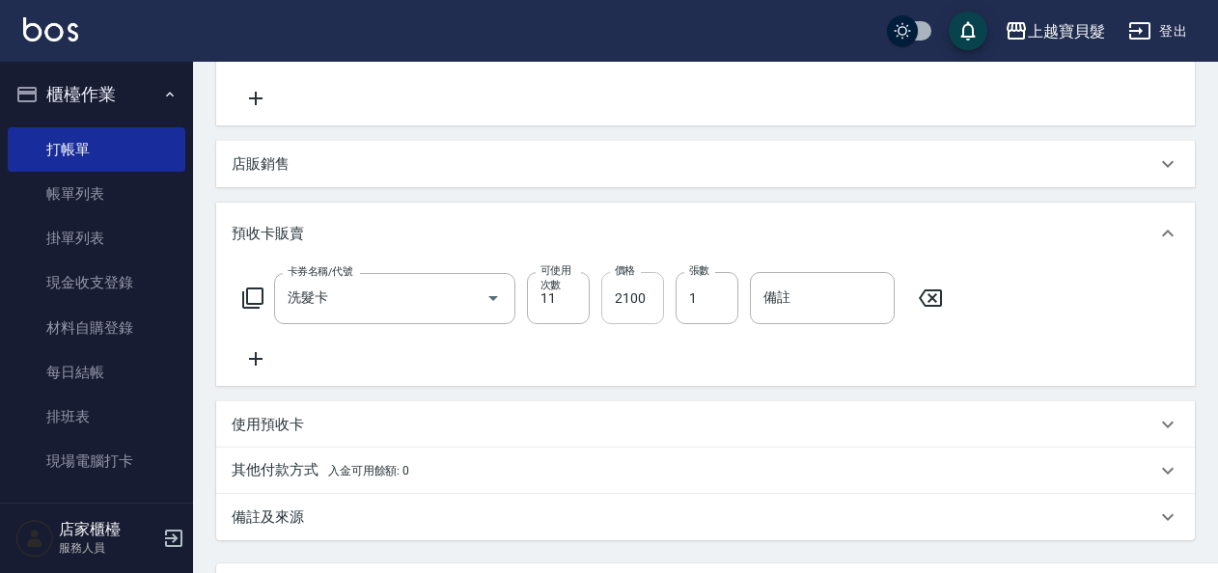
click at [607, 303] on input "2100" at bounding box center [632, 298] width 63 height 52
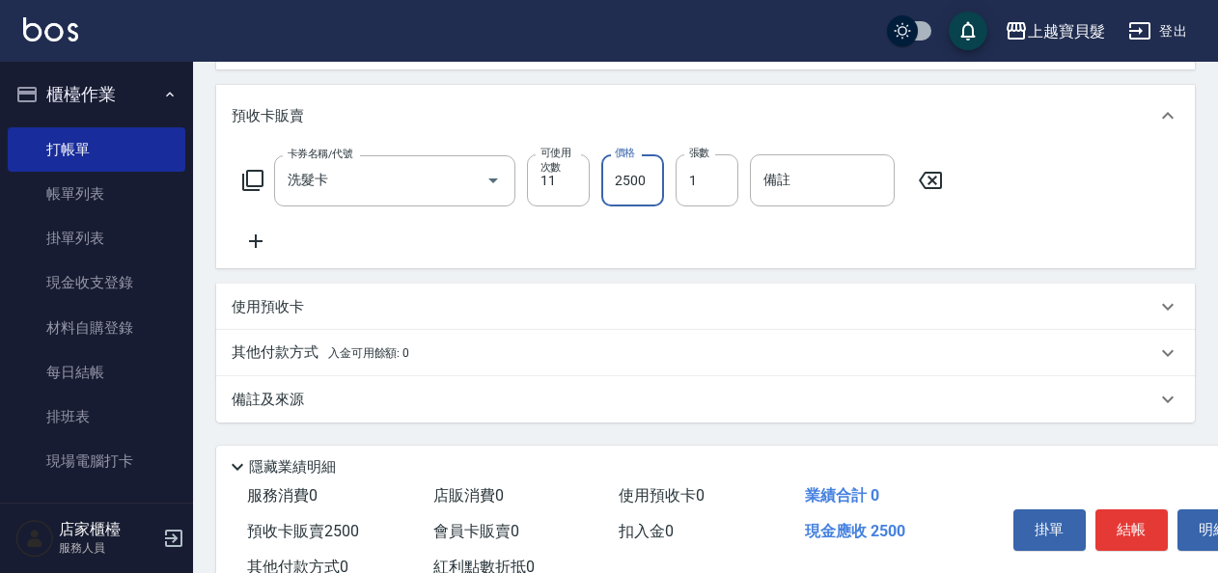
scroll to position [570, 0]
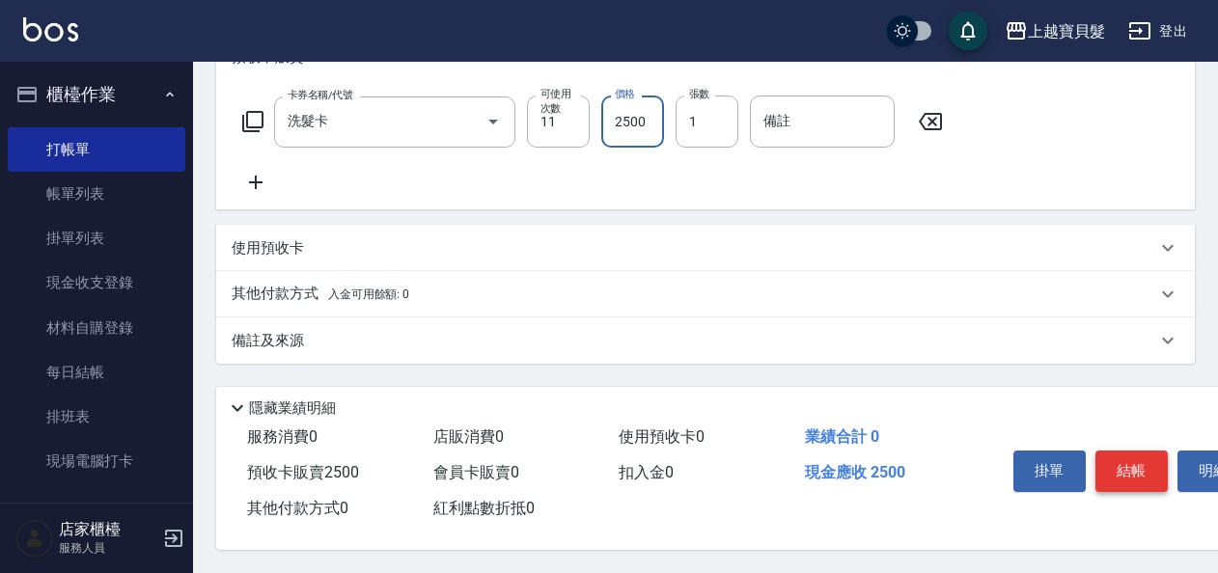
type input "2500"
click at [1134, 461] on button "結帳" at bounding box center [1132, 471] width 72 height 41
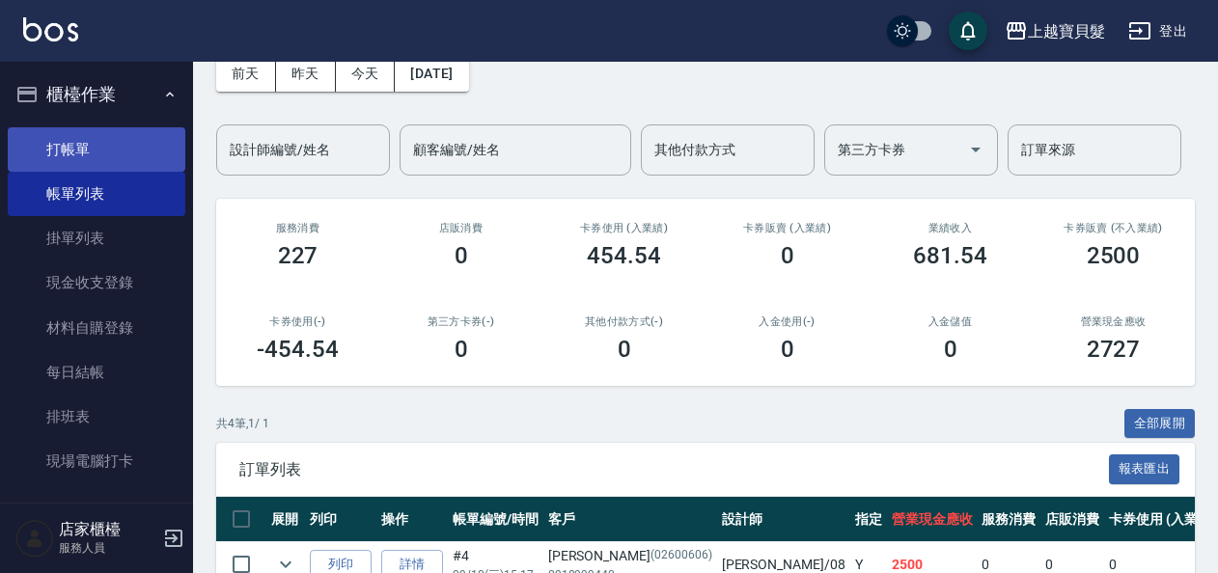
scroll to position [290, 0]
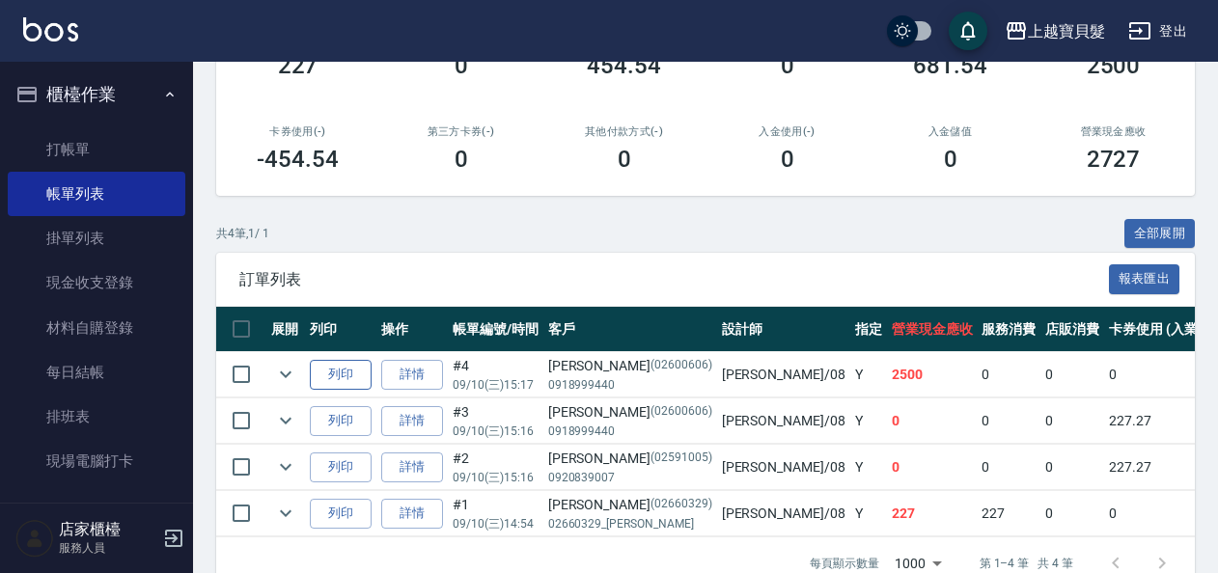
click at [332, 373] on button "列印" at bounding box center [341, 375] width 62 height 30
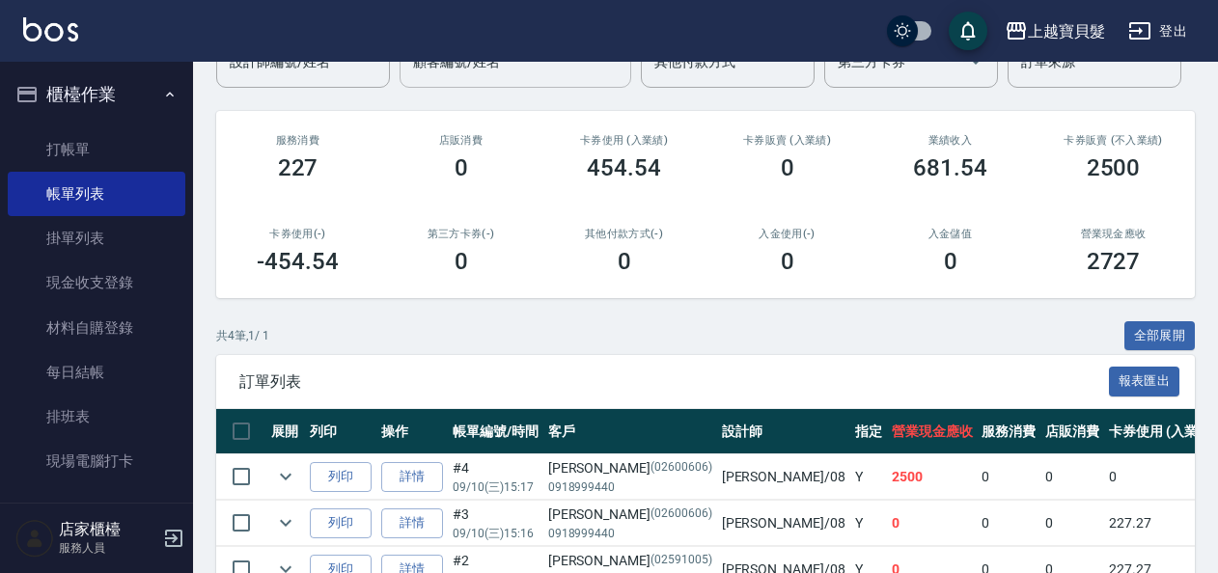
scroll to position [0, 0]
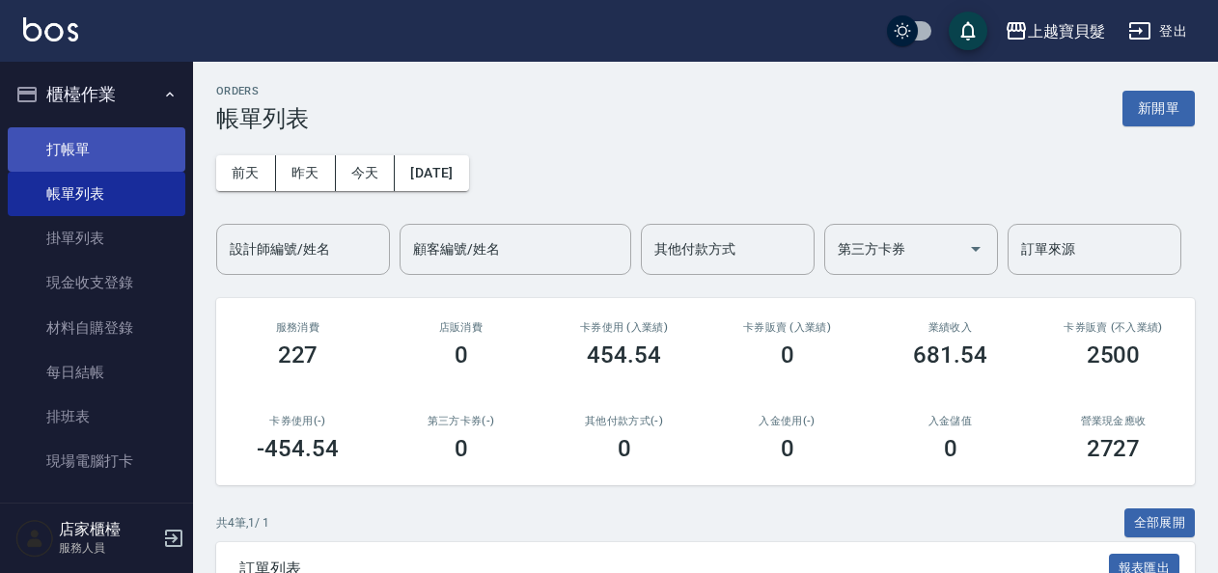
click at [89, 131] on link "打帳單" at bounding box center [97, 149] width 178 height 44
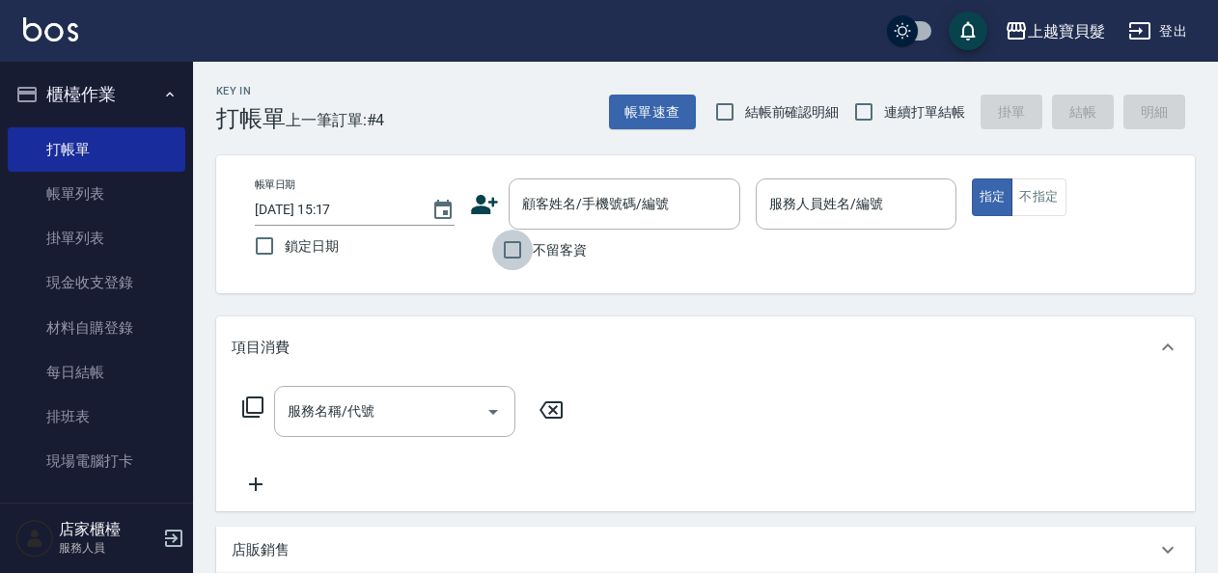
click at [516, 249] on input "不留客資" at bounding box center [512, 250] width 41 height 41
checkbox input "true"
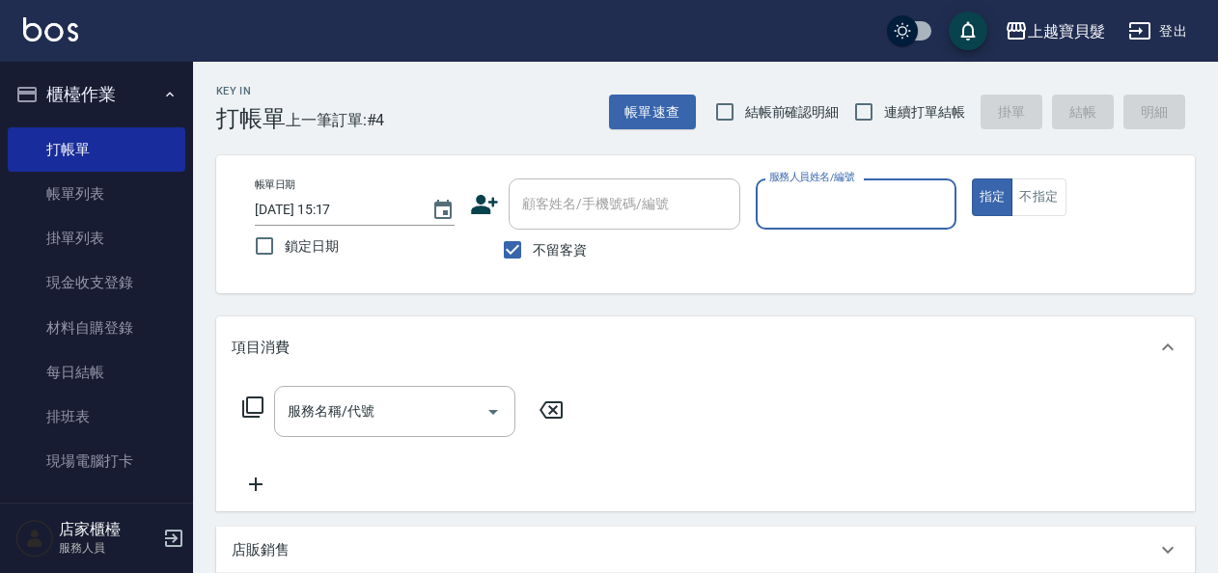
click at [817, 214] on input "服務人員姓名/編號" at bounding box center [856, 204] width 182 height 34
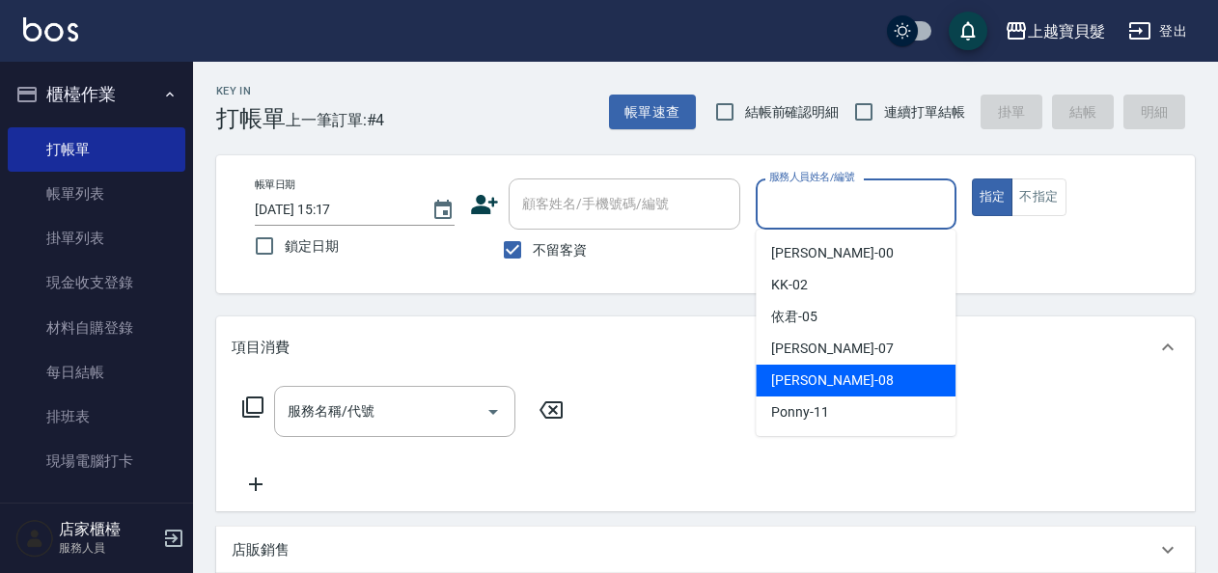
click at [822, 381] on div "[PERSON_NAME] -08" at bounding box center [856, 381] width 200 height 32
type input "[PERSON_NAME]-08"
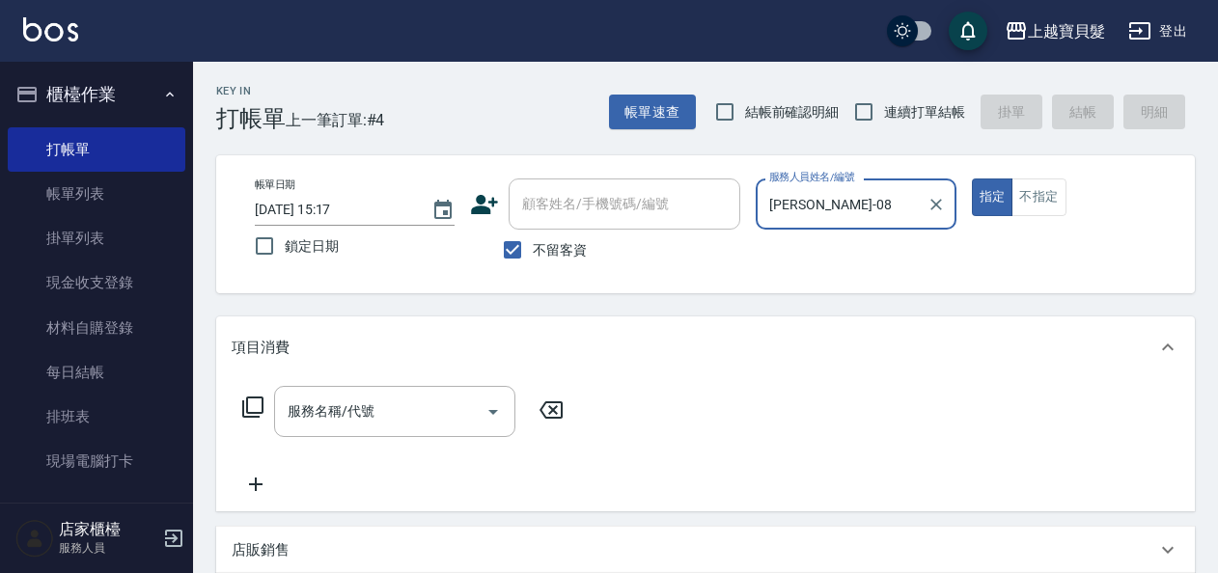
click at [250, 405] on icon at bounding box center [252, 407] width 23 height 23
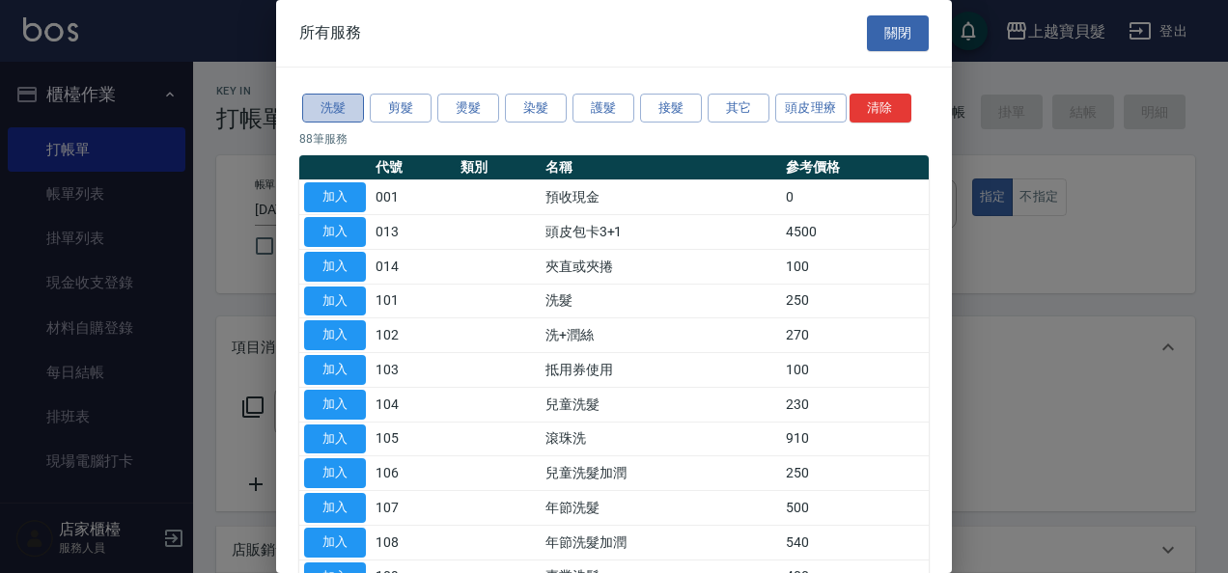
click at [313, 102] on button "洗髮" at bounding box center [333, 109] width 62 height 30
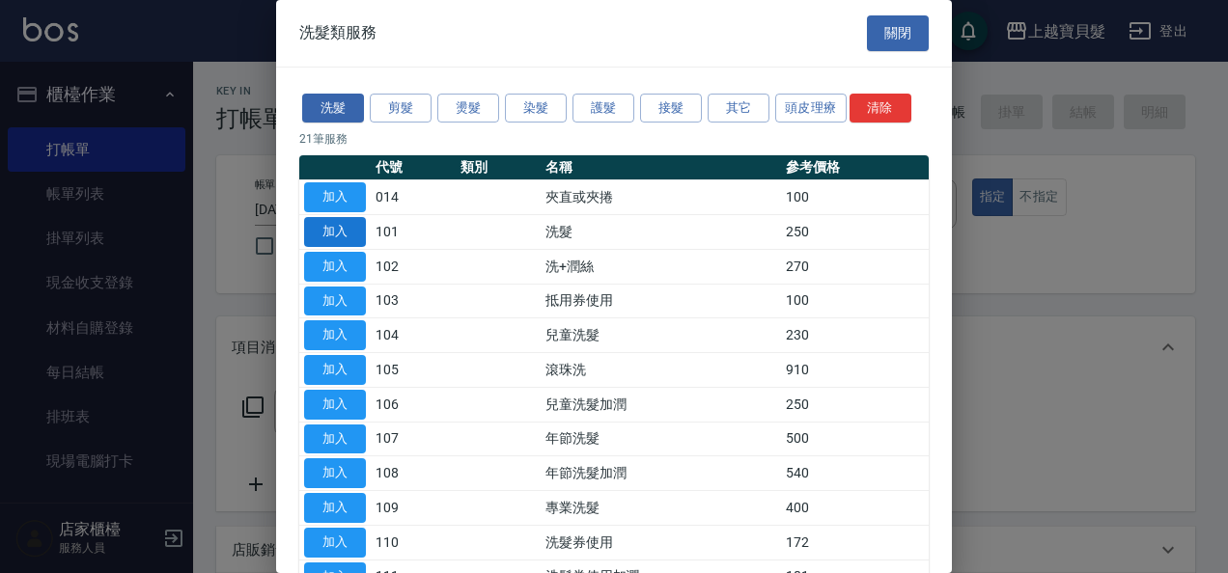
click at [336, 234] on button "加入" at bounding box center [335, 232] width 62 height 30
type input "洗髮(101)"
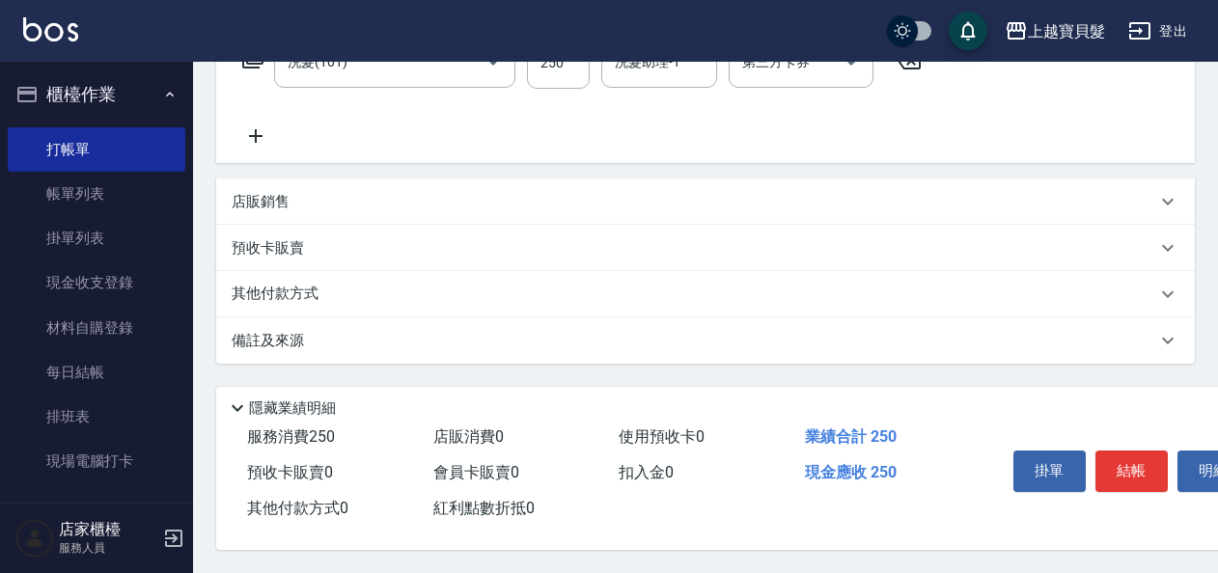
scroll to position [356, 0]
click at [1140, 462] on button "結帳" at bounding box center [1132, 471] width 72 height 41
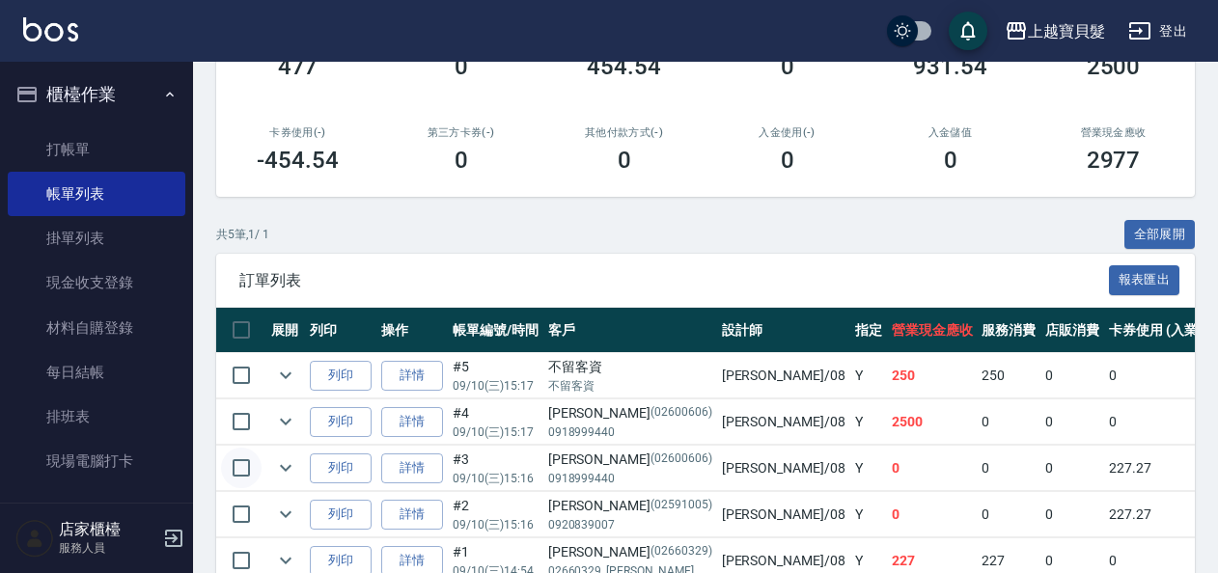
scroll to position [290, 0]
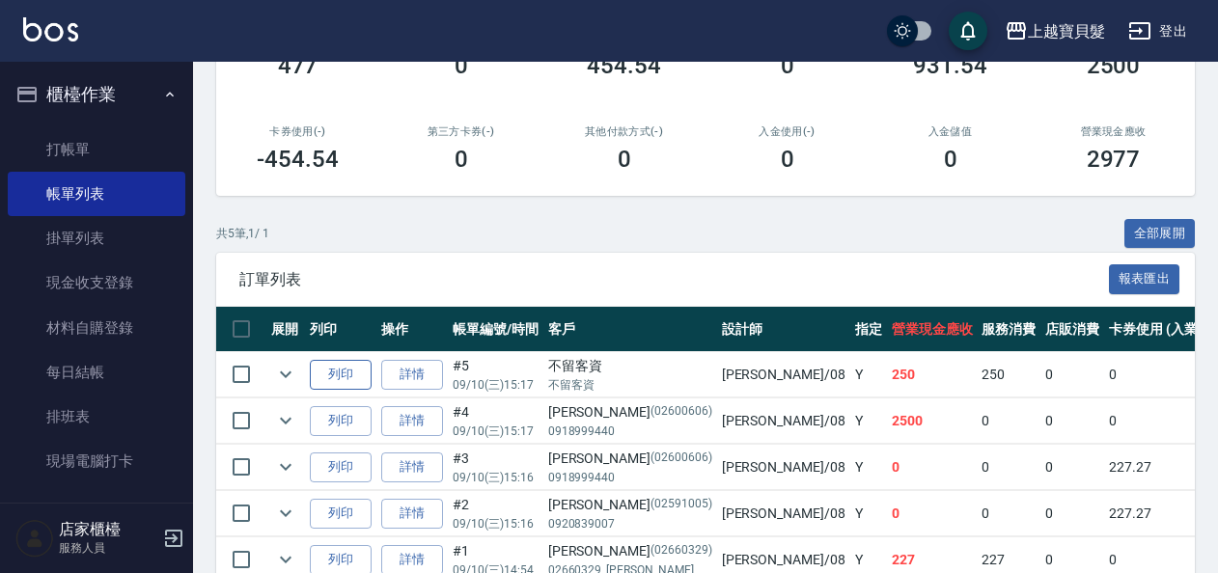
click at [328, 370] on button "列印" at bounding box center [341, 375] width 62 height 30
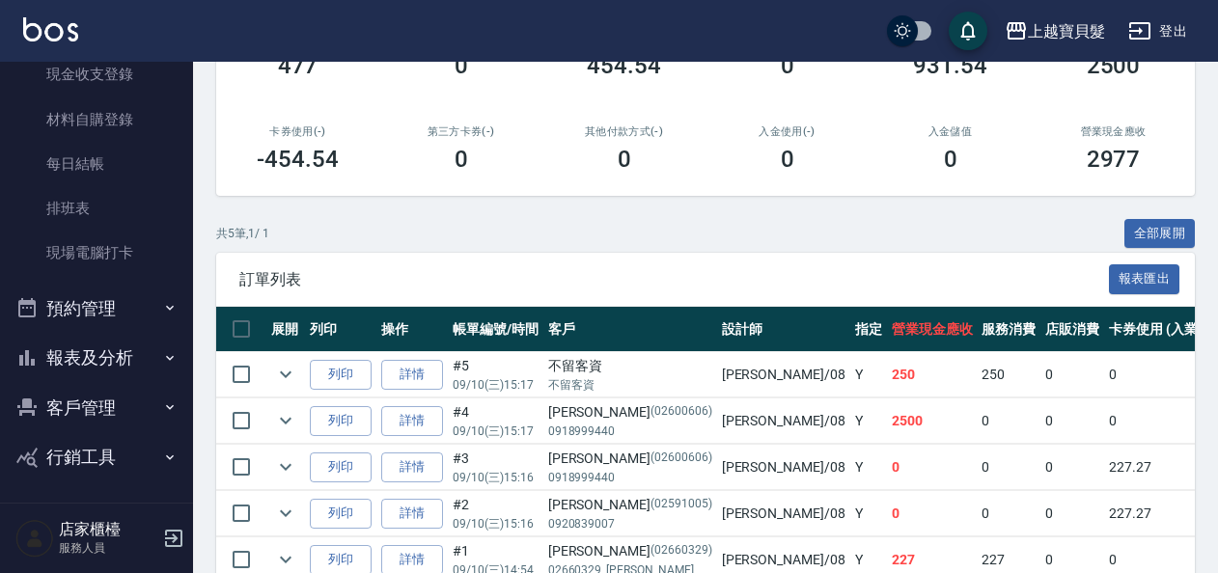
scroll to position [210, 0]
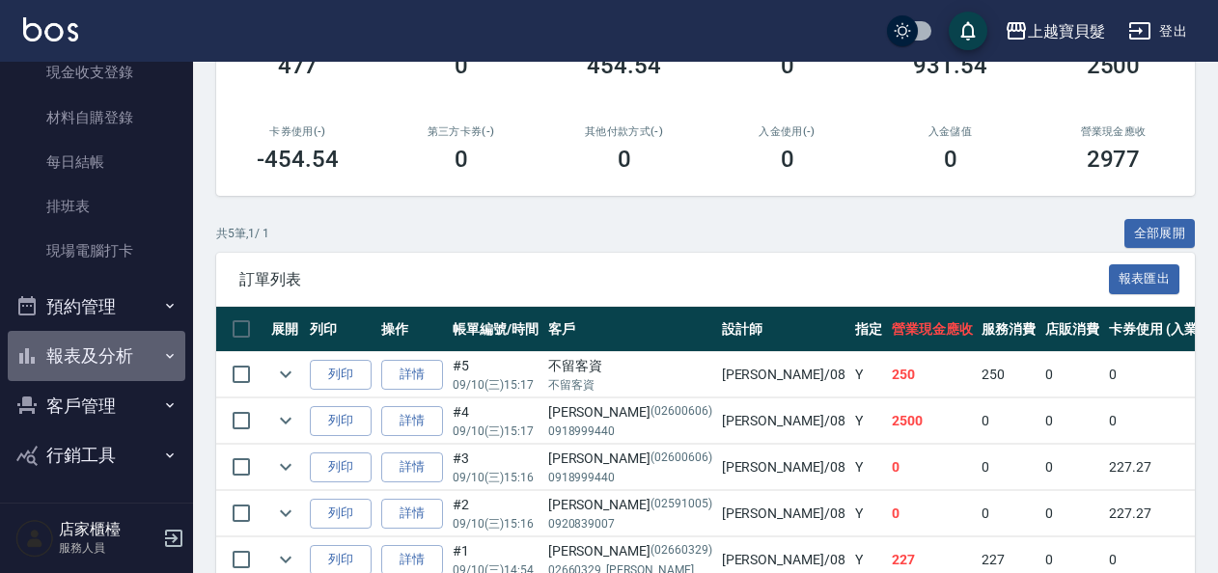
click at [117, 351] on button "報表及分析" at bounding box center [97, 356] width 178 height 50
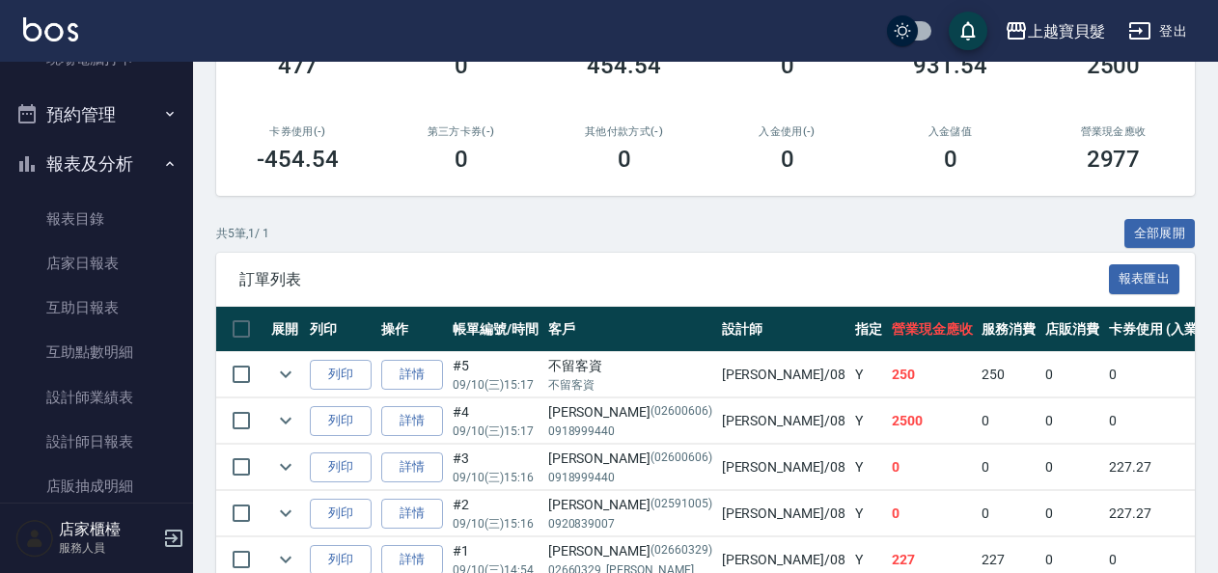
scroll to position [404, 0]
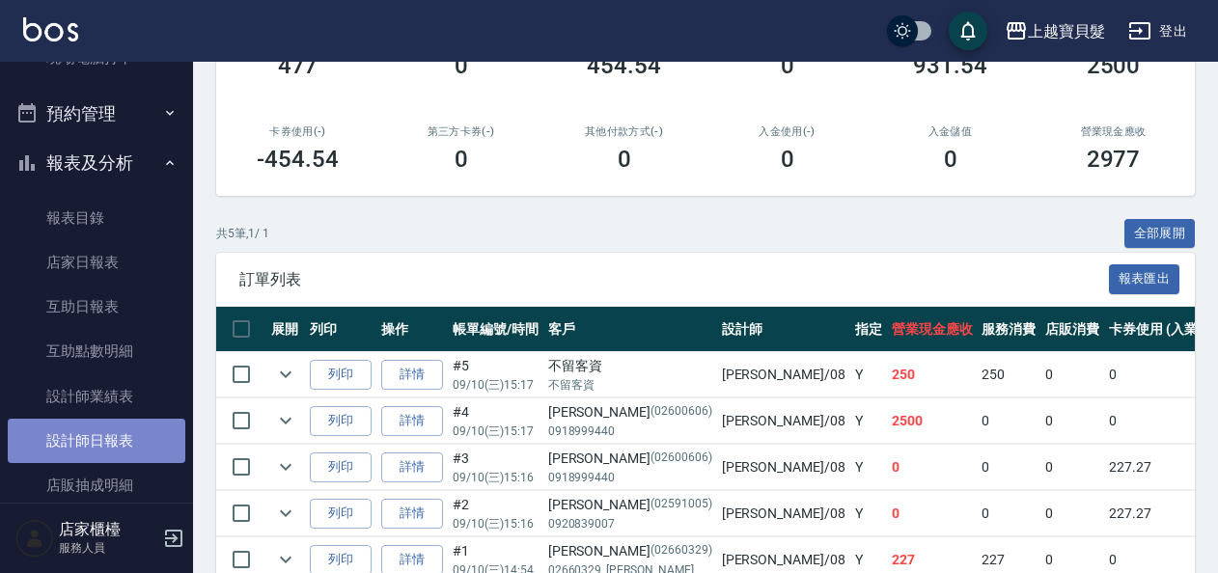
click at [108, 436] on link "設計師日報表" at bounding box center [97, 441] width 178 height 44
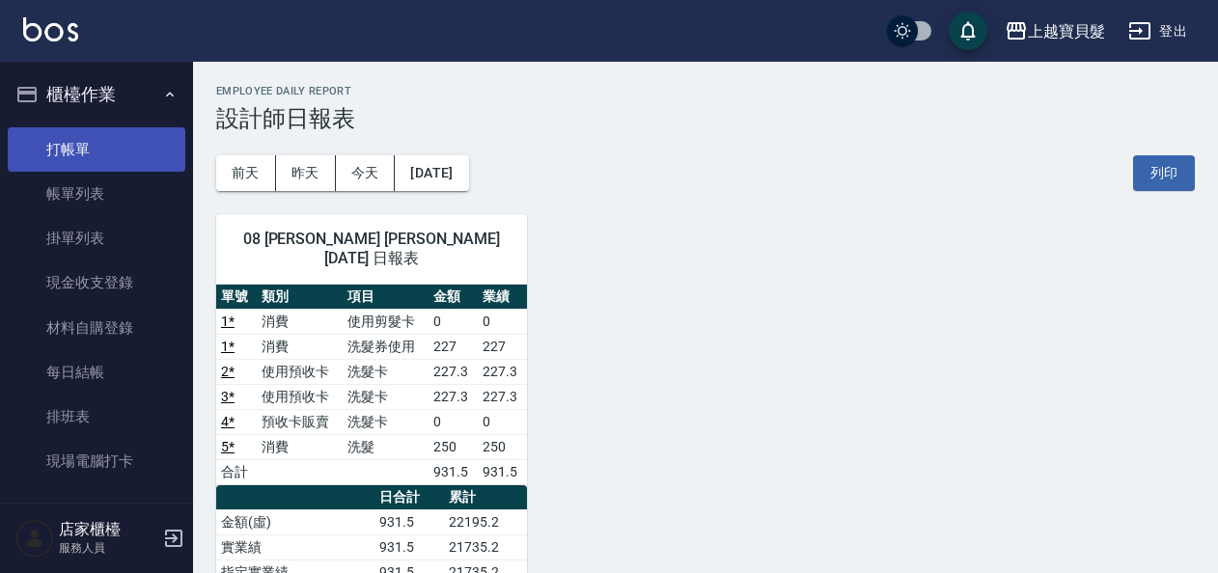
click at [118, 141] on link "打帳單" at bounding box center [97, 149] width 178 height 44
